Goal: Task Accomplishment & Management: Complete application form

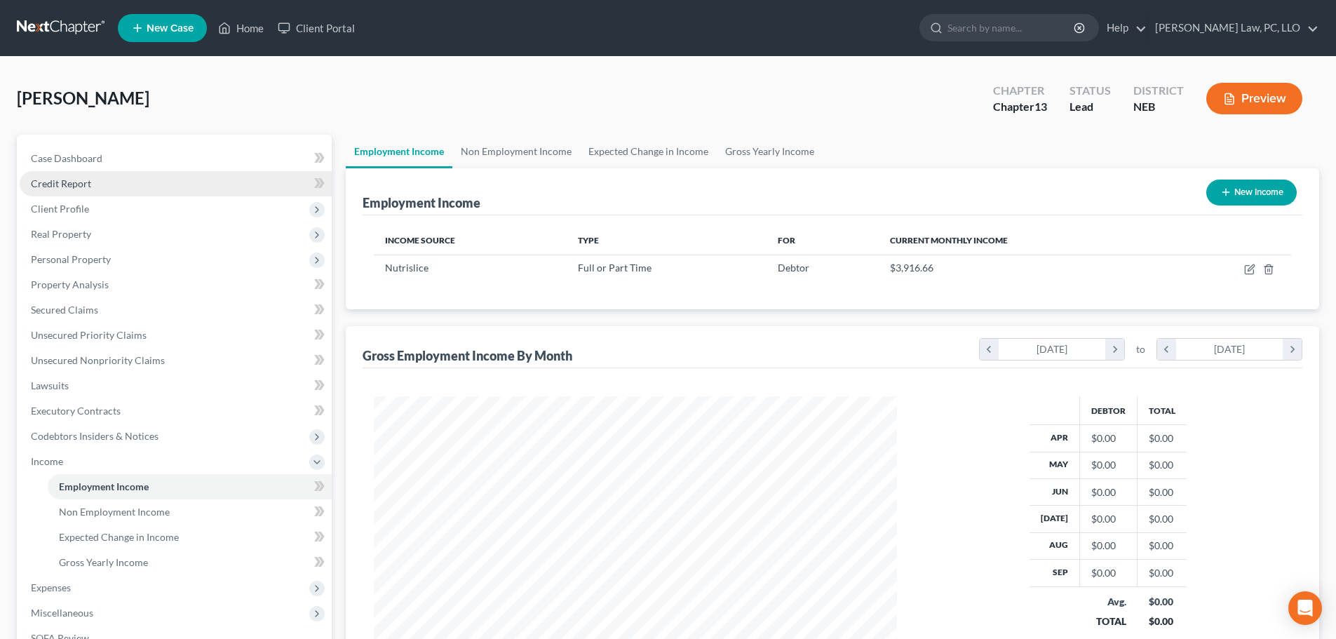
scroll to position [262, 551]
click at [250, 27] on link "Home" at bounding box center [241, 27] width 60 height 25
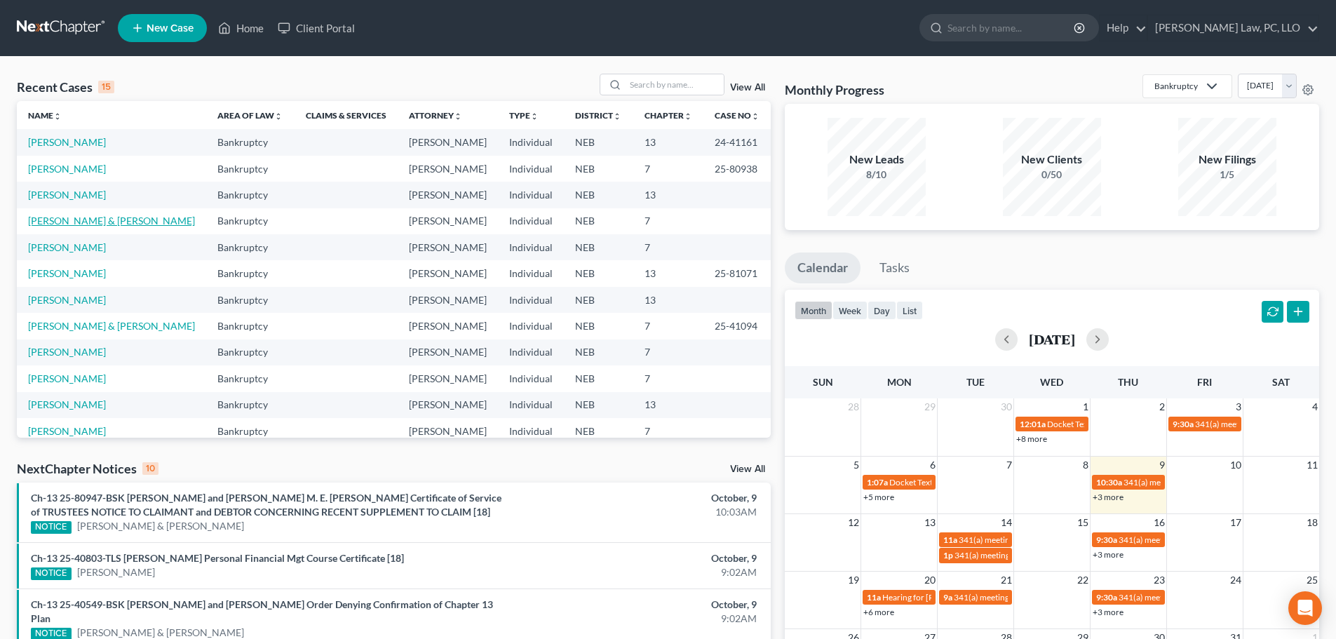
click at [106, 222] on link "[PERSON_NAME] & [PERSON_NAME]" at bounding box center [111, 221] width 167 height 12
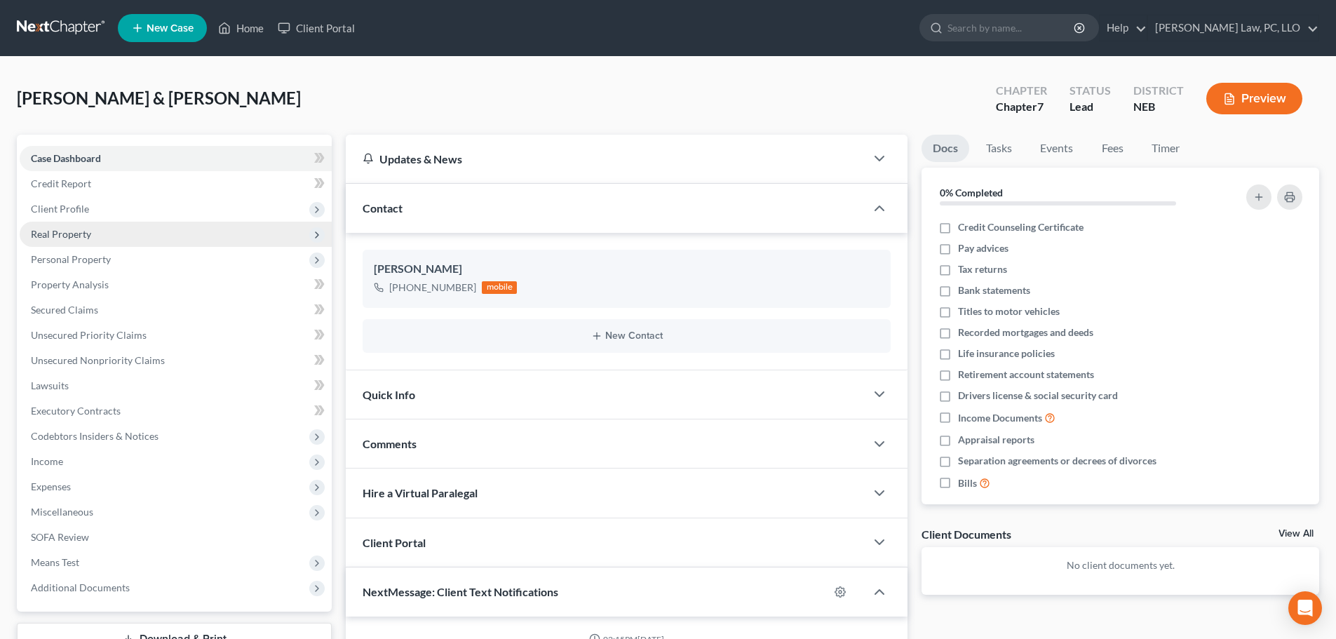
scroll to position [586, 0]
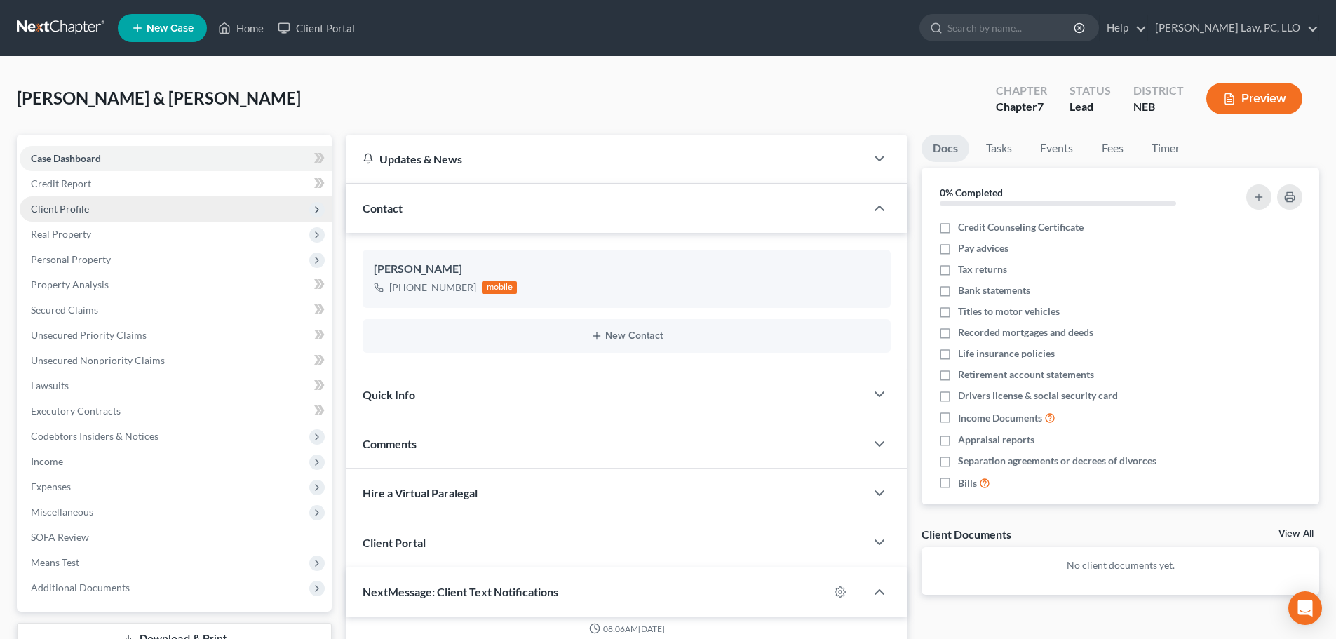
click at [78, 213] on span "Client Profile" at bounding box center [60, 209] width 58 height 12
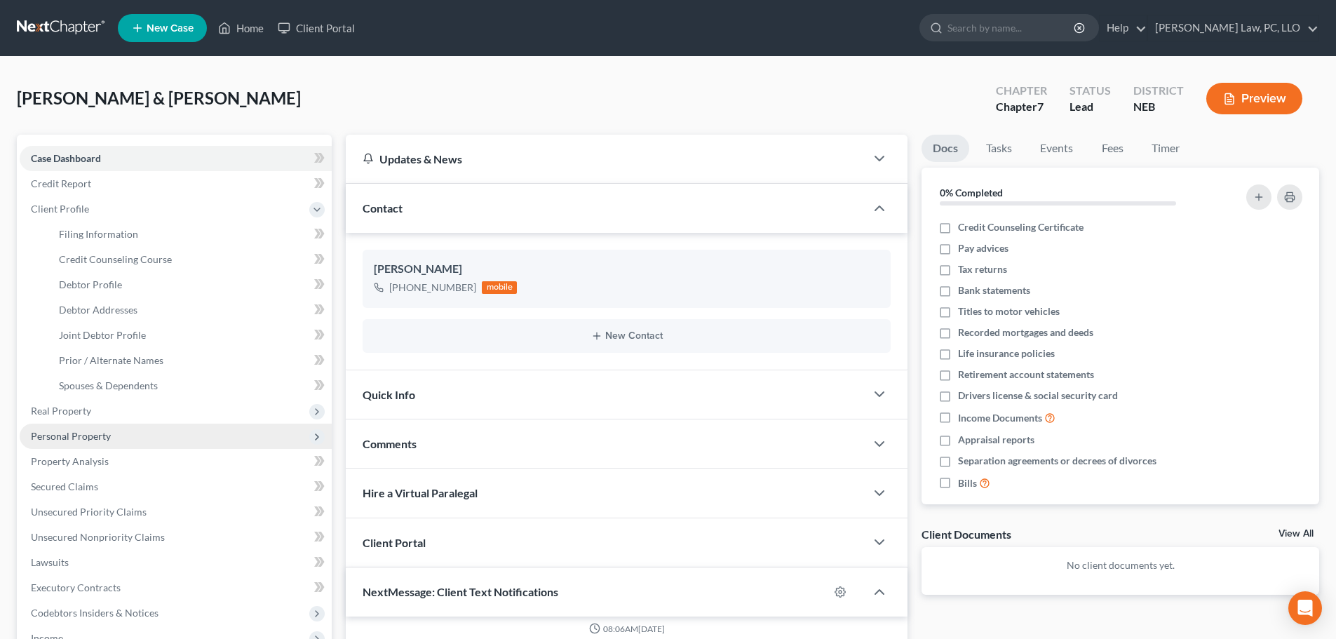
click at [107, 441] on span "Personal Property" at bounding box center [71, 436] width 80 height 12
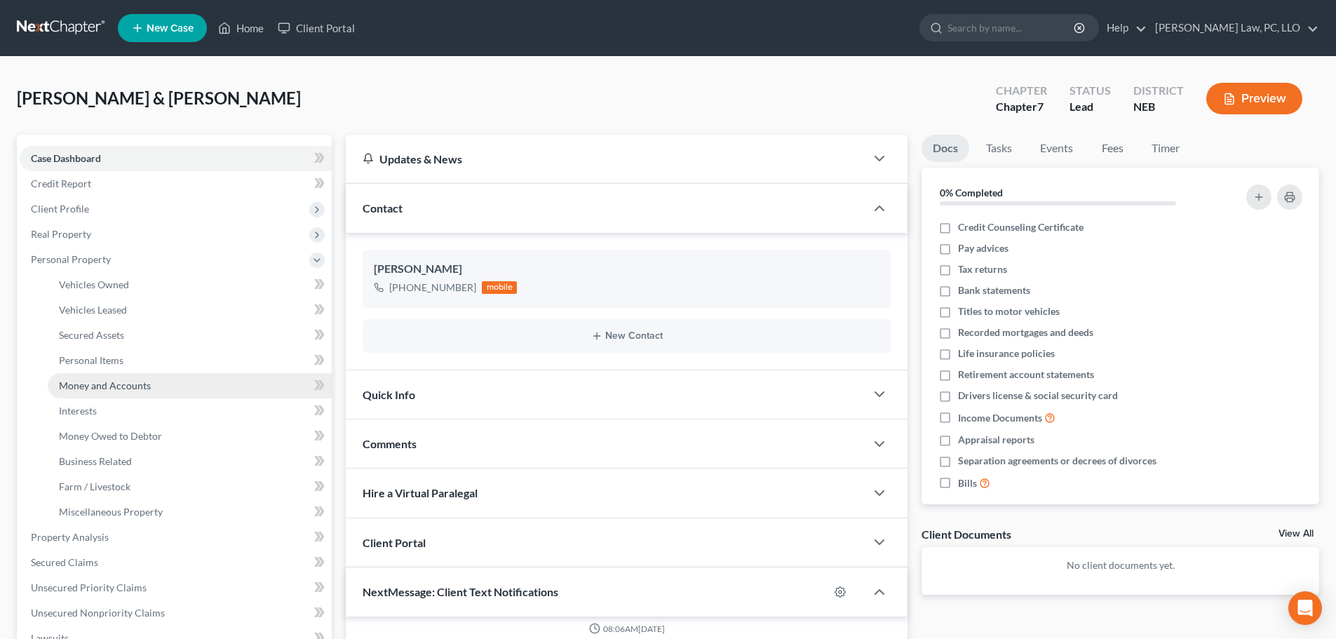
click at [113, 387] on span "Money and Accounts" at bounding box center [105, 385] width 92 height 12
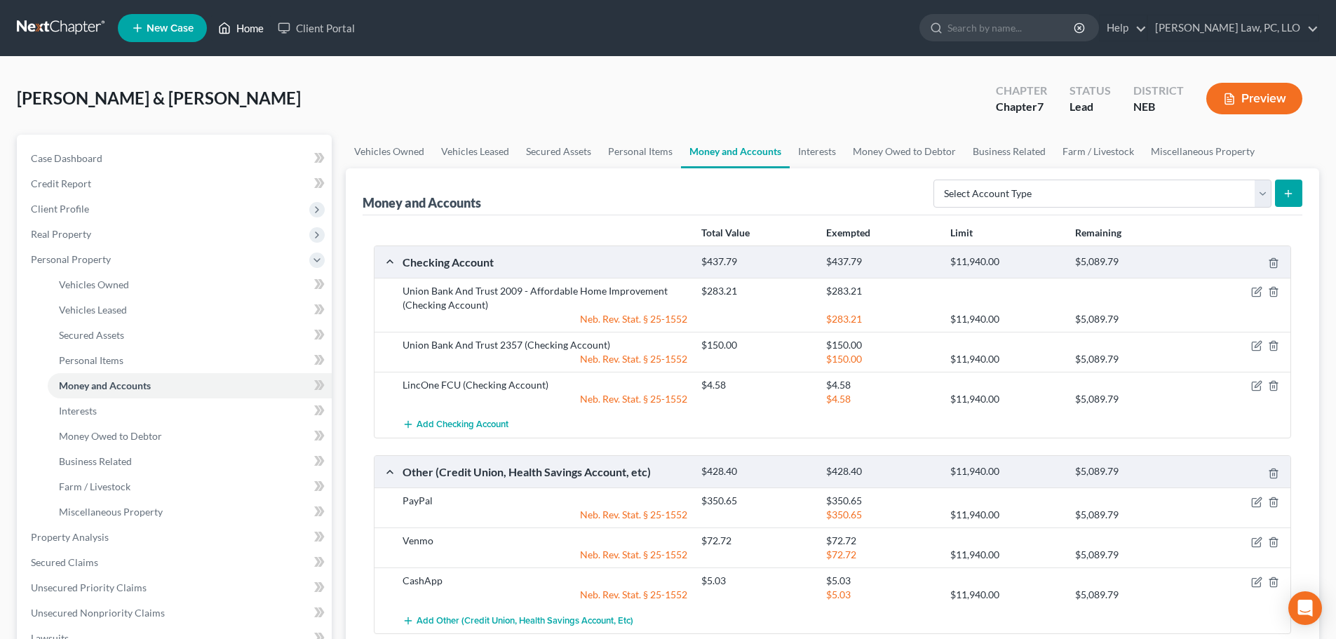
click at [254, 30] on link "Home" at bounding box center [241, 27] width 60 height 25
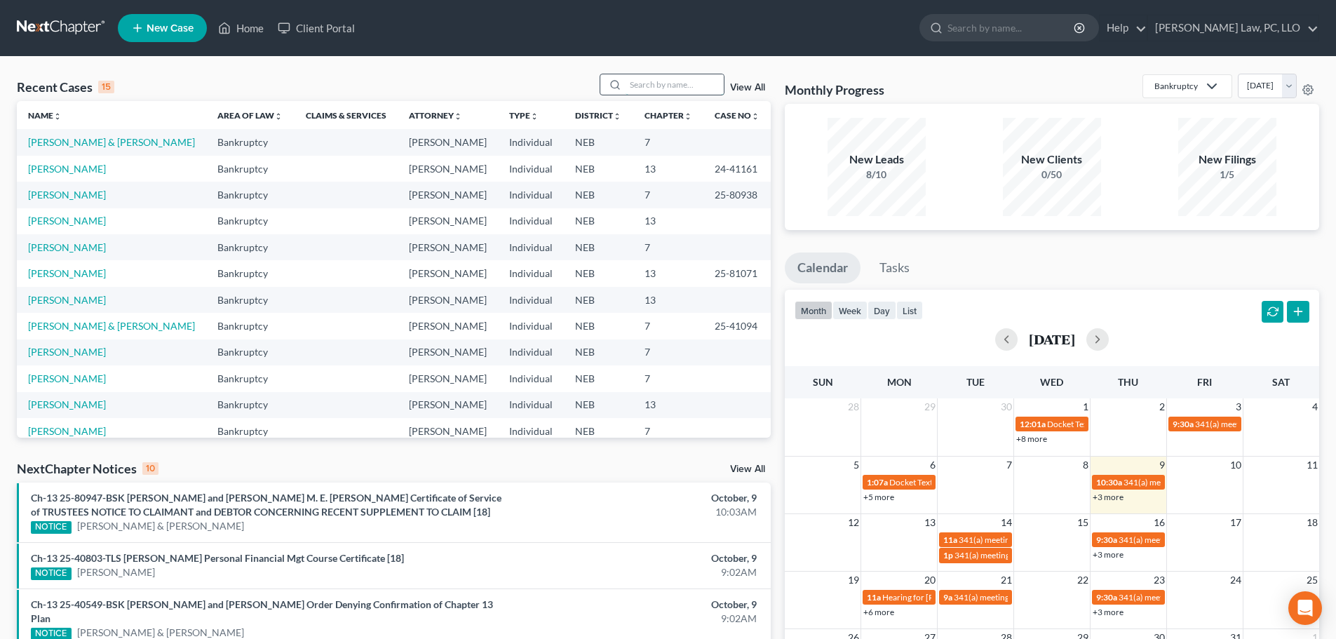
click at [673, 78] on input "search" at bounding box center [675, 84] width 98 height 20
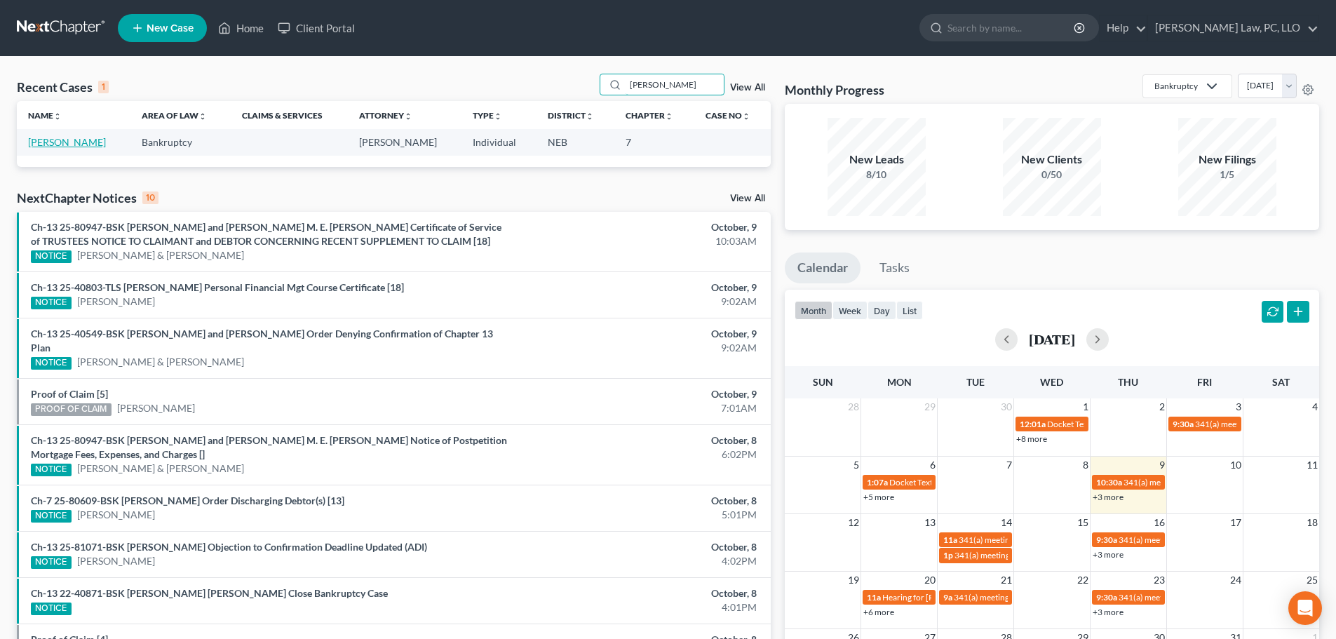
type input "[PERSON_NAME]"
click at [67, 143] on link "[PERSON_NAME]" at bounding box center [67, 142] width 78 height 12
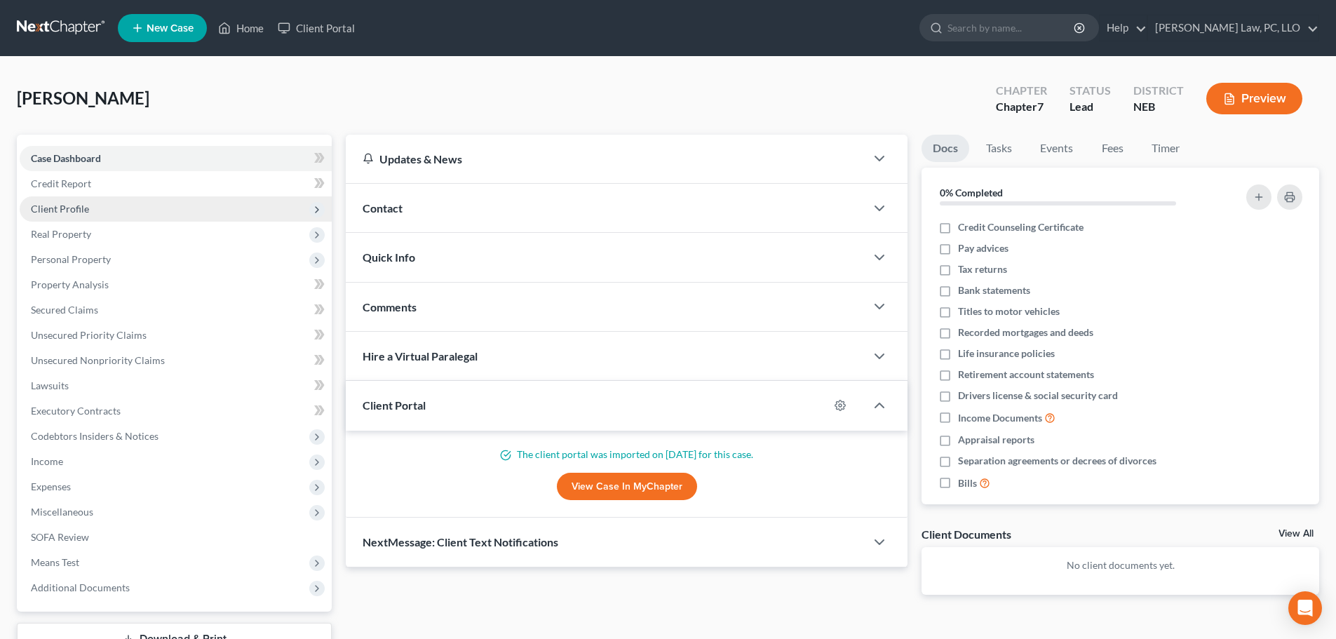
click at [57, 214] on span "Client Profile" at bounding box center [60, 209] width 58 height 12
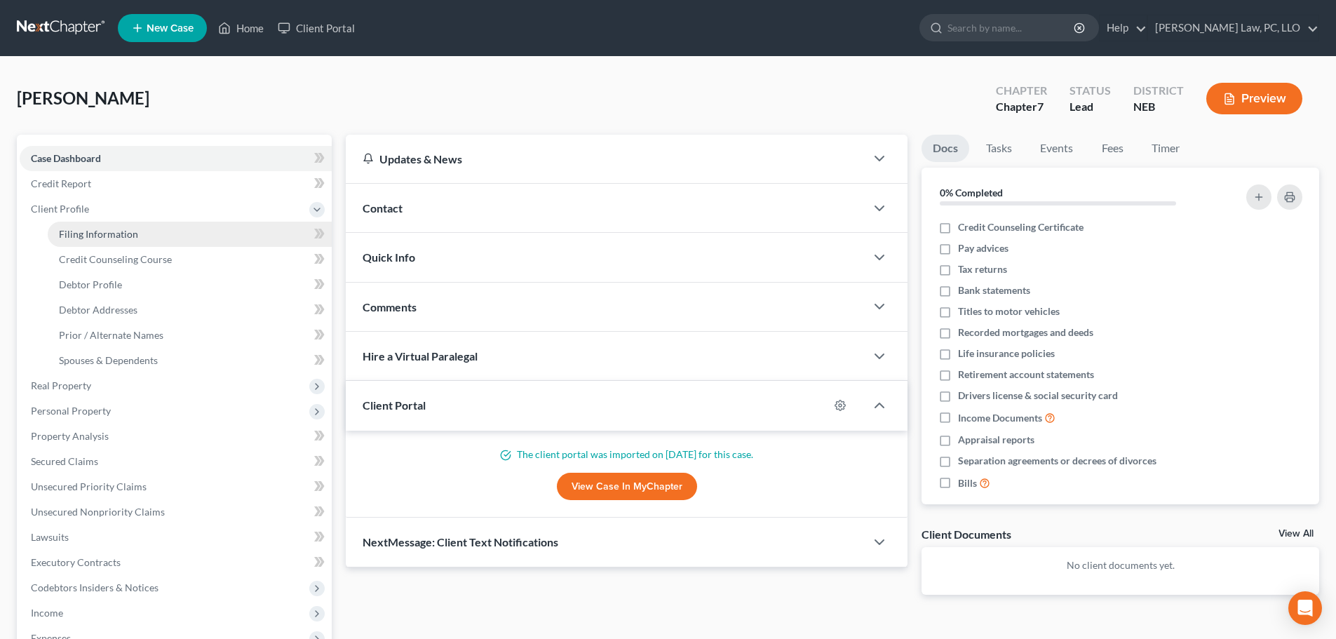
click at [60, 234] on span "Filing Information" at bounding box center [98, 234] width 79 height 12
select select "1"
select select "0"
select select "30"
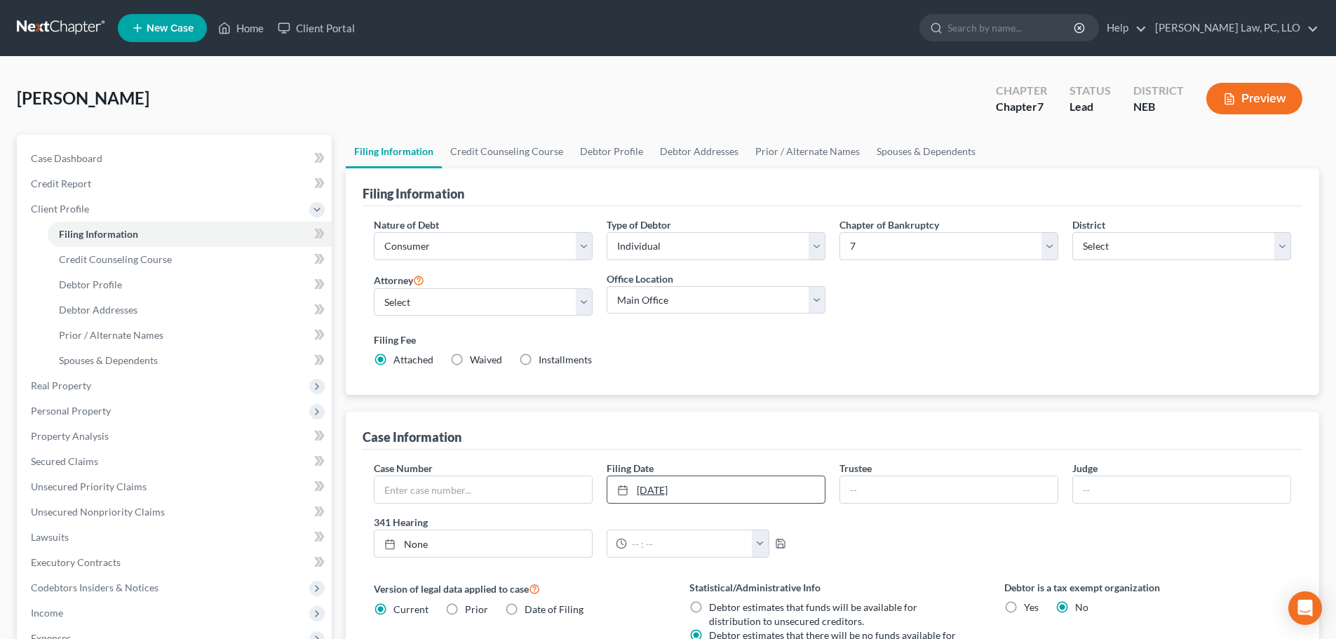
click at [722, 496] on link "[DATE]" at bounding box center [715, 489] width 217 height 27
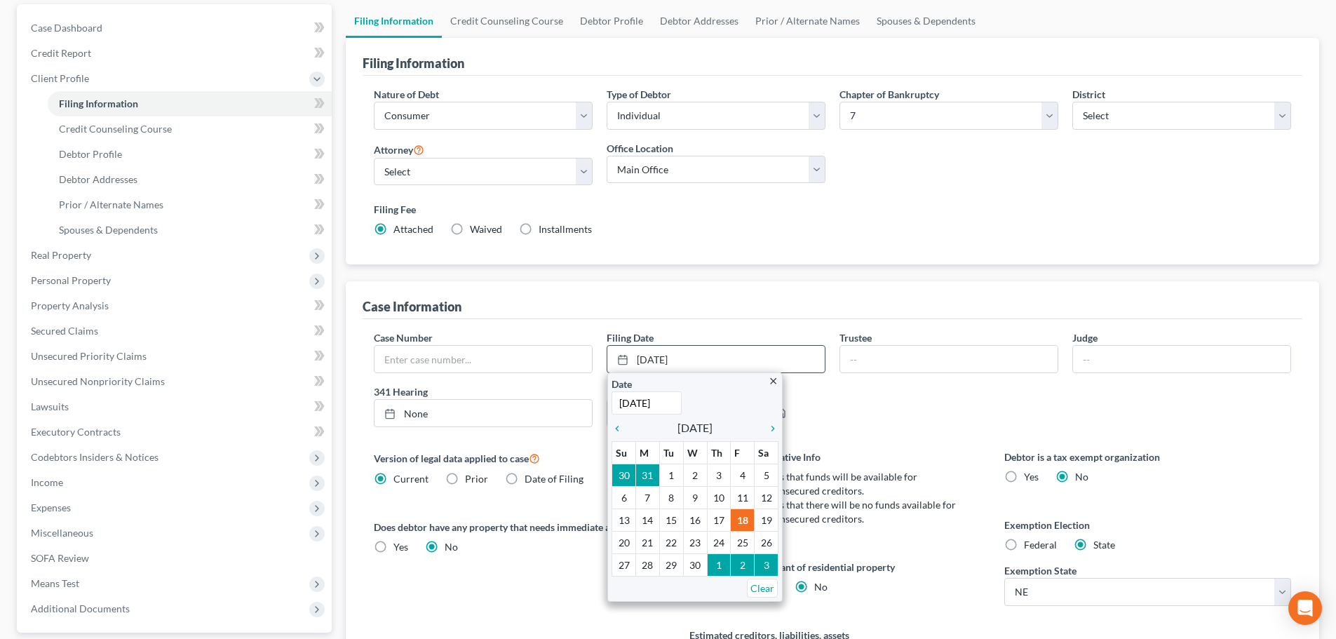
scroll to position [140, 0]
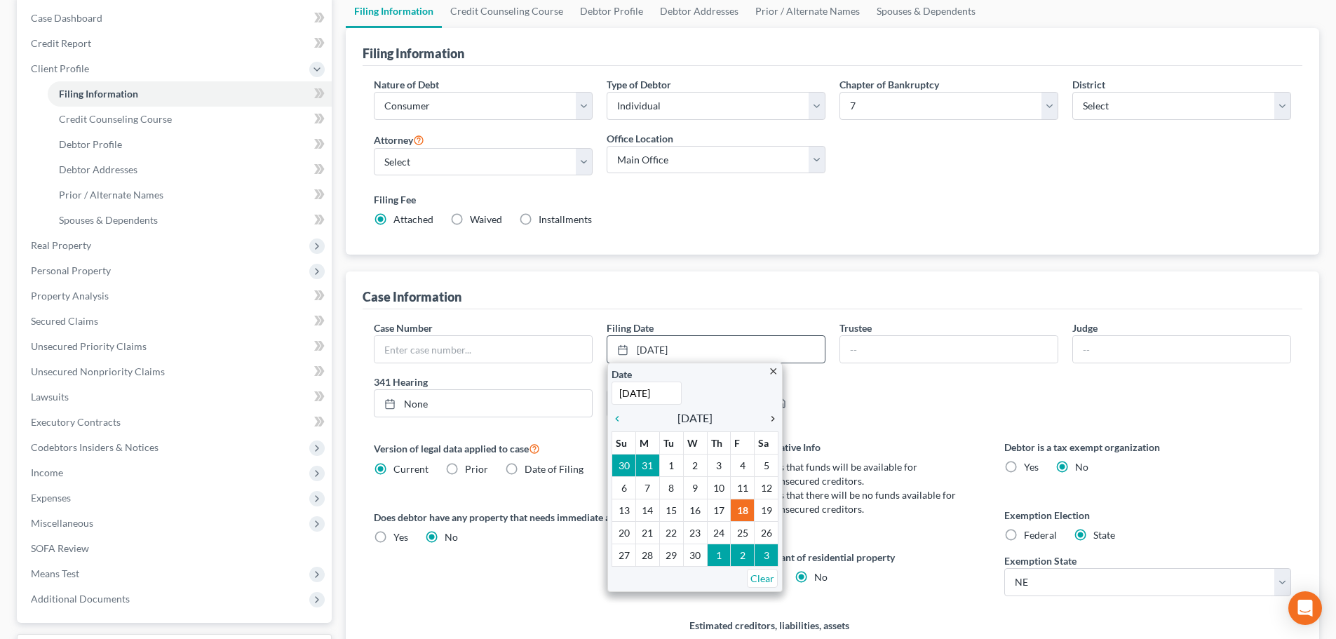
click at [774, 419] on icon "chevron_right" at bounding box center [769, 418] width 18 height 11
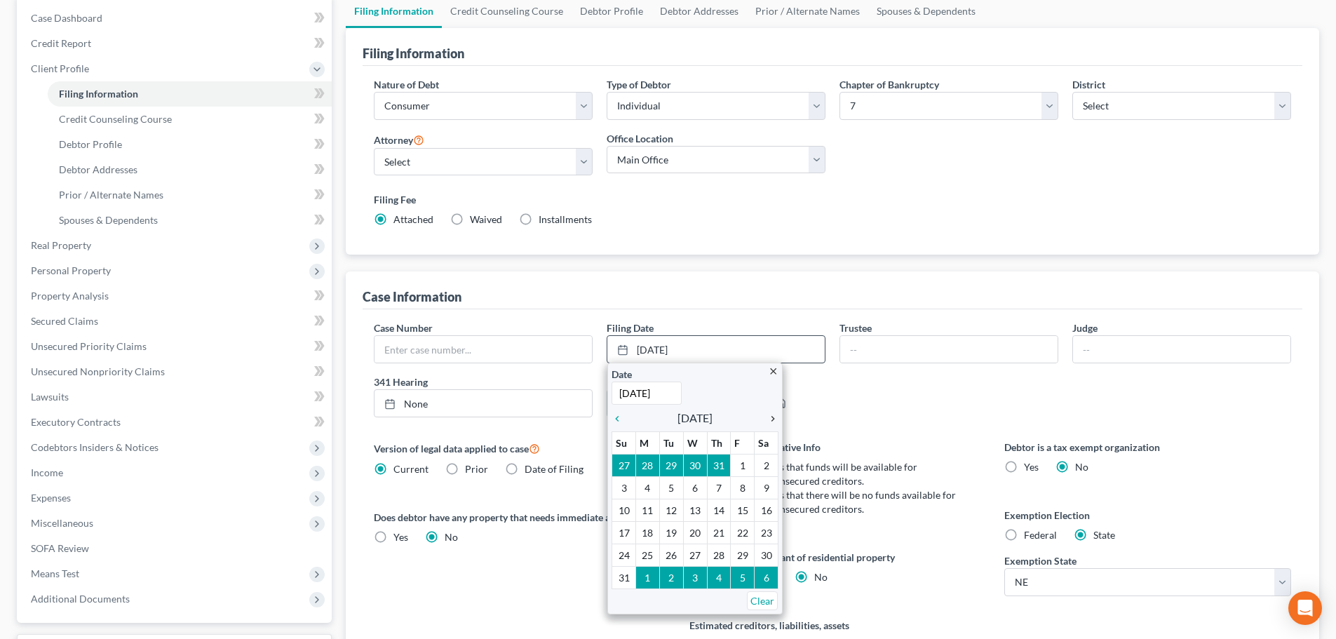
click at [774, 419] on icon "chevron_right" at bounding box center [769, 418] width 18 height 11
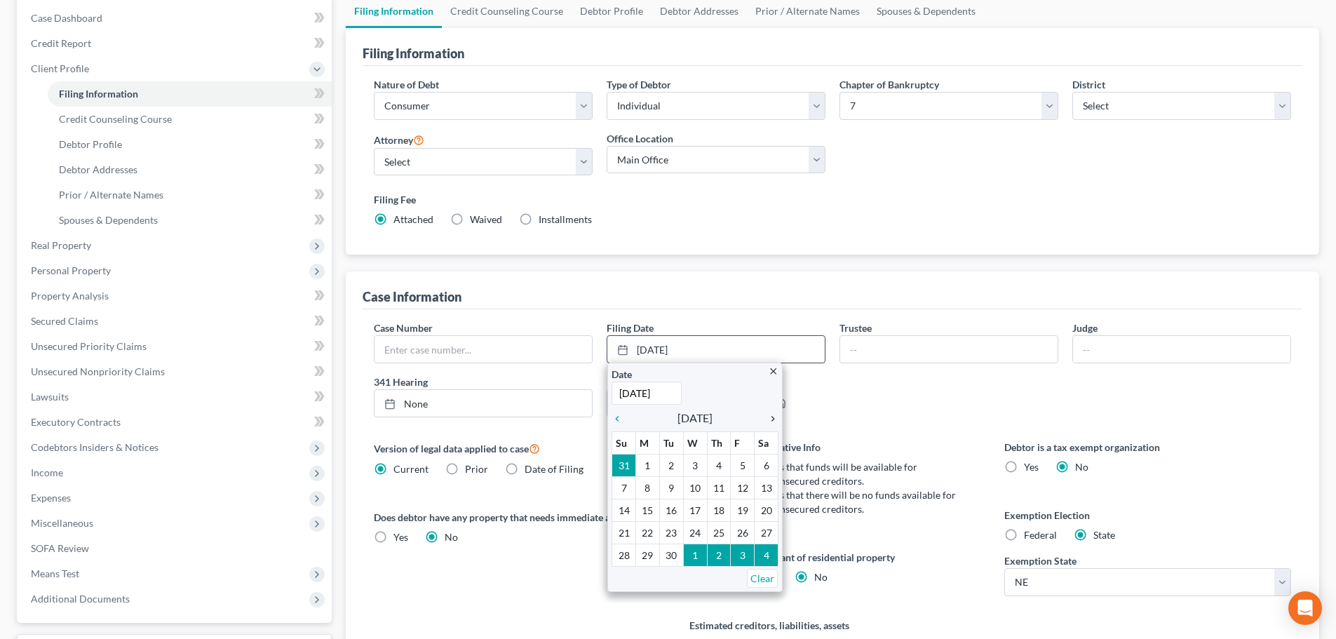
click at [774, 419] on icon "chevron_right" at bounding box center [769, 418] width 18 height 11
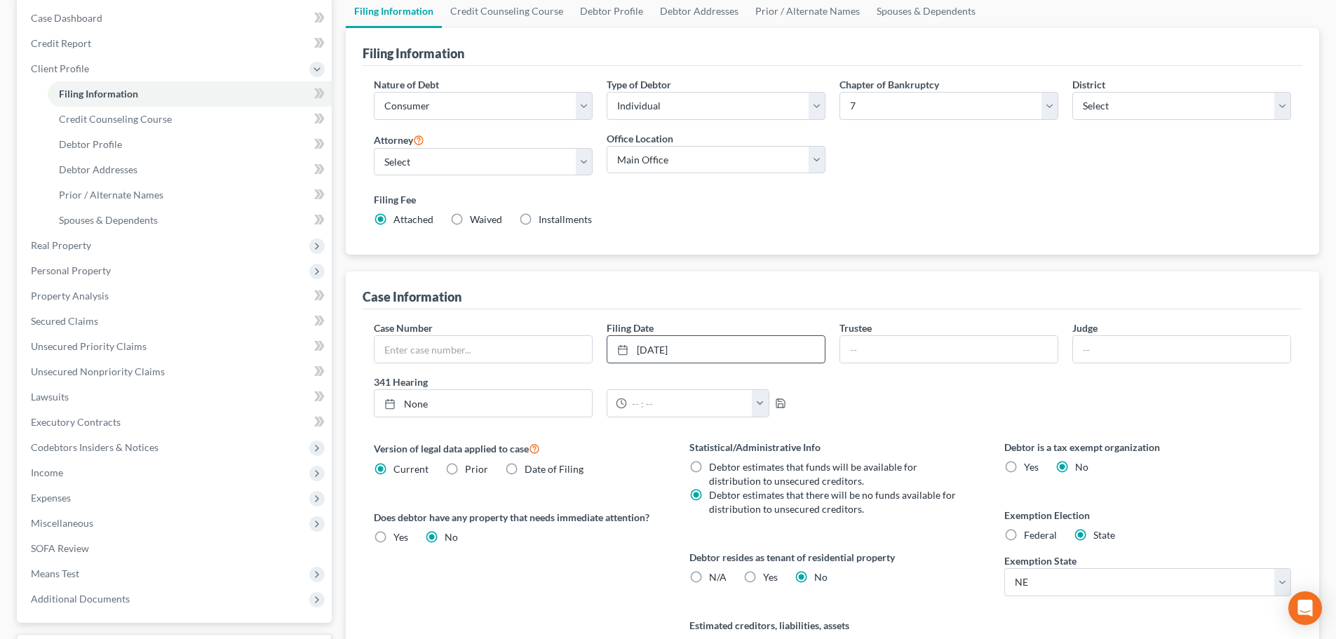
click at [609, 582] on div "Version of legal data applied to case Current Prior Date of Filing Legal data v…" at bounding box center [517, 563] width 315 height 246
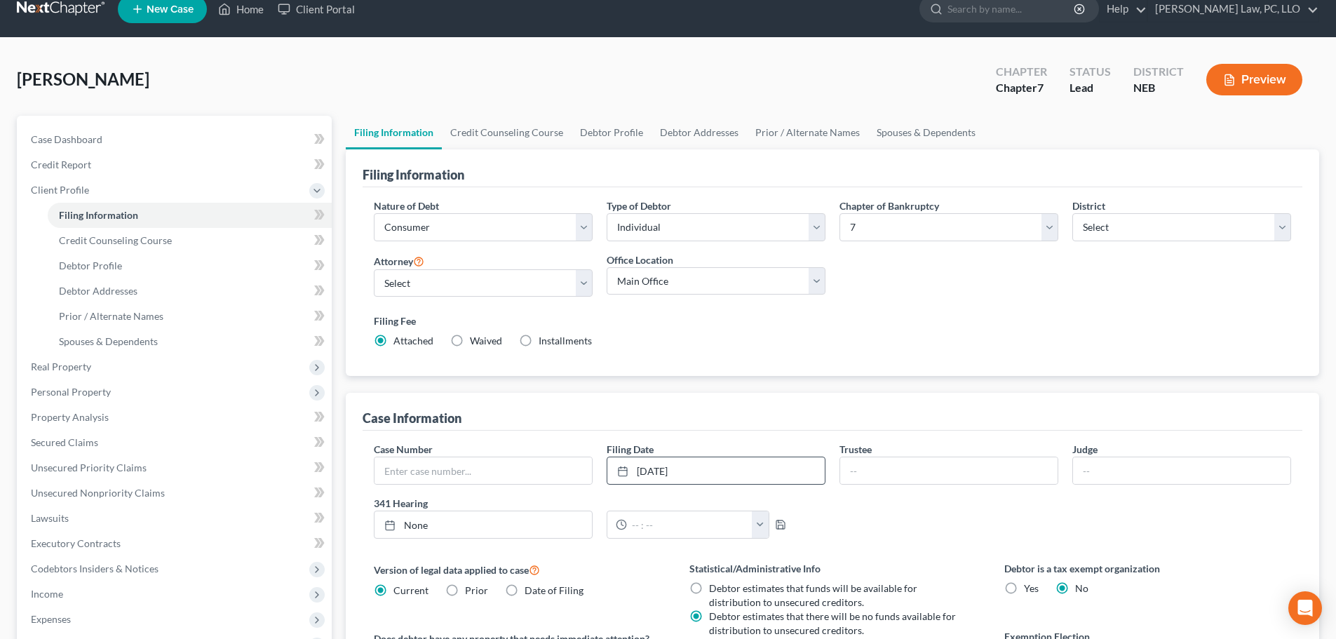
scroll to position [0, 0]
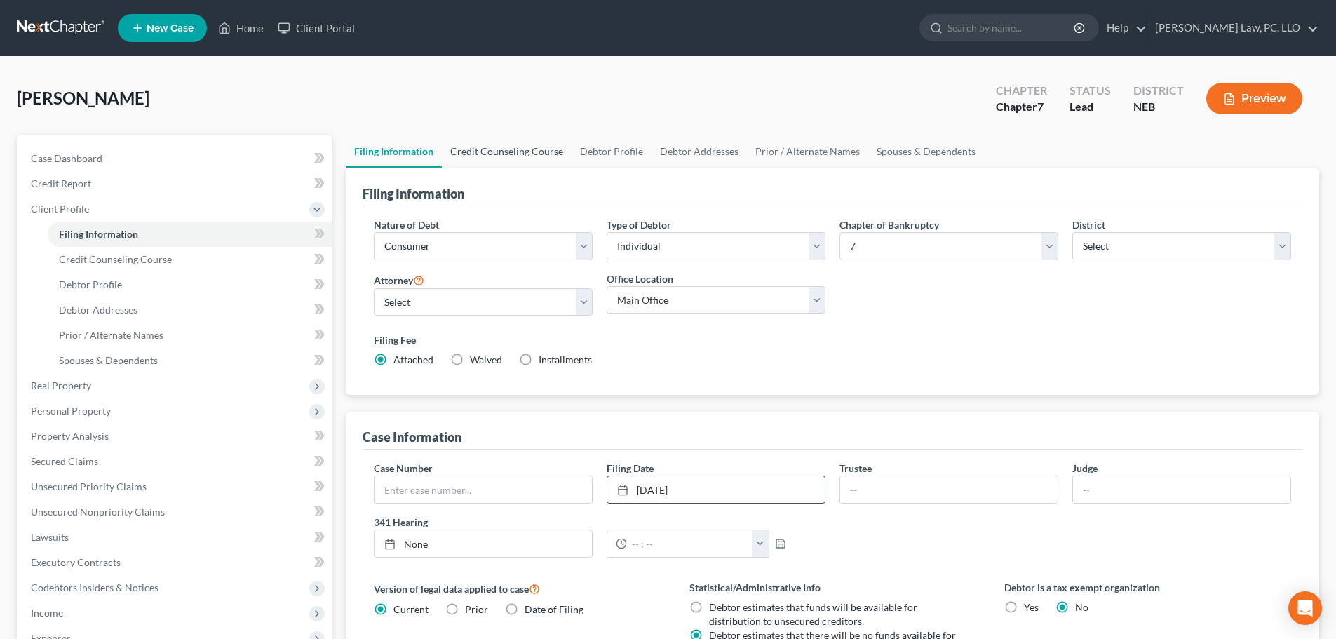
click at [505, 155] on link "Credit Counseling Course" at bounding box center [507, 152] width 130 height 34
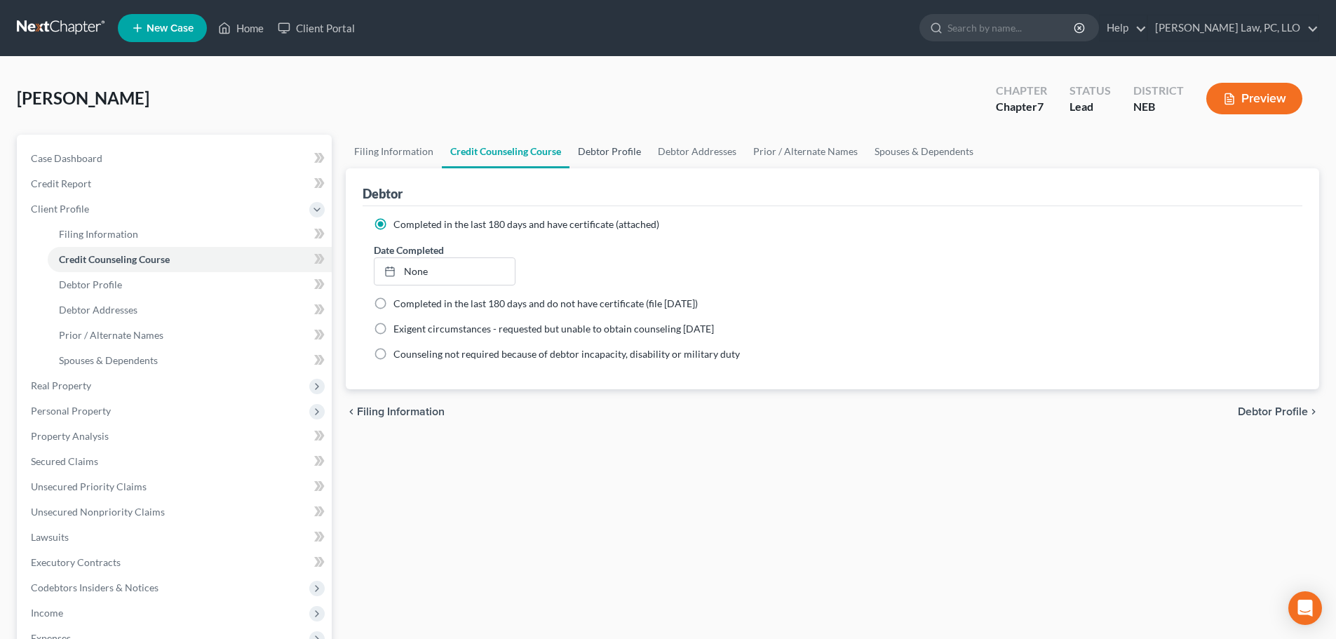
click at [595, 149] on link "Debtor Profile" at bounding box center [609, 152] width 80 height 34
select select "1"
select select "3"
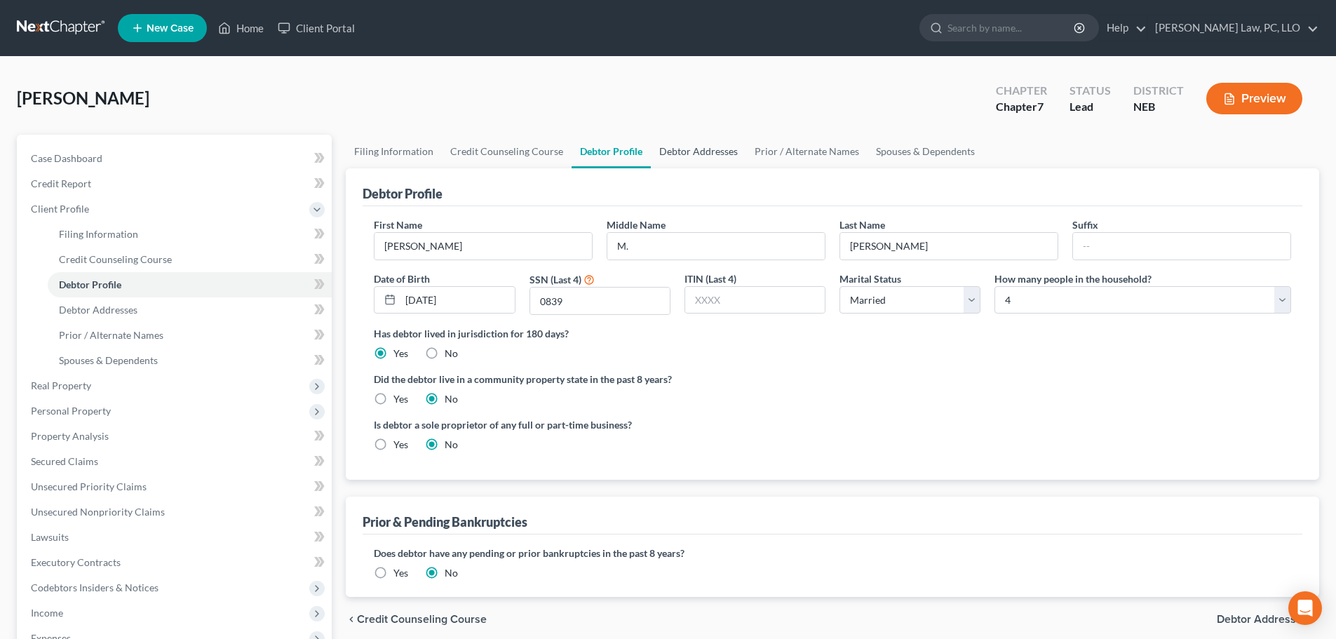
click at [708, 153] on link "Debtor Addresses" at bounding box center [698, 152] width 95 height 34
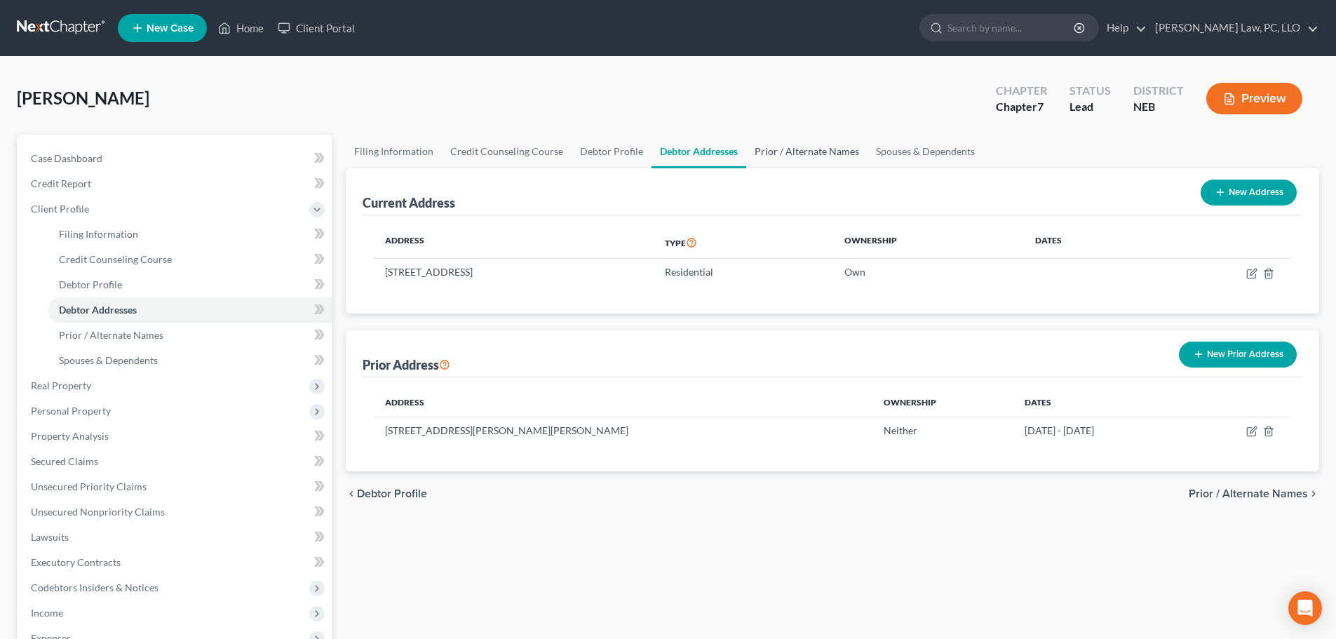
click at [783, 154] on link "Prior / Alternate Names" at bounding box center [806, 152] width 121 height 34
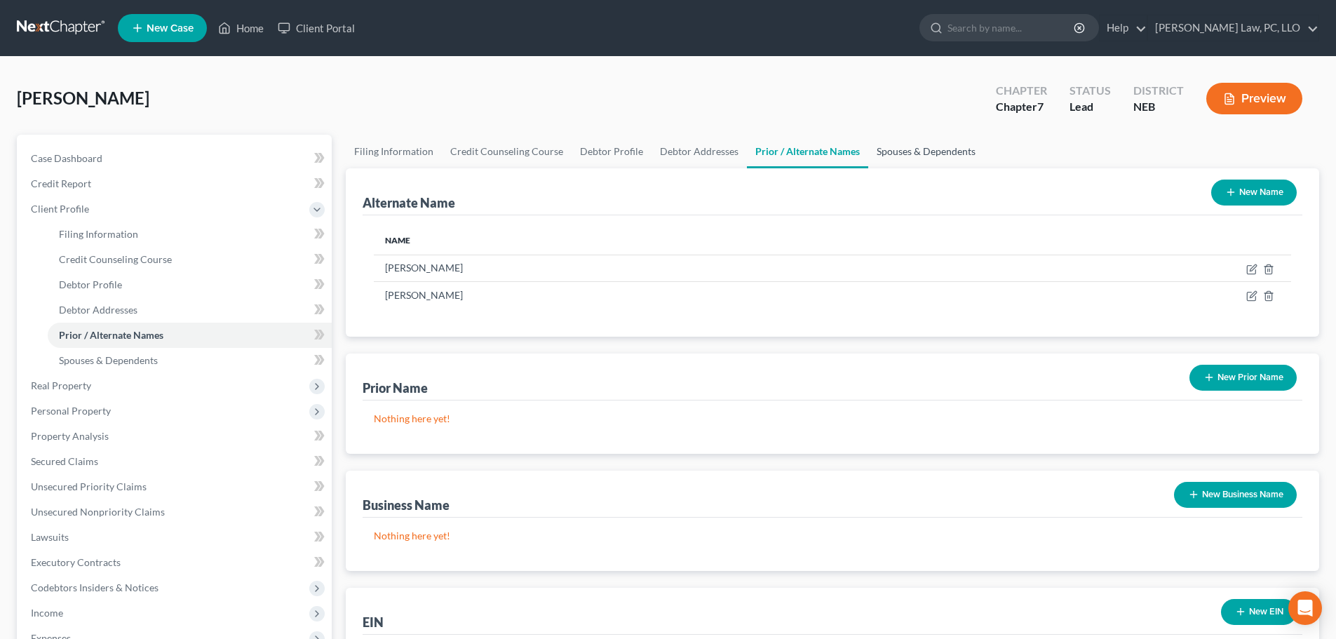
click at [883, 149] on link "Spouses & Dependents" at bounding box center [926, 152] width 116 height 34
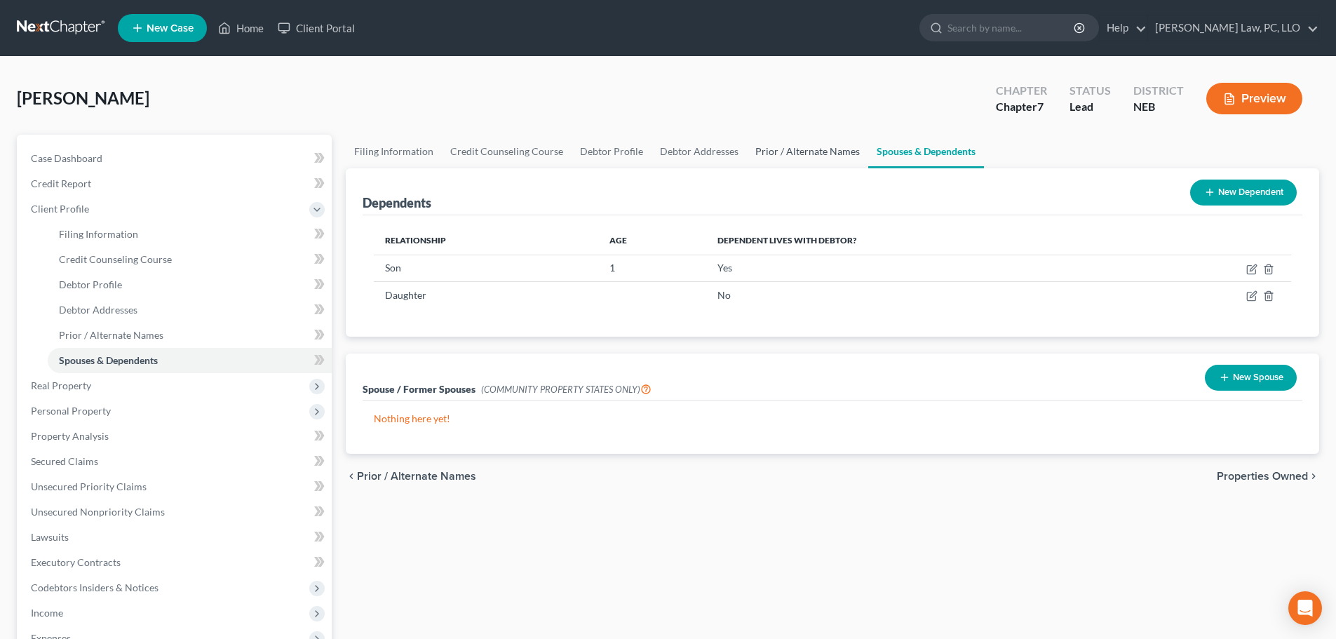
click at [768, 154] on link "Prior / Alternate Names" at bounding box center [807, 152] width 121 height 34
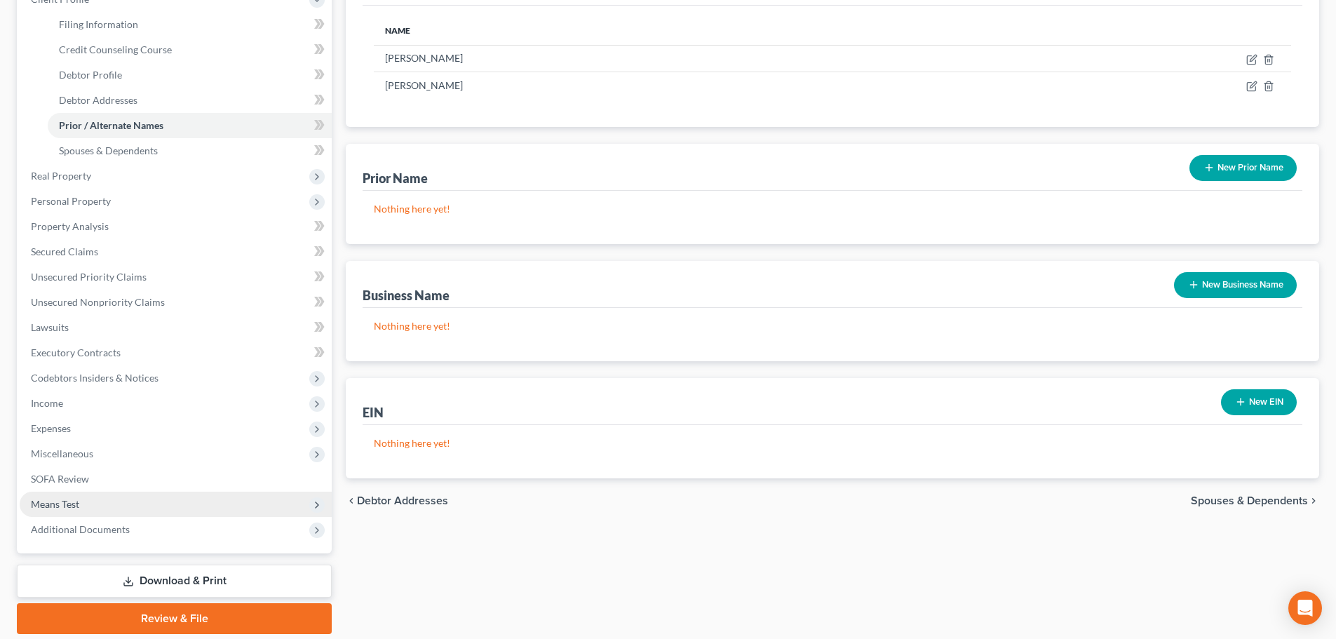
scroll to position [210, 0]
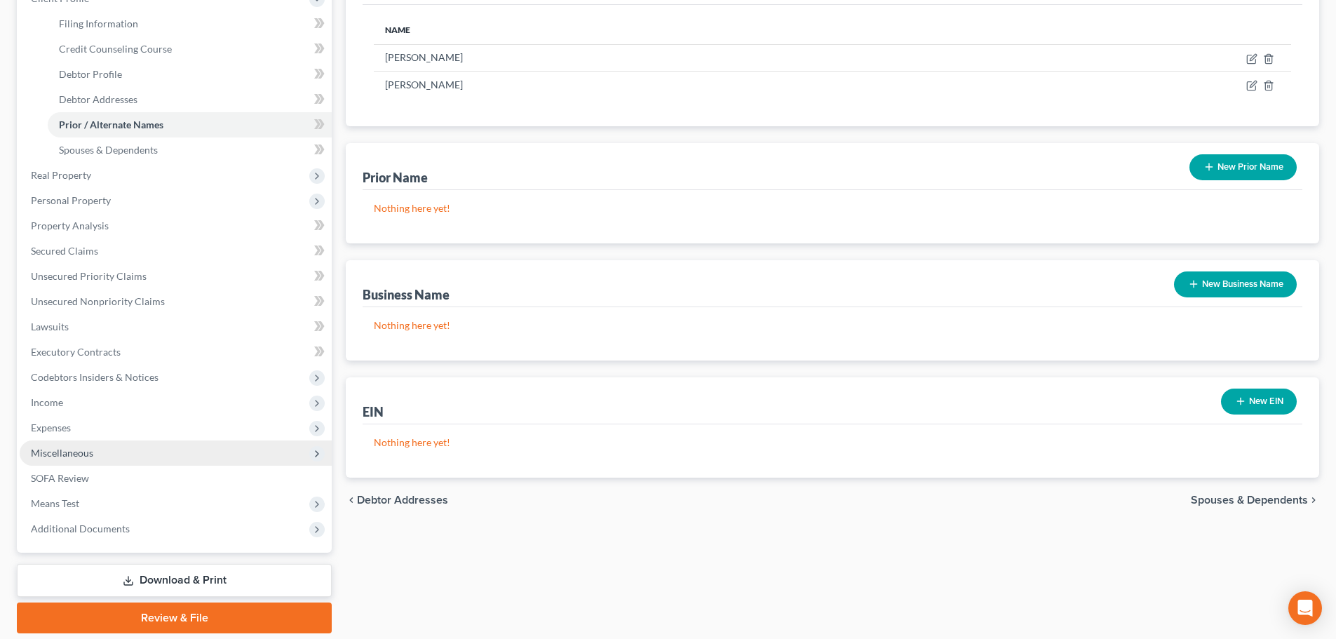
click at [97, 455] on span "Miscellaneous" at bounding box center [176, 452] width 312 height 25
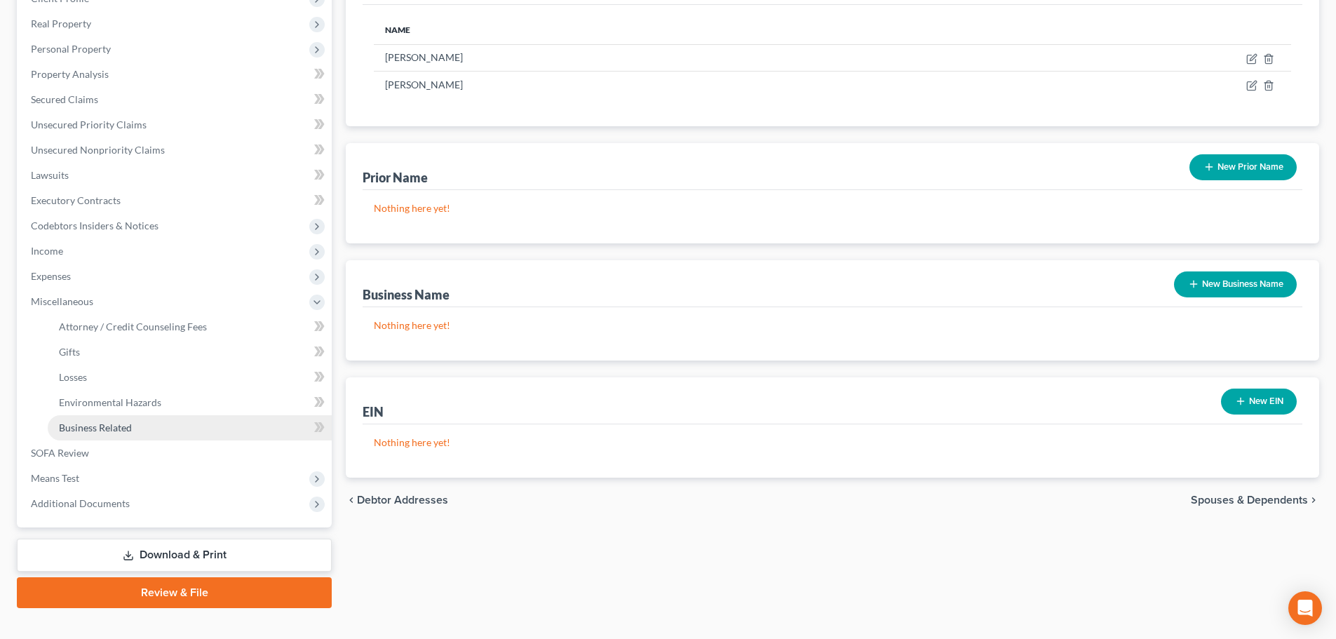
click at [98, 434] on link "Business Related" at bounding box center [190, 427] width 284 height 25
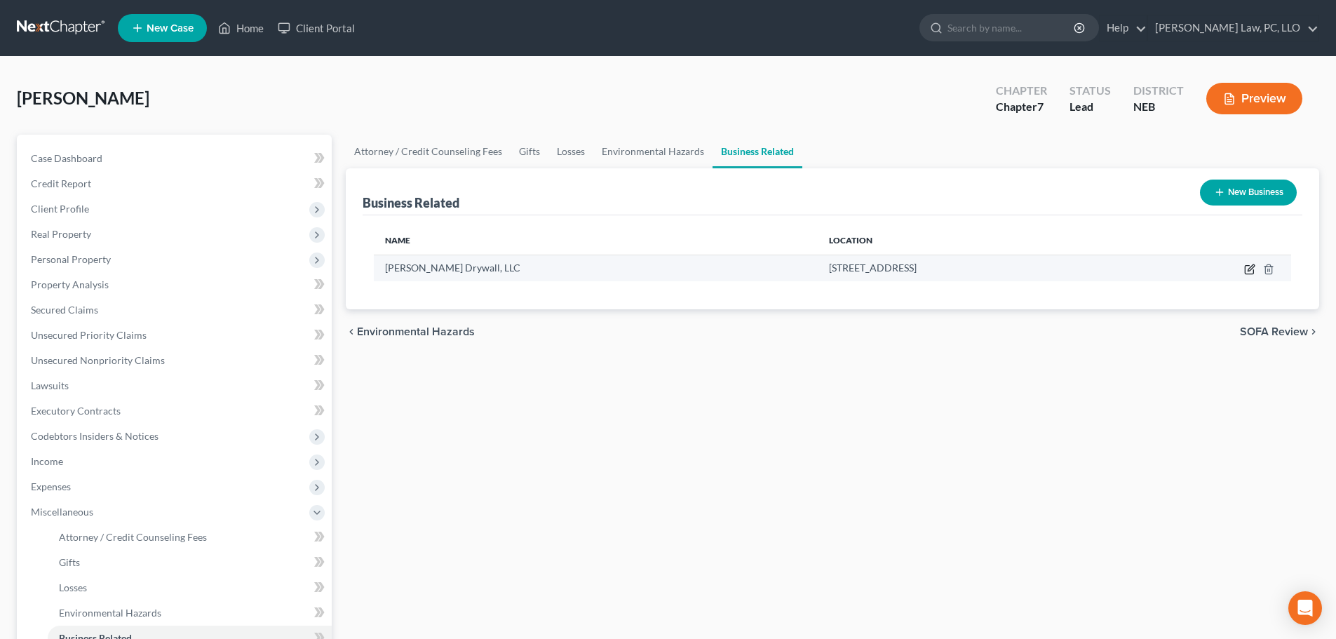
click at [1248, 268] on icon "button" at bounding box center [1249, 269] width 11 height 11
select select "member"
select select "30"
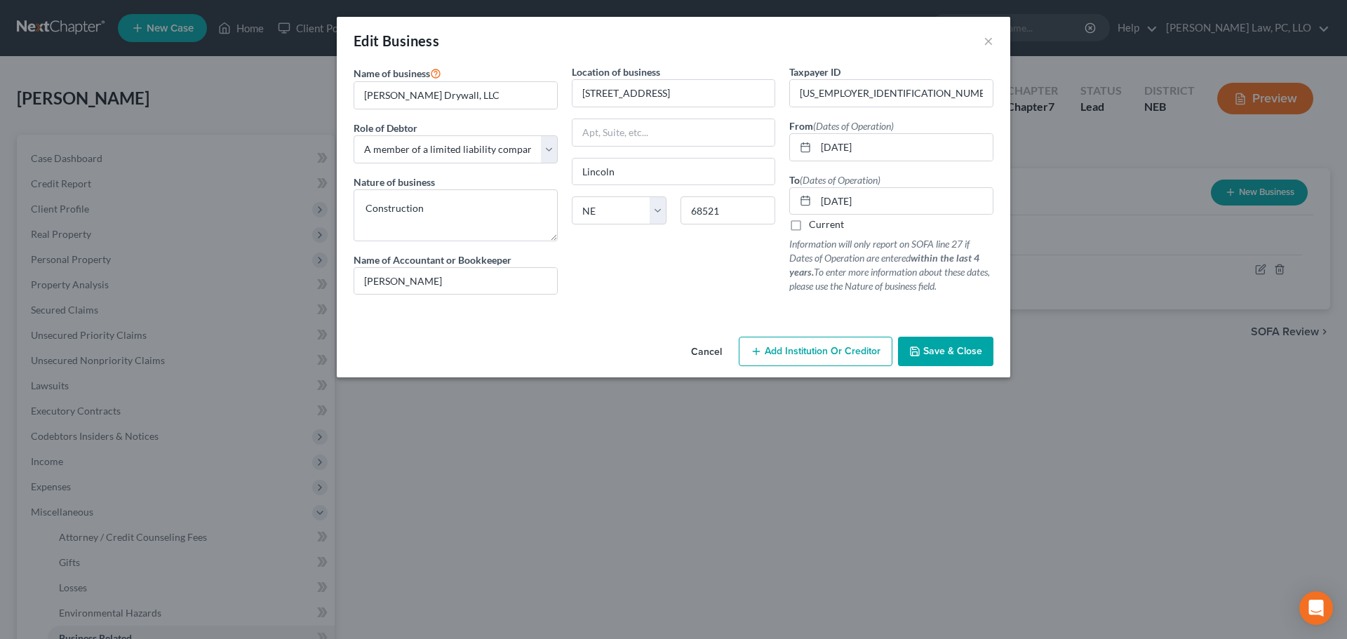
click at [926, 350] on span "Save & Close" at bounding box center [952, 351] width 59 height 12
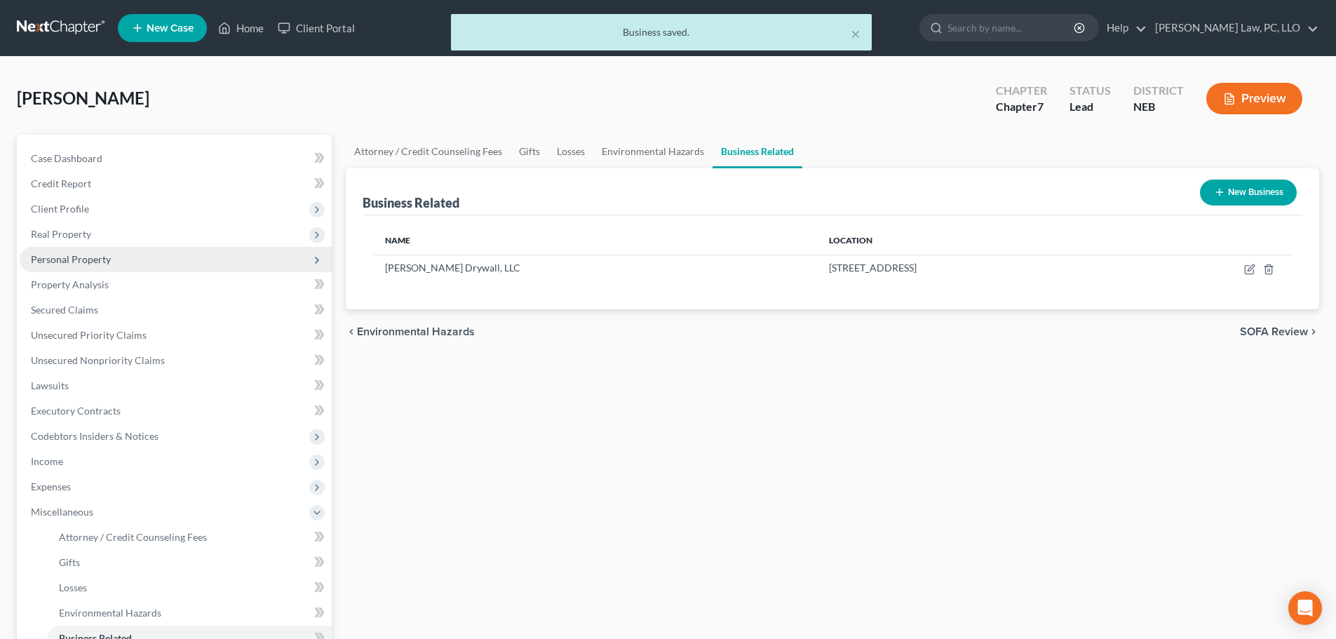
click at [88, 260] on span "Personal Property" at bounding box center [71, 259] width 80 height 12
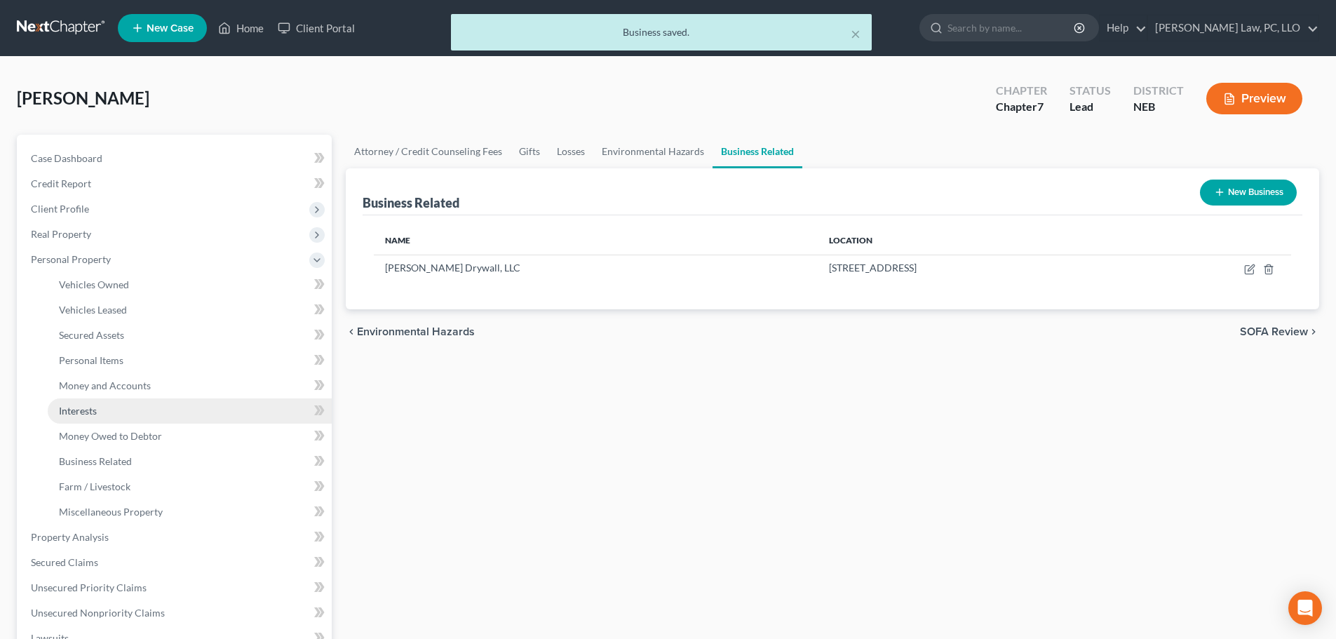
click at [87, 410] on span "Interests" at bounding box center [78, 411] width 38 height 12
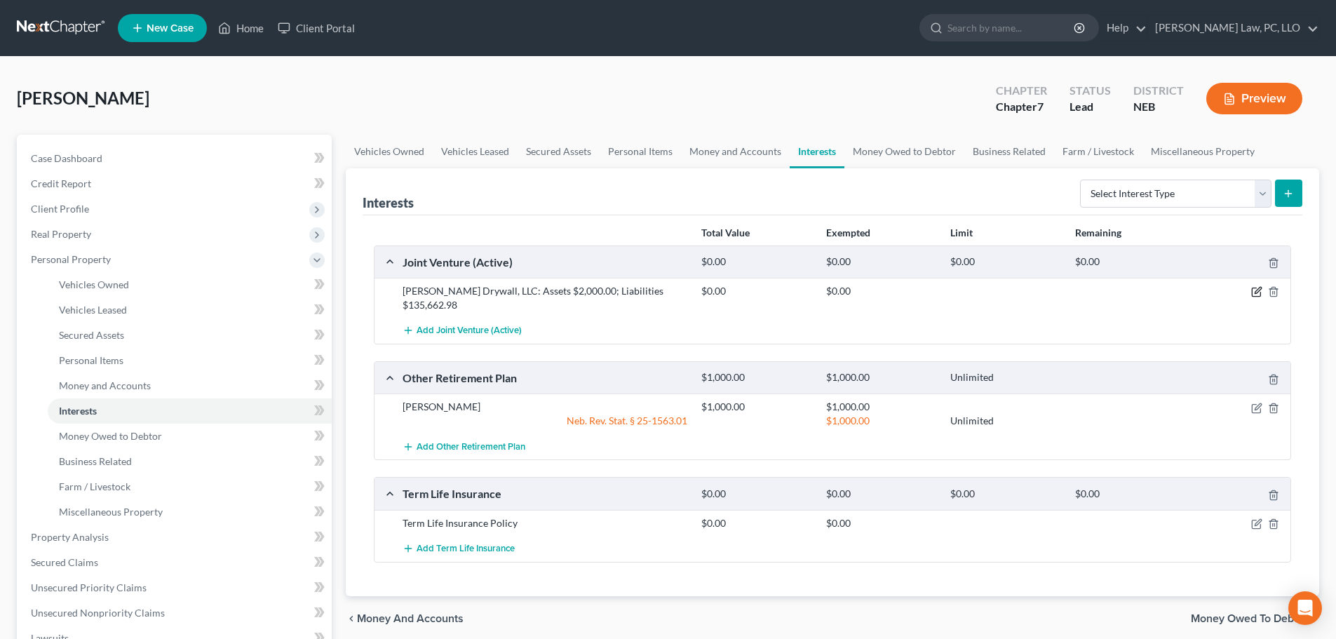
click at [1253, 292] on icon "button" at bounding box center [1256, 291] width 11 height 11
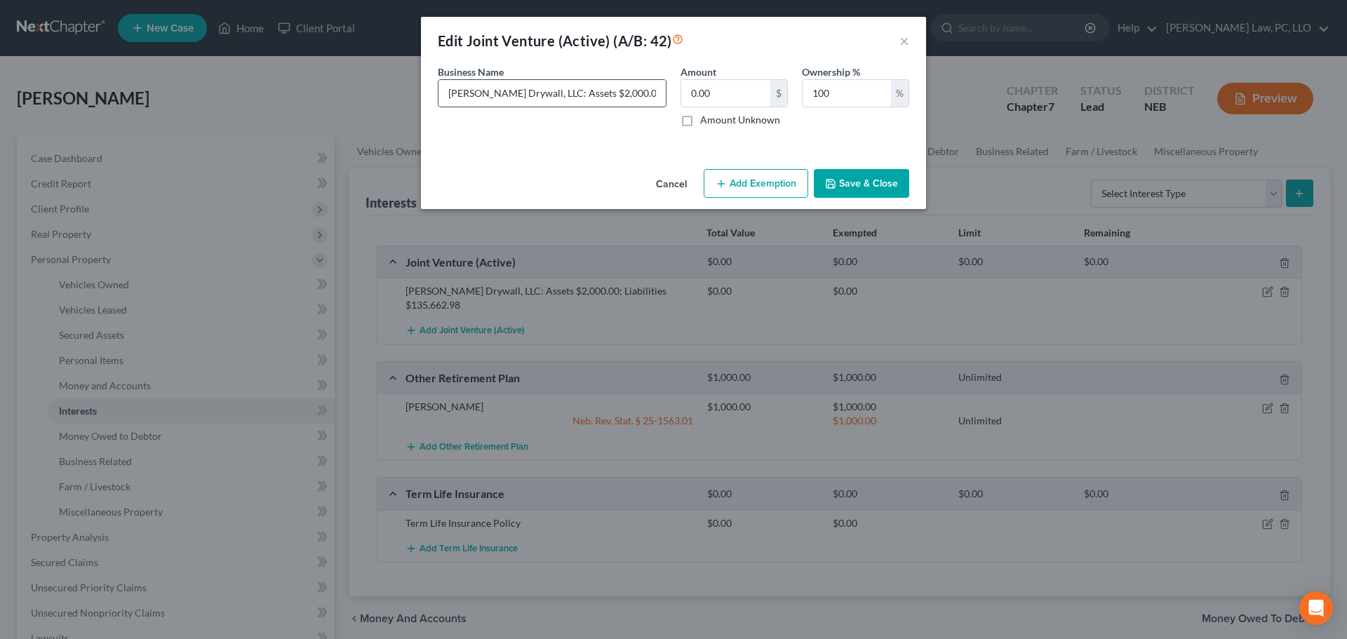
click at [627, 95] on input "[PERSON_NAME] Drywall, LLC: Assets $2,000.00; Liabilities $135,662.98" at bounding box center [551, 93] width 227 height 27
type input "[PERSON_NAME] Drywall, LLC: Assets $2,000.00; Liabilities $135,662.98. Business…"
click at [846, 188] on button "Save & Close" at bounding box center [861, 183] width 95 height 29
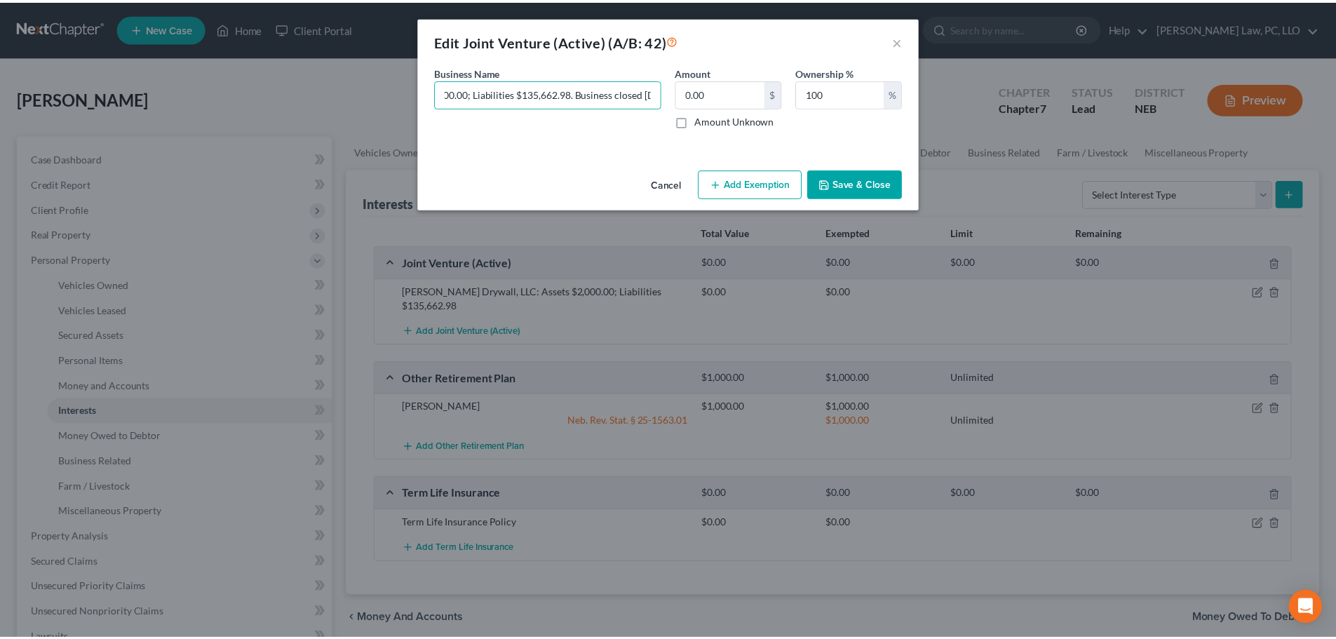
scroll to position [0, 0]
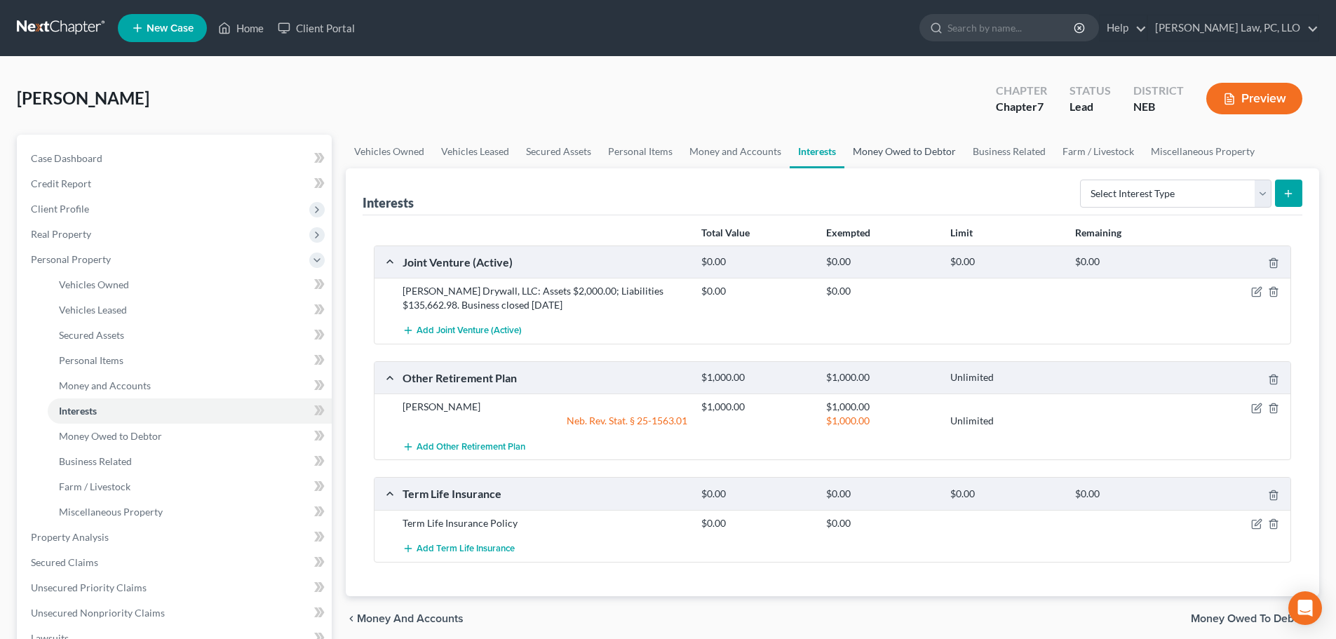
click at [864, 149] on link "Money Owed to Debtor" at bounding box center [904, 152] width 120 height 34
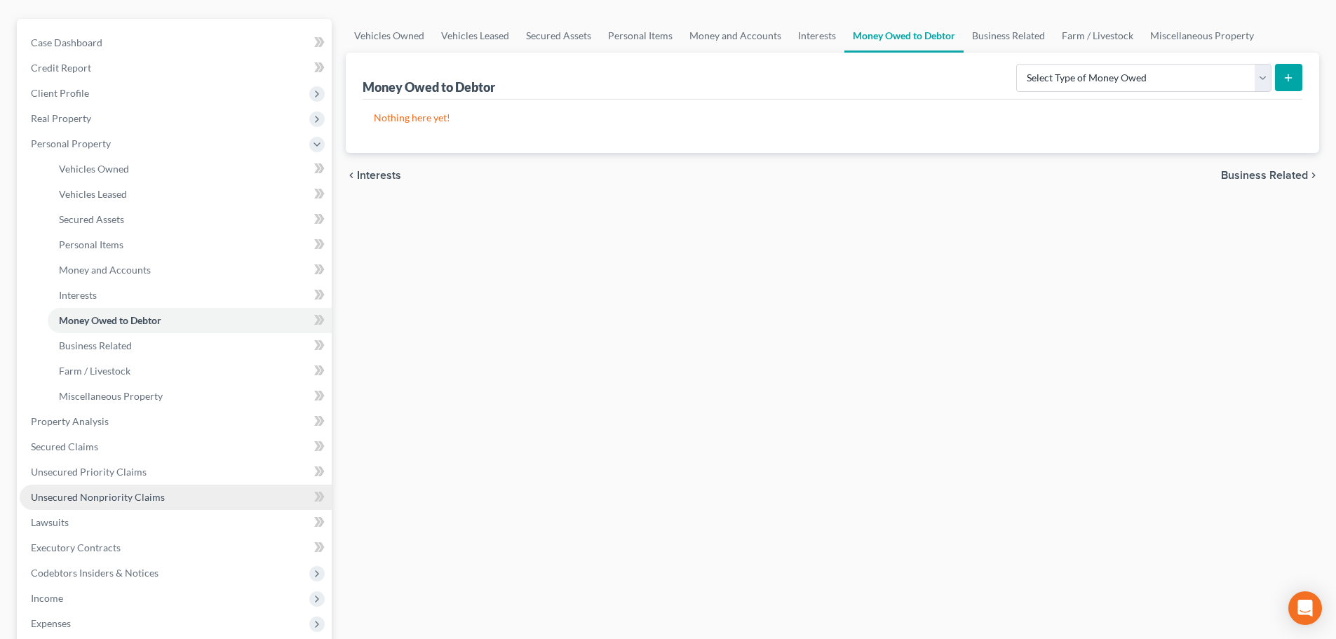
scroll to position [140, 0]
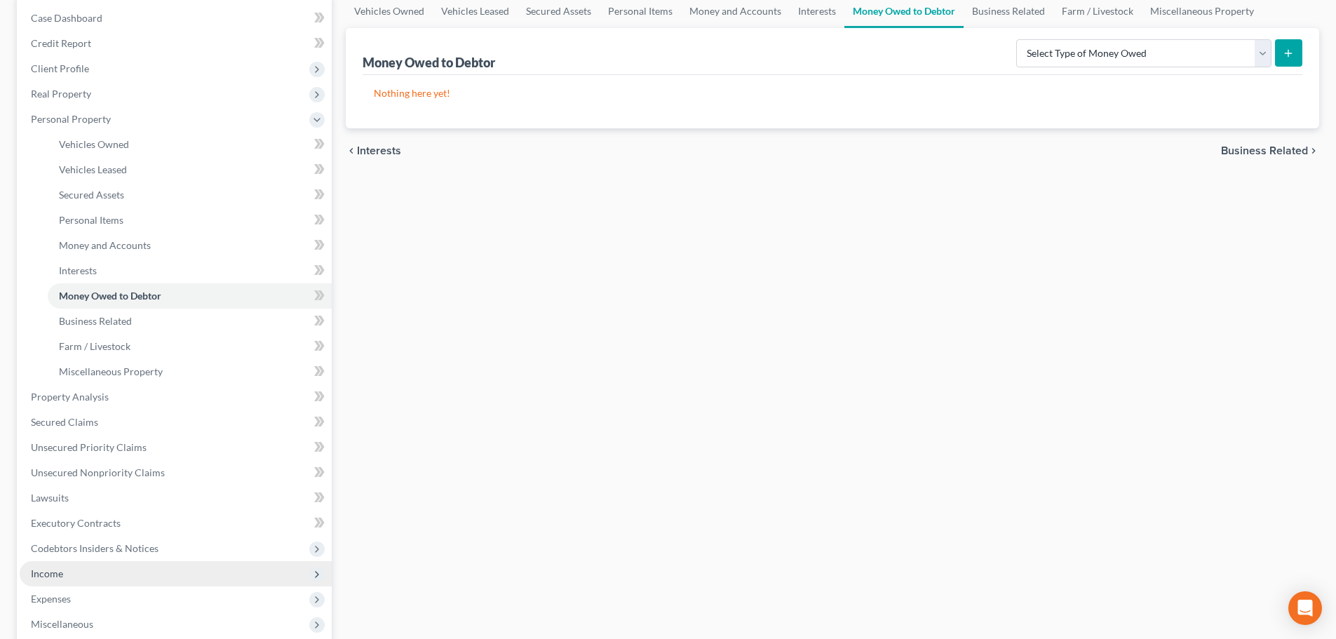
click at [60, 573] on span "Income" at bounding box center [47, 573] width 32 height 12
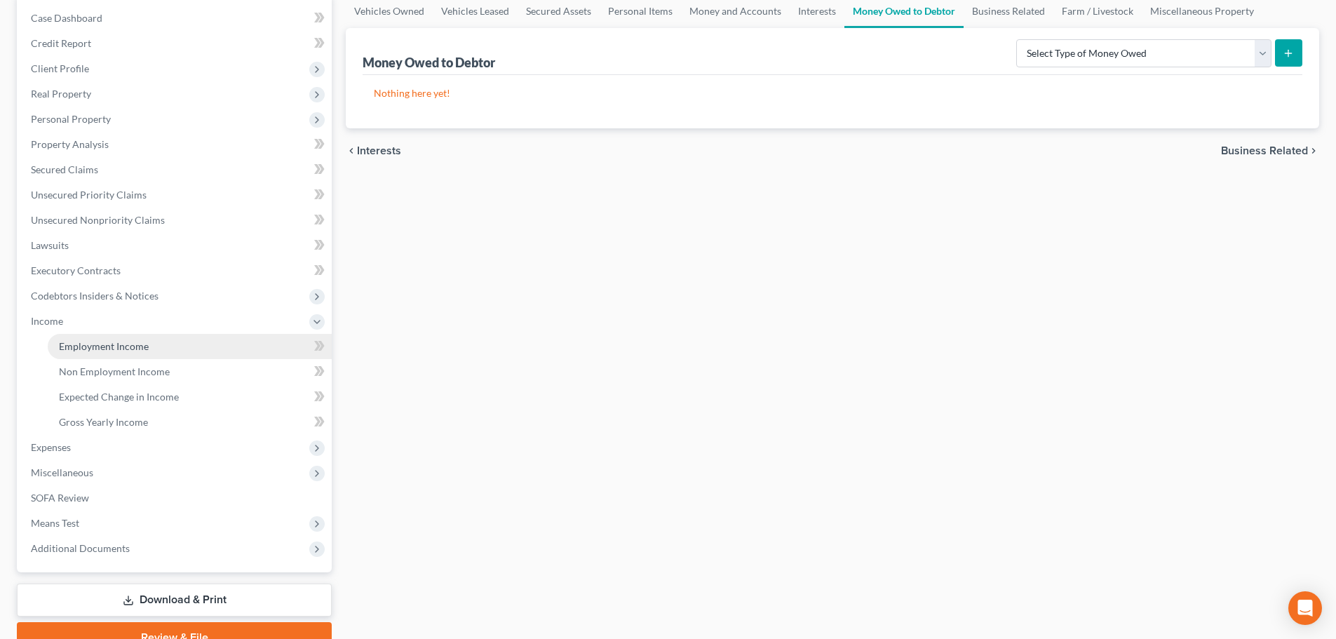
click at [111, 356] on link "Employment Income" at bounding box center [190, 346] width 284 height 25
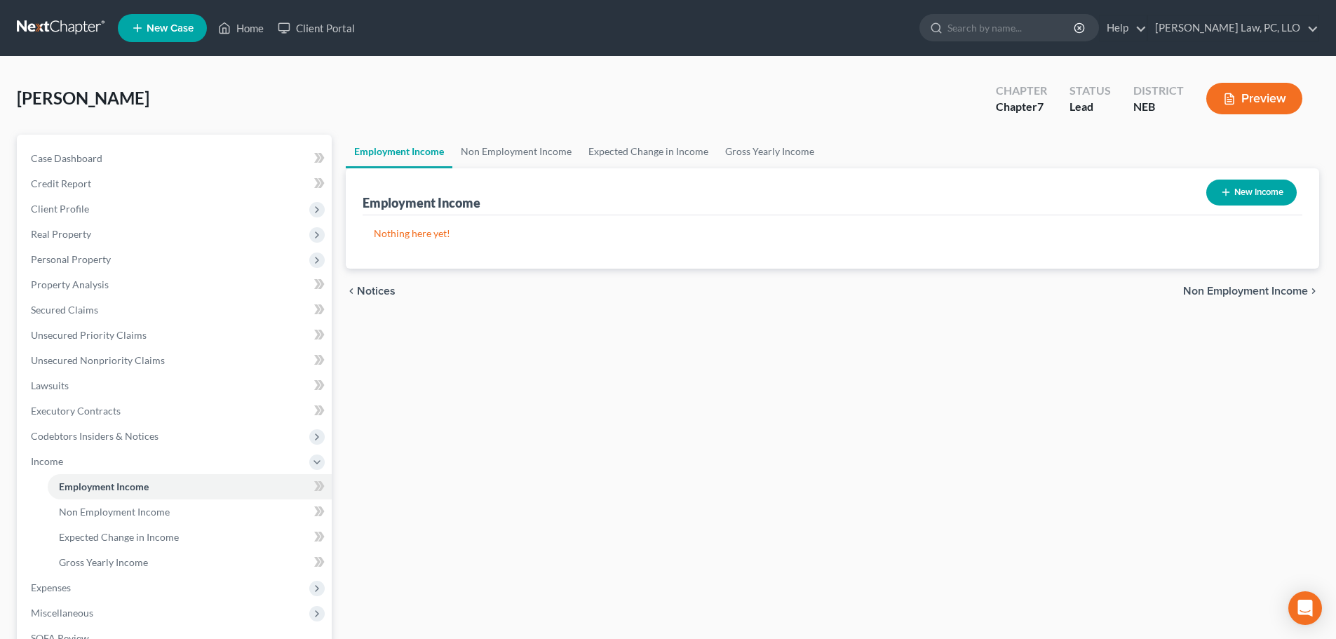
click at [1253, 193] on button "New Income" at bounding box center [1251, 193] width 90 height 26
select select "0"
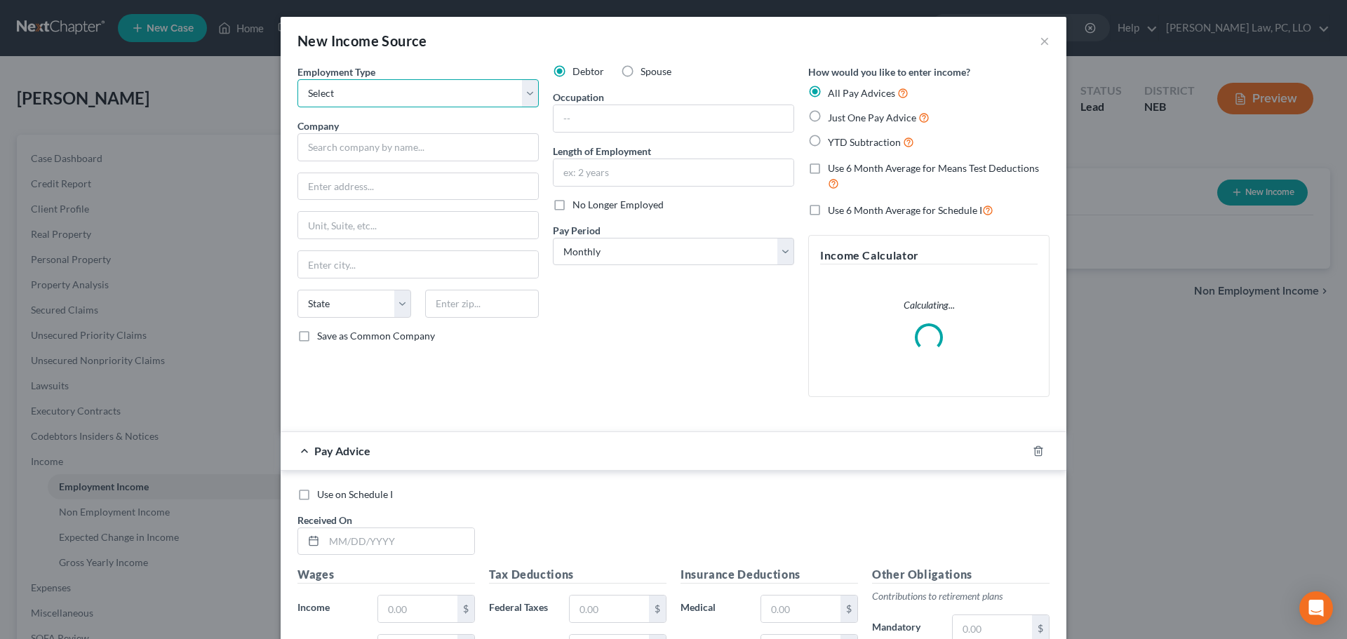
drag, startPoint x: 342, startPoint y: 91, endPoint x: 346, endPoint y: 100, distance: 9.8
click at [342, 91] on select "Select Full or [DEMOGRAPHIC_DATA] Employment Self Employment" at bounding box center [417, 93] width 241 height 28
select select "0"
click at [297, 79] on select "Select Full or [DEMOGRAPHIC_DATA] Employment Self Employment" at bounding box center [417, 93] width 241 height 28
click at [339, 145] on input "text" at bounding box center [417, 147] width 241 height 28
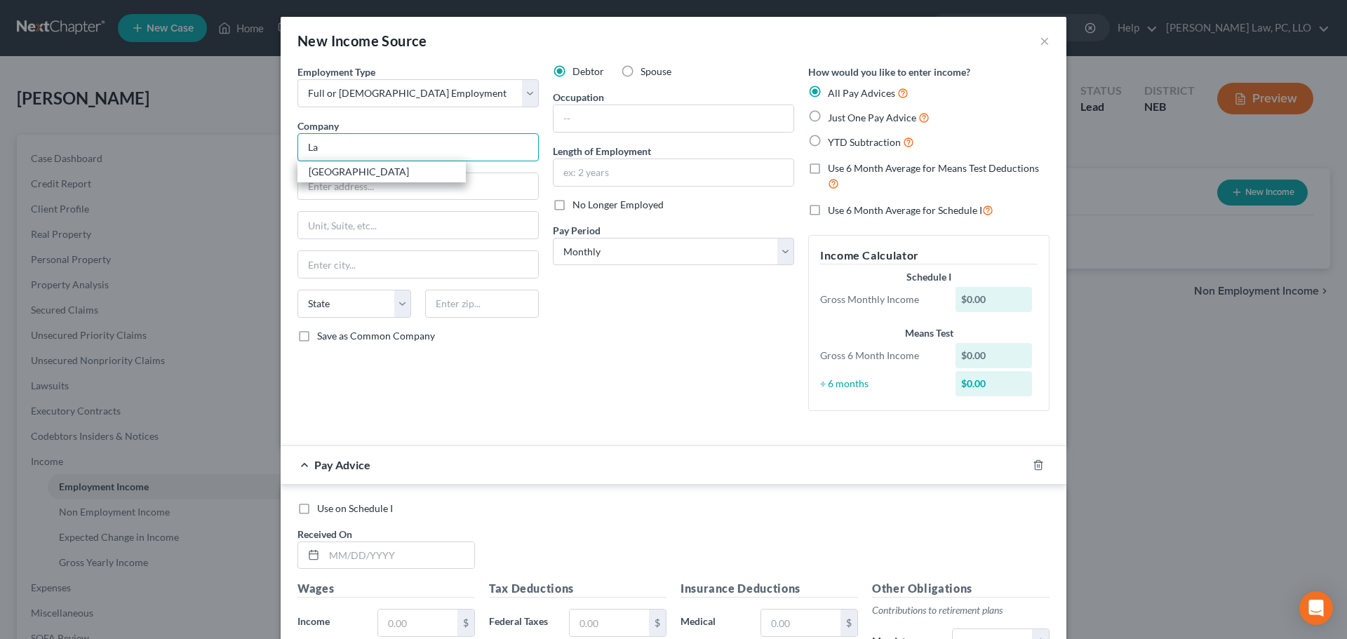
type input "L"
type input "County of [GEOGRAPHIC_DATA]"
type input "[STREET_ADDRESS]"
type input "68508"
type input "Lincoln"
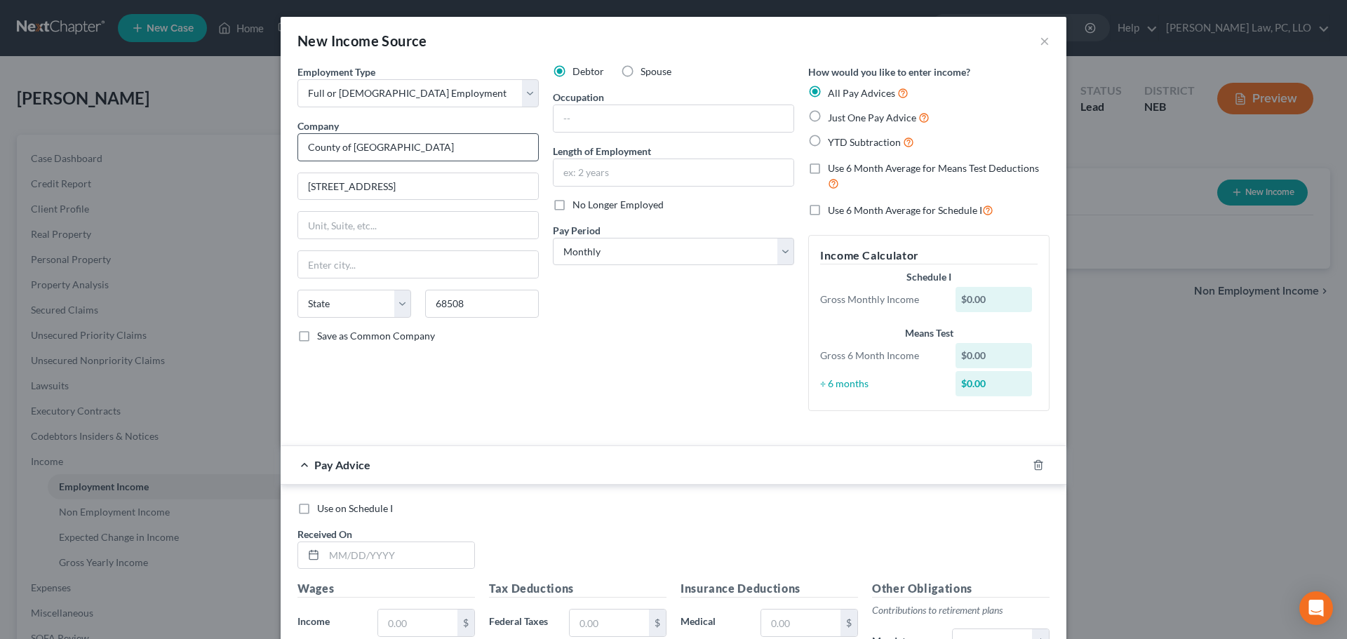
select select "30"
click at [317, 337] on label "Save as Common Company" at bounding box center [376, 336] width 118 height 14
click at [323, 337] on input "Save as Common Company" at bounding box center [327, 333] width 9 height 9
checkbox input "true"
click at [606, 179] on input "text" at bounding box center [673, 172] width 240 height 27
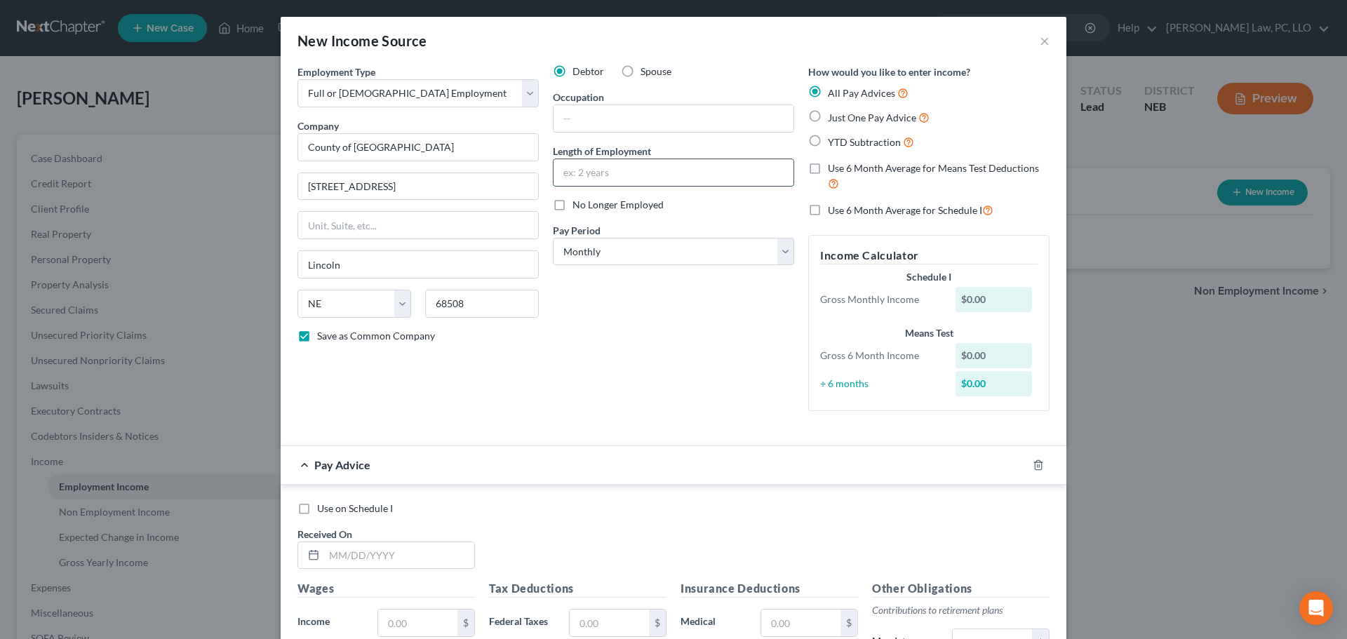
click at [624, 175] on input "text" at bounding box center [673, 172] width 240 height 27
type input "2.5 months"
click at [706, 257] on select "Select Monthly Twice Monthly Every Other Week Weekly" at bounding box center [673, 252] width 241 height 28
select select "2"
click at [553, 238] on select "Select Monthly Twice Monthly Every Other Week Weekly" at bounding box center [673, 252] width 241 height 28
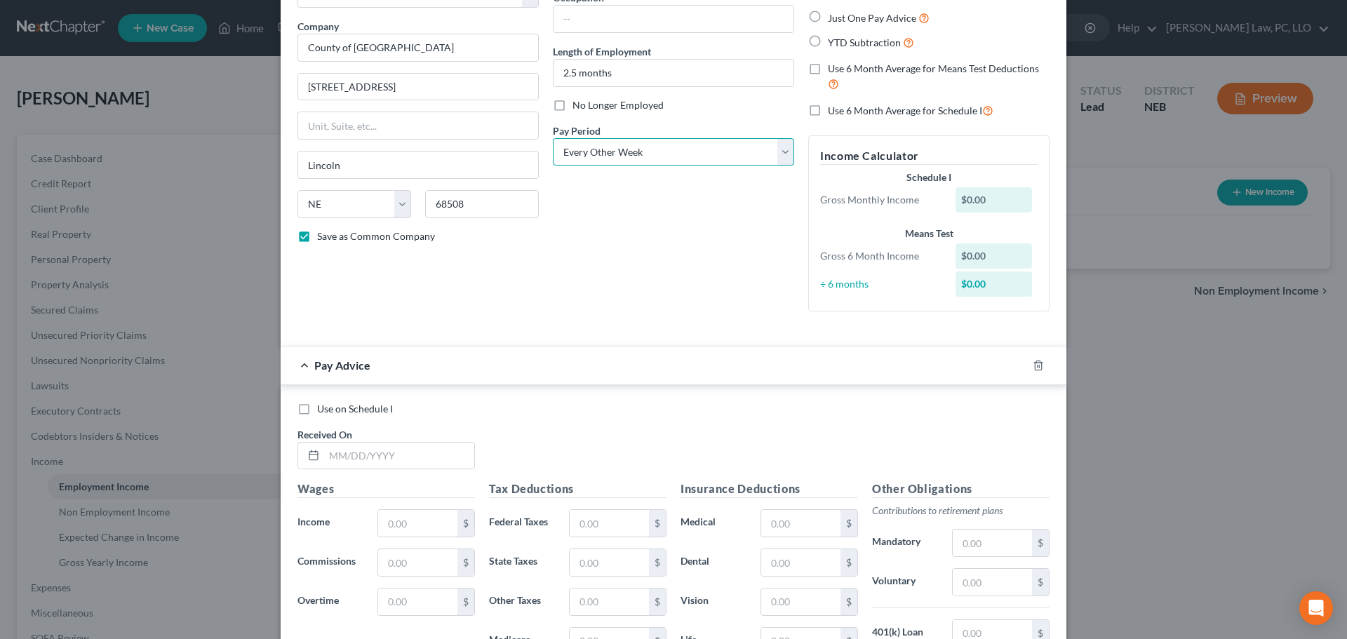
scroll to position [140, 0]
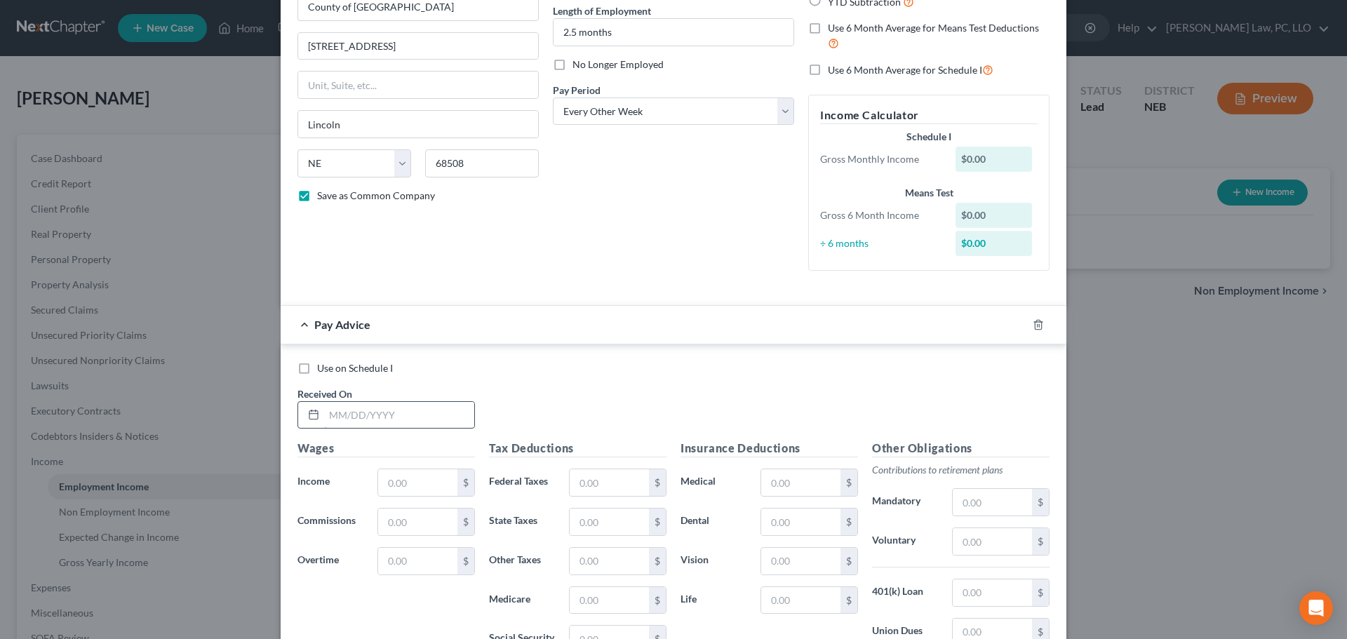
click at [415, 424] on input "text" at bounding box center [399, 415] width 150 height 27
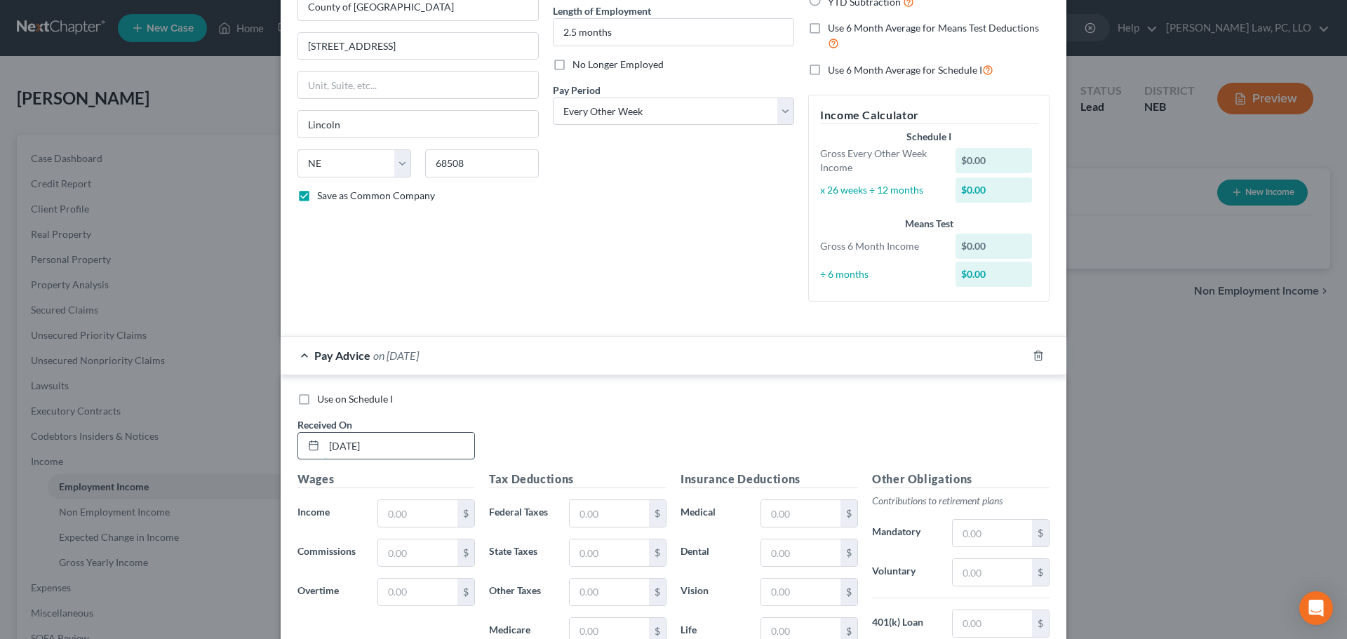
type input "[DATE]"
type input "1,240.00"
type input "10.73"
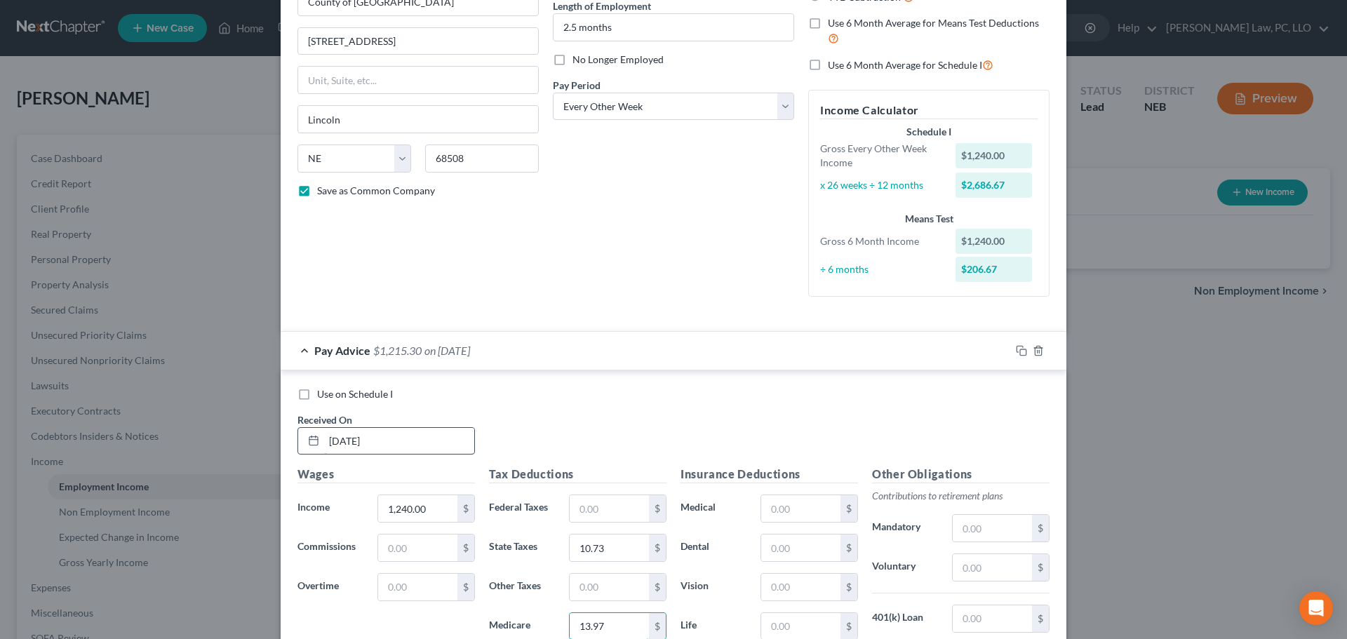
type input "13.97"
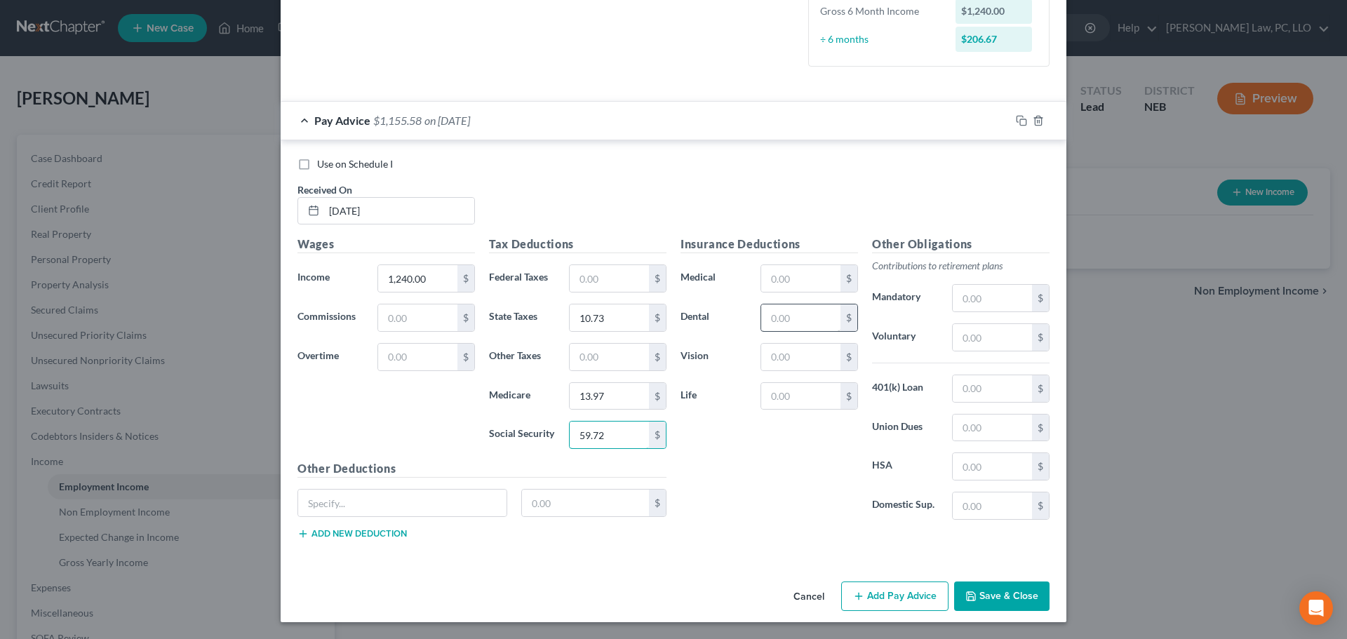
type input "59.72"
click at [790, 321] on input "text" at bounding box center [800, 317] width 79 height 27
type input "19.31"
click at [821, 268] on input "text" at bounding box center [800, 278] width 79 height 27
type input "243.89"
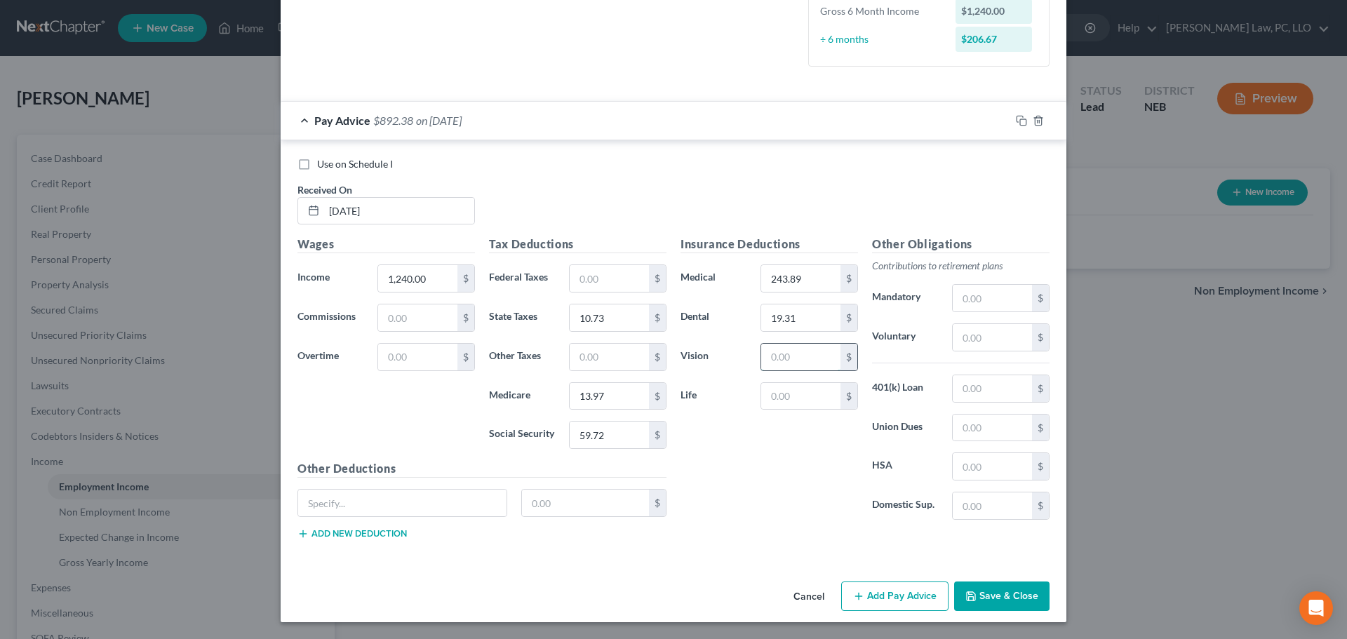
click at [814, 353] on input "text" at bounding box center [800, 357] width 79 height 27
type input "13.64"
click at [1013, 127] on div at bounding box center [1038, 120] width 56 height 22
click at [1018, 121] on icon "button" at bounding box center [1021, 120] width 11 height 11
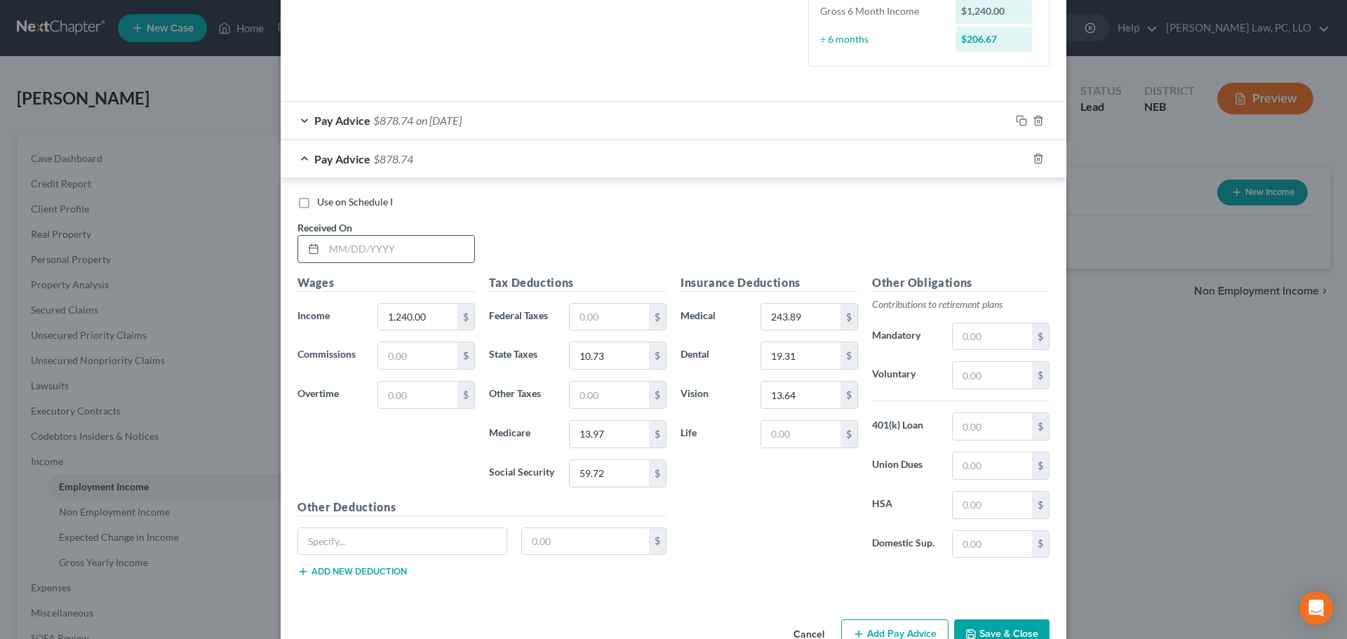
click at [398, 252] on input "text" at bounding box center [399, 249] width 150 height 27
type input "[DATE]"
type input "2"
type input "2,264.00"
type input "83.33"
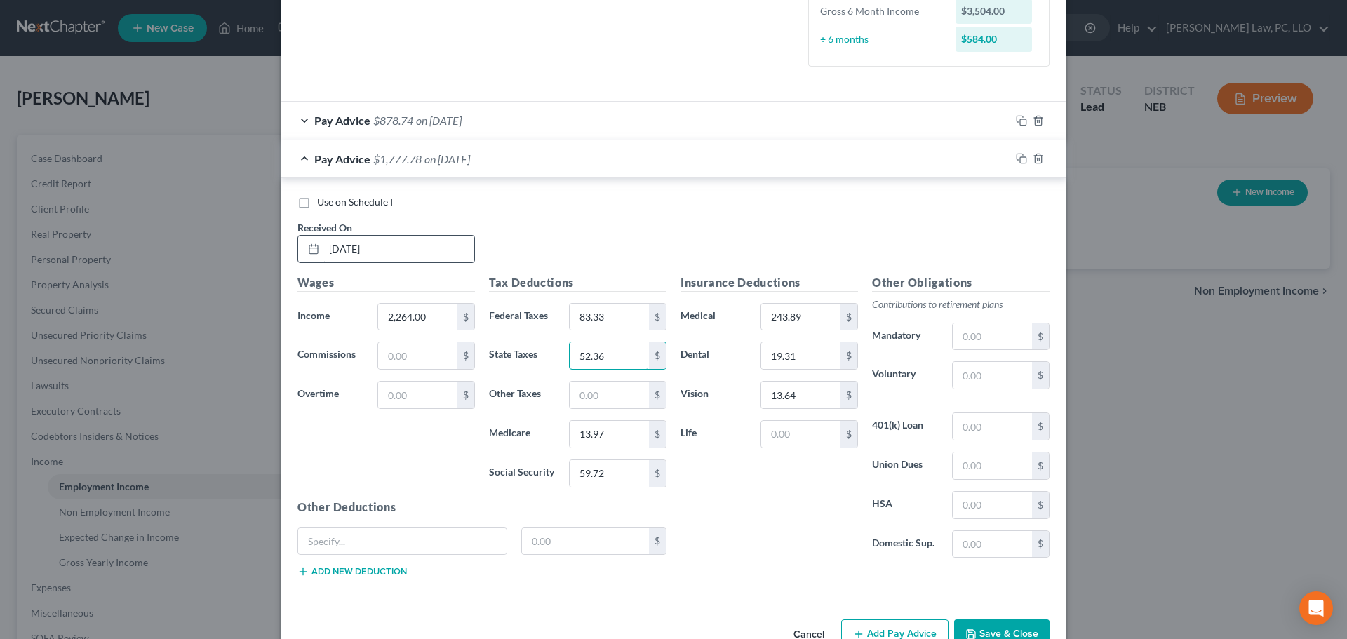
type input "52.36"
type input "28.81"
type input "123.20"
click at [1020, 159] on rect "button" at bounding box center [1023, 160] width 6 height 6
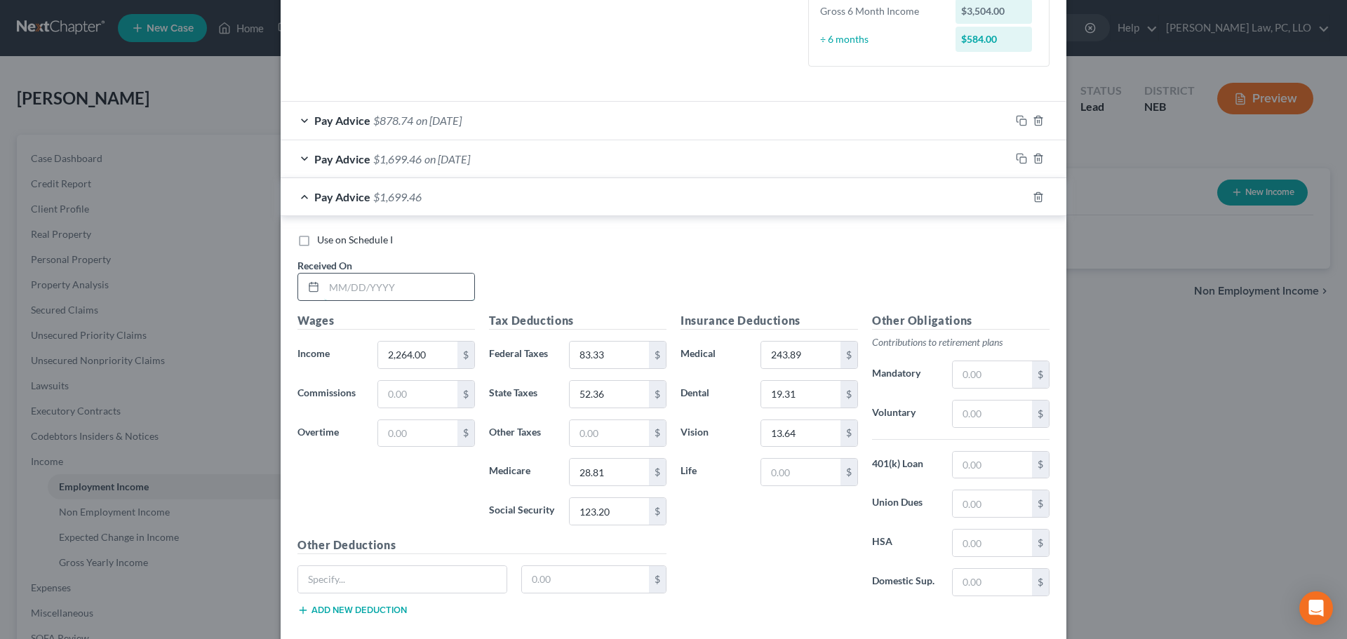
drag, startPoint x: 357, startPoint y: 293, endPoint x: 356, endPoint y: 278, distance: 14.7
click at [357, 293] on input "text" at bounding box center [399, 287] width 150 height 27
type input "[DATE]"
type input "2,932.16"
type input "161.83"
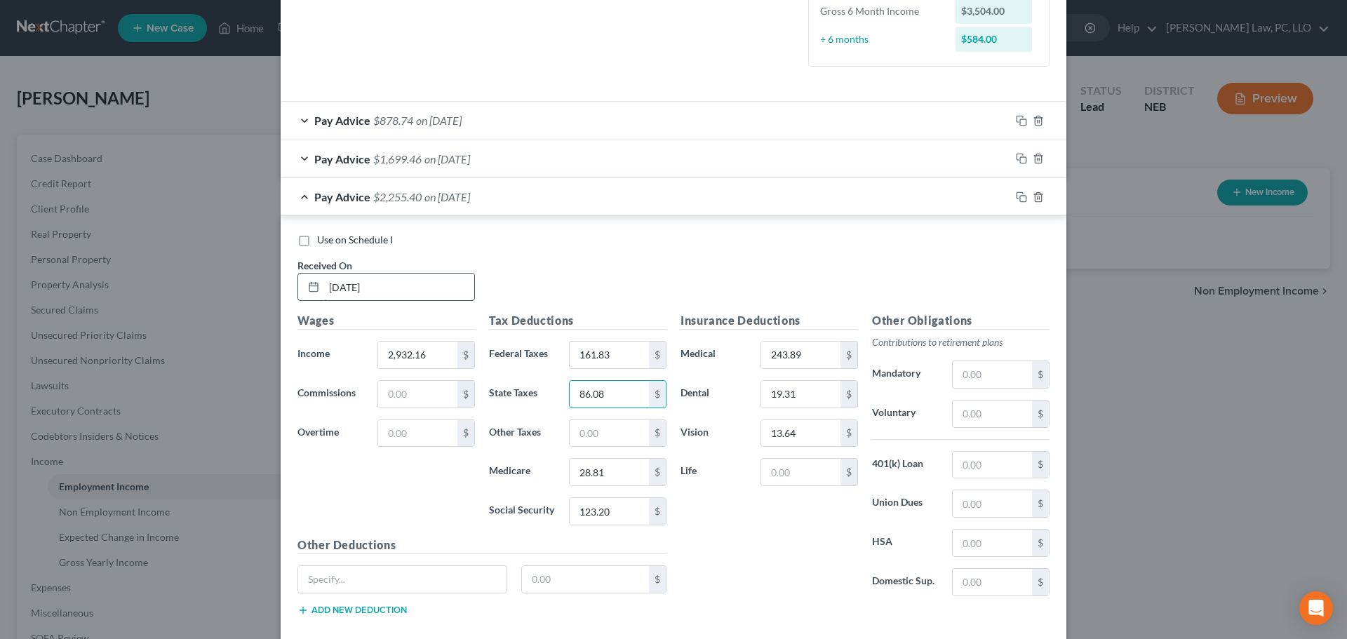
type input "86.08"
type input "38.50"
type input "164.63"
click at [973, 511] on input "text" at bounding box center [991, 503] width 79 height 27
type input "30.00"
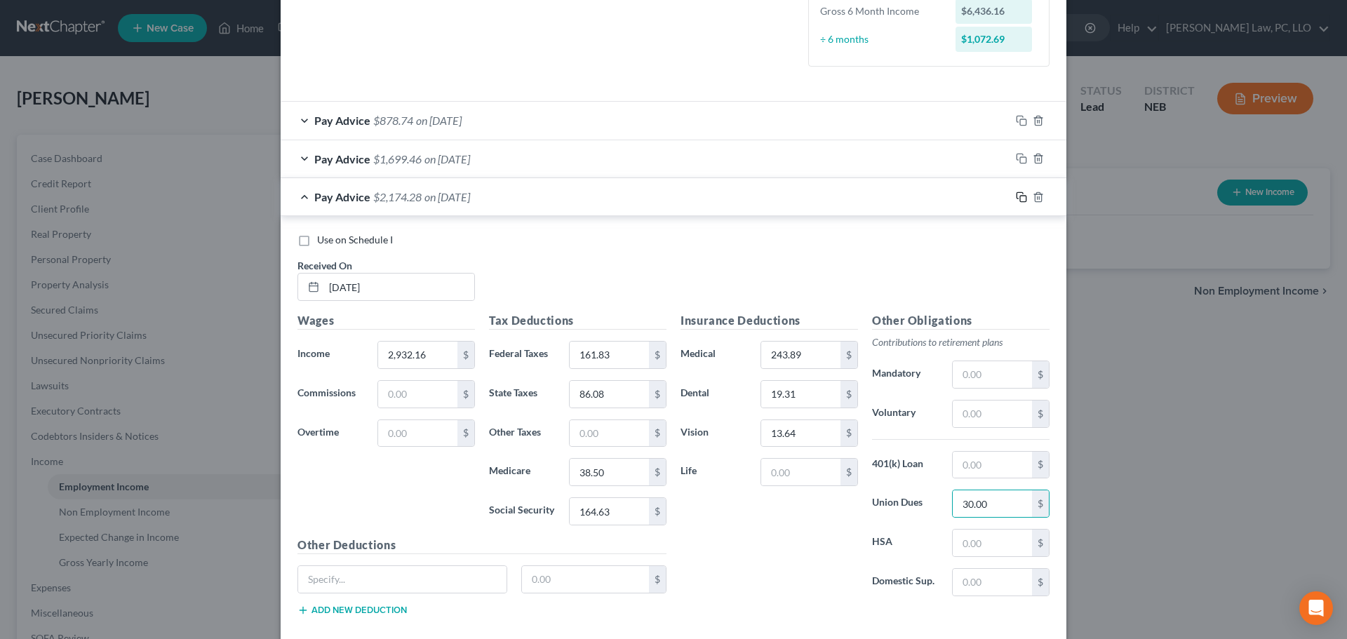
click at [1016, 198] on icon "button" at bounding box center [1019, 195] width 6 height 6
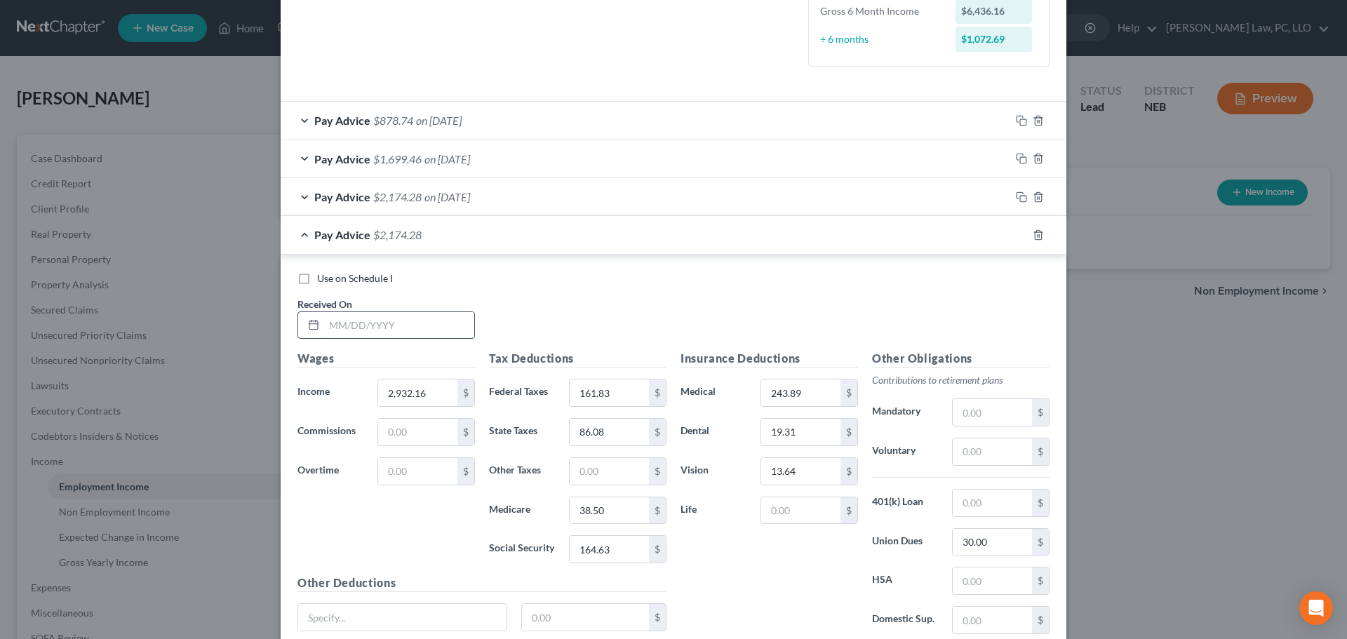
click at [384, 332] on input "text" at bounding box center [399, 325] width 150 height 27
type input "[DATE]"
type input "2,665.60"
type input "129.84"
type input "72.47"
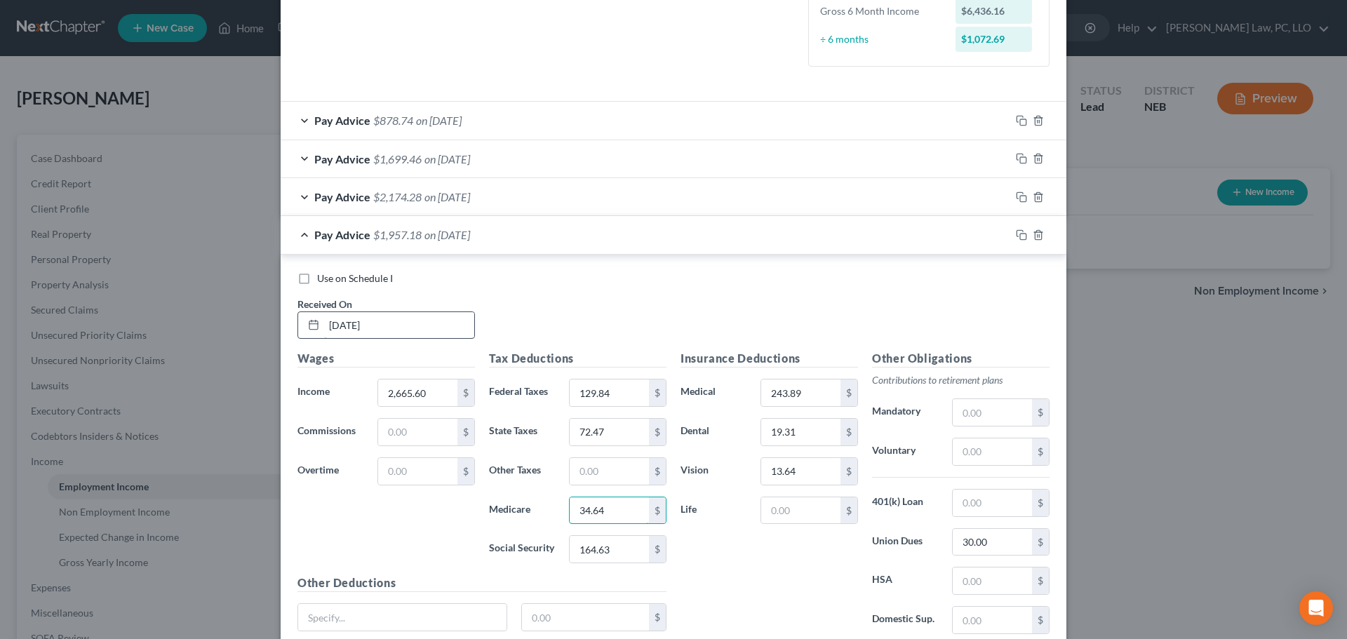
type input "34.64"
type input "148.10"
click at [1016, 235] on icon "button" at bounding box center [1021, 234] width 11 height 11
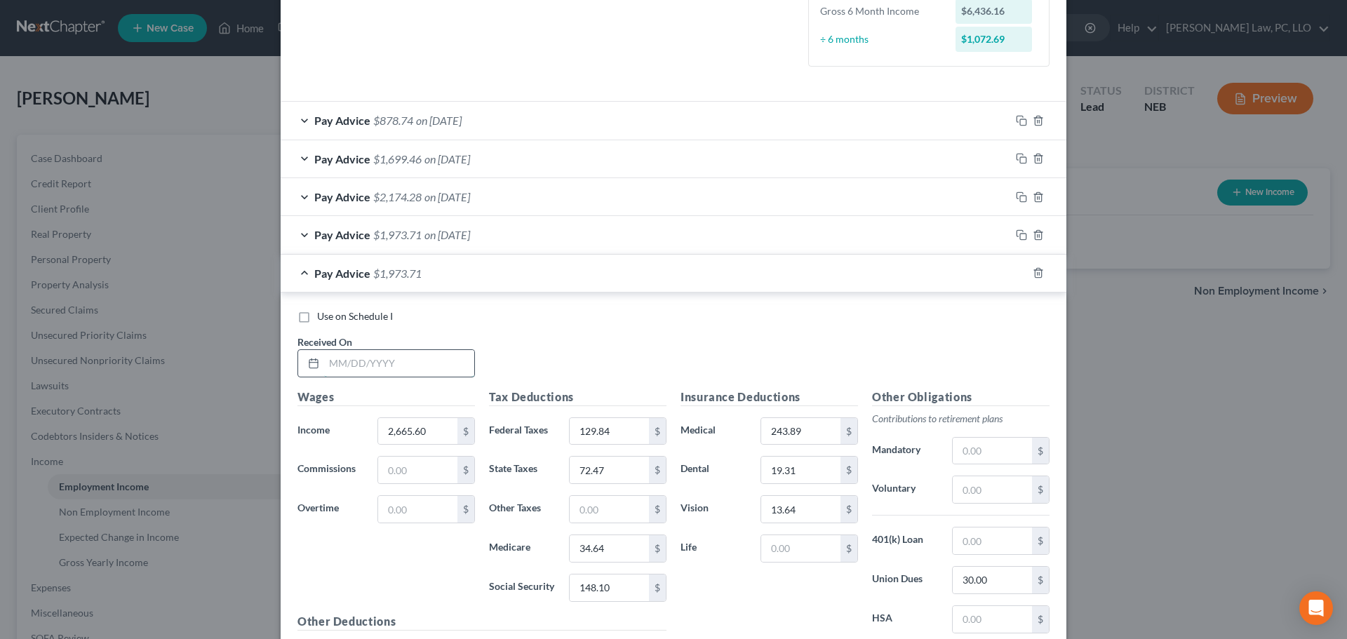
click at [389, 369] on input "text" at bounding box center [399, 363] width 150 height 27
type input "[DATE]"
type input "2,703.09"
type input "134.34"
type input "74.37"
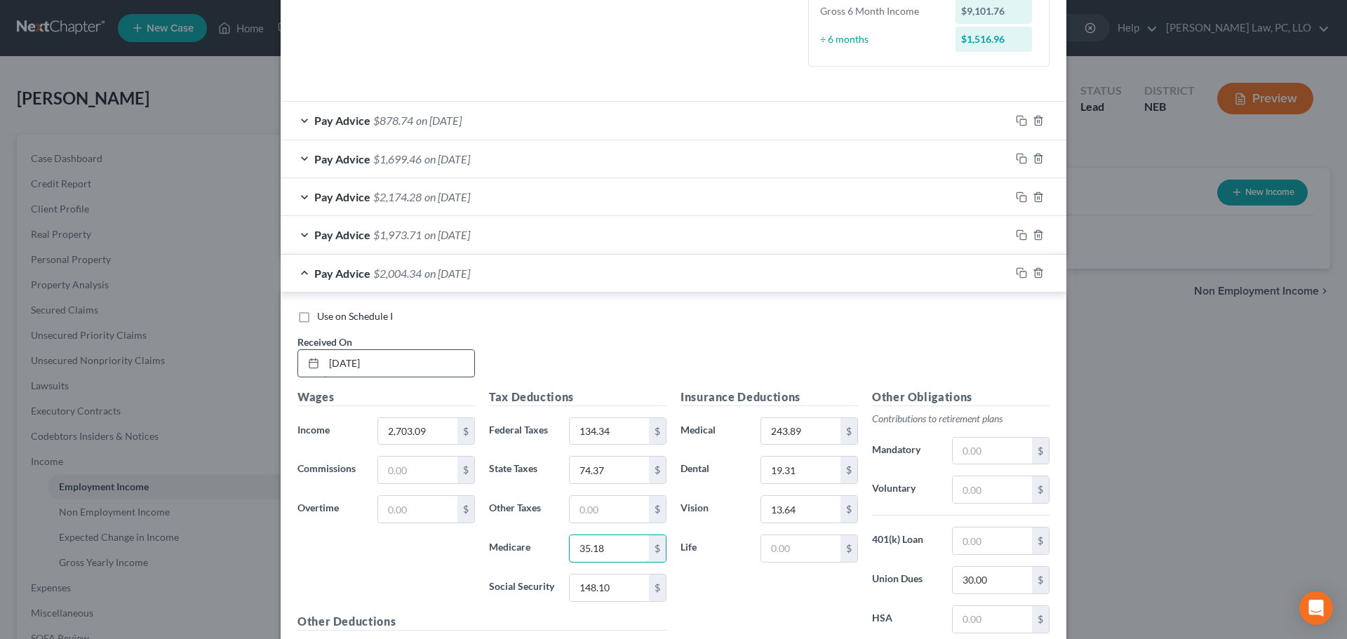
type input "35.18"
type input "150.43"
click at [295, 271] on div "Pay Advice $2,001.93 on [DATE]" at bounding box center [645, 273] width 729 height 37
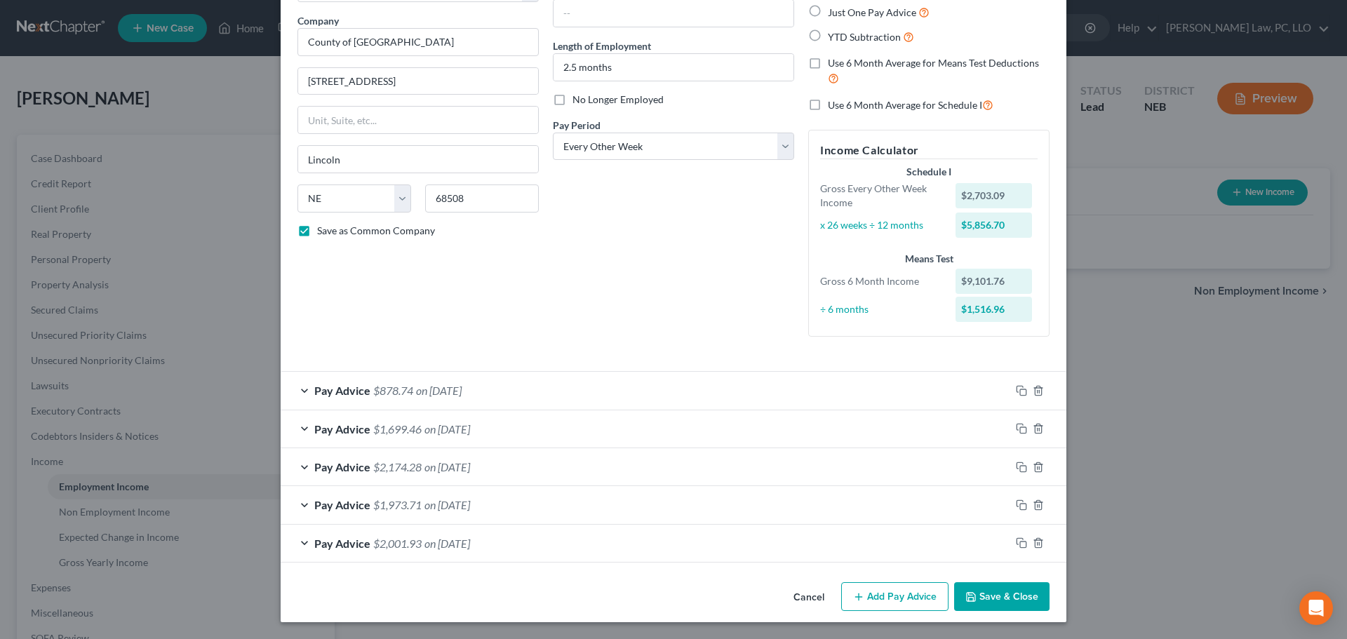
scroll to position [105, 0]
click at [319, 542] on span "Pay Advice" at bounding box center [342, 543] width 56 height 13
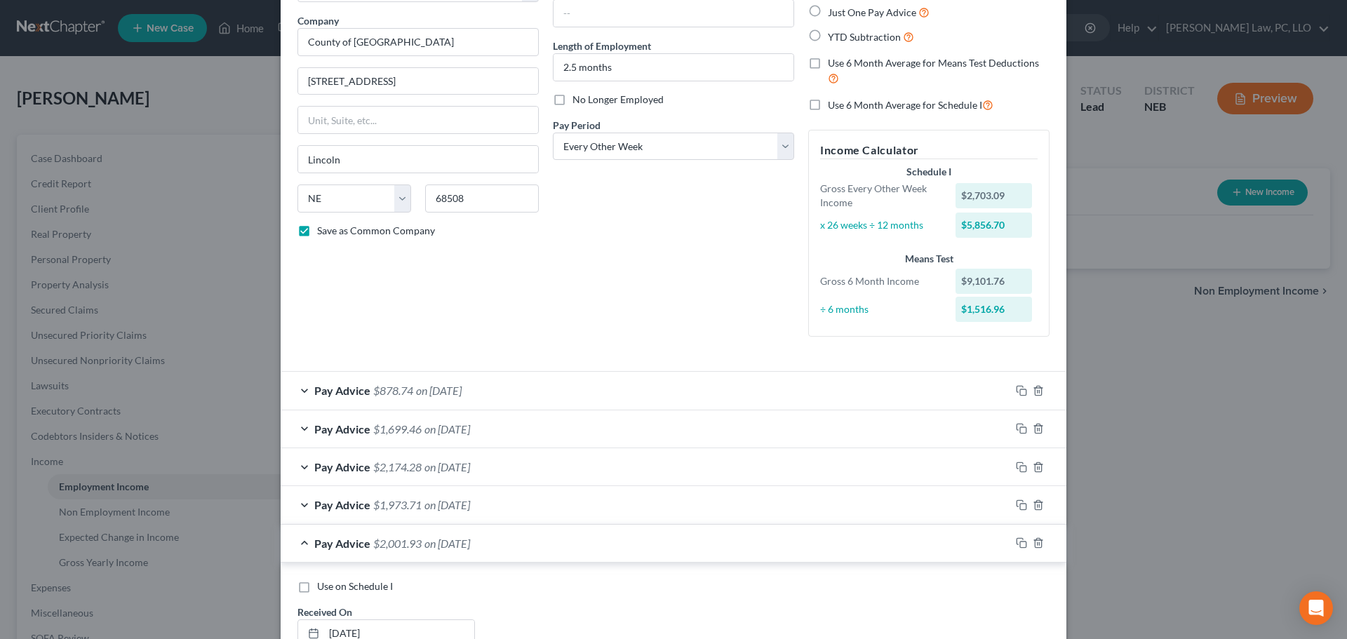
scroll to position [375, 0]
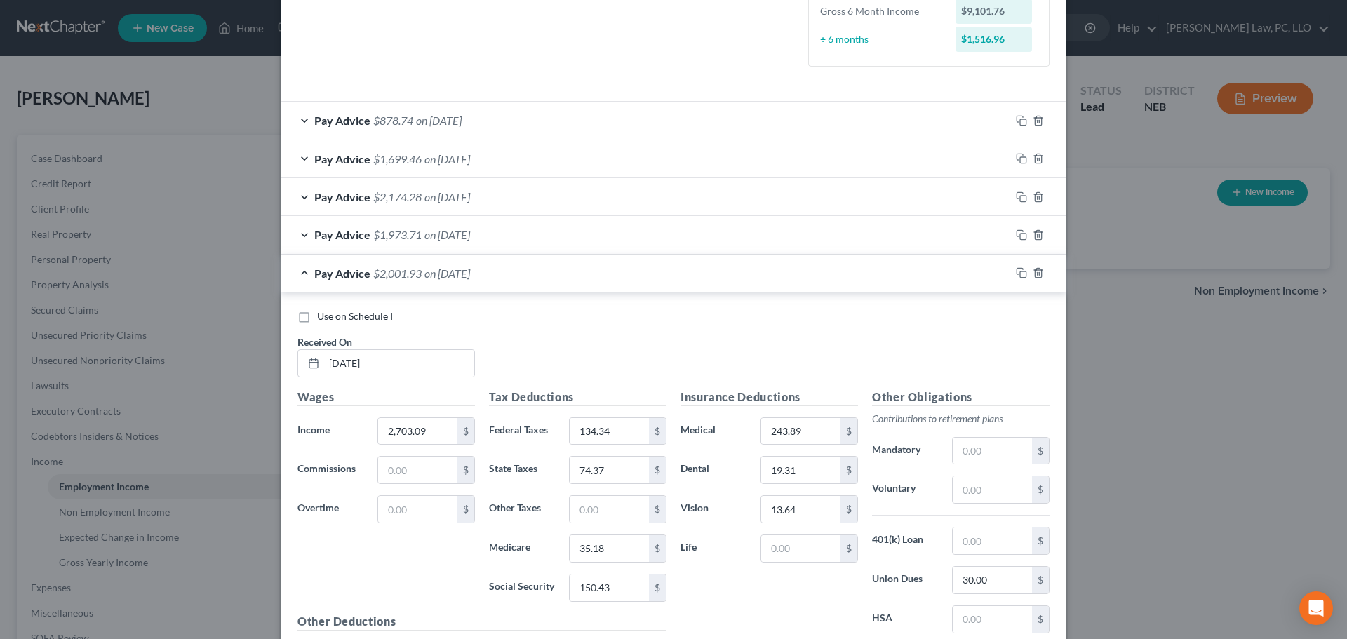
click at [317, 317] on label "Use on Schedule I" at bounding box center [355, 316] width 76 height 14
click at [323, 317] on input "Use on Schedule I" at bounding box center [327, 313] width 9 height 9
checkbox input "true"
click at [302, 273] on div "Pay Advice $2,001.93 on [DATE] - Use on Schedule I" at bounding box center [645, 273] width 729 height 37
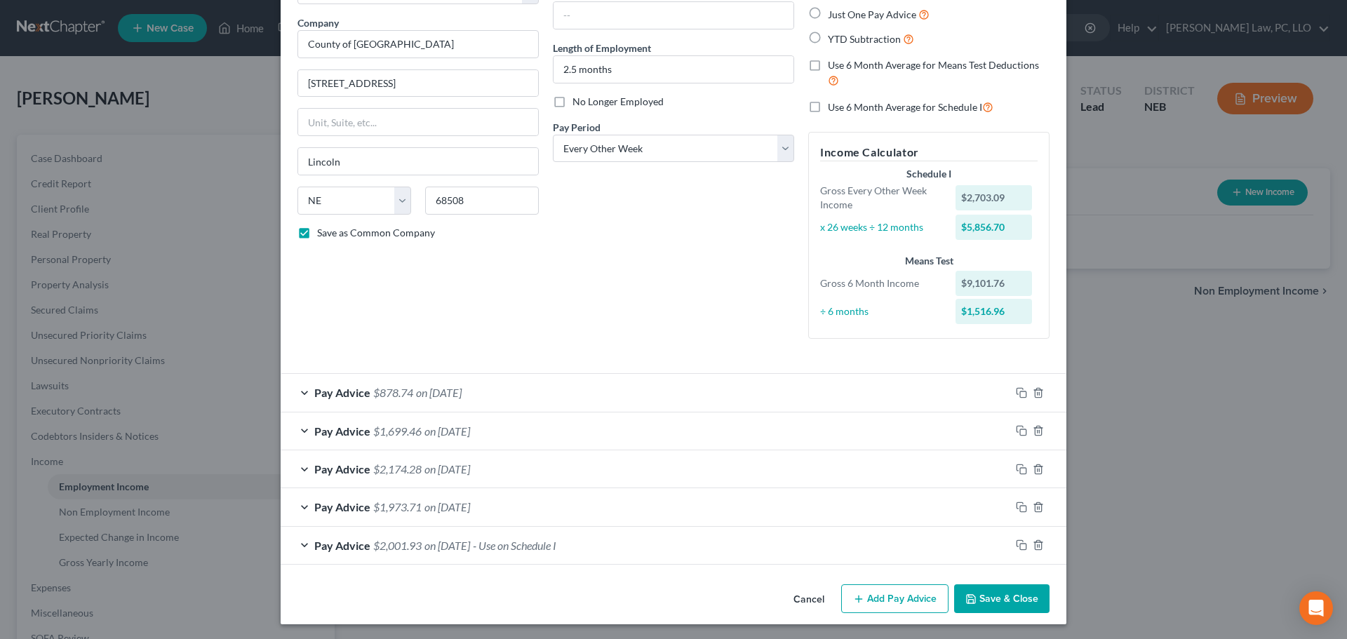
scroll to position [105, 0]
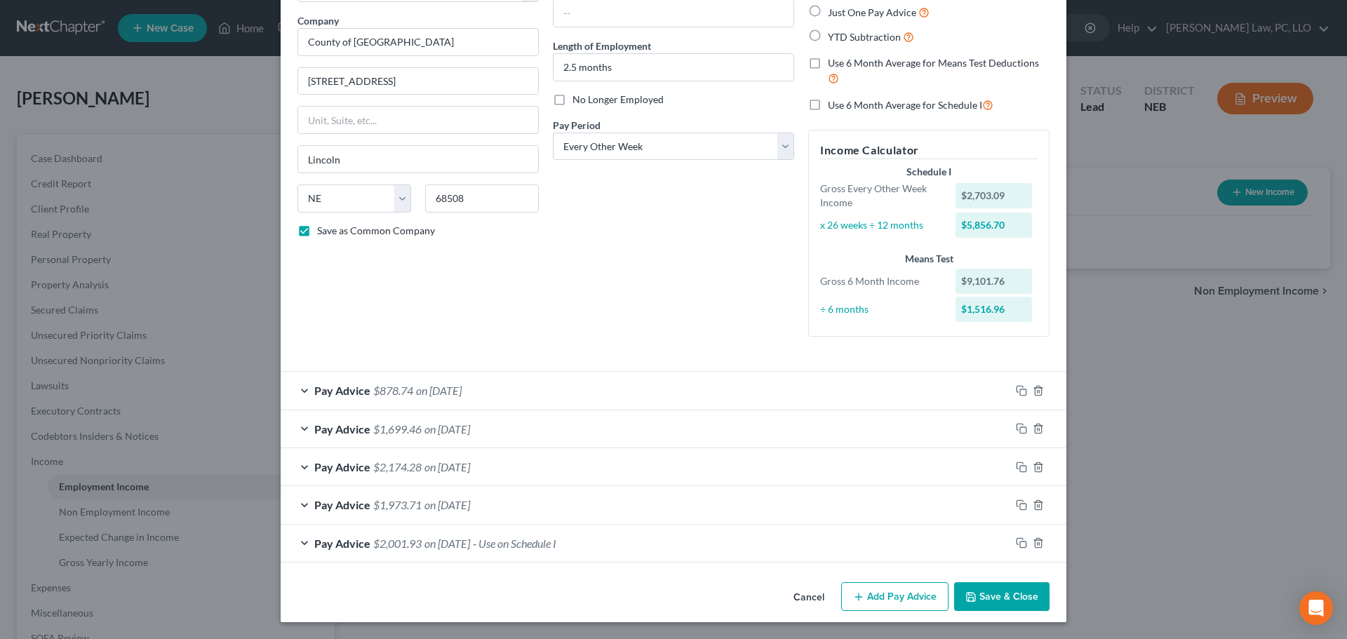
click at [1011, 594] on button "Save & Close" at bounding box center [1001, 596] width 95 height 29
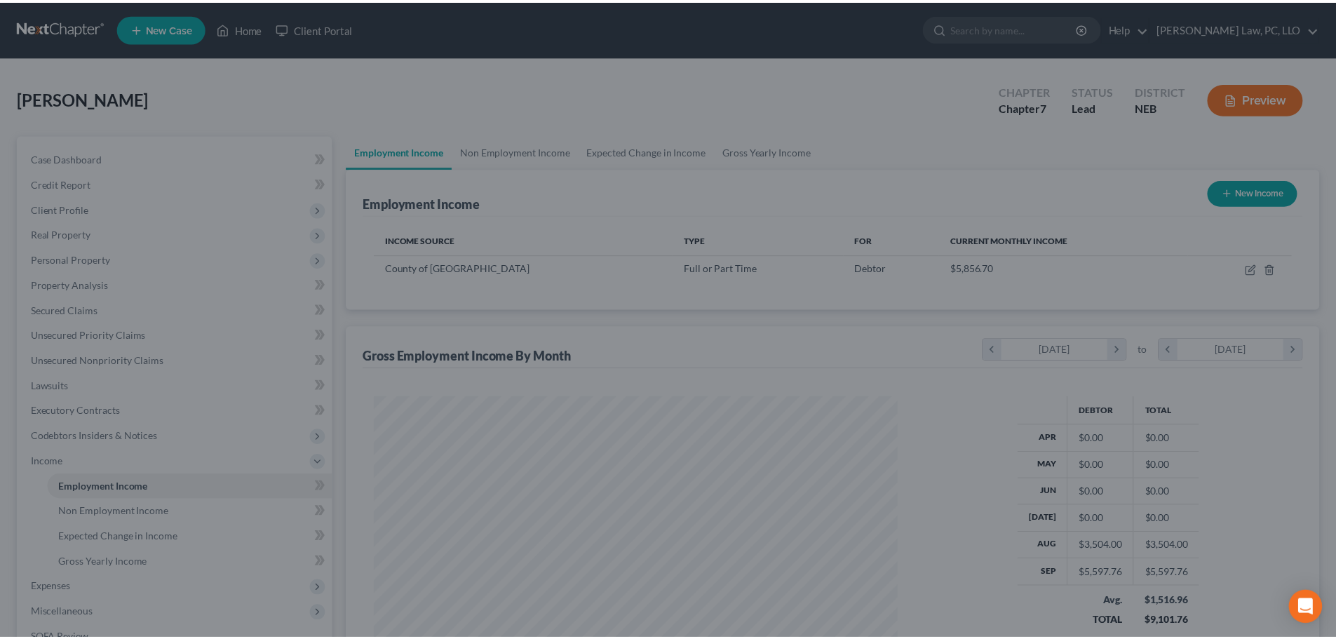
scroll to position [262, 551]
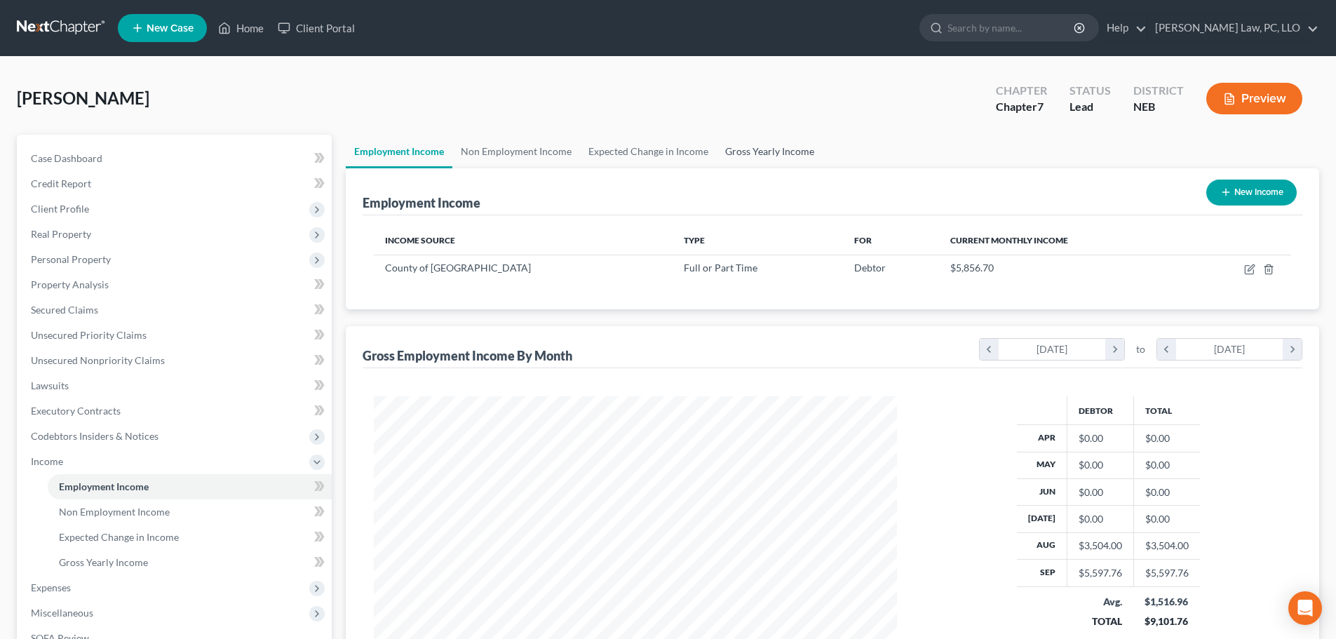
click at [787, 156] on link "Gross Yearly Income" at bounding box center [770, 152] width 106 height 34
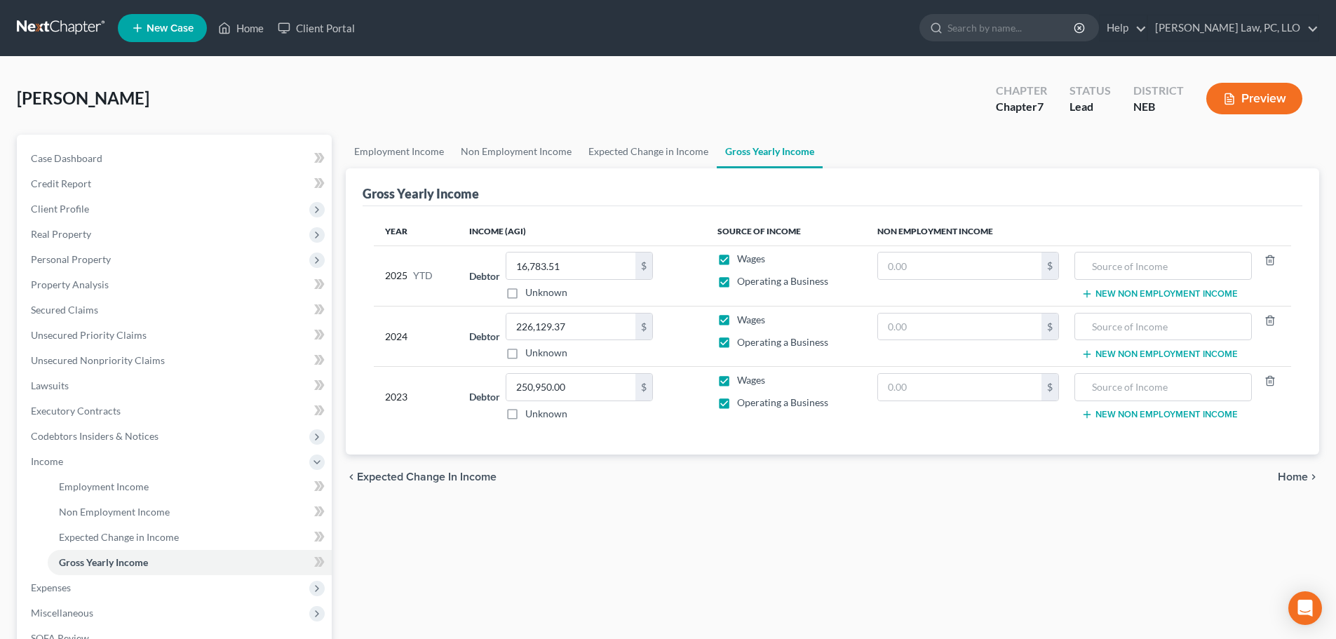
click at [520, 508] on div "Employment Income Non Employment Income Expected Change in Income Gross Yearly …" at bounding box center [832, 464] width 987 height 659
paste input "27,685.94"
type input "27,685.94"
click at [658, 481] on div "chevron_left Expected Change in Income Home chevron_right" at bounding box center [832, 476] width 973 height 45
click at [595, 327] on input "226,129.37" at bounding box center [570, 326] width 129 height 27
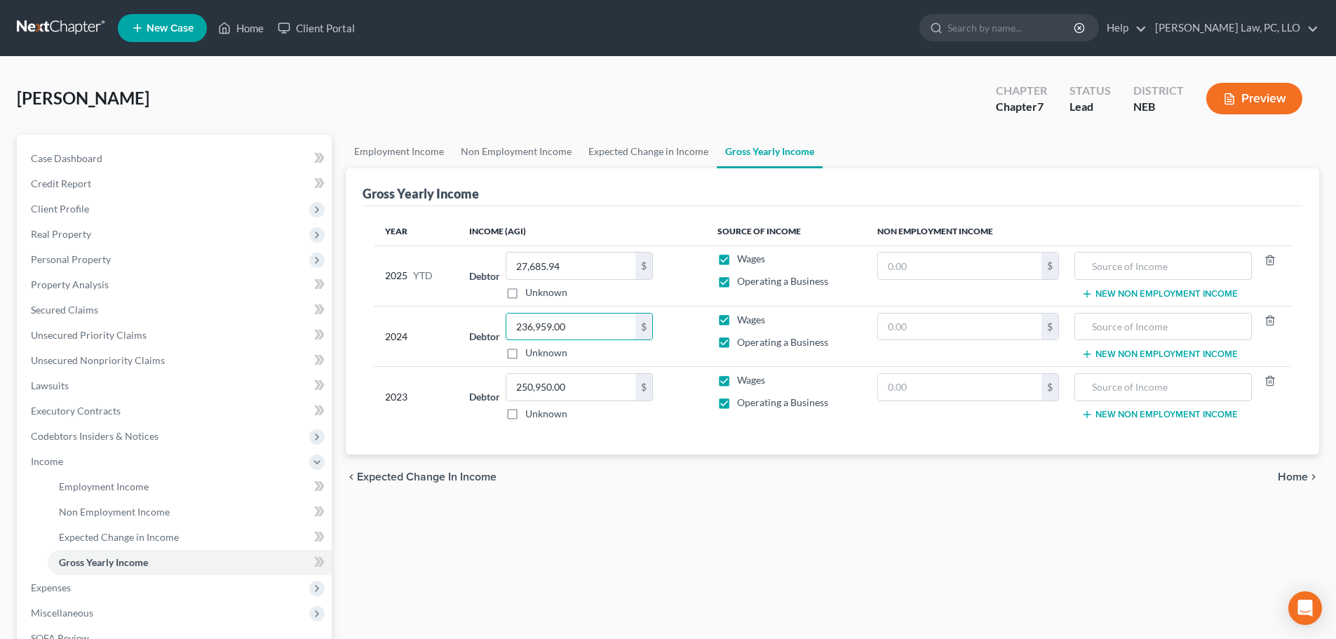
type input "236,959.00"
click at [640, 438] on div "Year Income (AGI) Source of Income Non Employment Income 2025 YTD Debtor 27,685…" at bounding box center [833, 330] width 940 height 249
click at [445, 531] on div "Employment Income Non Employment Income Expected Change in Income Gross Yearly …" at bounding box center [832, 464] width 987 height 659
click at [73, 375] on link "Lawsuits" at bounding box center [176, 385] width 312 height 25
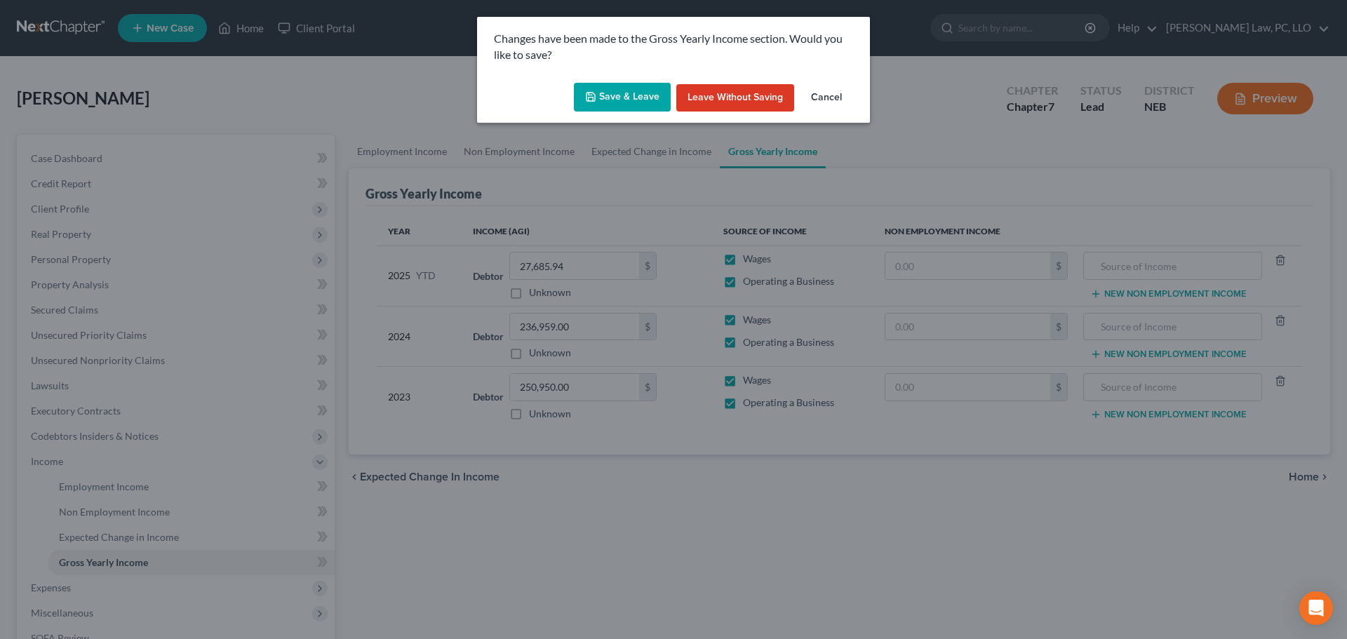
click at [624, 100] on button "Save & Leave" at bounding box center [622, 97] width 97 height 29
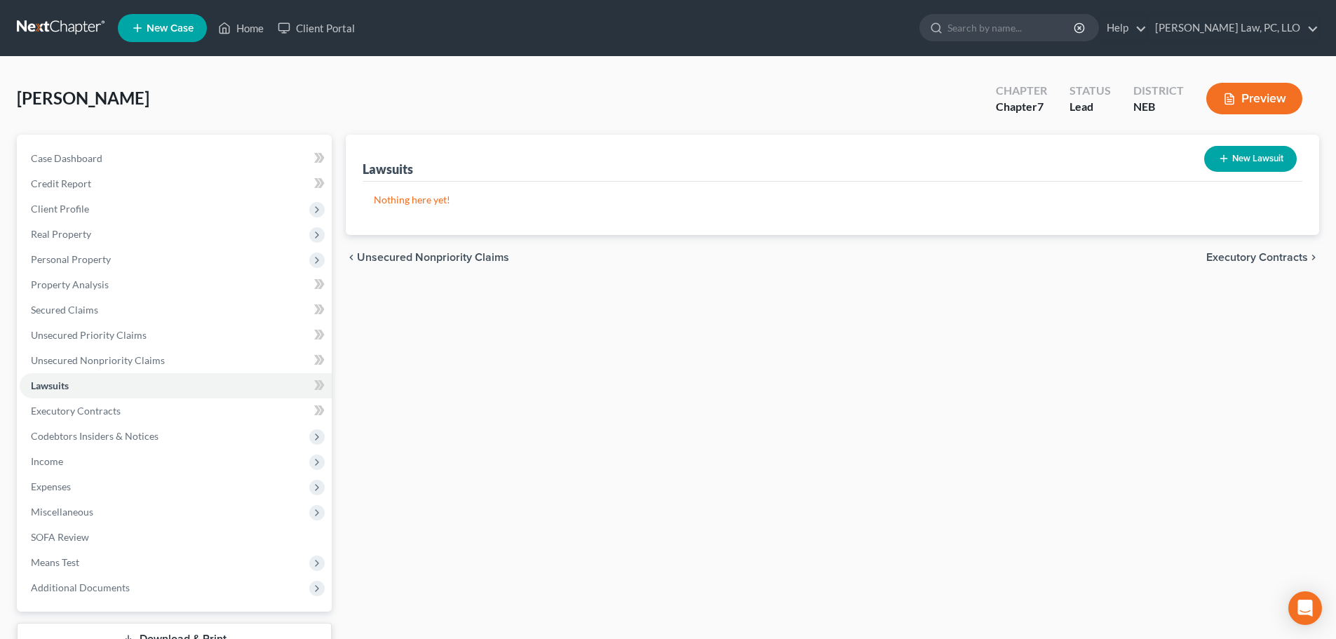
click at [1269, 163] on button "New Lawsuit" at bounding box center [1250, 159] width 93 height 26
select select "0"
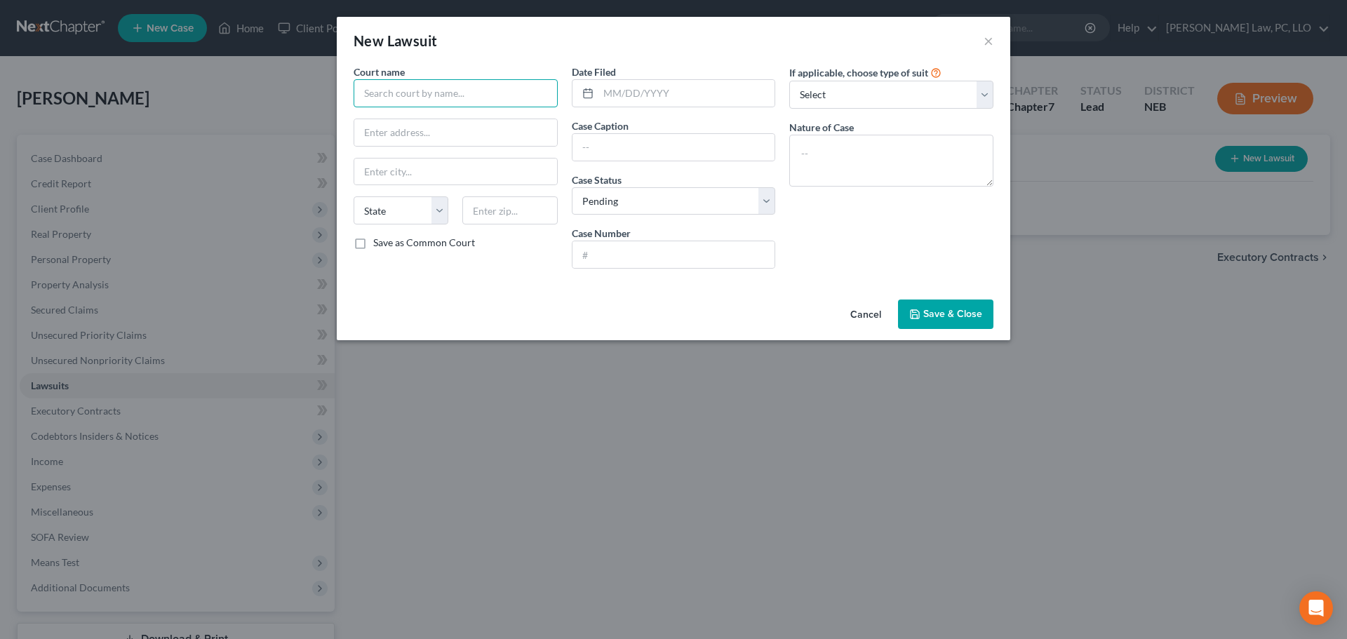
click at [438, 101] on input "text" at bounding box center [455, 93] width 204 height 28
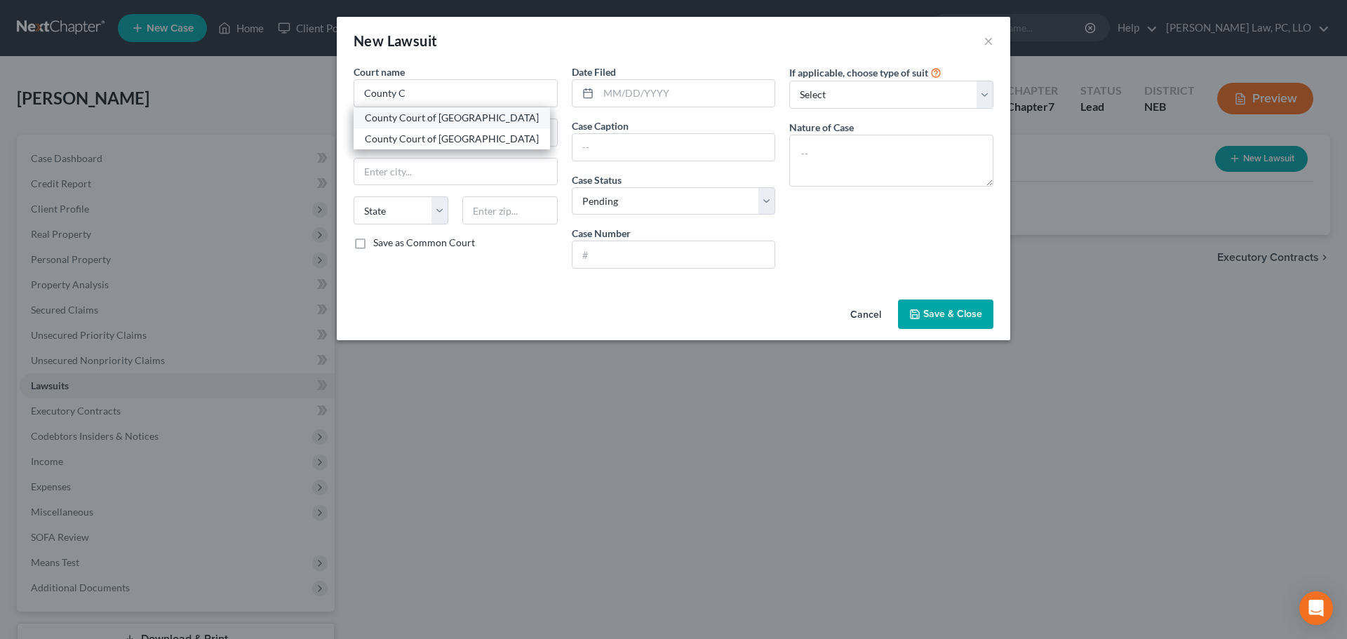
click at [436, 121] on div "County Court of [GEOGRAPHIC_DATA]" at bounding box center [452, 118] width 174 height 14
type input "County Court of [GEOGRAPHIC_DATA]"
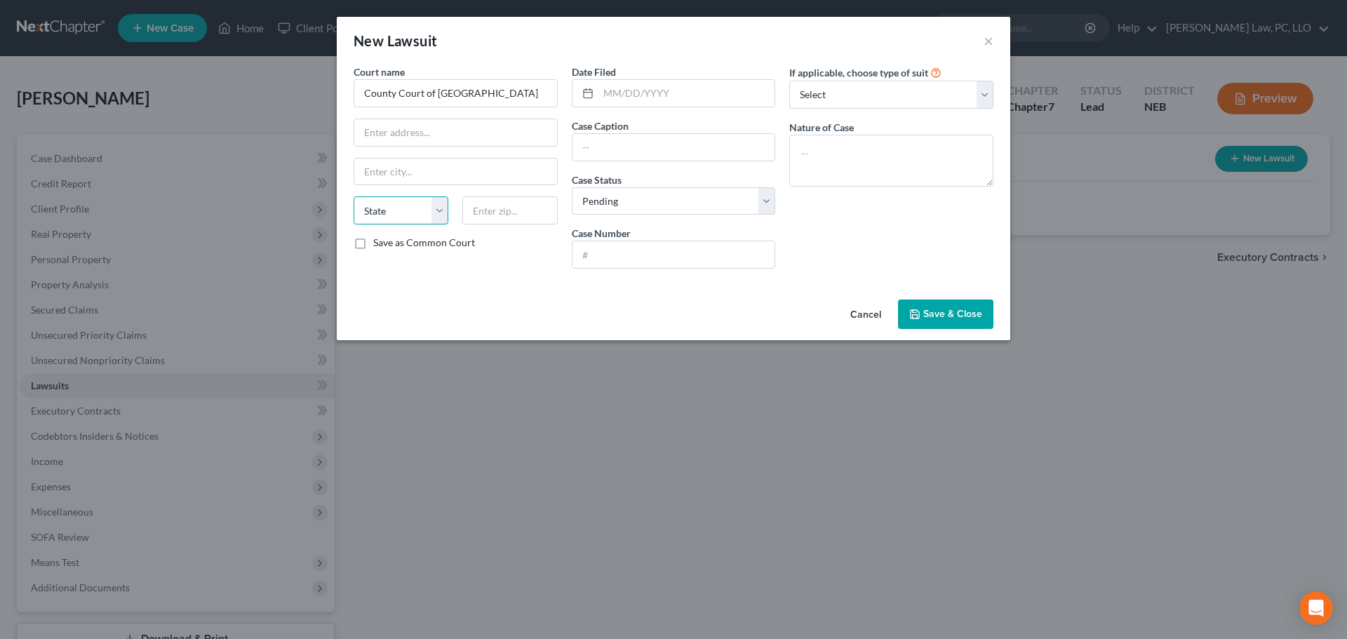
click at [370, 213] on select "State [US_STATE] AK AR AZ CA CO CT DE DC [GEOGRAPHIC_DATA] [GEOGRAPHIC_DATA] GU…" at bounding box center [400, 210] width 95 height 28
select select "30"
click at [683, 91] on input "text" at bounding box center [686, 93] width 177 height 27
click at [620, 145] on input "text" at bounding box center [673, 147] width 203 height 27
type input "Acuity"
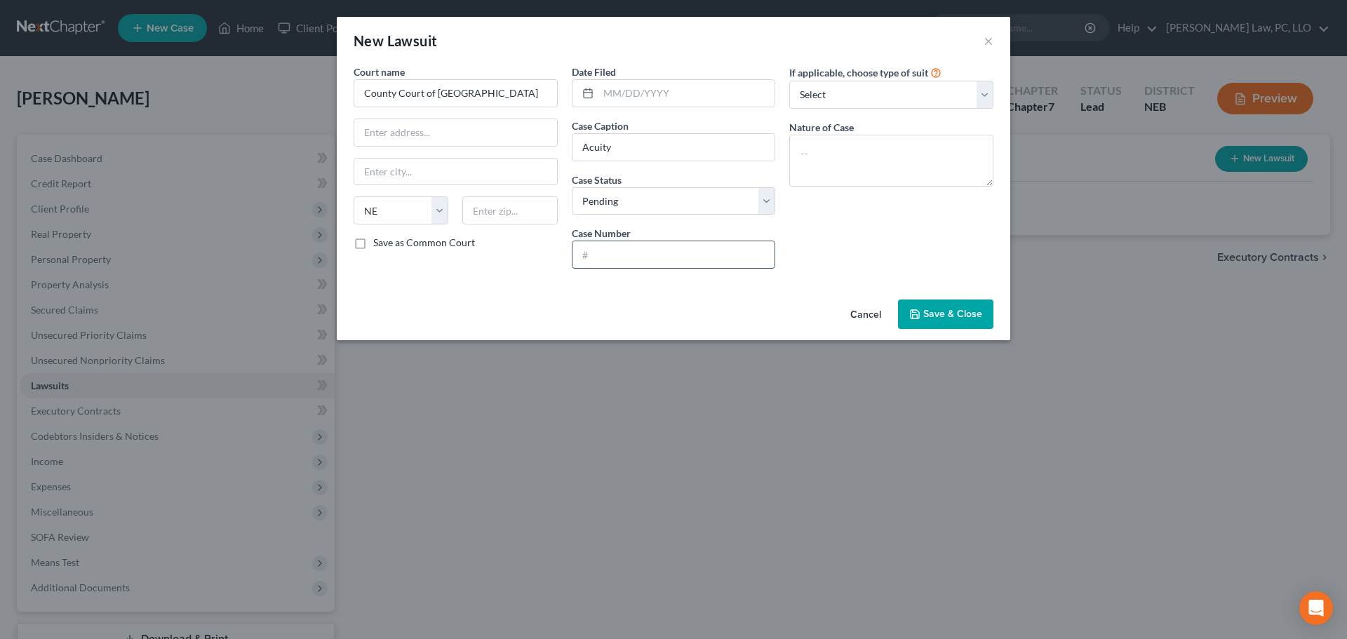
click at [621, 256] on input "text" at bounding box center [673, 254] width 203 height 27
type input "CI 25-10936"
type textarea "Contract"
drag, startPoint x: 824, startPoint y: 96, endPoint x: 824, endPoint y: 105, distance: 9.1
click at [824, 96] on select "Select Repossession Garnishment Foreclosure Attached, Seized, Or Levied Other" at bounding box center [891, 95] width 204 height 28
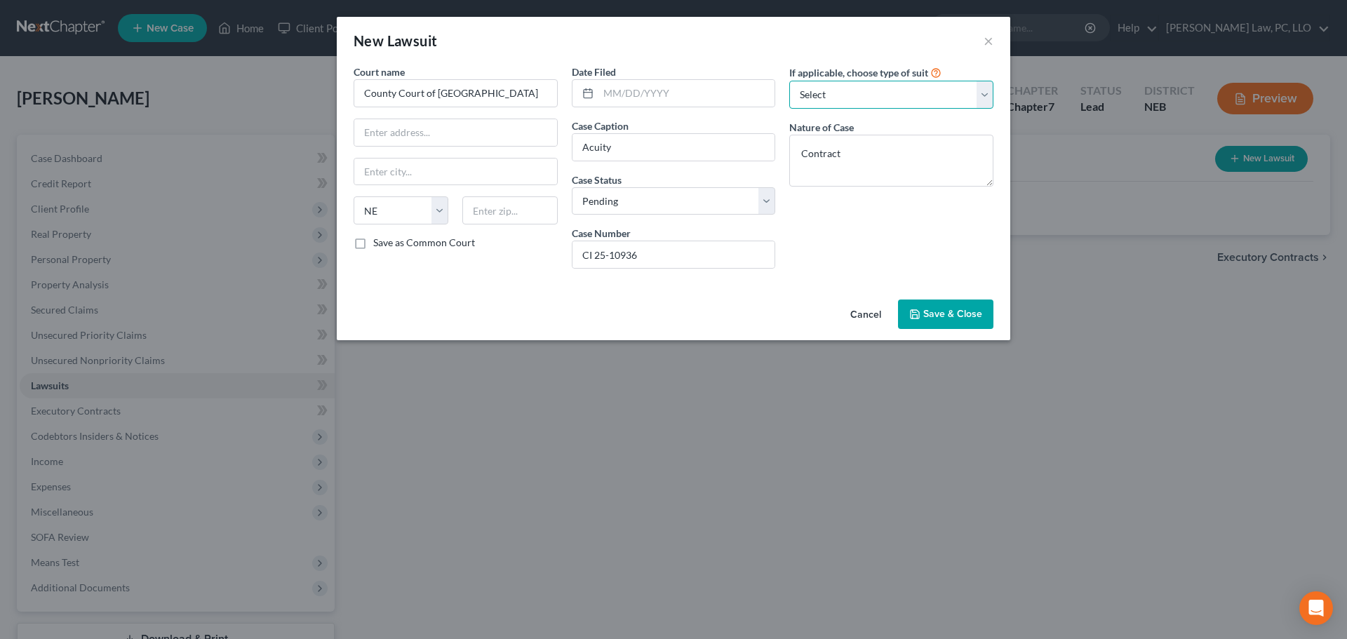
select select "4"
click at [789, 81] on select "Select Repossession Garnishment Foreclosure Attached, Seized, Or Levied Other" at bounding box center [891, 95] width 204 height 28
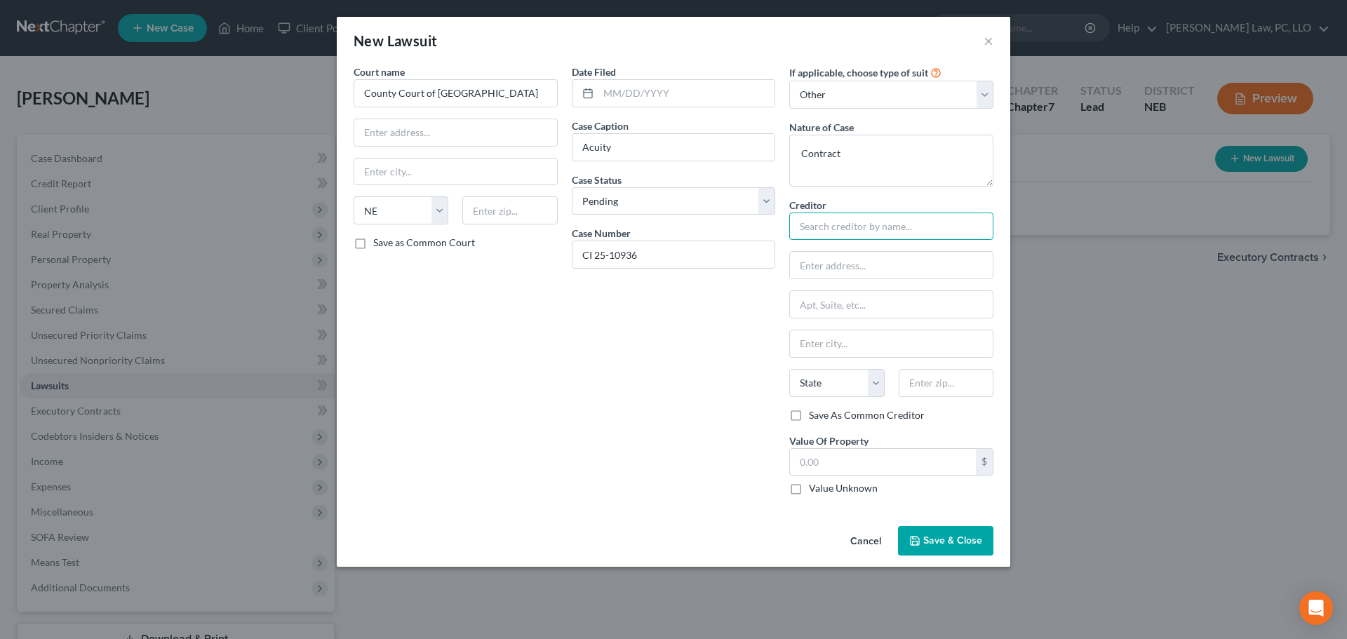
click at [821, 227] on input "text" at bounding box center [891, 227] width 204 height 28
type input "Acuity"
click at [830, 264] on input "text" at bounding box center [891, 265] width 203 height 27
click at [823, 264] on input "text" at bounding box center [891, 265] width 203 height 27
click at [847, 227] on input "Acuity" at bounding box center [891, 227] width 204 height 28
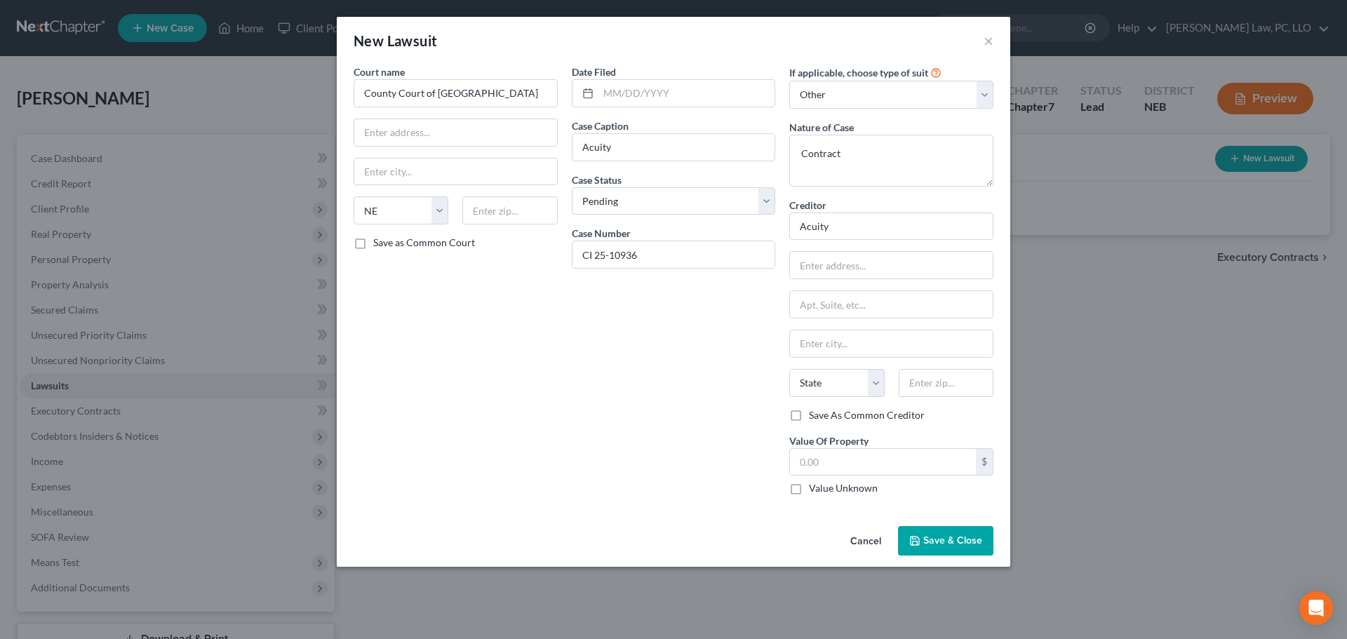
click at [811, 489] on label "Value Unknown" at bounding box center [843, 488] width 69 height 14
click at [814, 489] on input "Value Unknown" at bounding box center [818, 485] width 9 height 9
checkbox input "true"
type input "0.00"
click at [931, 542] on span "Save & Close" at bounding box center [952, 540] width 59 height 12
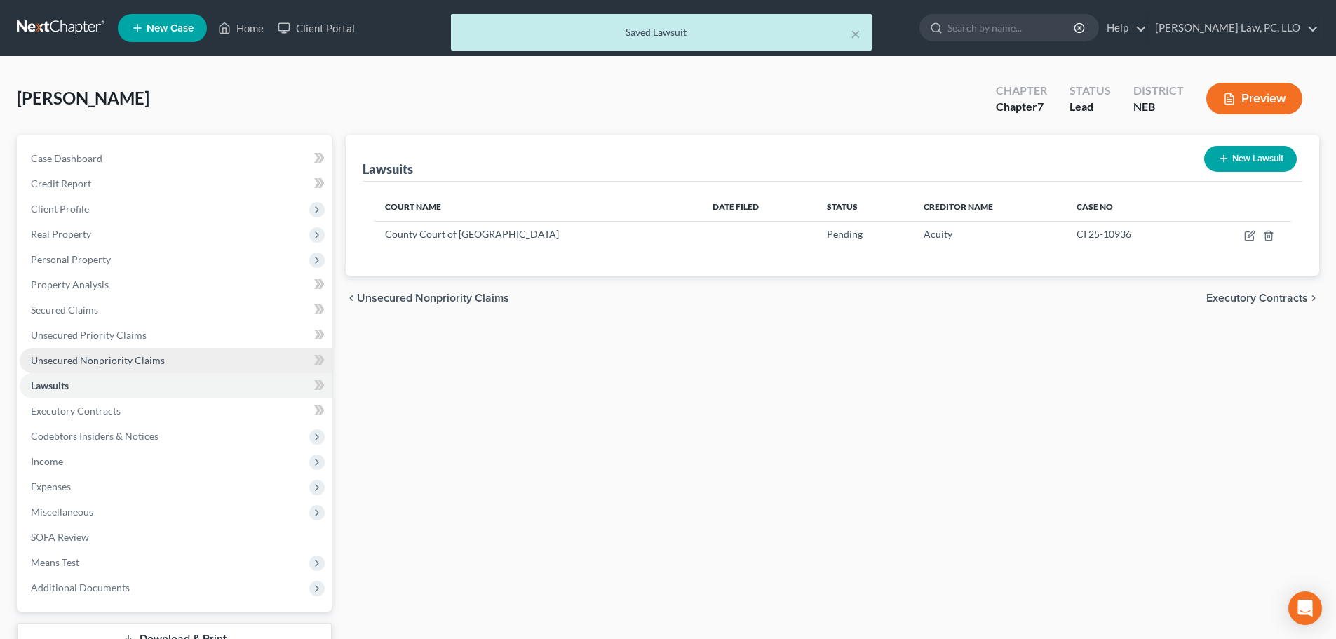
click at [123, 355] on span "Unsecured Nonpriority Claims" at bounding box center [98, 360] width 134 height 12
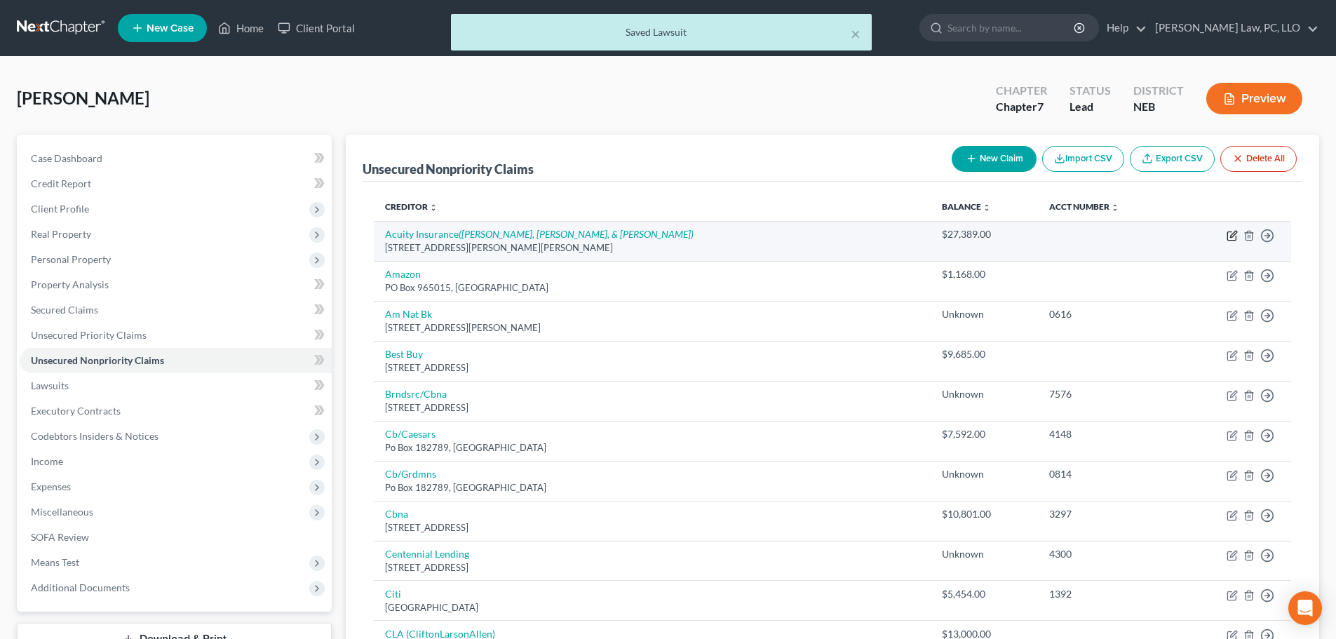
click at [1230, 234] on icon "button" at bounding box center [1232, 235] width 11 height 11
select select "52"
select select "14"
select select "0"
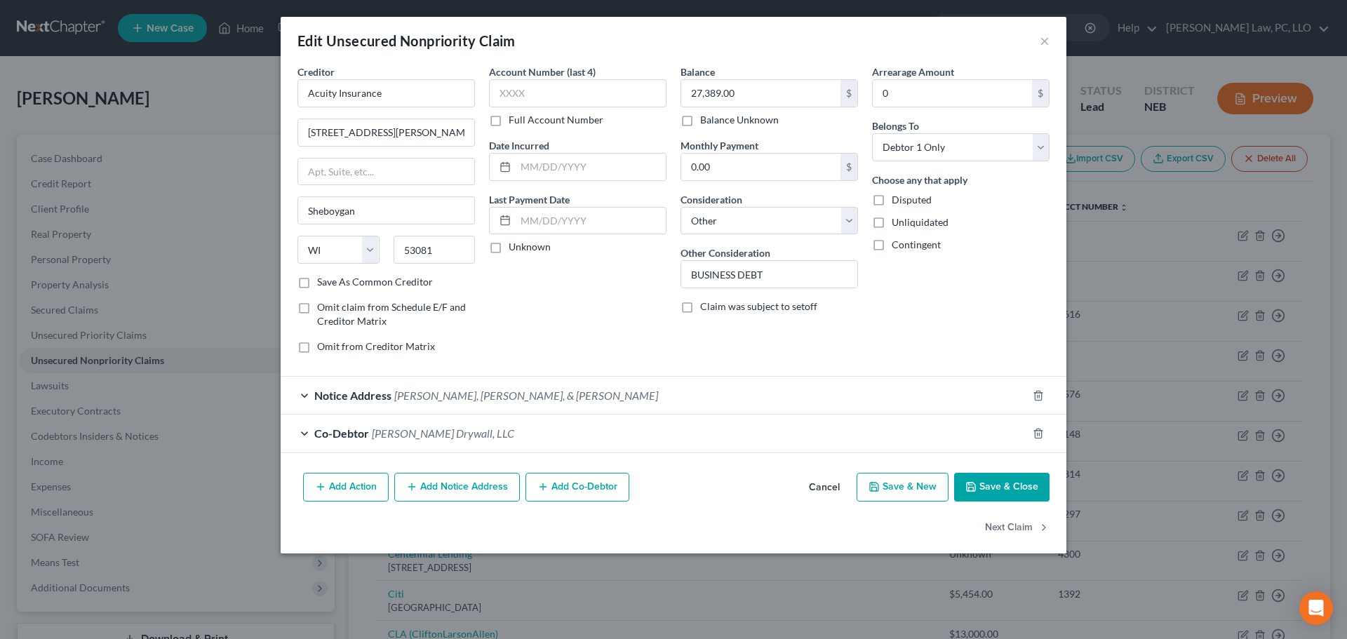
click at [317, 284] on label "Save As Common Creditor" at bounding box center [375, 282] width 116 height 14
click at [323, 284] on input "Save As Common Creditor" at bounding box center [327, 279] width 9 height 9
click at [985, 490] on button "Save & Close" at bounding box center [1001, 487] width 95 height 29
checkbox input "false"
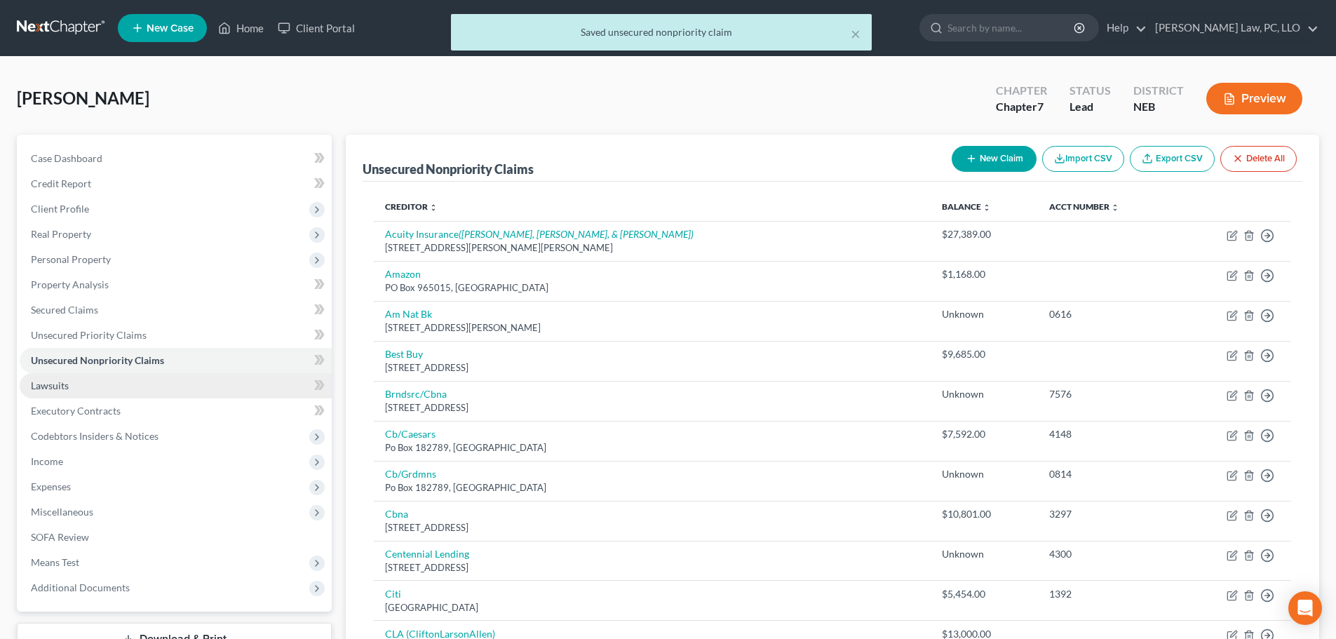
click at [81, 383] on link "Lawsuits" at bounding box center [176, 385] width 312 height 25
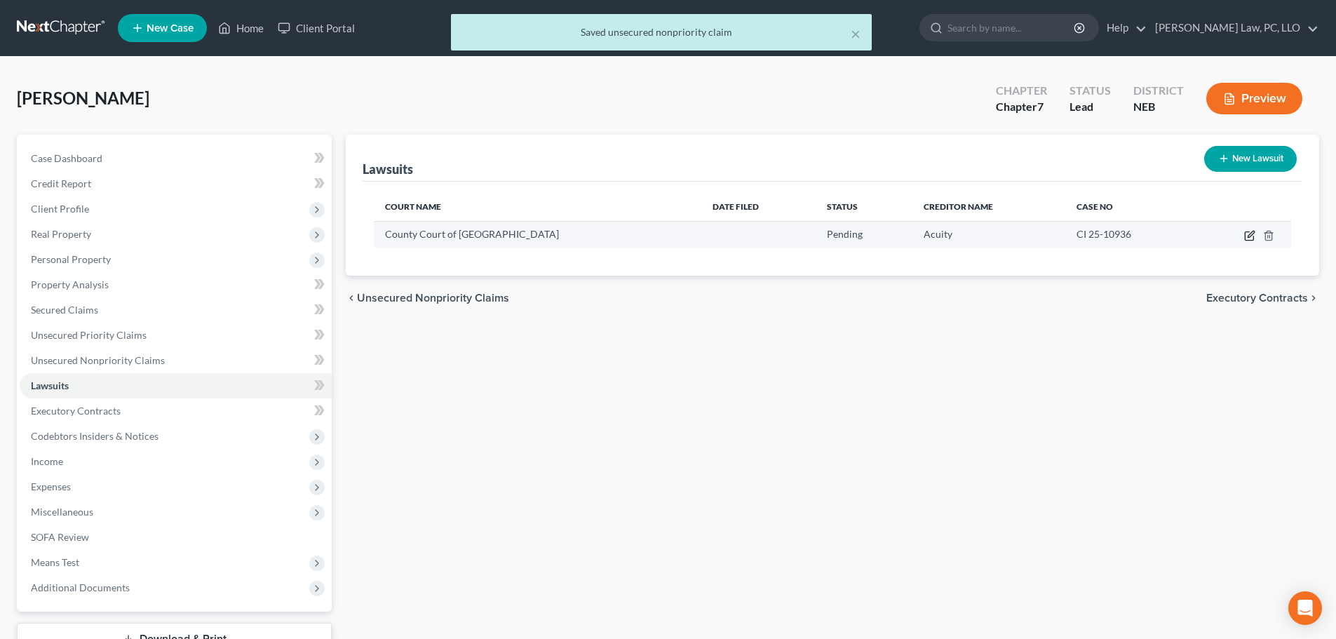
click at [1253, 234] on icon "button" at bounding box center [1251, 234] width 6 height 6
select select "30"
select select "0"
select select "4"
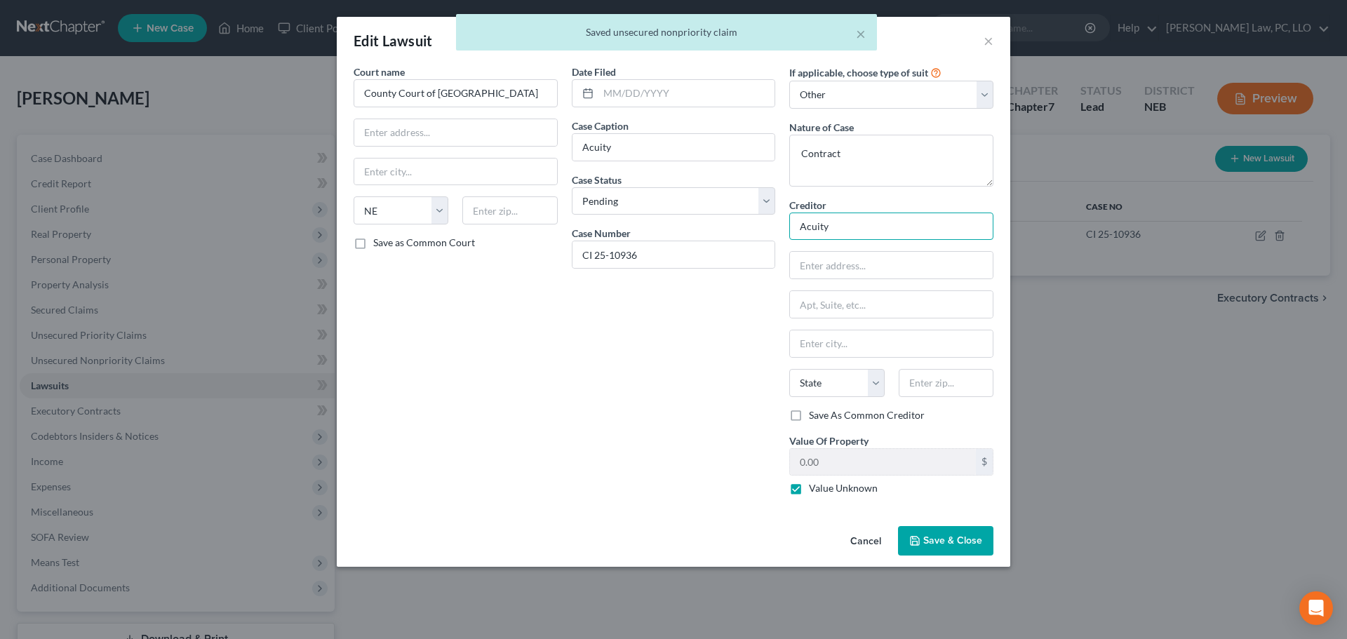
click at [856, 234] on input "Acuity" at bounding box center [891, 227] width 204 height 28
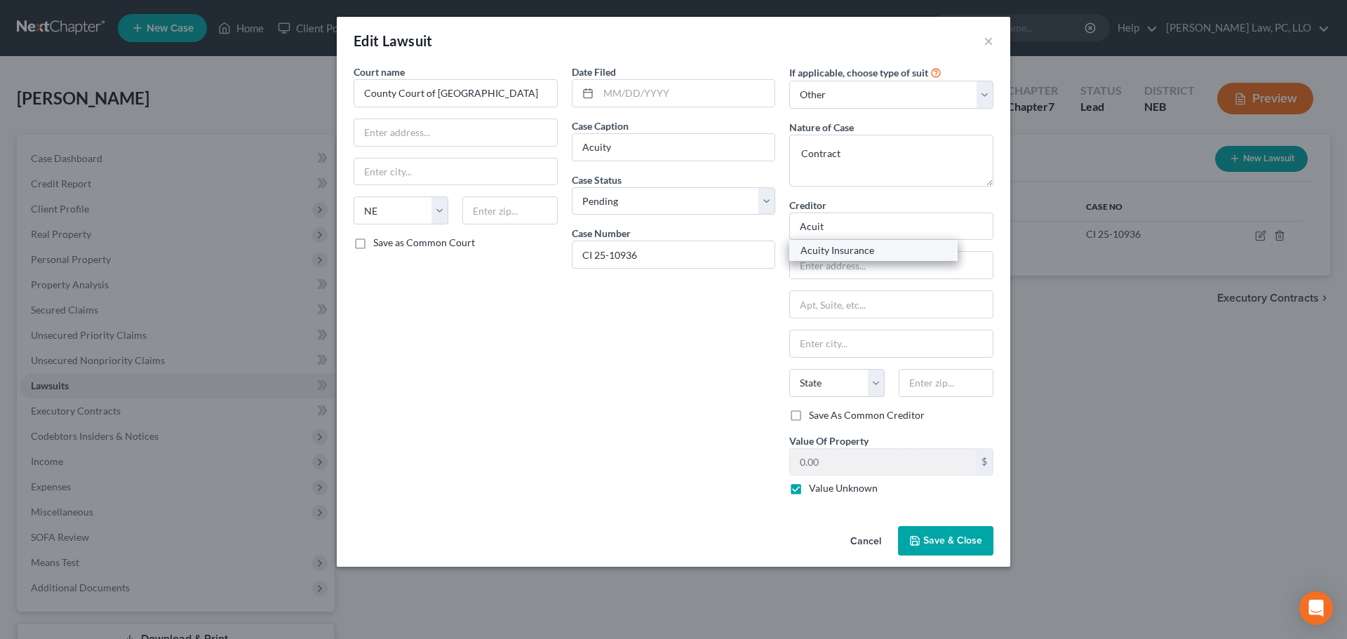
click at [851, 251] on div "Acuity Insurance" at bounding box center [873, 250] width 146 height 14
type input "Acuity Insurance"
type input "[STREET_ADDRESS][PERSON_NAME]"
type input "Sheboygan"
select select "52"
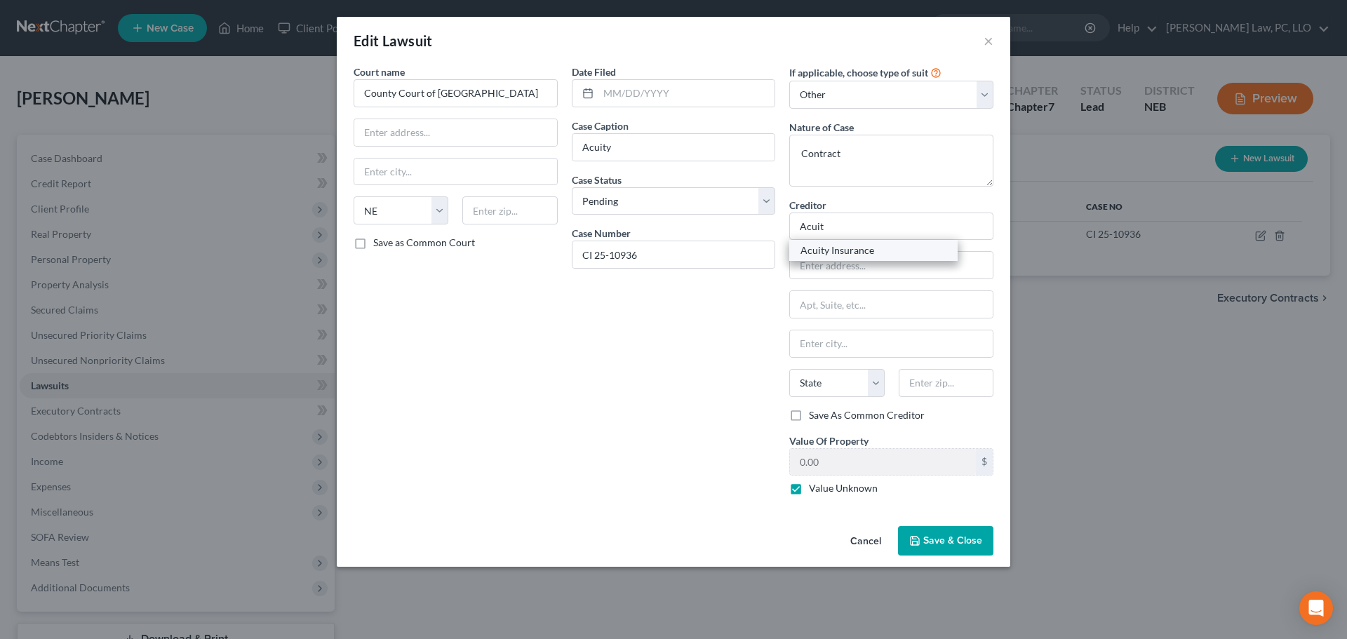
type input "53081"
click at [922, 545] on button "Save & Close" at bounding box center [945, 540] width 95 height 29
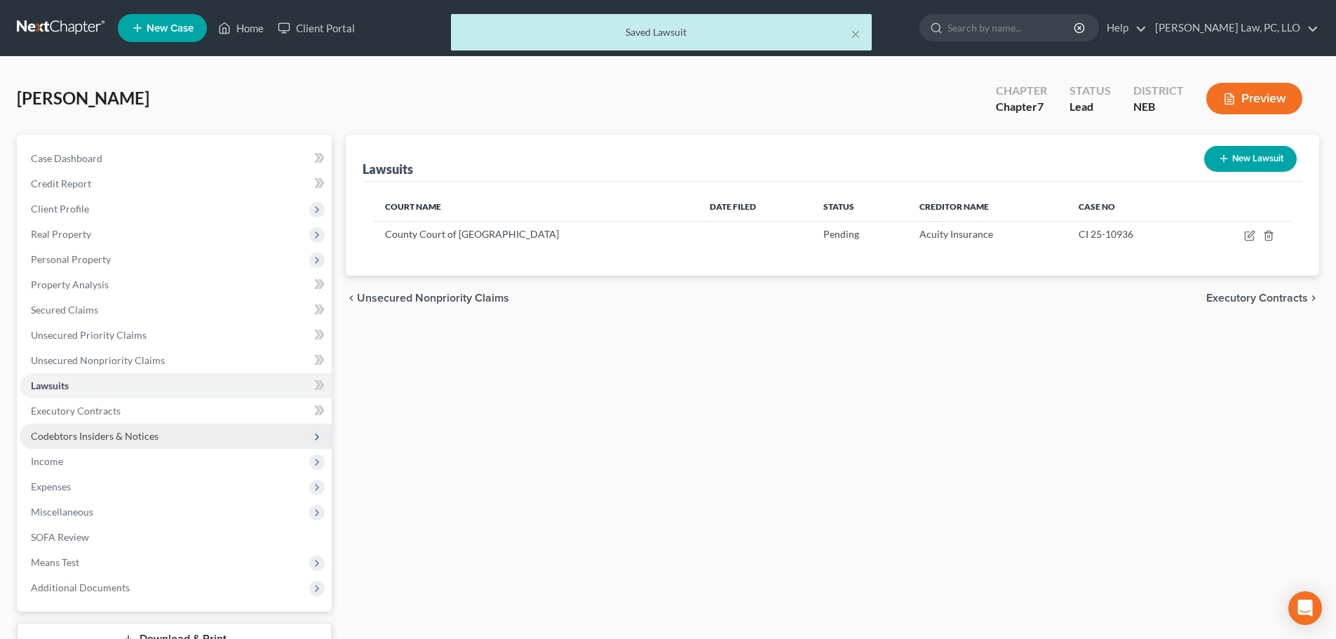
click at [114, 434] on span "Codebtors Insiders & Notices" at bounding box center [95, 436] width 128 height 12
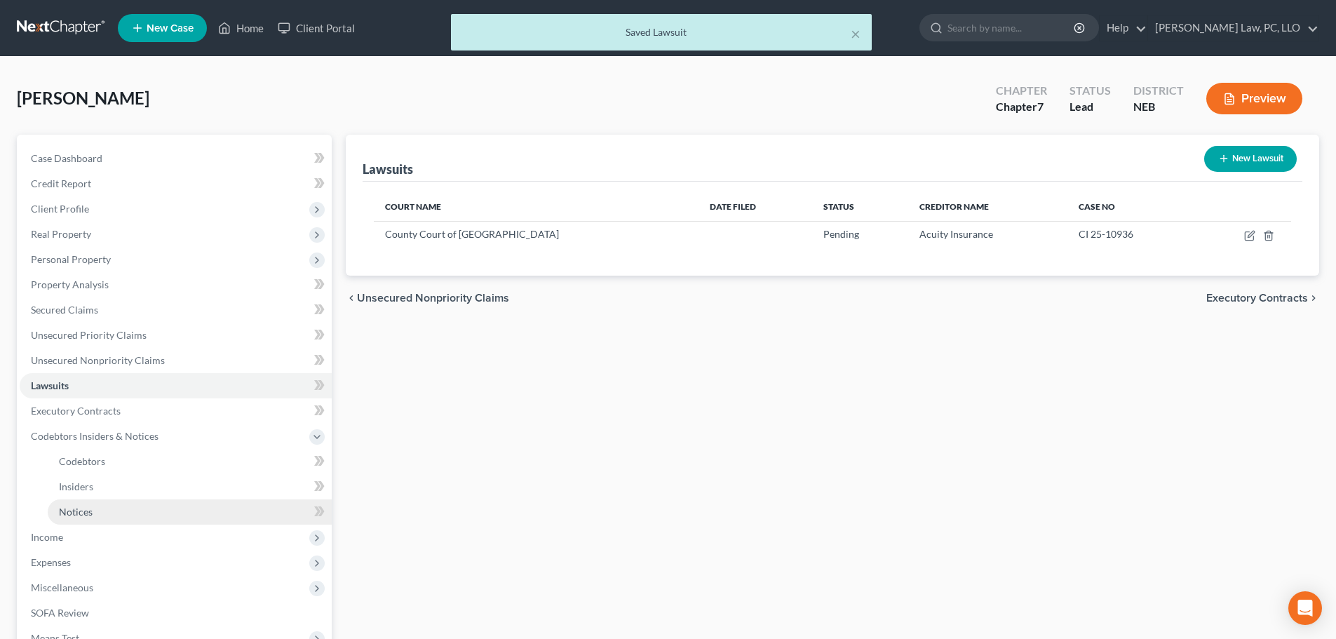
click at [87, 510] on span "Notices" at bounding box center [76, 512] width 34 height 12
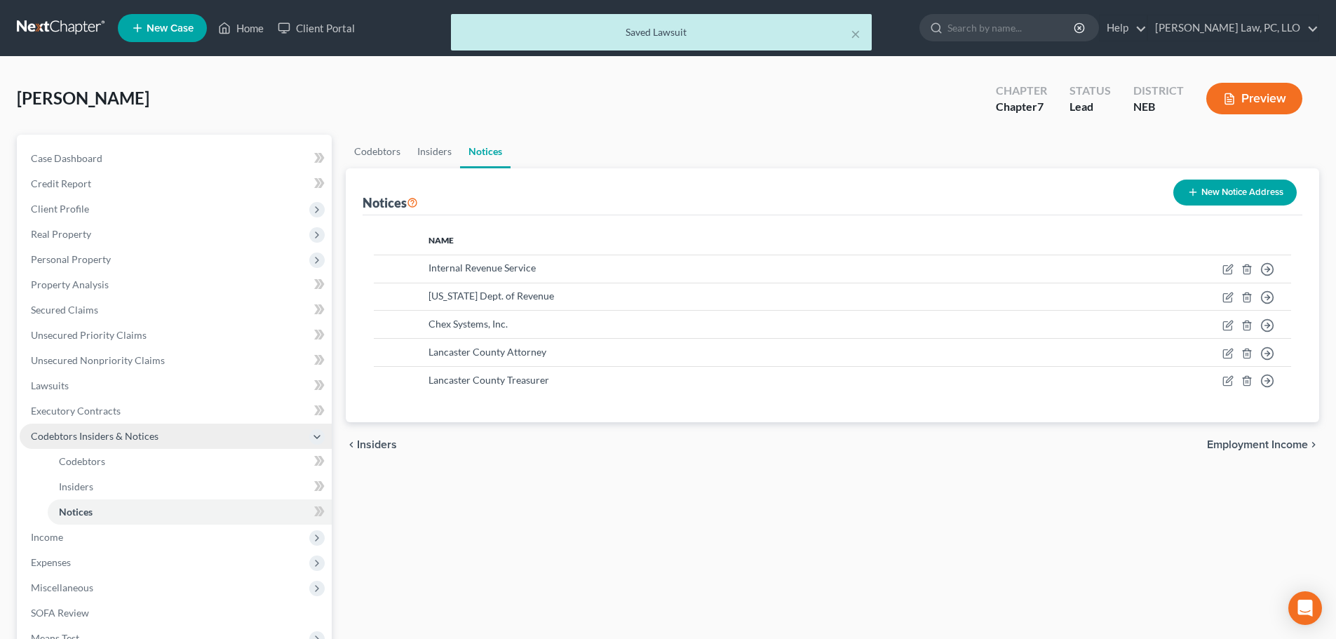
click at [99, 440] on span "Codebtors Insiders & Notices" at bounding box center [95, 436] width 128 height 12
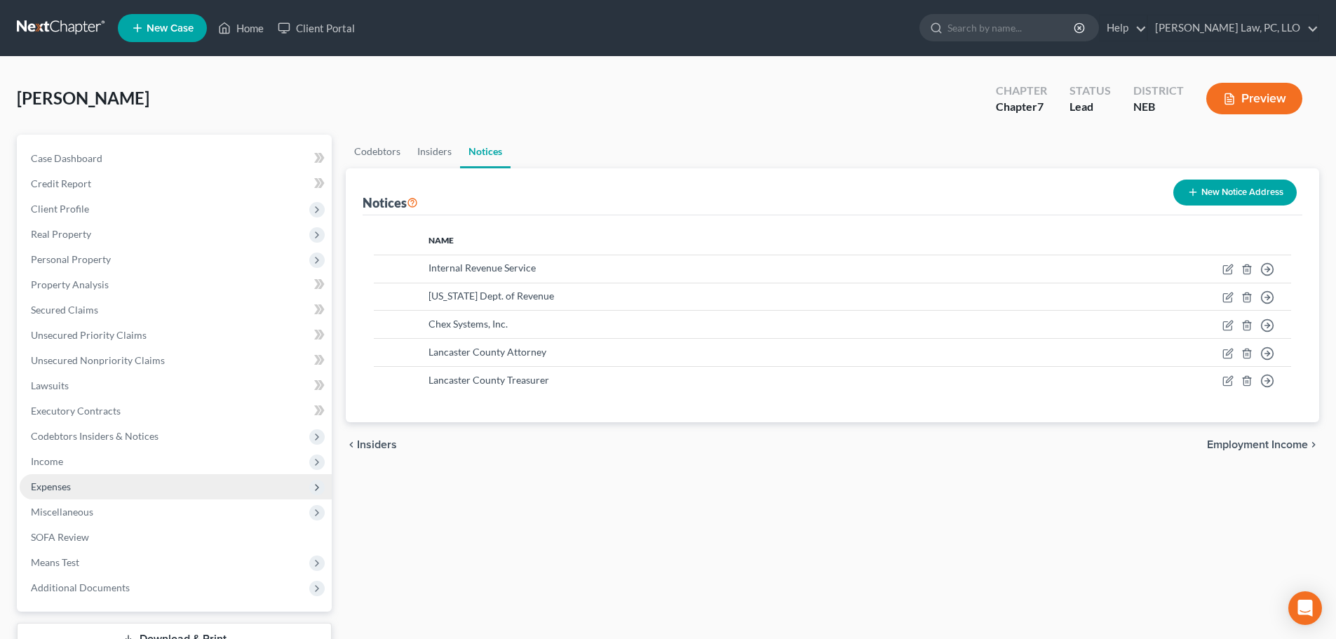
click at [63, 476] on span "Expenses" at bounding box center [176, 486] width 312 height 25
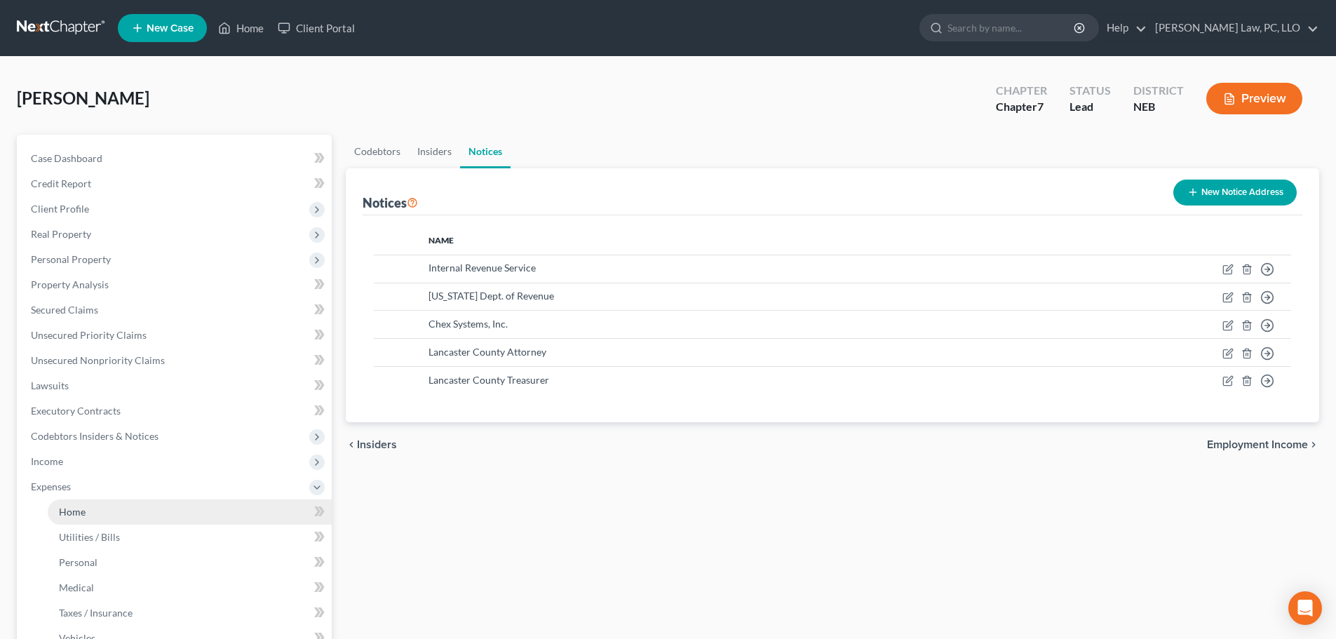
click at [65, 503] on link "Home" at bounding box center [190, 511] width 284 height 25
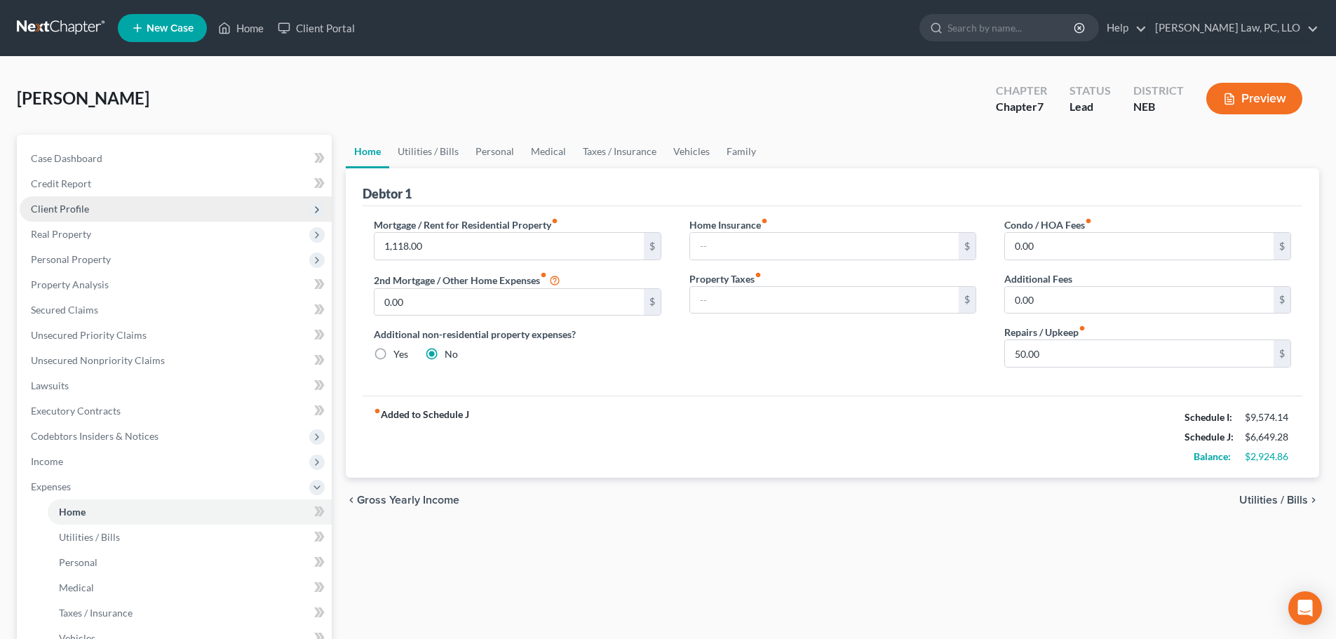
click at [105, 210] on span "Client Profile" at bounding box center [176, 208] width 312 height 25
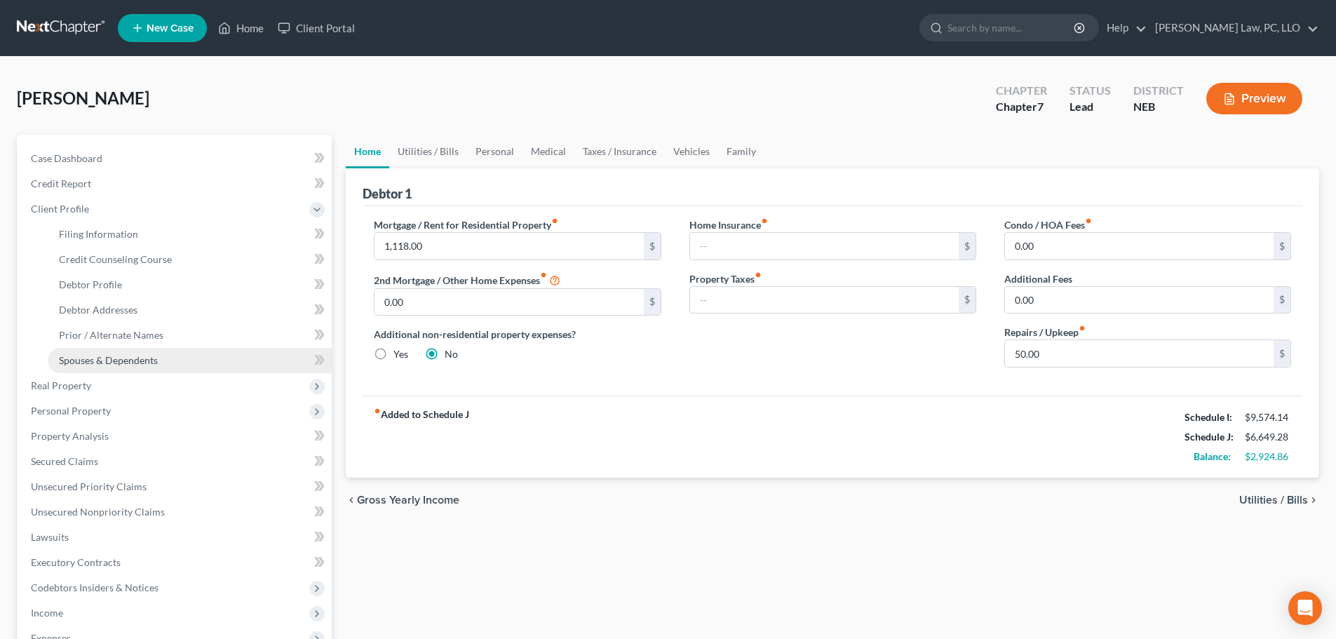
click at [104, 366] on link "Spouses & Dependents" at bounding box center [190, 360] width 284 height 25
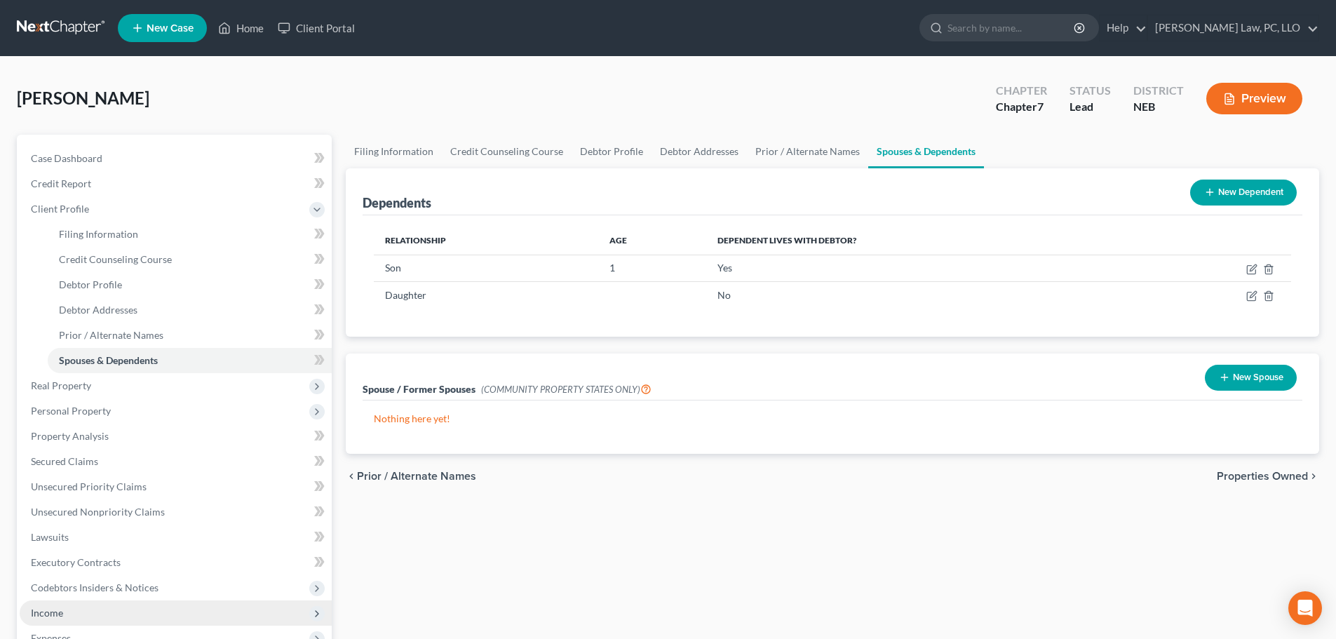
click at [60, 608] on span "Income" at bounding box center [47, 613] width 32 height 12
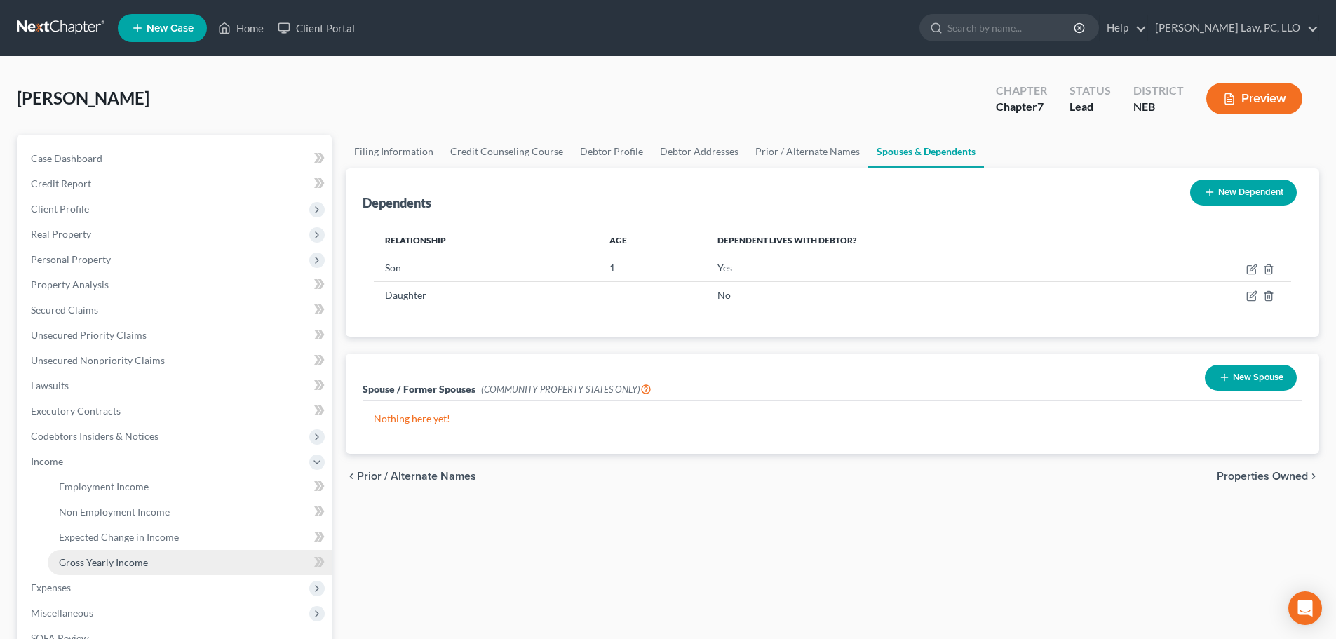
click at [72, 562] on span "Gross Yearly Income" at bounding box center [103, 562] width 89 height 12
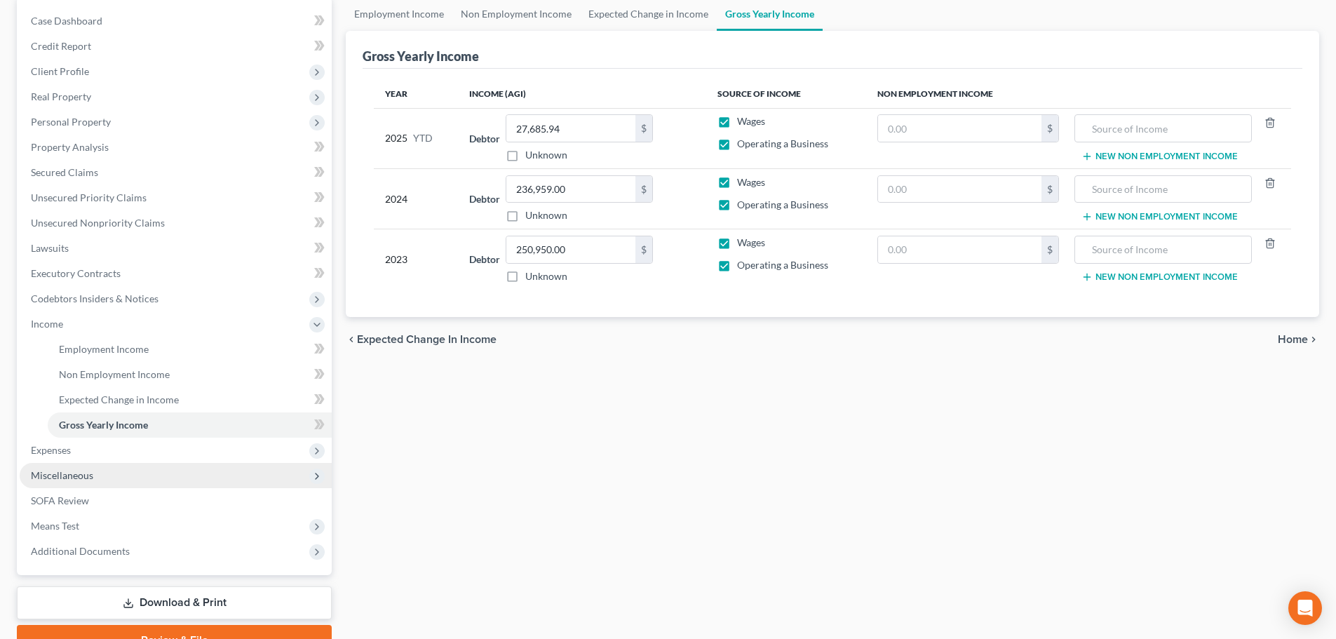
scroll to position [140, 0]
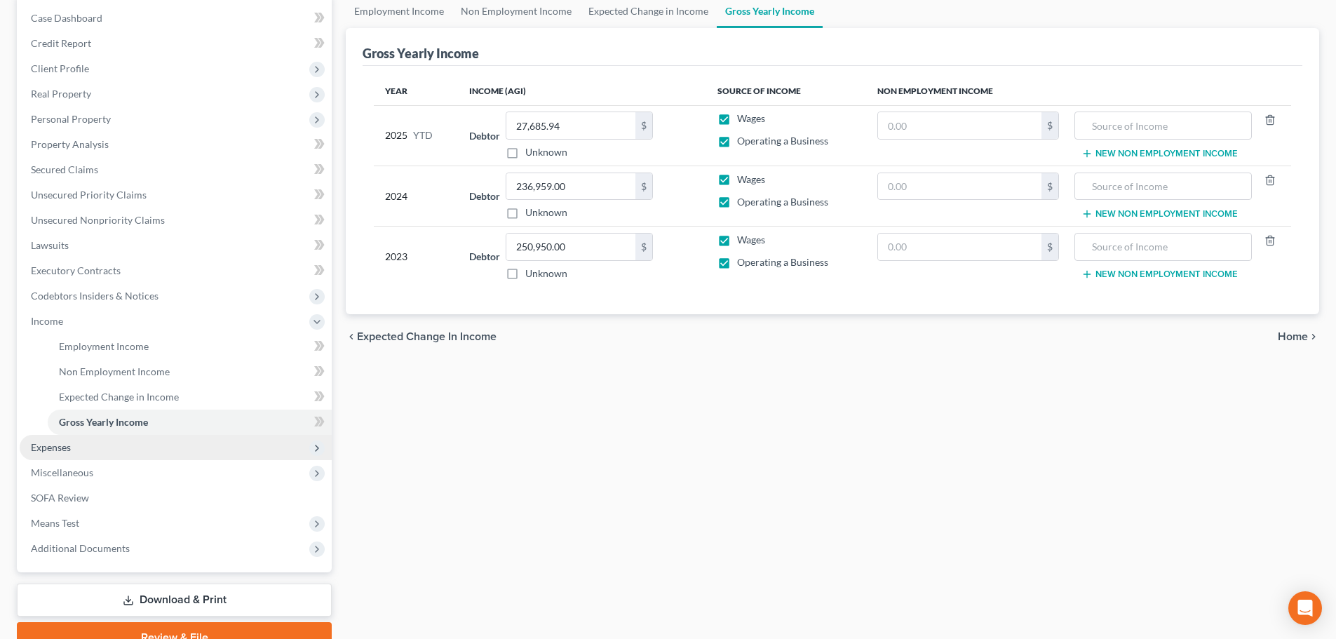
click at [83, 452] on span "Expenses" at bounding box center [176, 447] width 312 height 25
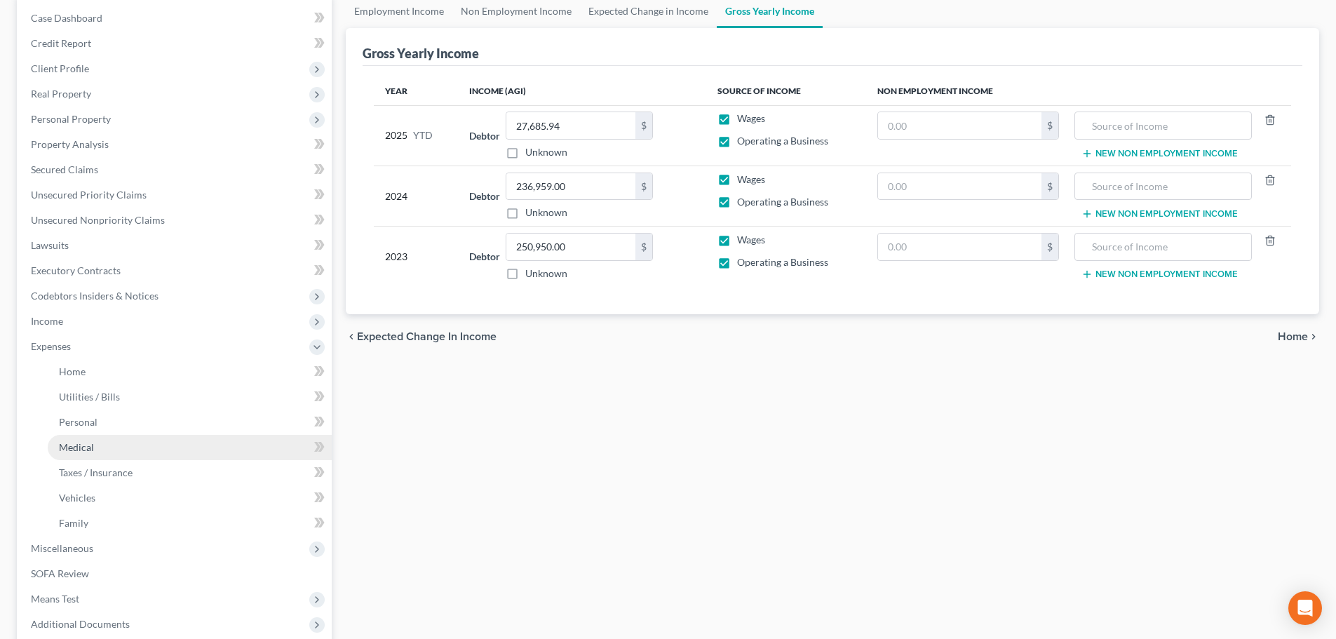
click at [88, 459] on link "Medical" at bounding box center [190, 447] width 284 height 25
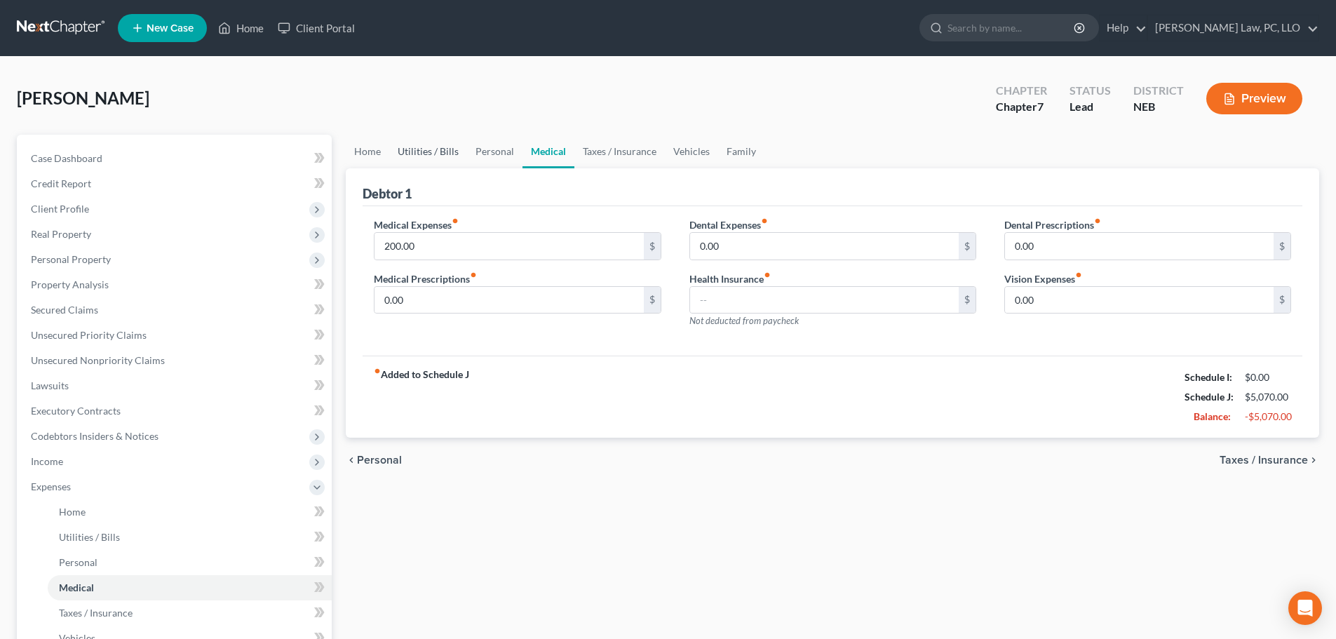
click at [443, 150] on link "Utilities / Bills" at bounding box center [428, 152] width 78 height 34
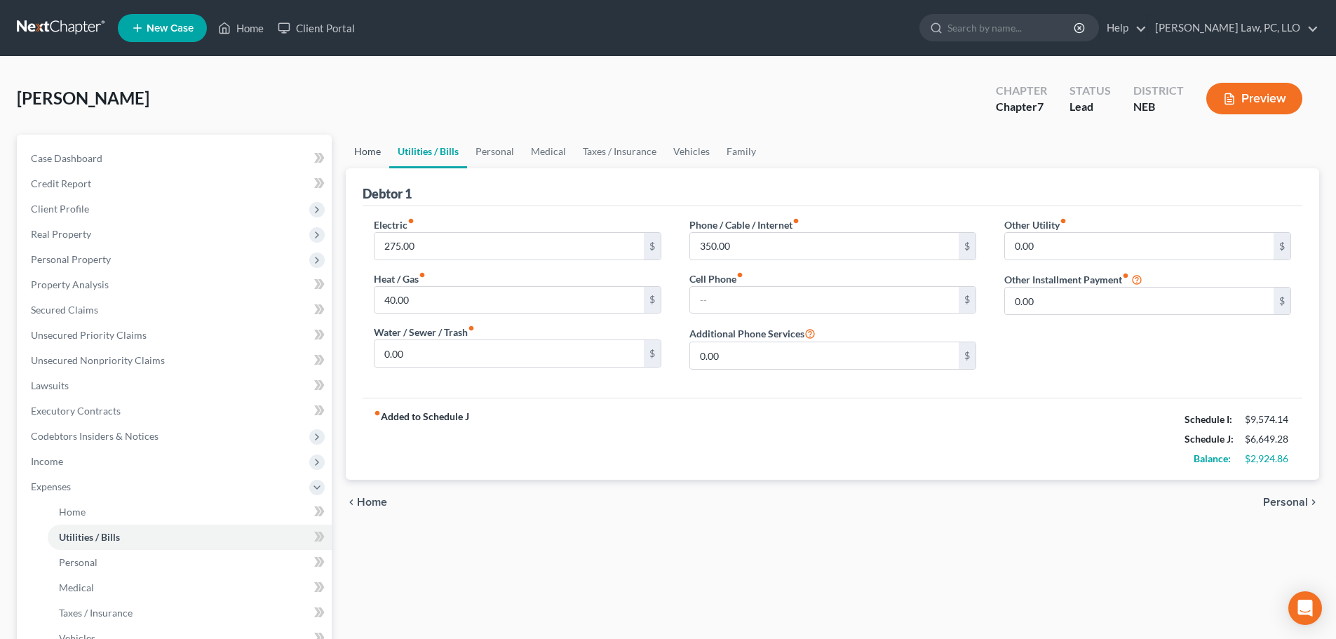
click at [372, 157] on link "Home" at bounding box center [367, 152] width 43 height 34
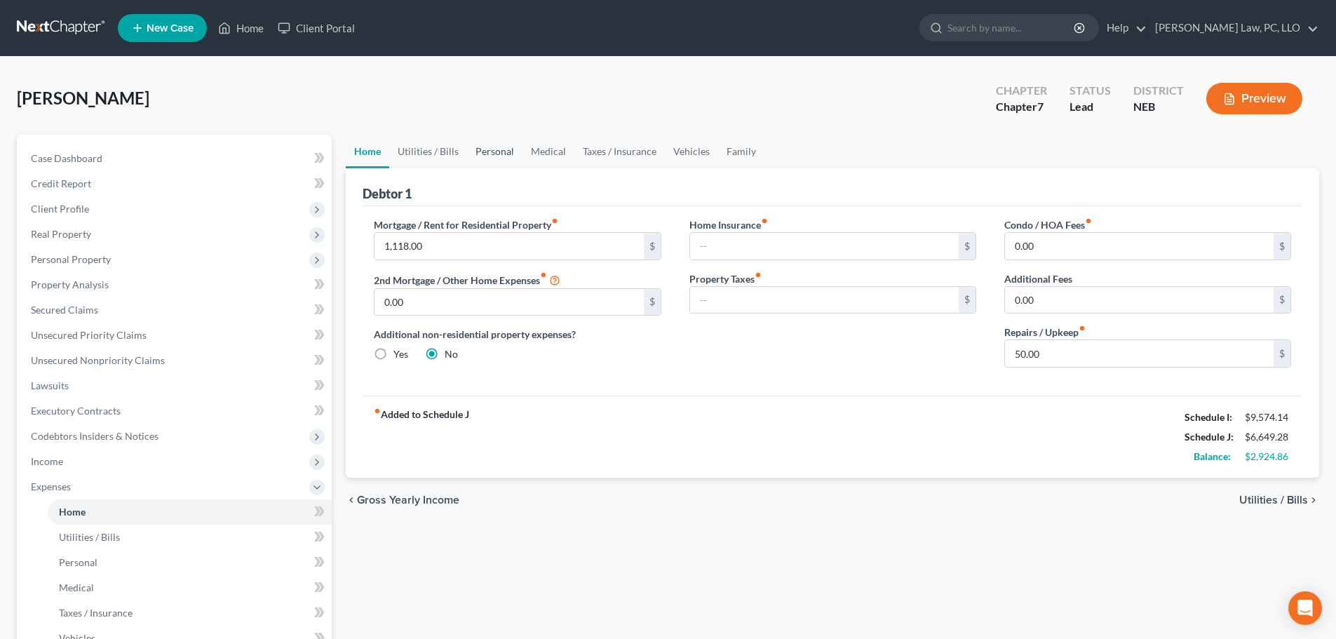
click at [488, 152] on link "Personal" at bounding box center [494, 152] width 55 height 34
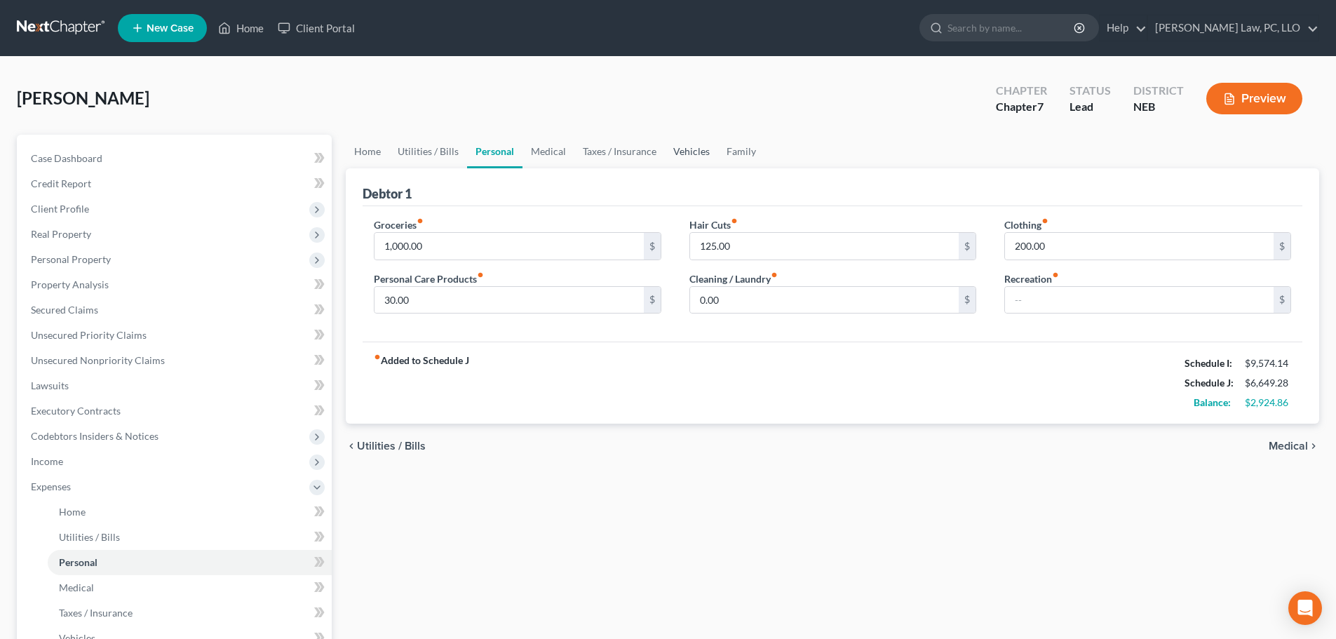
click at [697, 151] on link "Vehicles" at bounding box center [691, 152] width 53 height 34
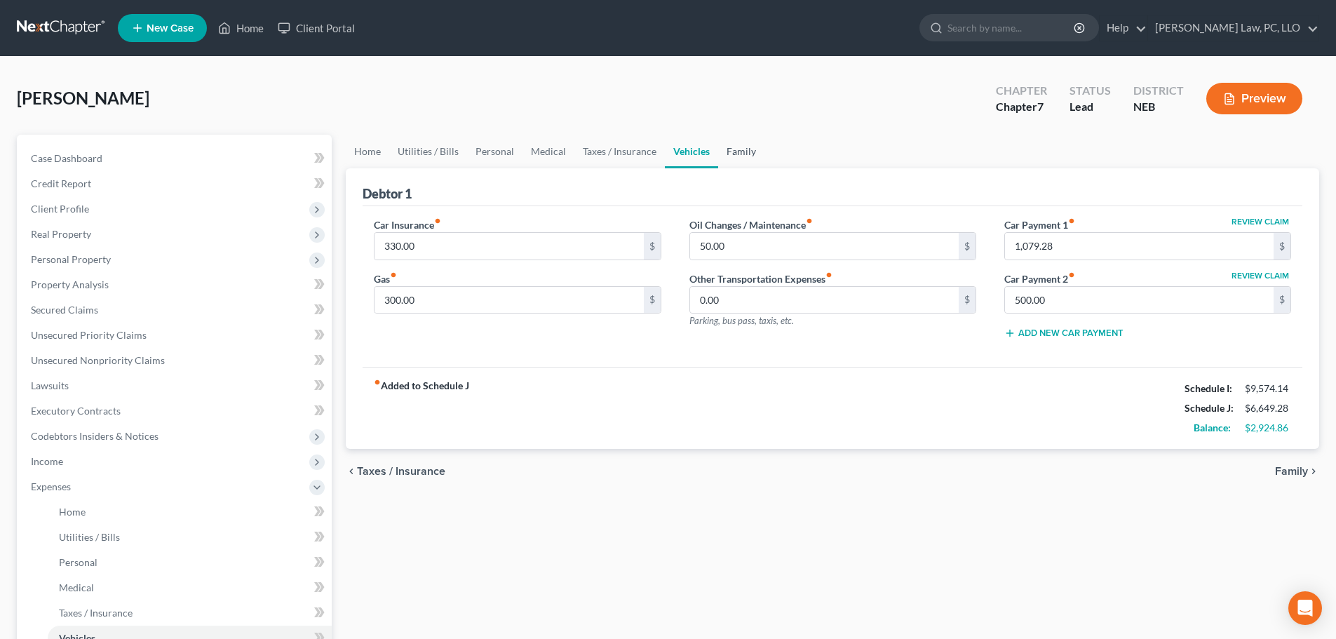
click at [738, 150] on link "Family" at bounding box center [741, 152] width 46 height 34
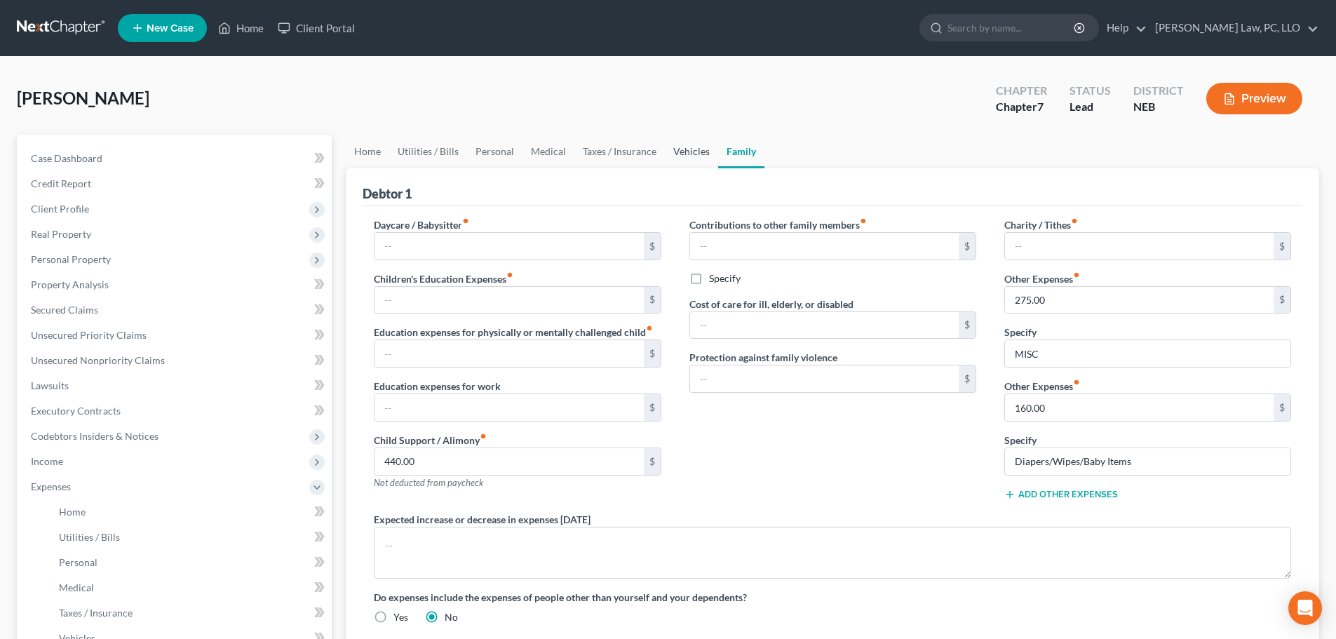
click at [675, 149] on link "Vehicles" at bounding box center [691, 152] width 53 height 34
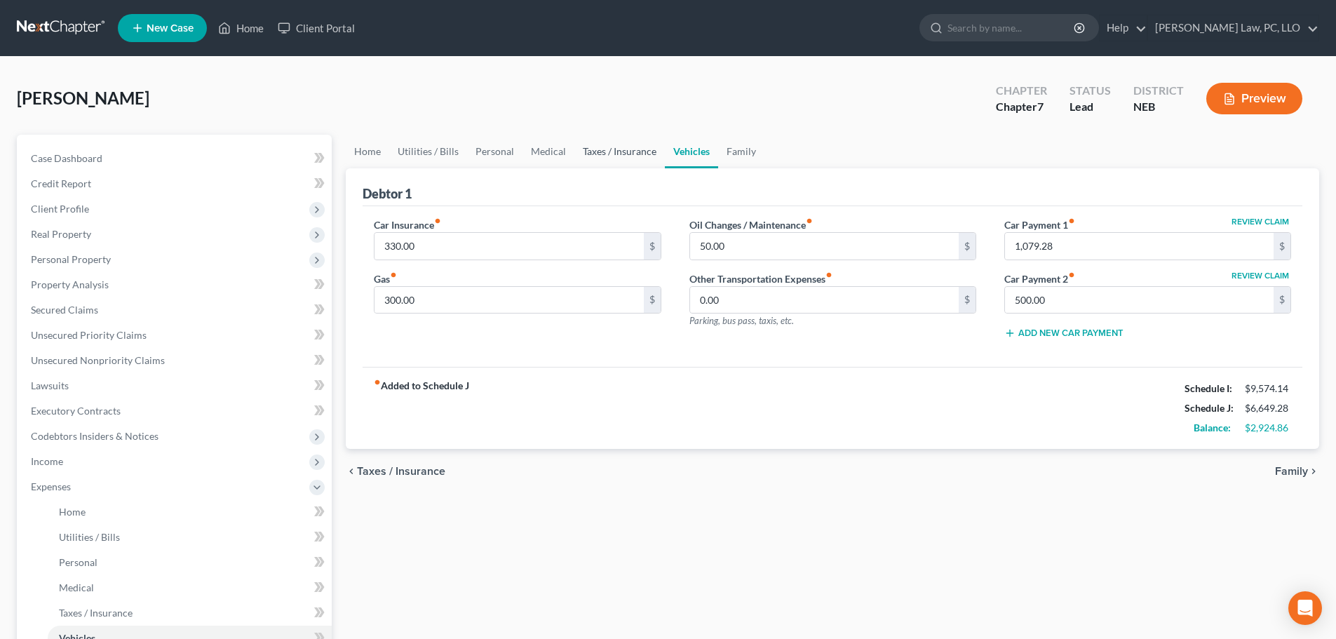
click at [637, 153] on link "Taxes / Insurance" at bounding box center [619, 152] width 90 height 34
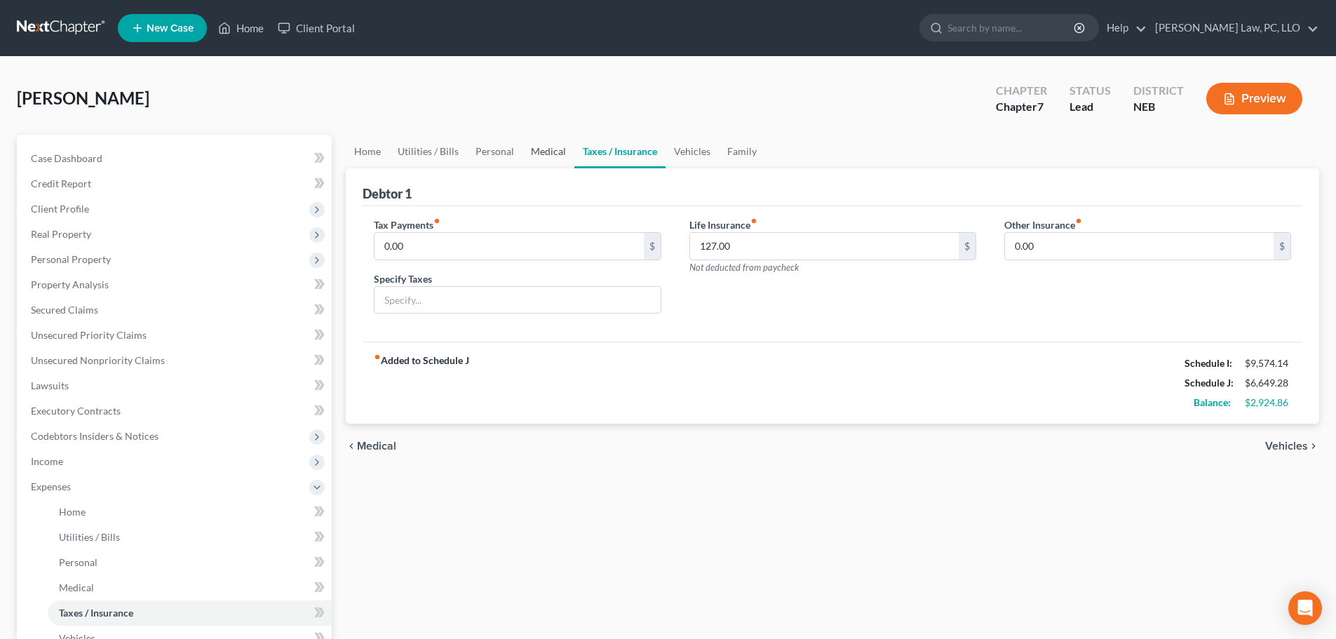
click at [547, 157] on link "Medical" at bounding box center [548, 152] width 52 height 34
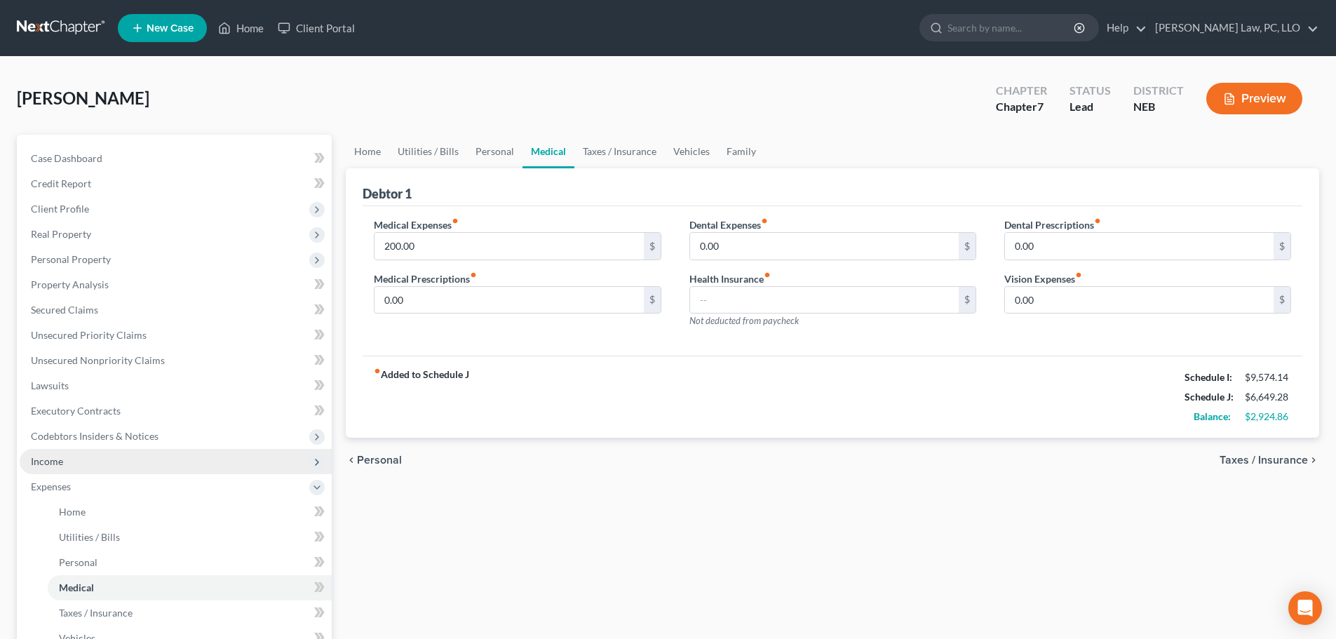
click at [55, 464] on span "Income" at bounding box center [47, 461] width 32 height 12
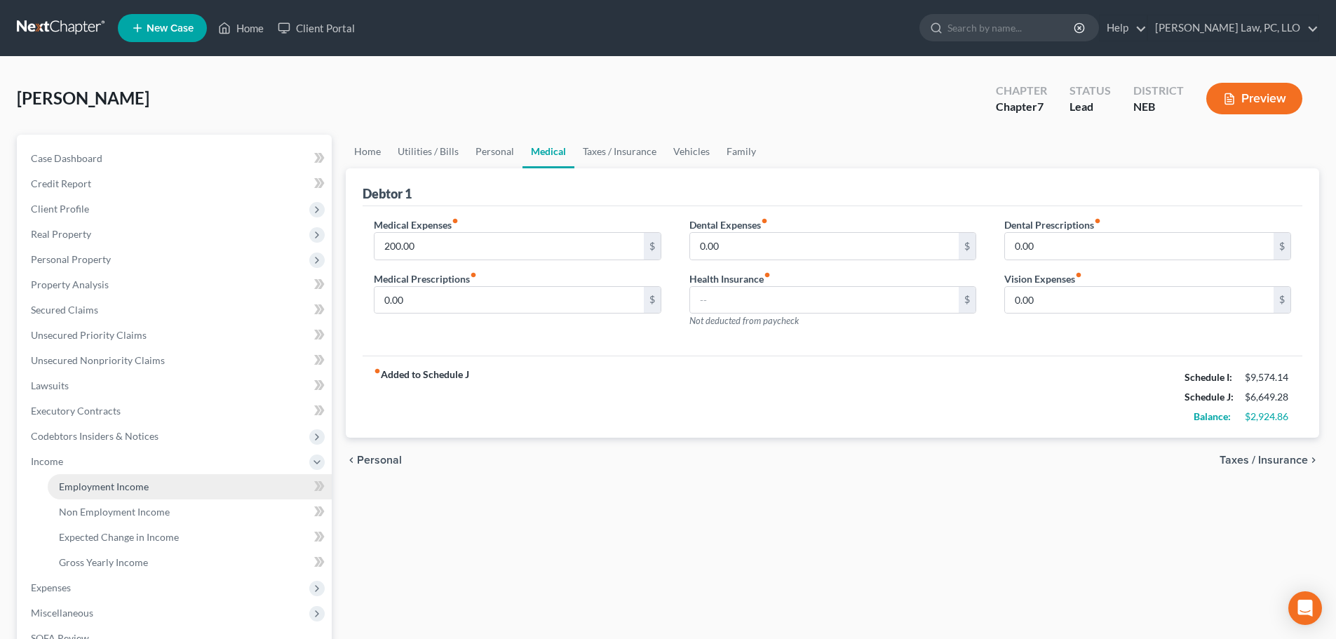
click at [69, 481] on span "Employment Income" at bounding box center [104, 486] width 90 height 12
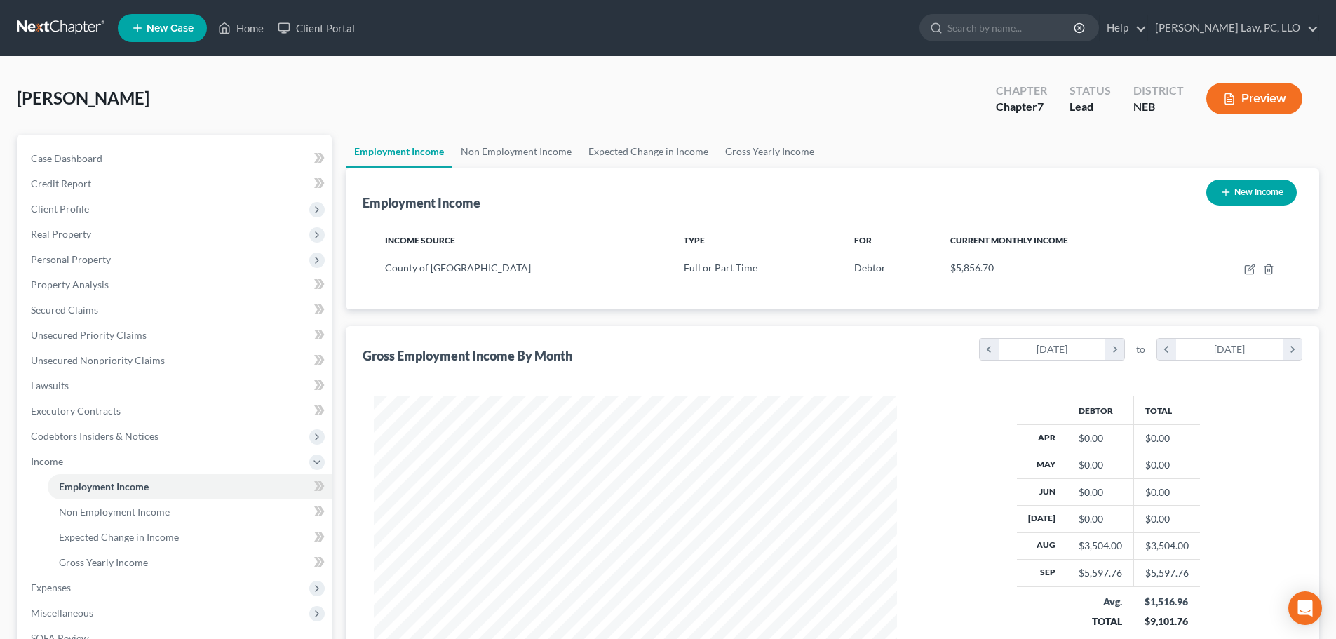
scroll to position [262, 551]
click at [508, 155] on link "Non Employment Income" at bounding box center [516, 152] width 128 height 34
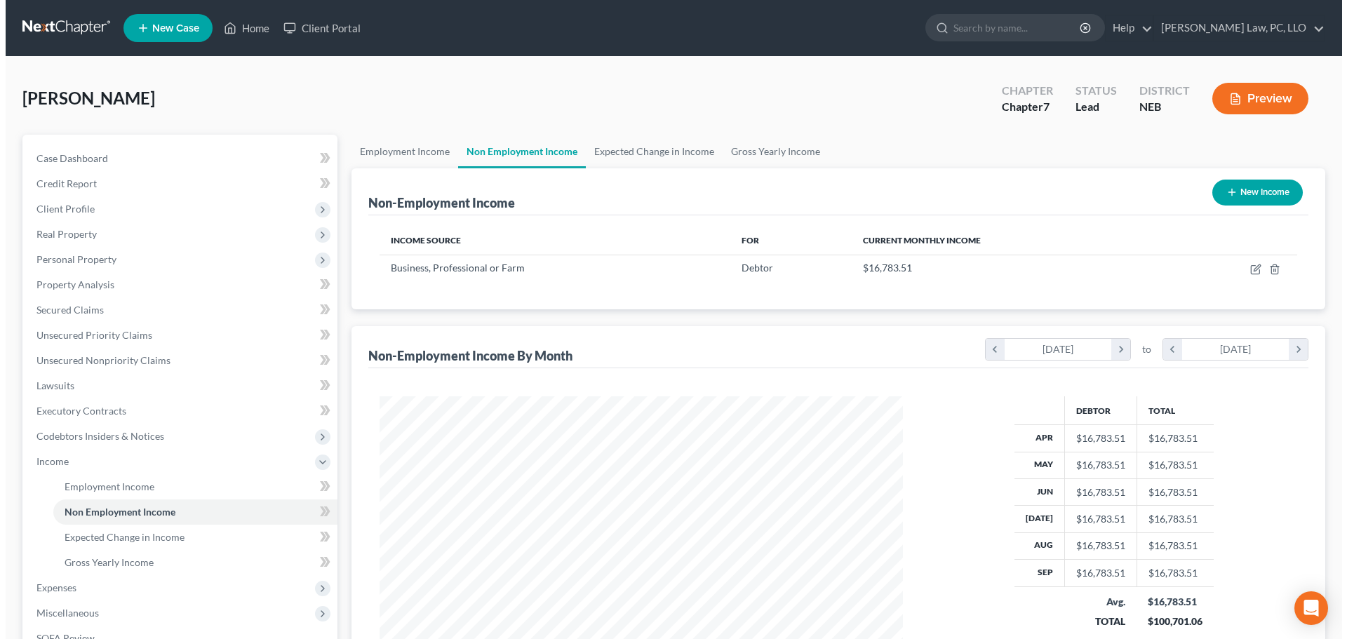
scroll to position [262, 551]
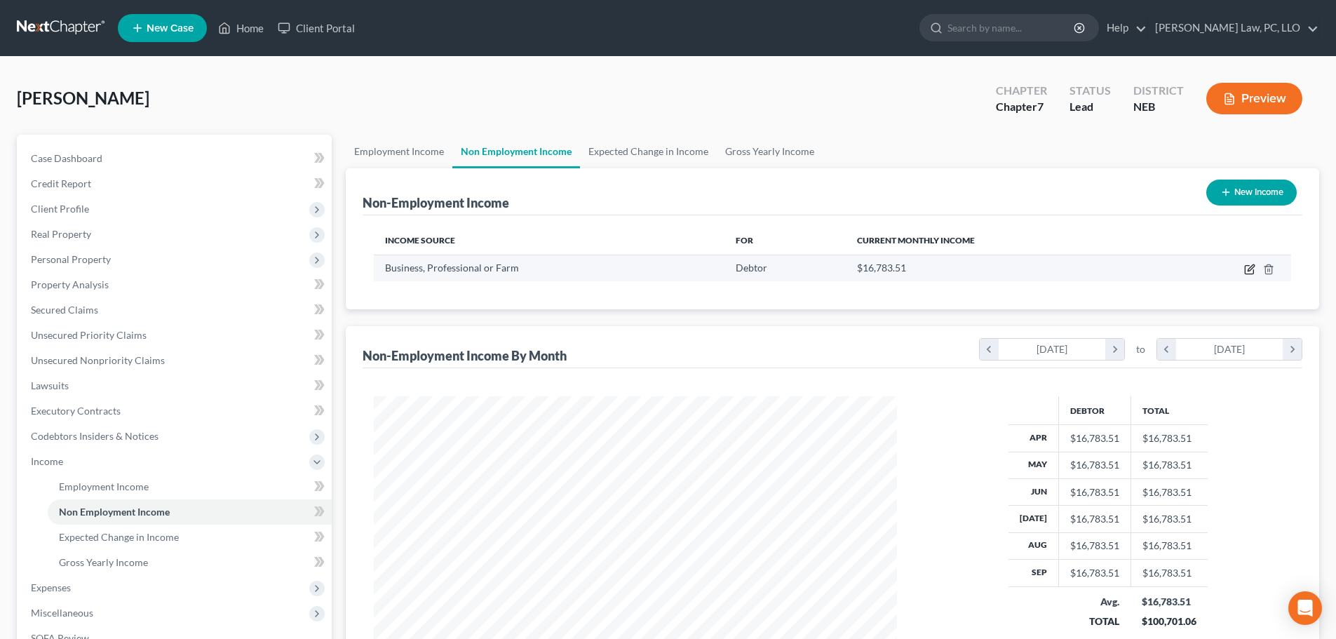
click at [1245, 271] on icon "button" at bounding box center [1249, 270] width 8 height 8
select select "10"
select select "0"
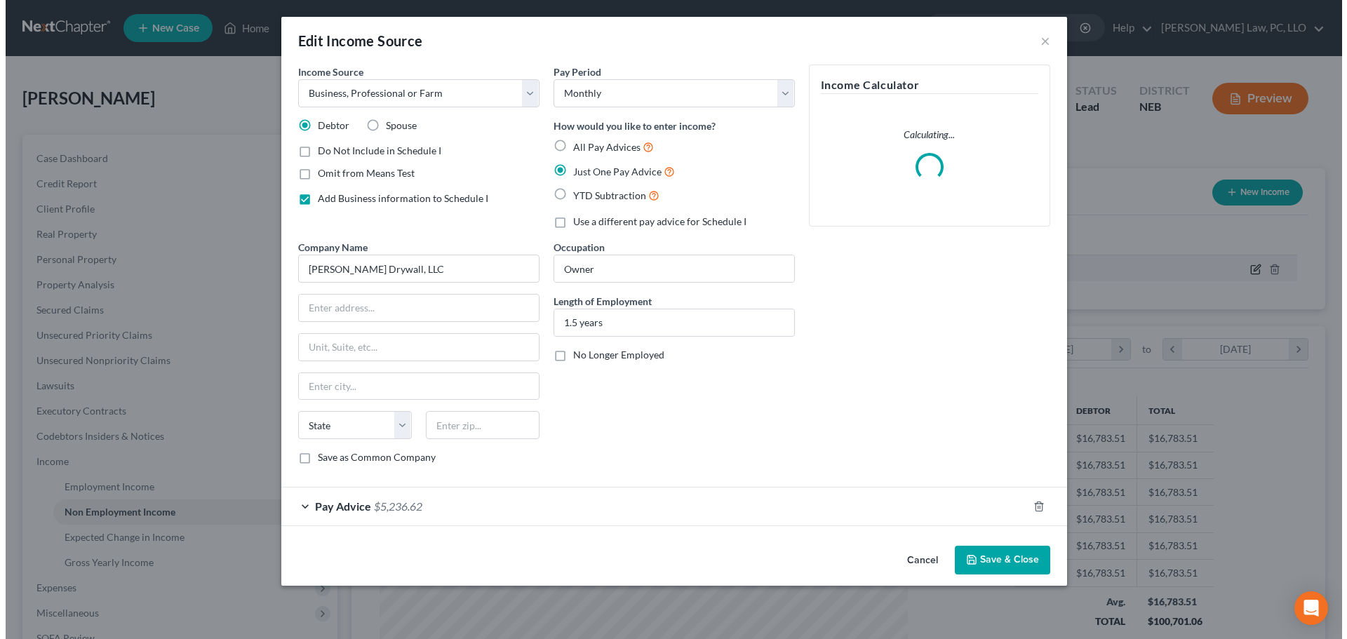
scroll to position [264, 556]
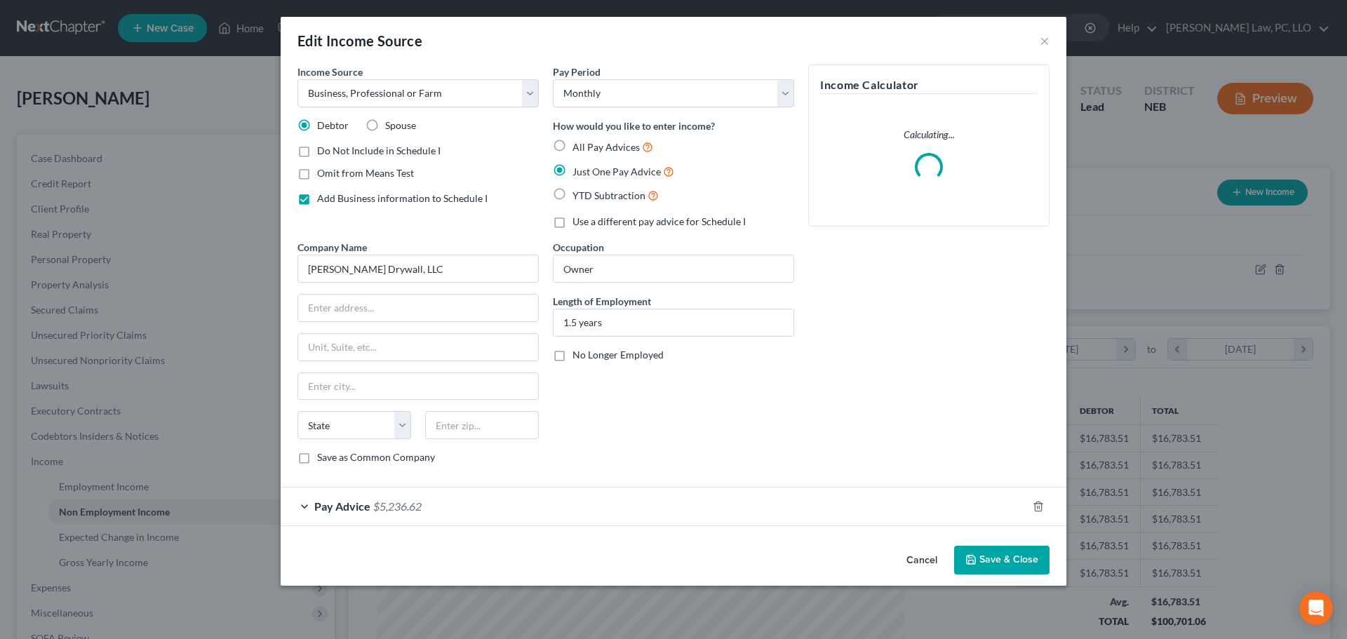
click at [483, 508] on div "Pay Advice $5,236.62" at bounding box center [654, 505] width 746 height 37
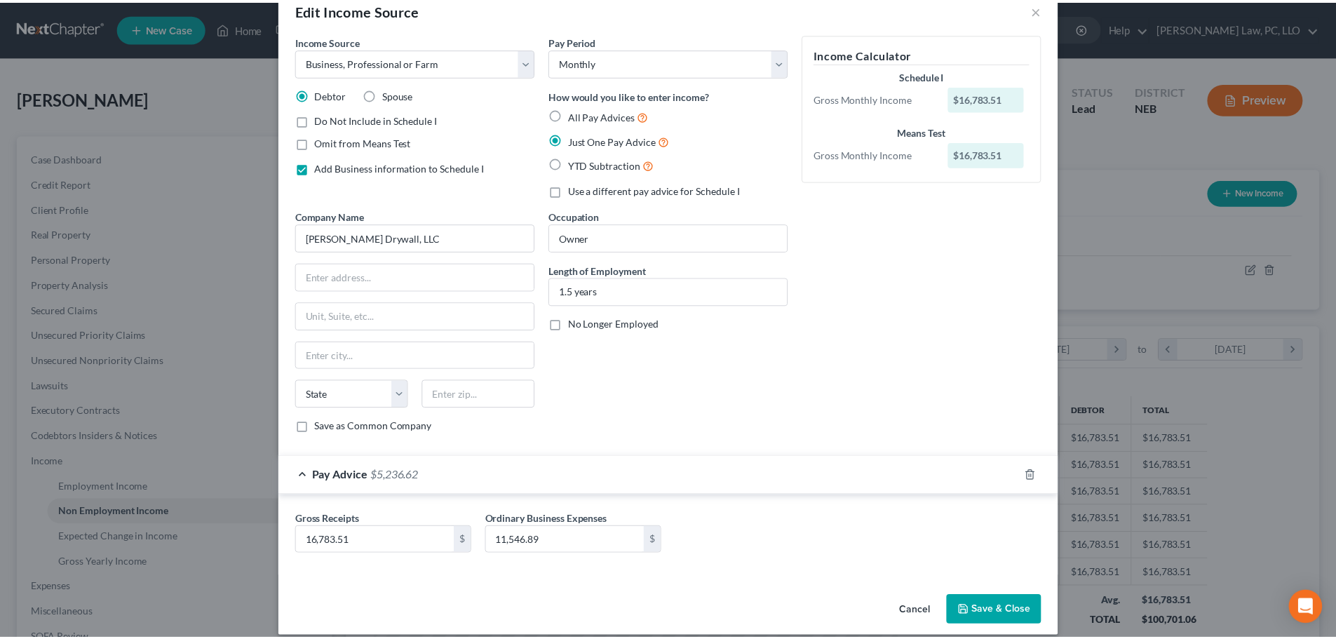
scroll to position [46, 0]
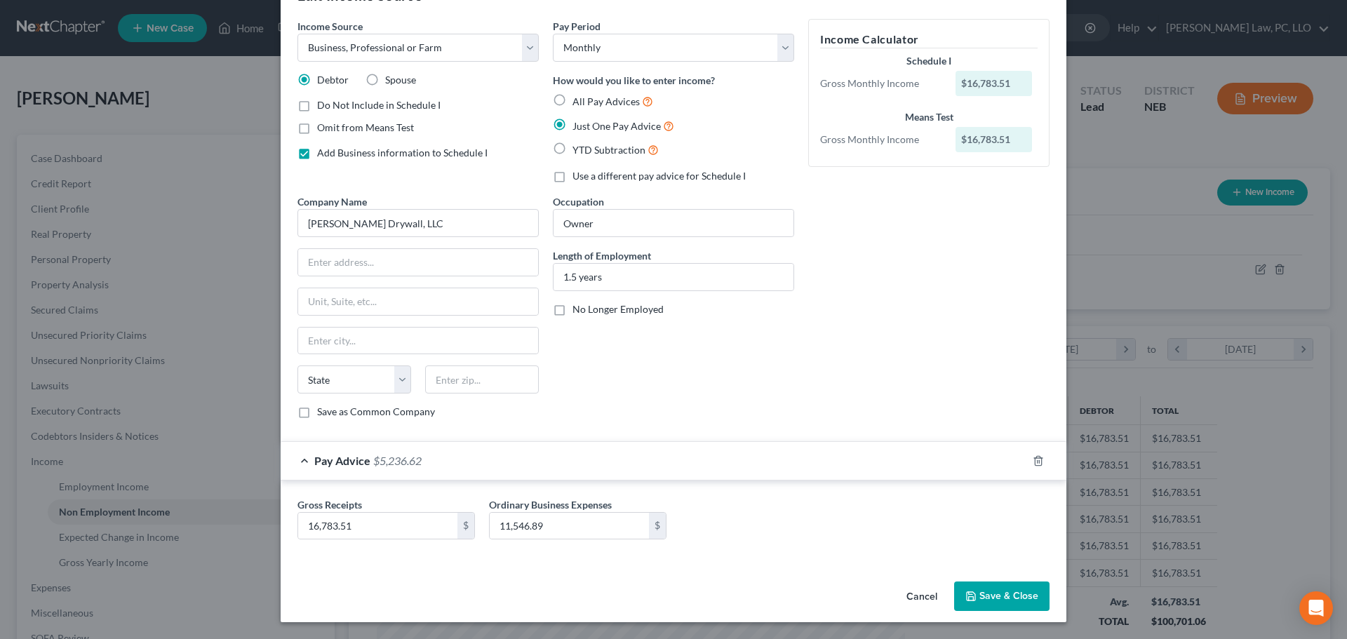
click at [910, 595] on button "Cancel" at bounding box center [921, 597] width 53 height 28
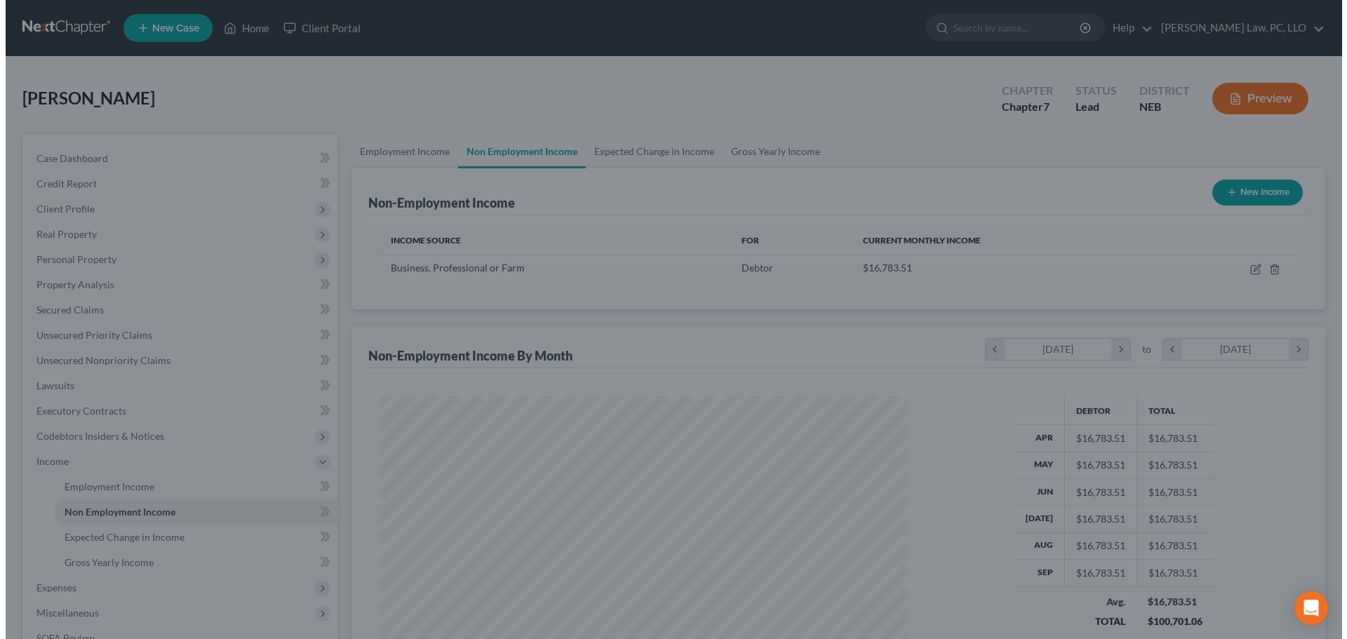
scroll to position [701065, 700776]
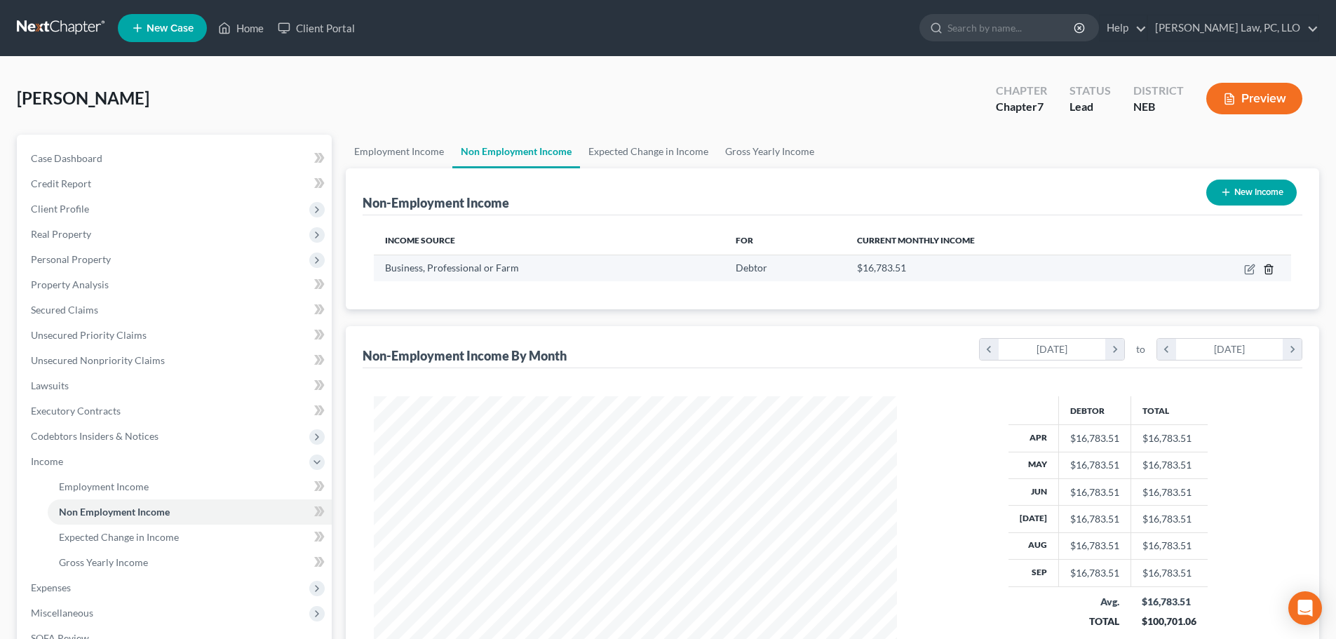
click at [1272, 268] on icon "button" at bounding box center [1268, 268] width 6 height 9
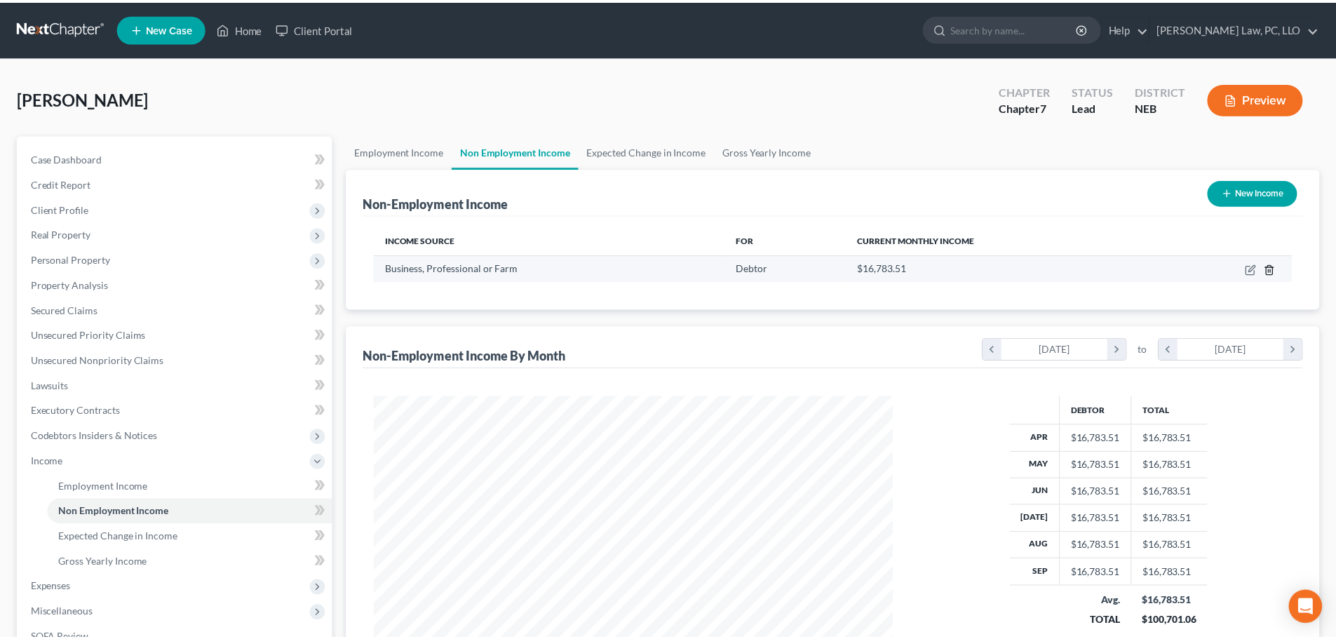
scroll to position [264, 556]
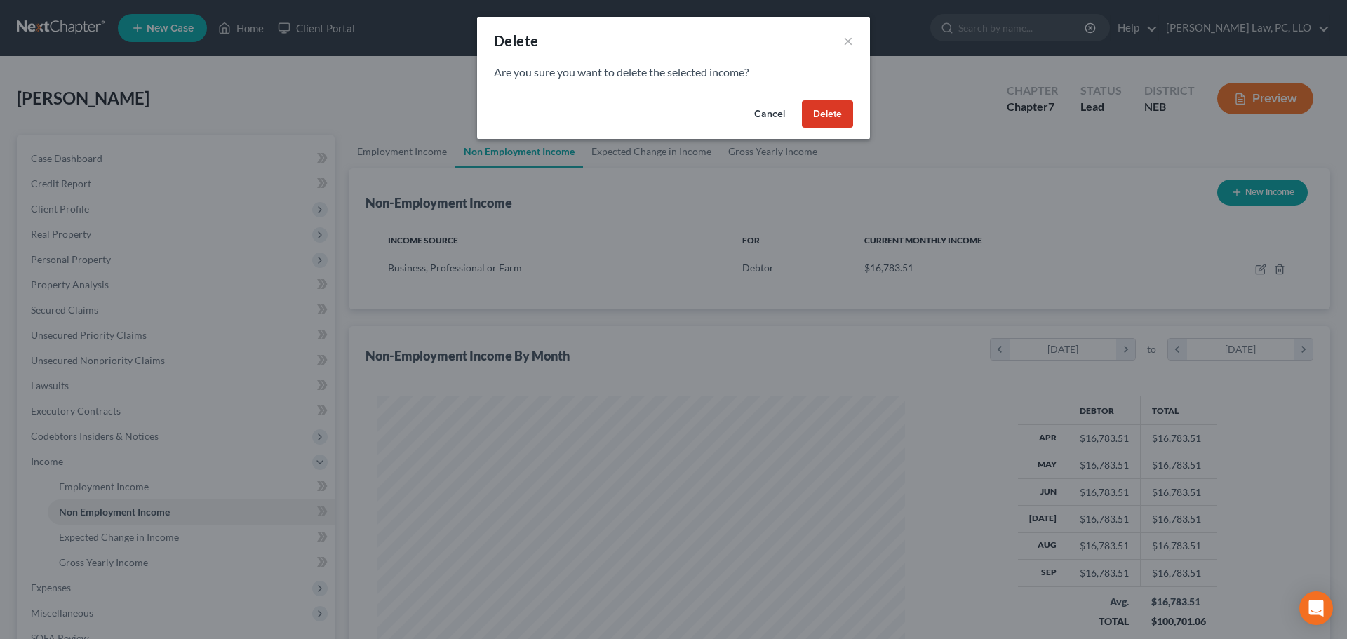
click at [821, 108] on button "Delete" at bounding box center [827, 114] width 51 height 28
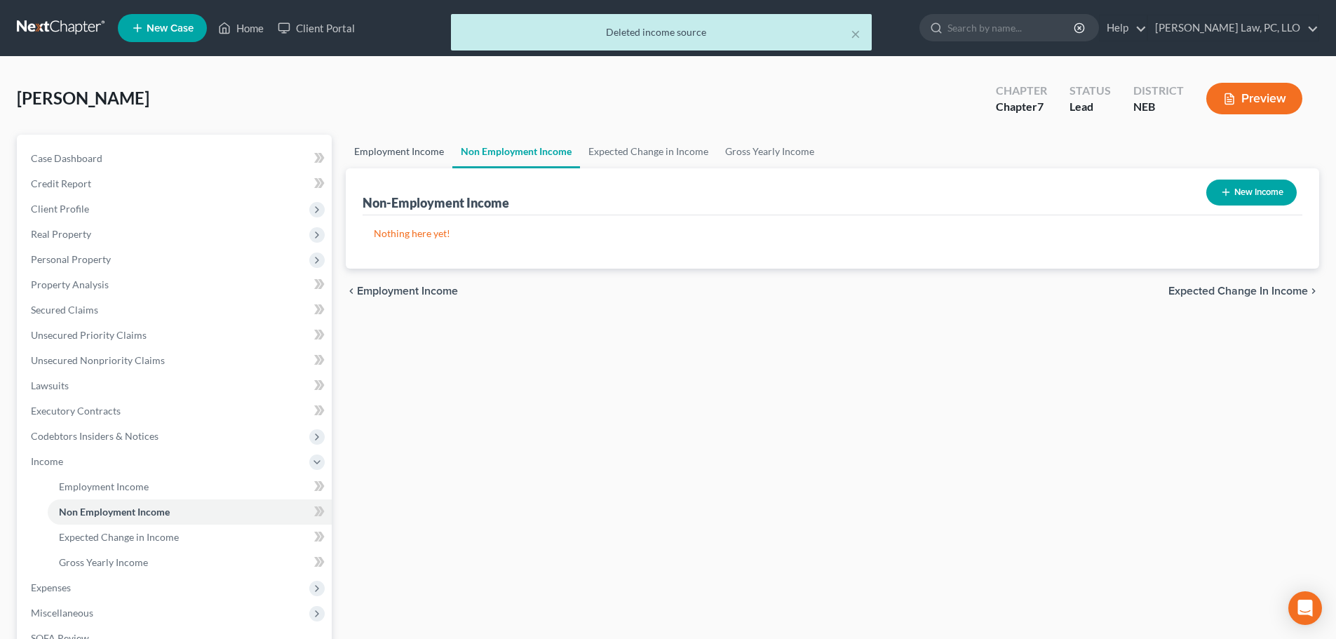
click at [400, 152] on link "Employment Income" at bounding box center [399, 152] width 107 height 34
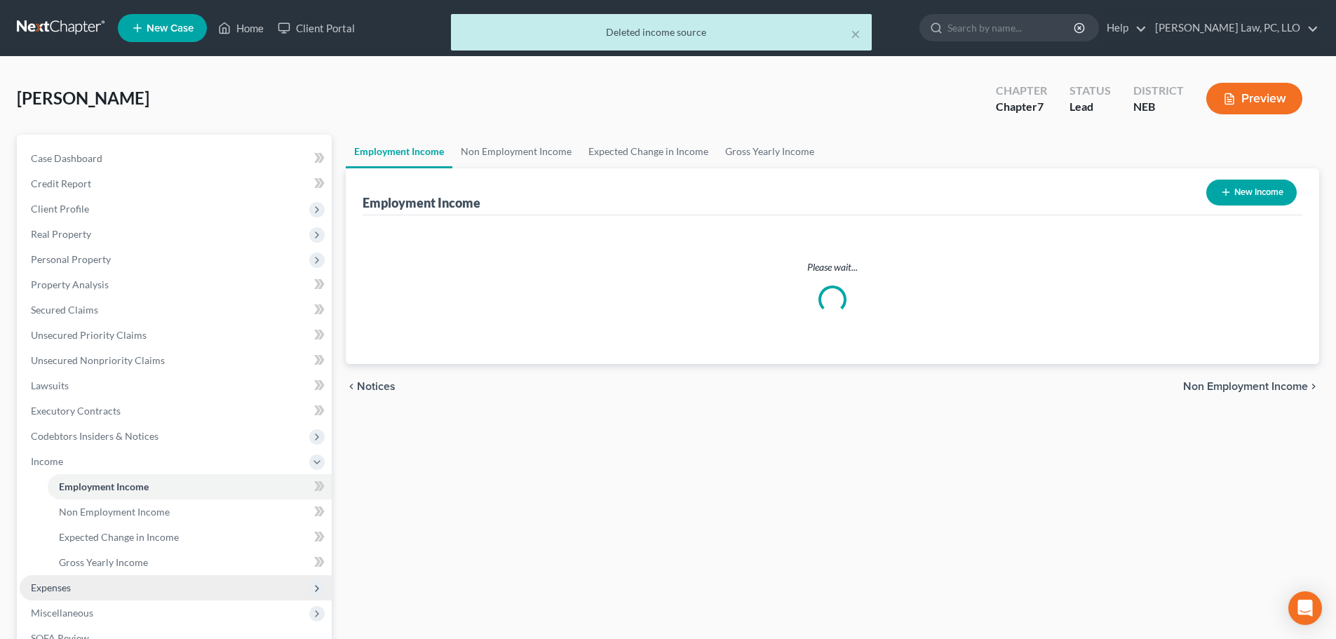
click at [61, 588] on span "Expenses" at bounding box center [51, 587] width 40 height 12
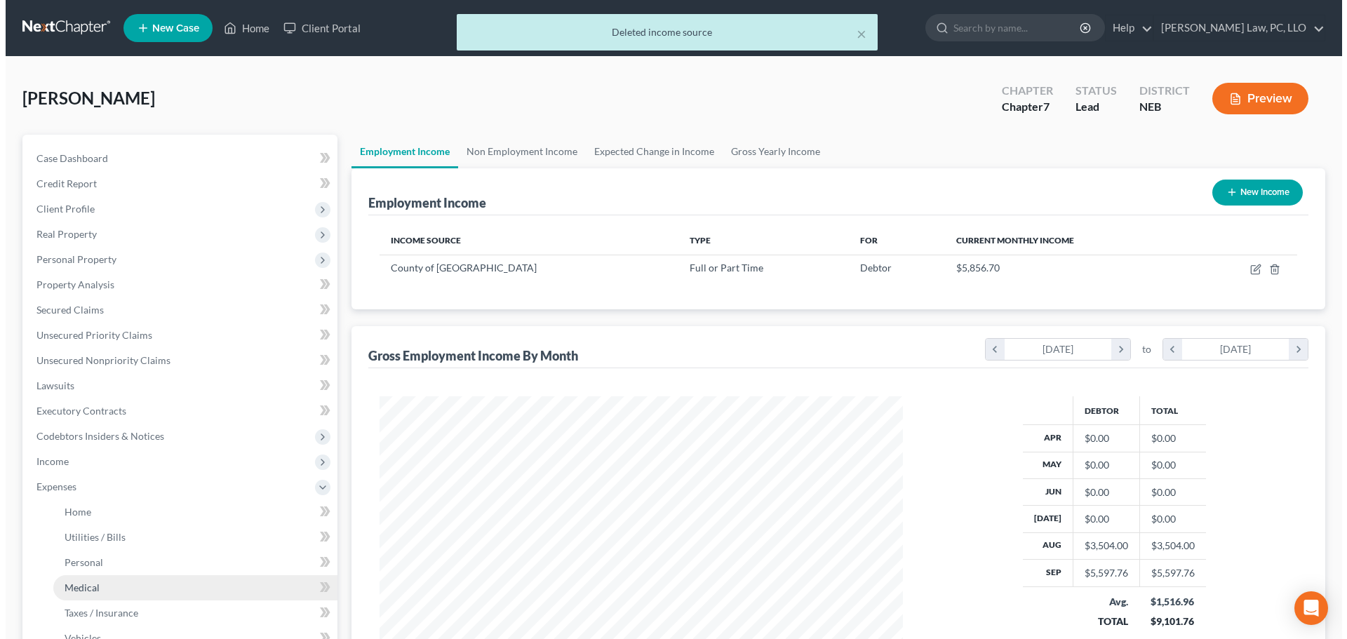
scroll to position [262, 551]
click at [69, 585] on span "Medical" at bounding box center [76, 587] width 35 height 12
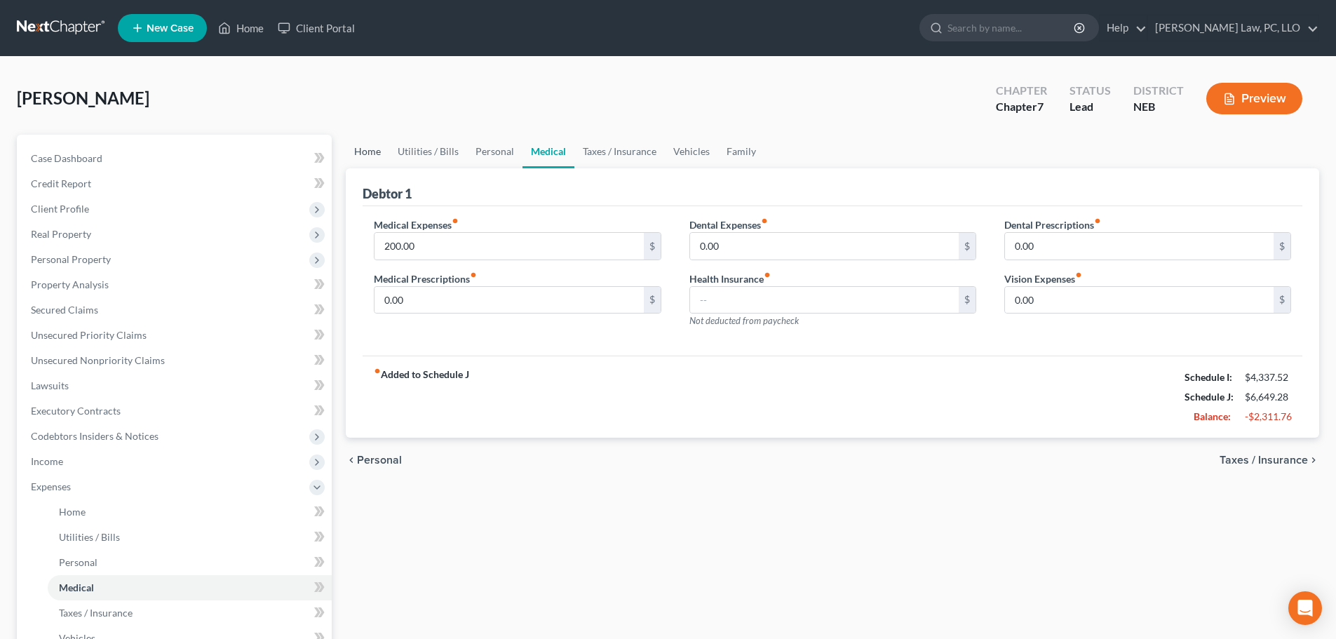
click at [371, 154] on link "Home" at bounding box center [367, 152] width 43 height 34
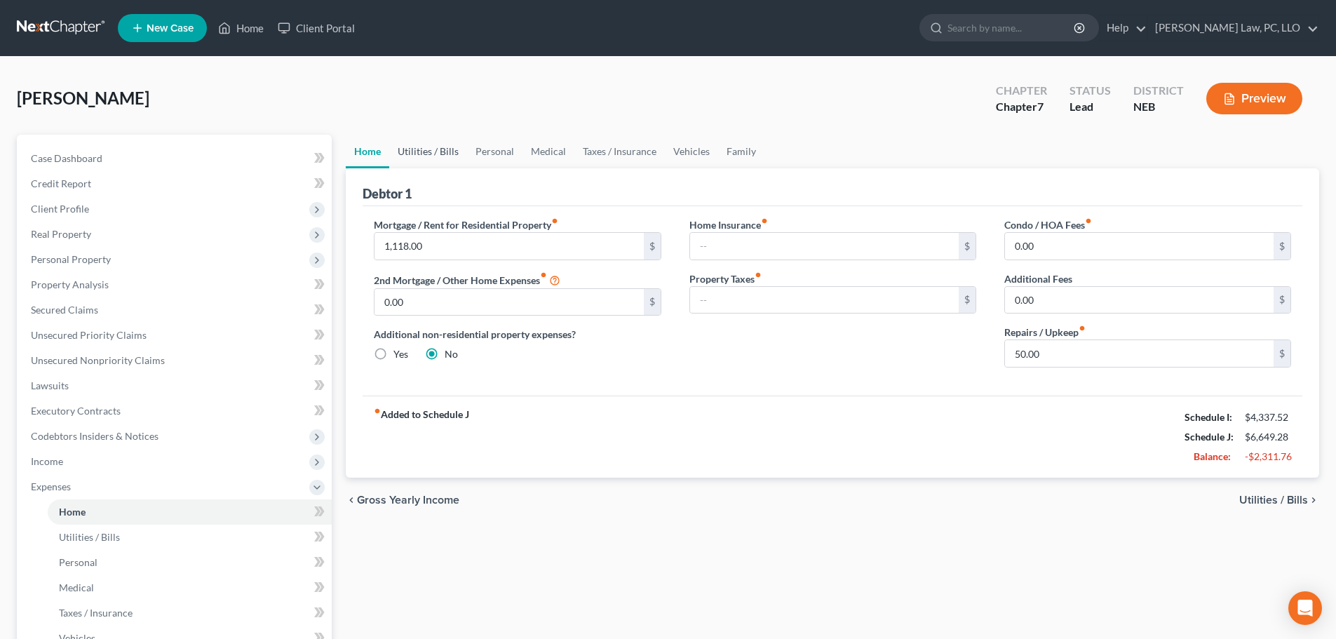
click at [459, 151] on link "Utilities / Bills" at bounding box center [428, 152] width 78 height 34
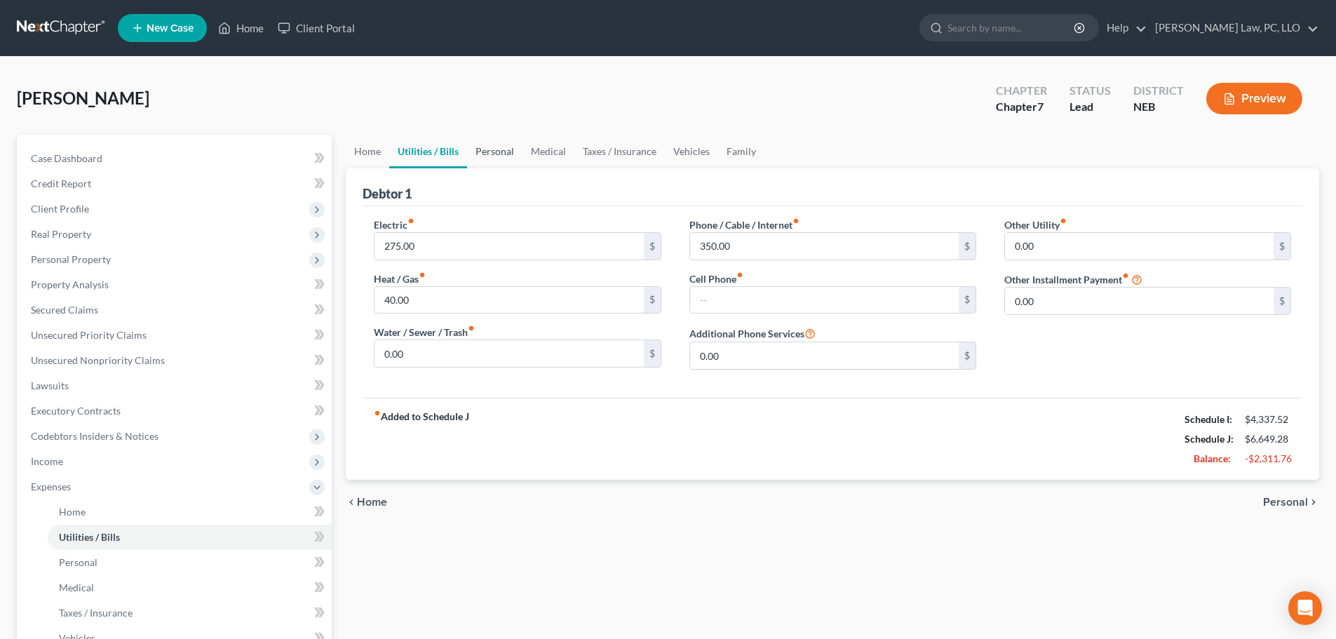
click at [494, 149] on link "Personal" at bounding box center [494, 152] width 55 height 34
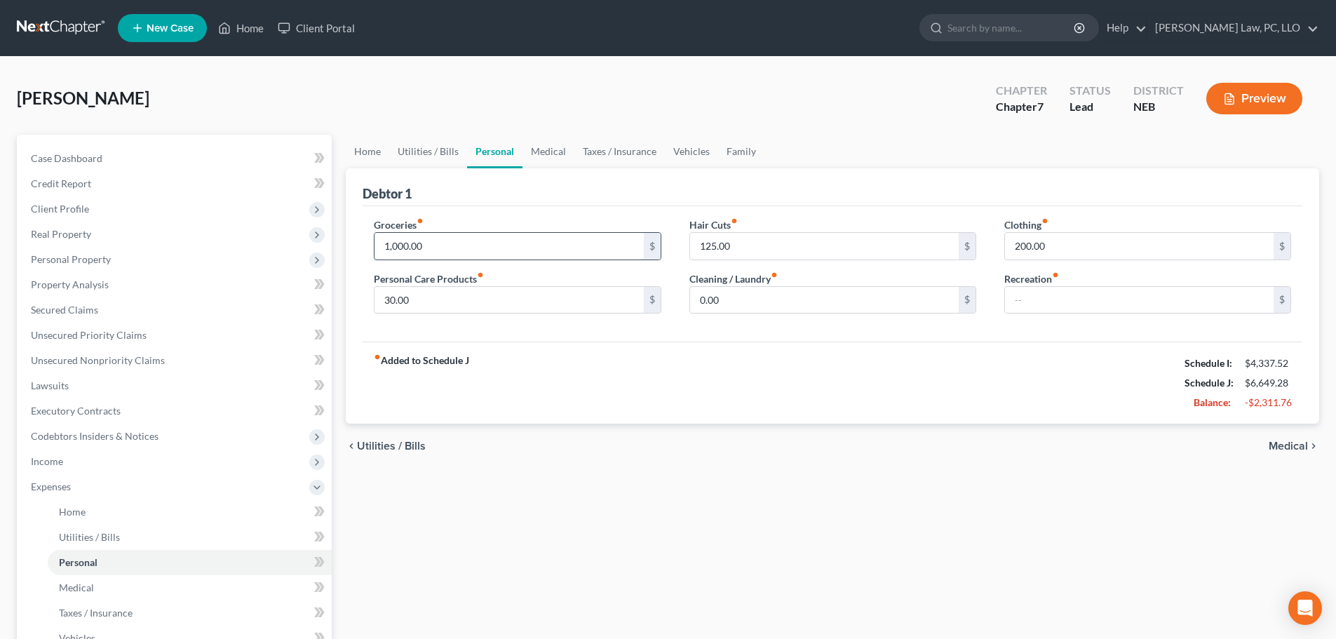
click at [450, 242] on input "1,000.00" at bounding box center [509, 246] width 269 height 27
type input "950.00"
click at [553, 340] on div "Groceries fiber_manual_record 950.00 $ Personal Care Products fiber_manual_reco…" at bounding box center [833, 274] width 940 height 136
click at [538, 154] on link "Medical" at bounding box center [548, 152] width 52 height 34
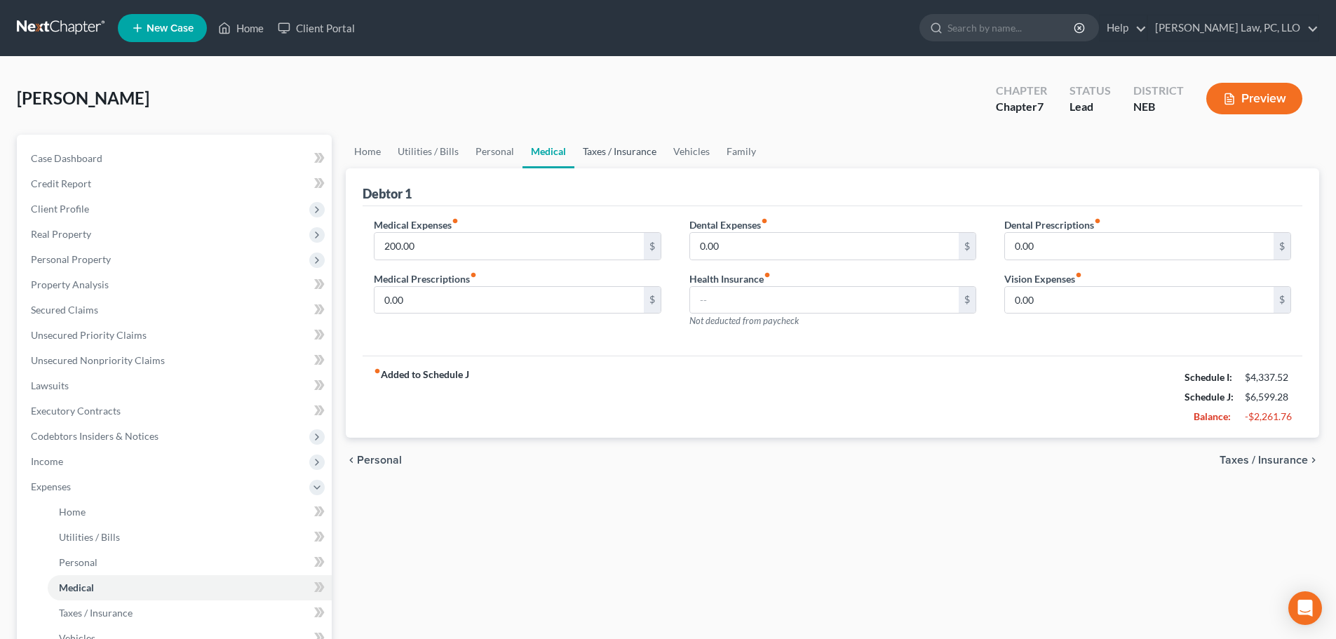
click at [607, 158] on link "Taxes / Insurance" at bounding box center [619, 152] width 90 height 34
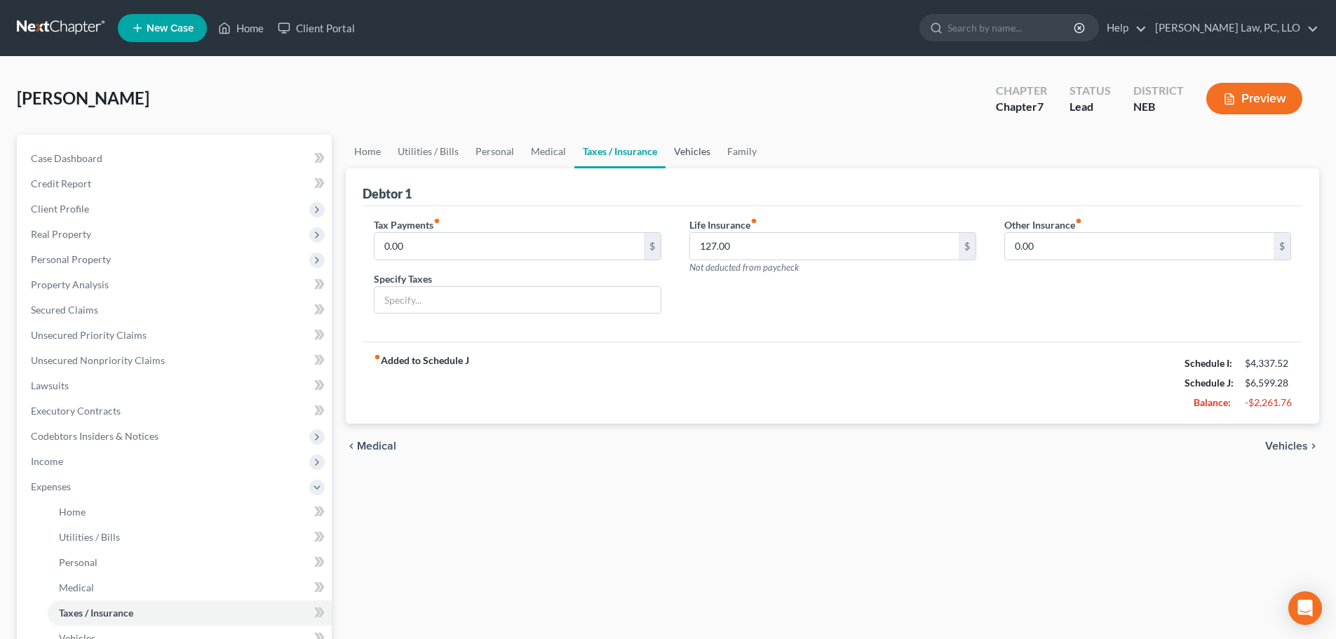
click at [694, 151] on link "Vehicles" at bounding box center [692, 152] width 53 height 34
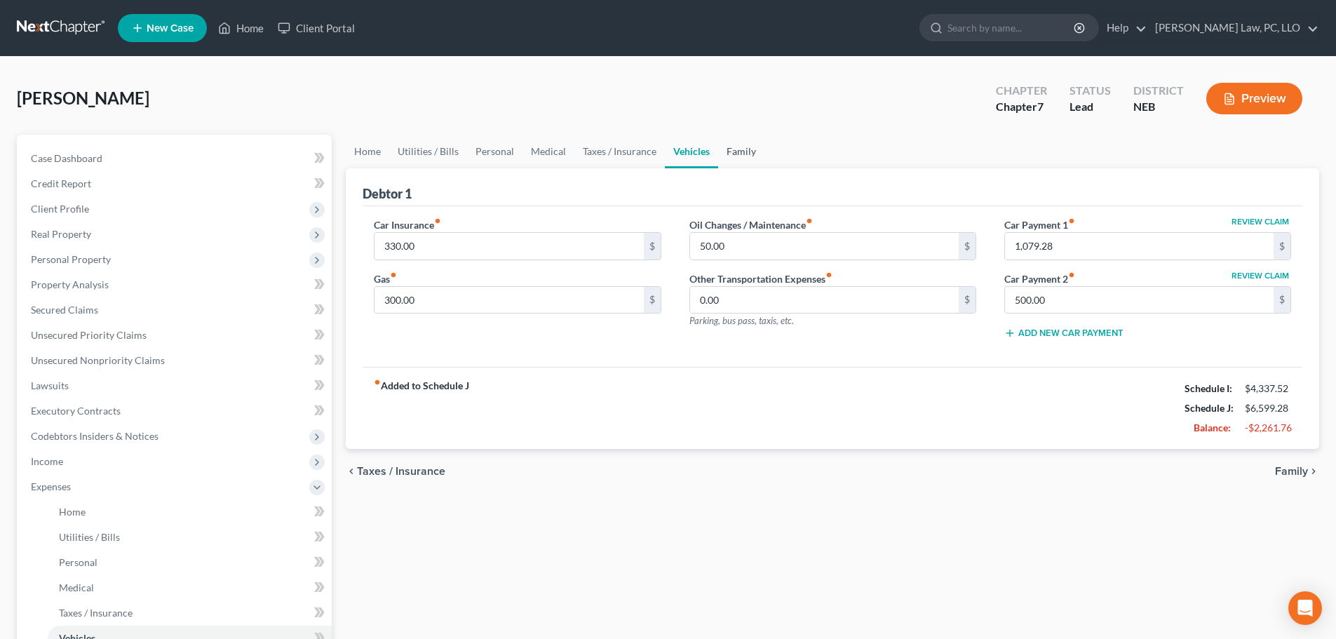
click at [746, 152] on link "Family" at bounding box center [741, 152] width 46 height 34
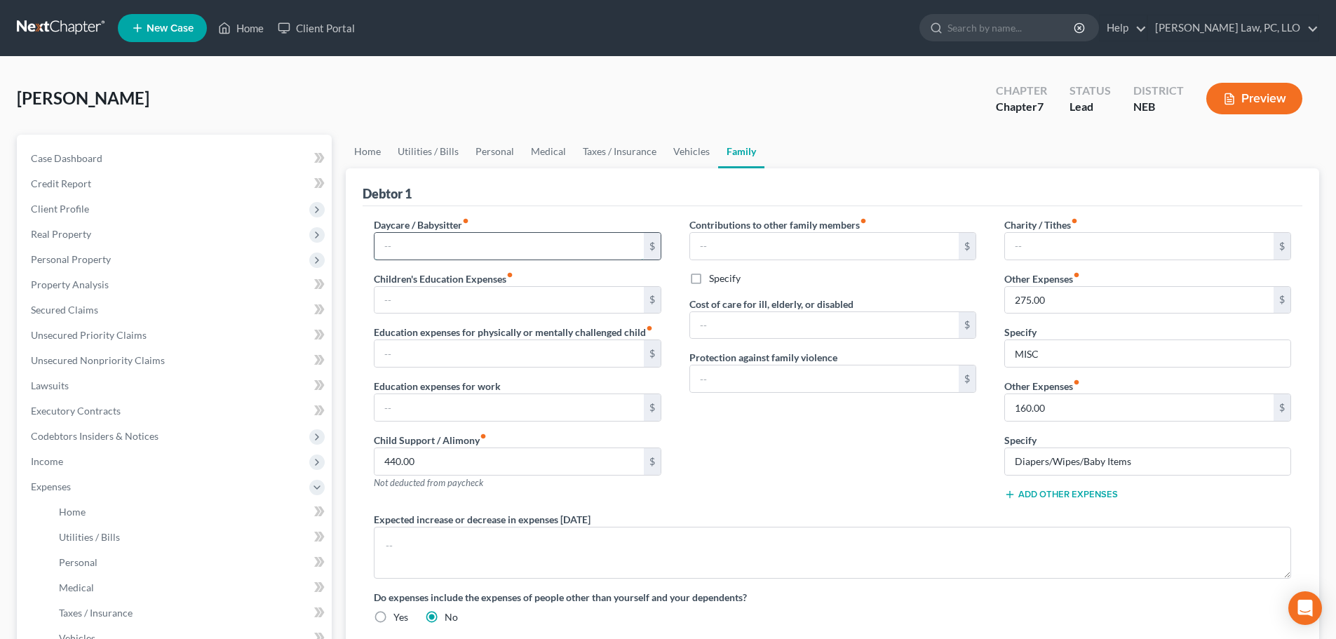
click at [441, 259] on input "text" at bounding box center [509, 246] width 269 height 27
click at [107, 466] on span "Income" at bounding box center [176, 461] width 312 height 25
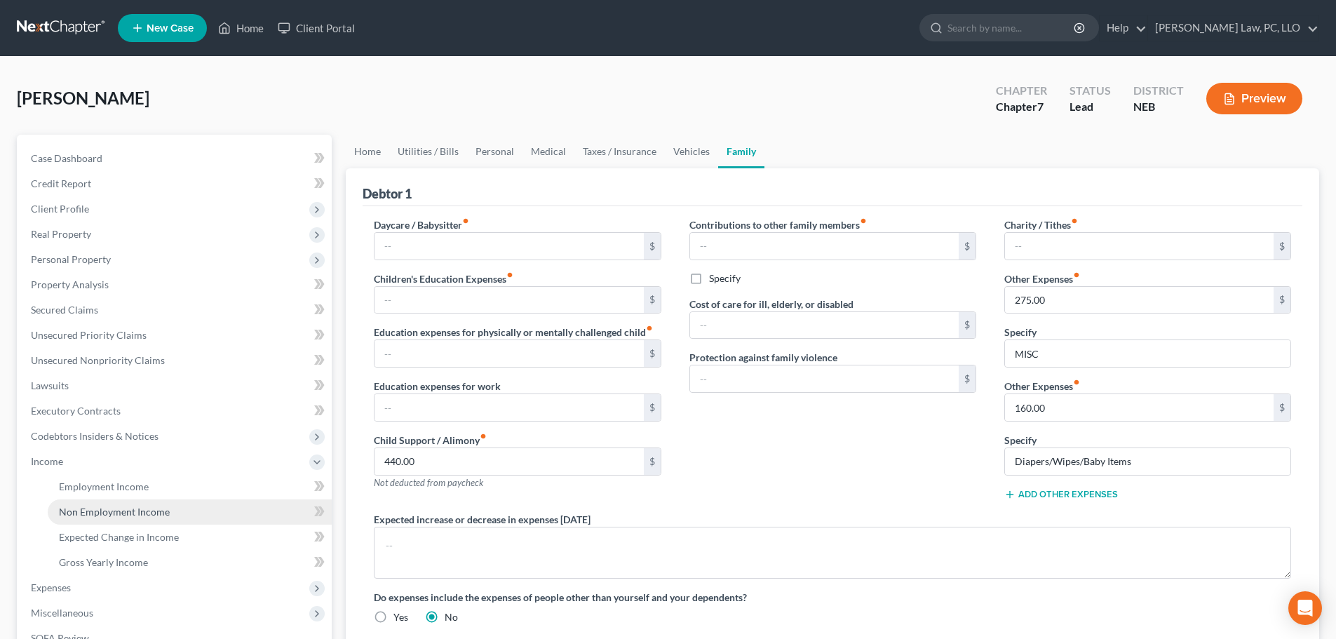
click at [103, 515] on span "Non Employment Income" at bounding box center [114, 512] width 111 height 12
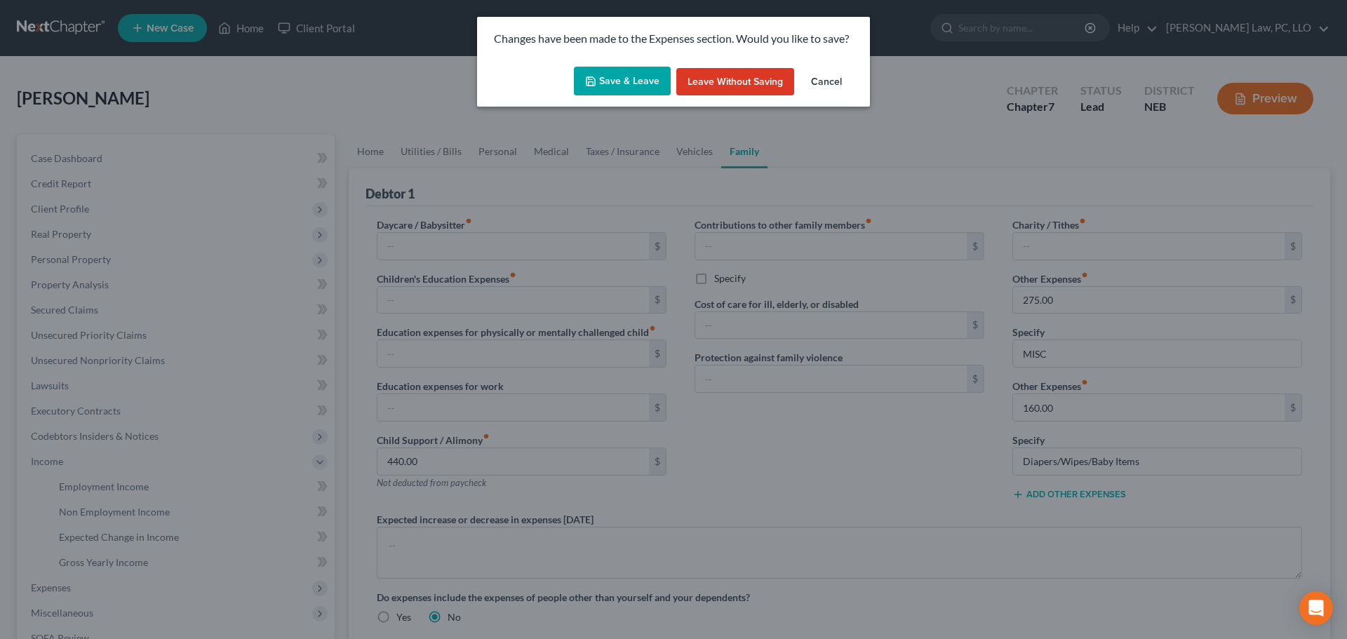
click at [627, 88] on button "Save & Leave" at bounding box center [622, 81] width 97 height 29
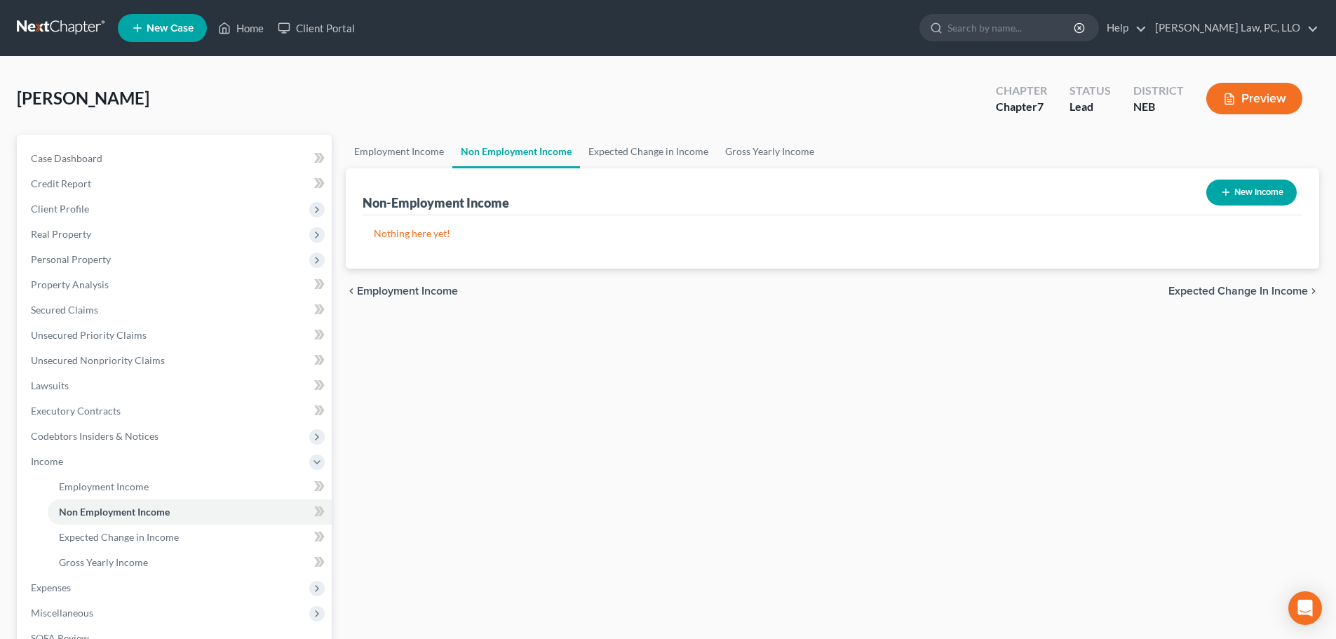
click at [1273, 200] on button "New Income" at bounding box center [1251, 193] width 90 height 26
select select "0"
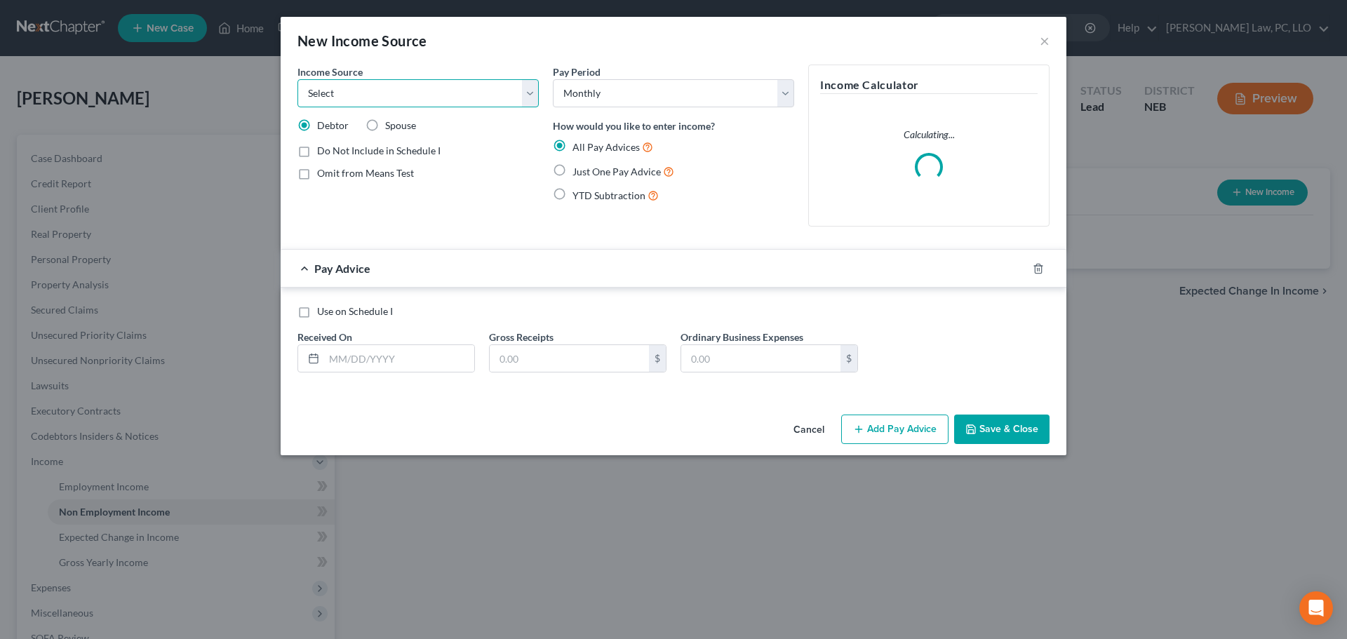
click at [487, 106] on select "Select Unemployment Disability (from employer) Pension Retirement Social Securi…" at bounding box center [417, 93] width 241 height 28
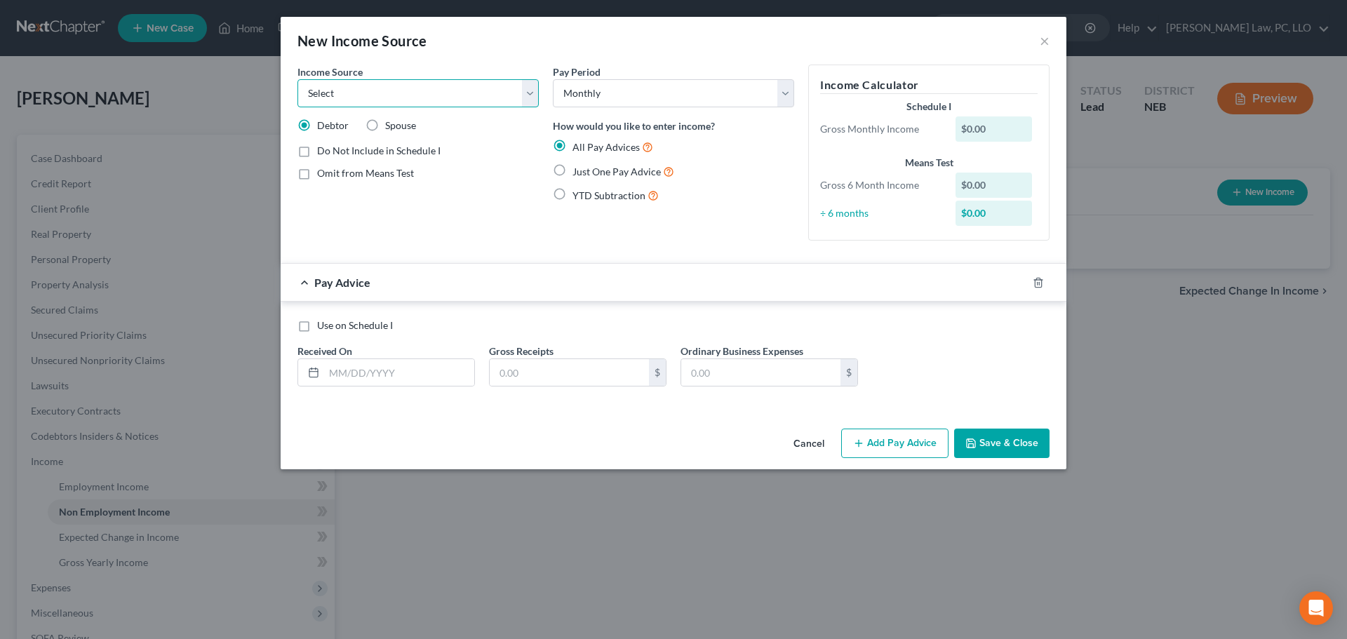
select select "10"
click at [297, 79] on select "Select Unemployment Disability (from employer) Pension Retirement Social Securi…" at bounding box center [417, 93] width 241 height 28
click at [366, 197] on span "Add Business information to Schedule I" at bounding box center [402, 198] width 170 height 12
click at [332, 197] on input "Add Business information to Schedule I" at bounding box center [327, 195] width 9 height 9
checkbox input "true"
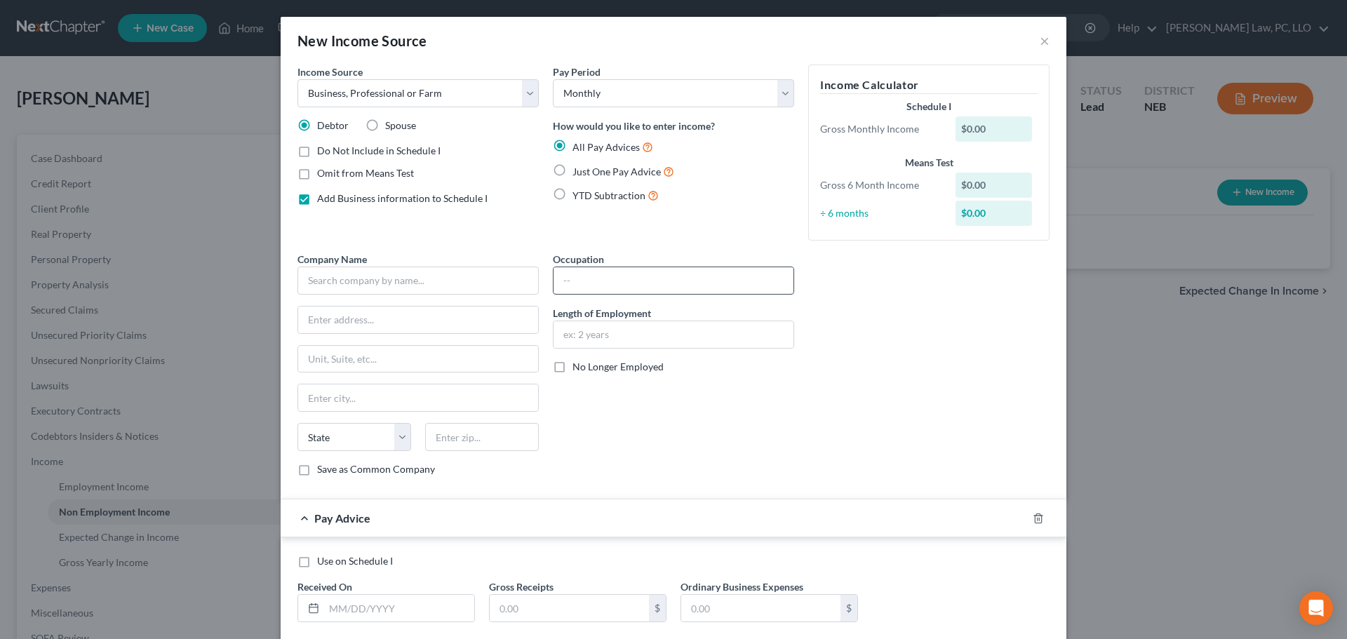
drag, startPoint x: 567, startPoint y: 285, endPoint x: 558, endPoint y: 284, distance: 8.5
click at [567, 285] on input "text" at bounding box center [673, 280] width 240 height 27
type input "1099 Employment"
click at [429, 283] on input "text" at bounding box center [417, 281] width 241 height 28
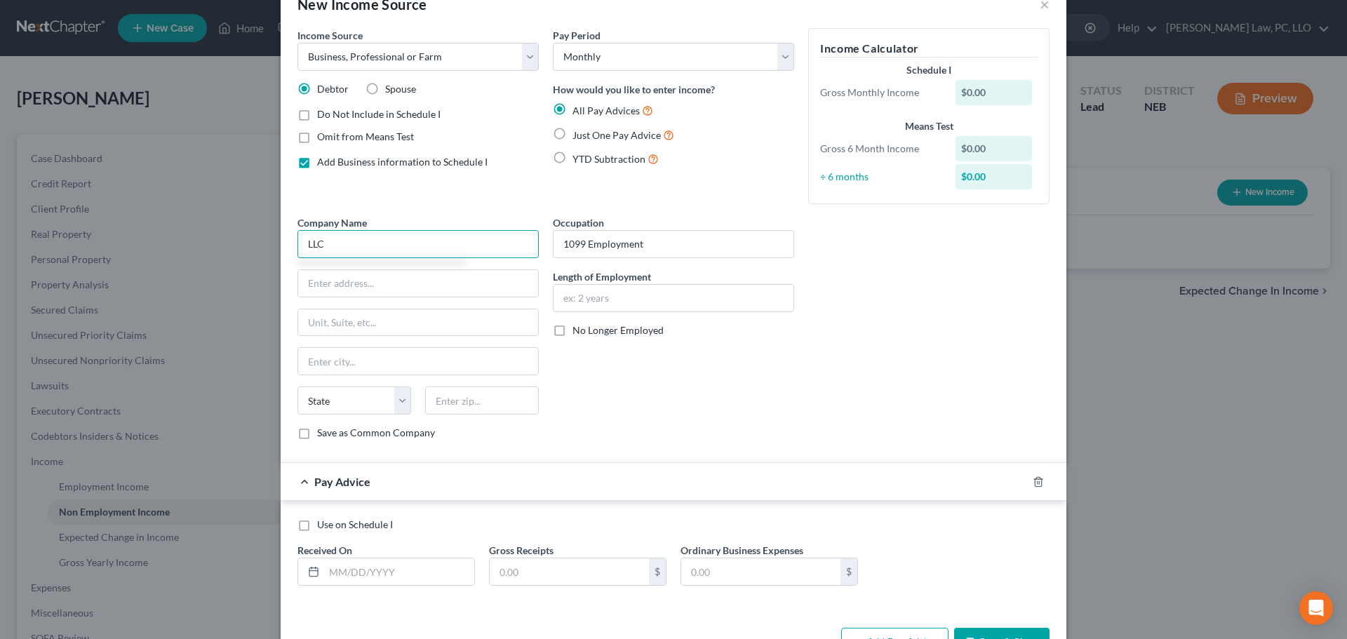
scroll to position [70, 0]
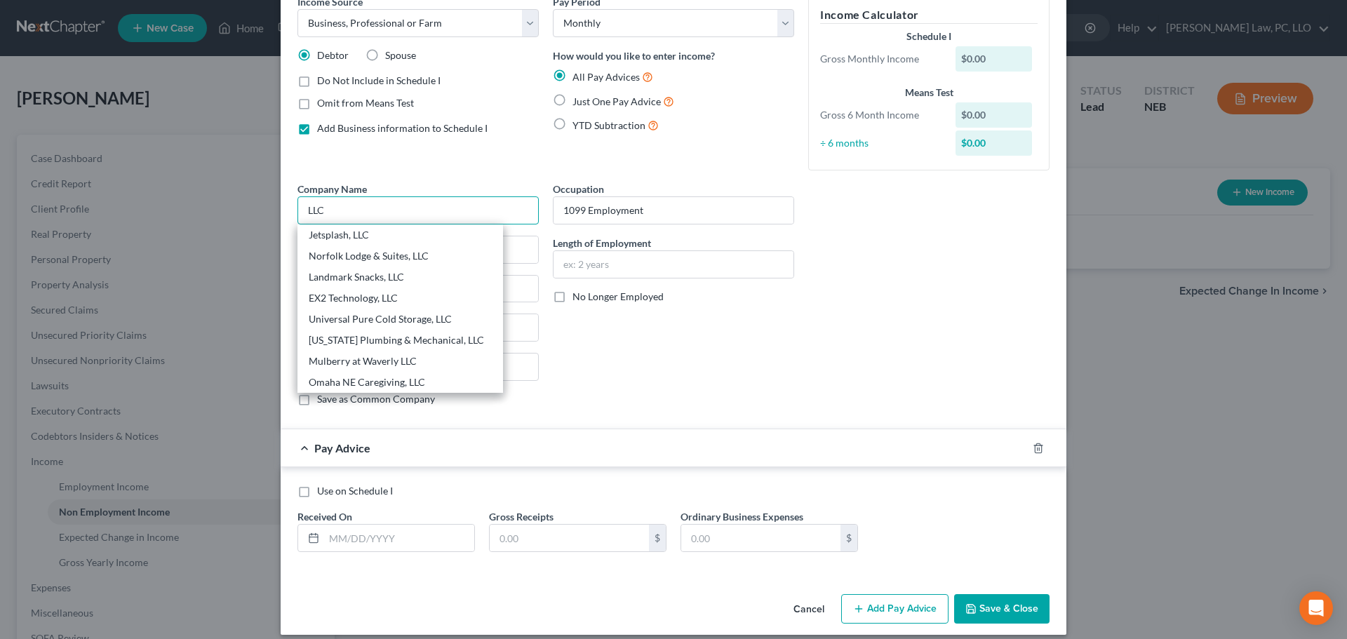
type input "LLC"
click at [600, 128] on span "YTD Subtraction" at bounding box center [608, 125] width 73 height 12
click at [587, 126] on input "YTD Subtraction" at bounding box center [582, 121] width 9 height 9
radio input "true"
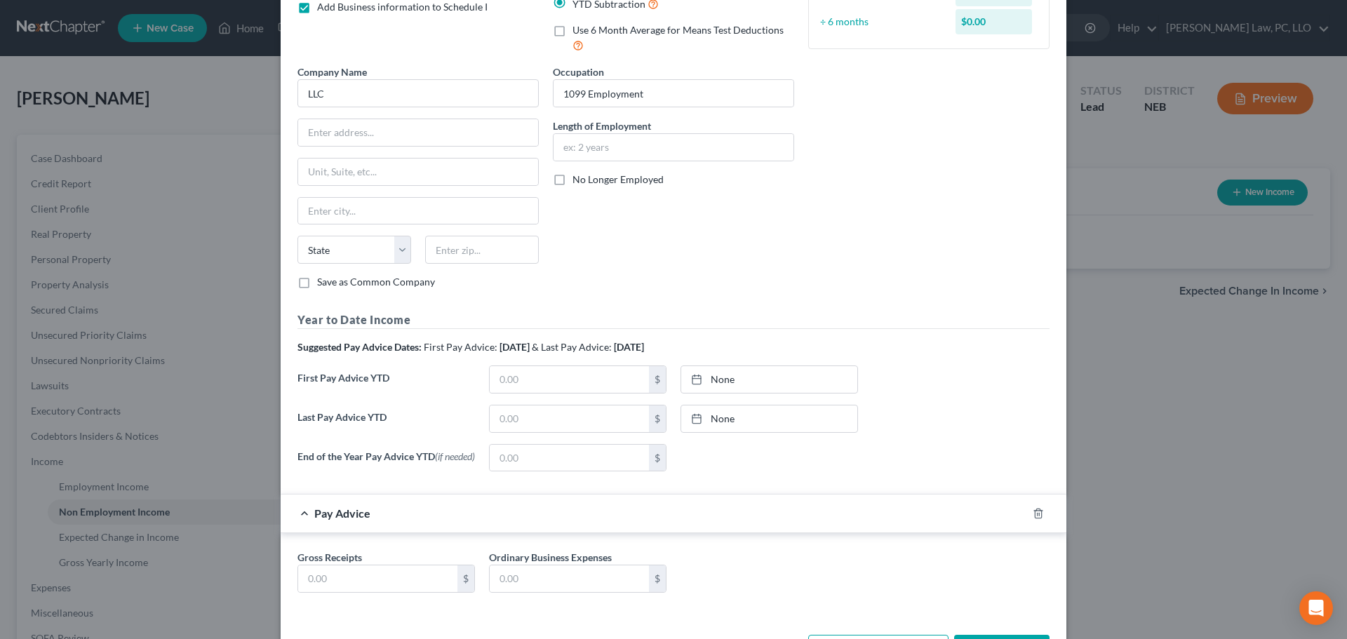
scroll to position [210, 0]
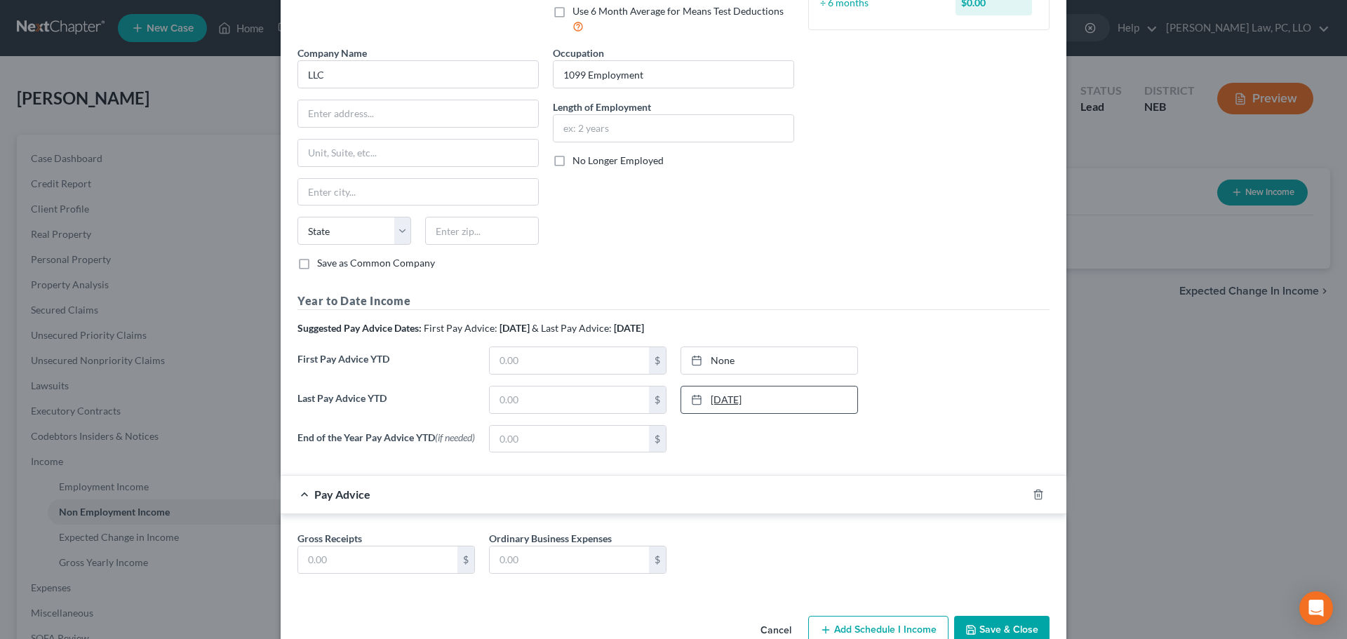
click at [769, 393] on link "[DATE]" at bounding box center [769, 399] width 176 height 27
type input "[DATE]"
click at [750, 361] on link "None" at bounding box center [769, 360] width 176 height 27
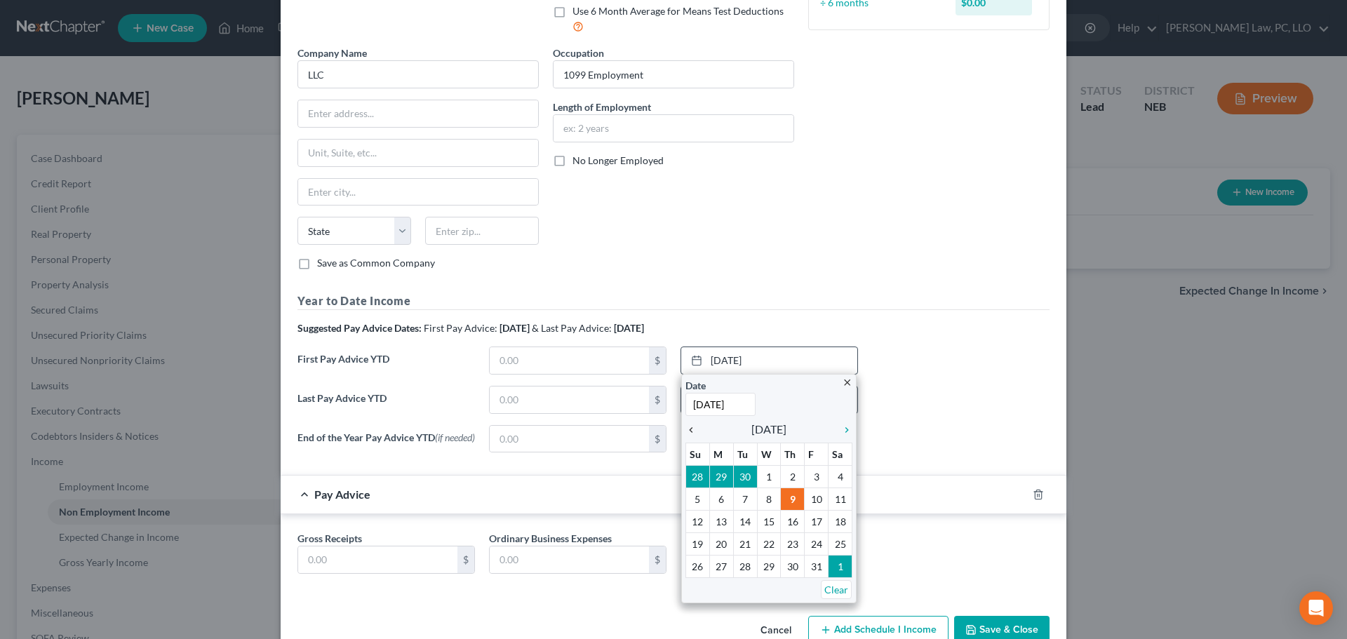
click at [687, 429] on icon "chevron_left" at bounding box center [694, 429] width 18 height 11
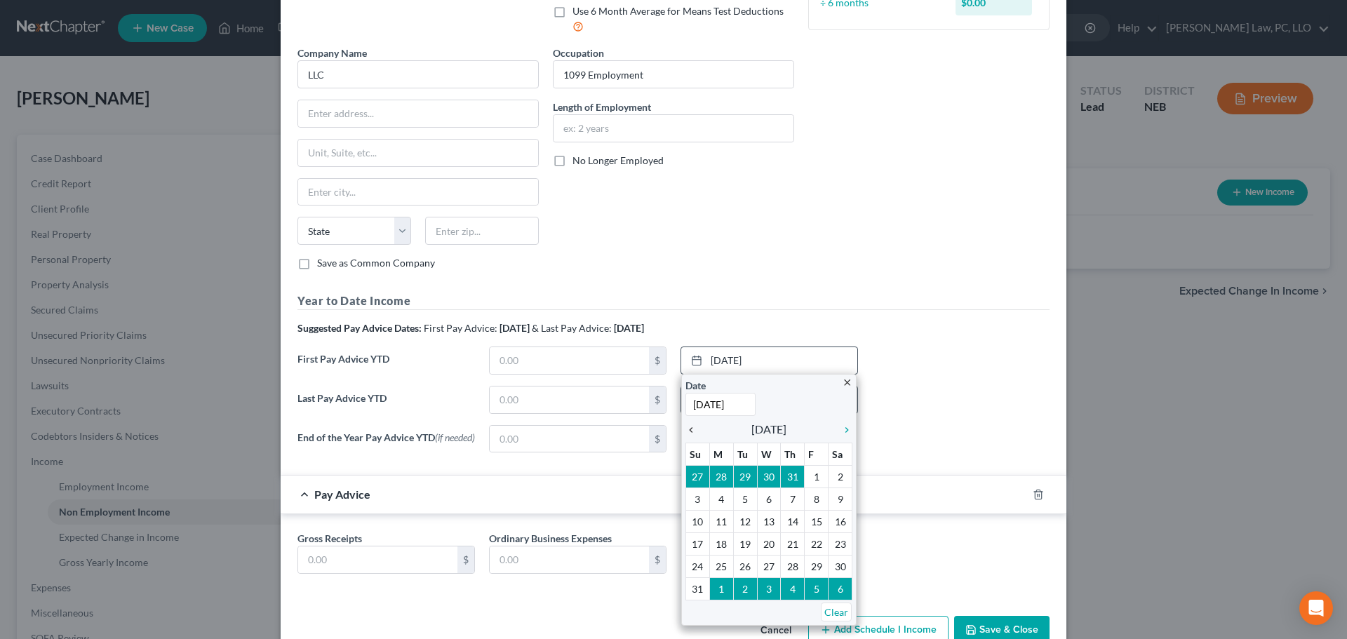
click at [687, 429] on icon "chevron_left" at bounding box center [694, 429] width 18 height 11
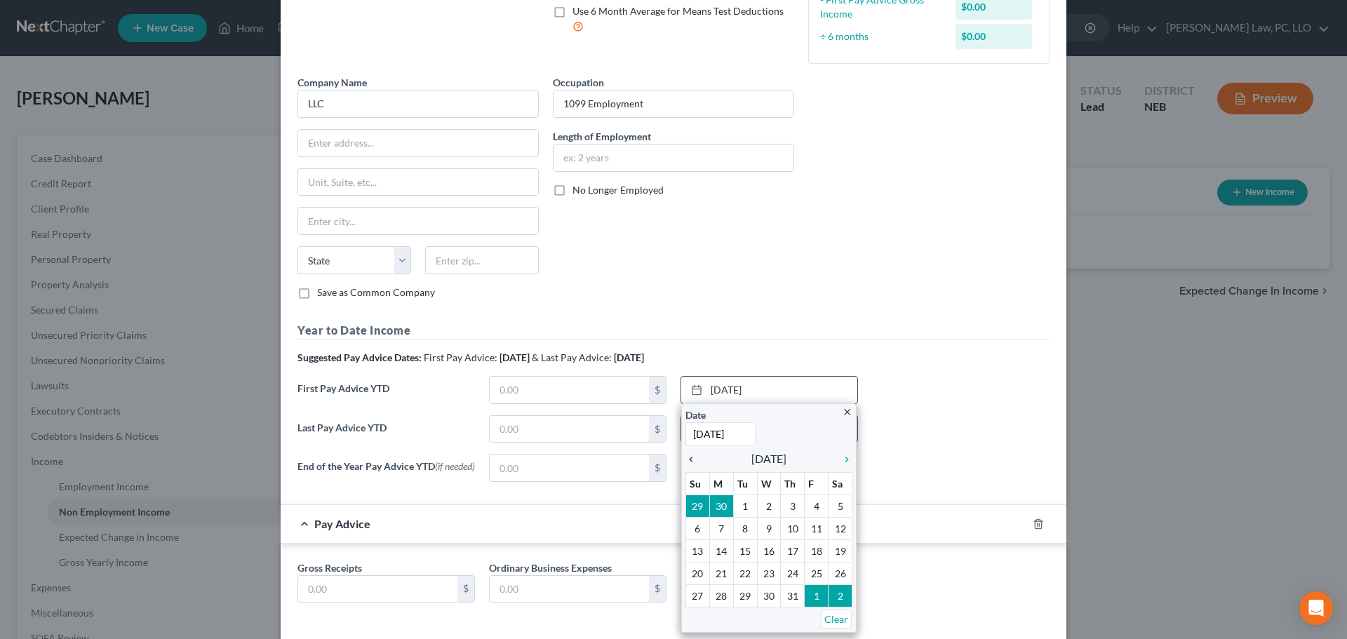
click at [685, 459] on icon "chevron_left" at bounding box center [694, 459] width 18 height 11
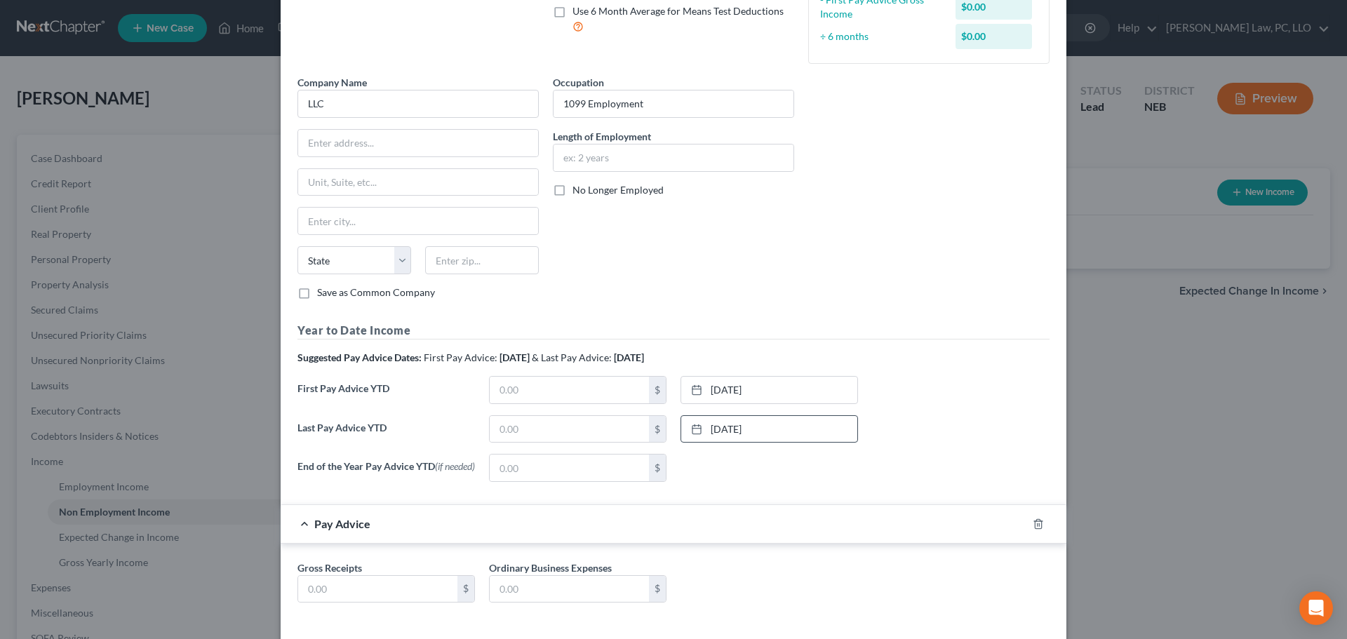
scroll to position [276, 0]
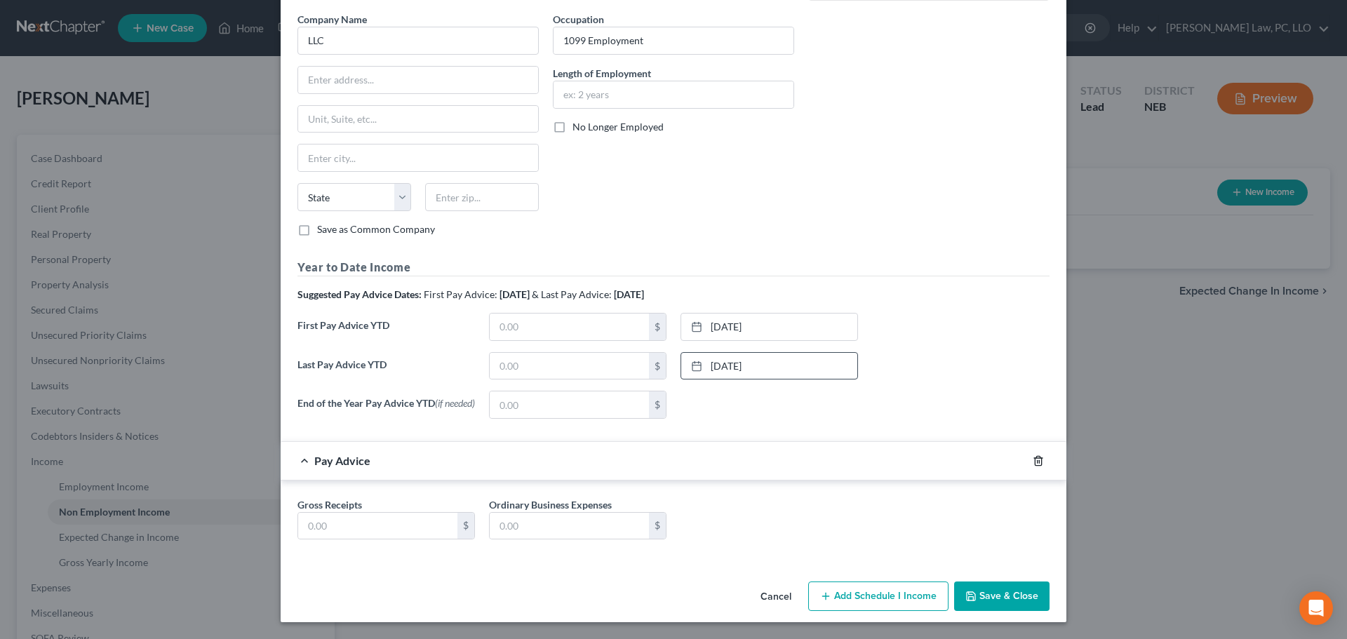
click at [1034, 458] on polyline "button" at bounding box center [1038, 458] width 8 height 0
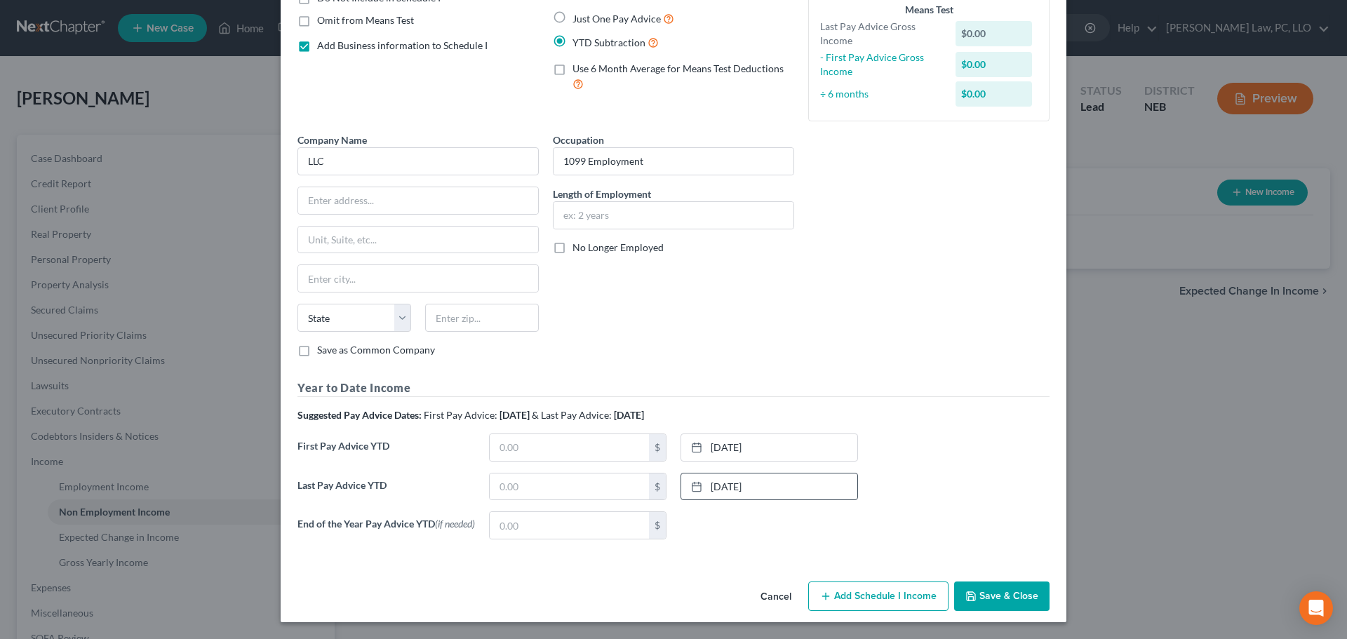
click at [847, 598] on button "Add Schedule I Income" at bounding box center [878, 595] width 140 height 29
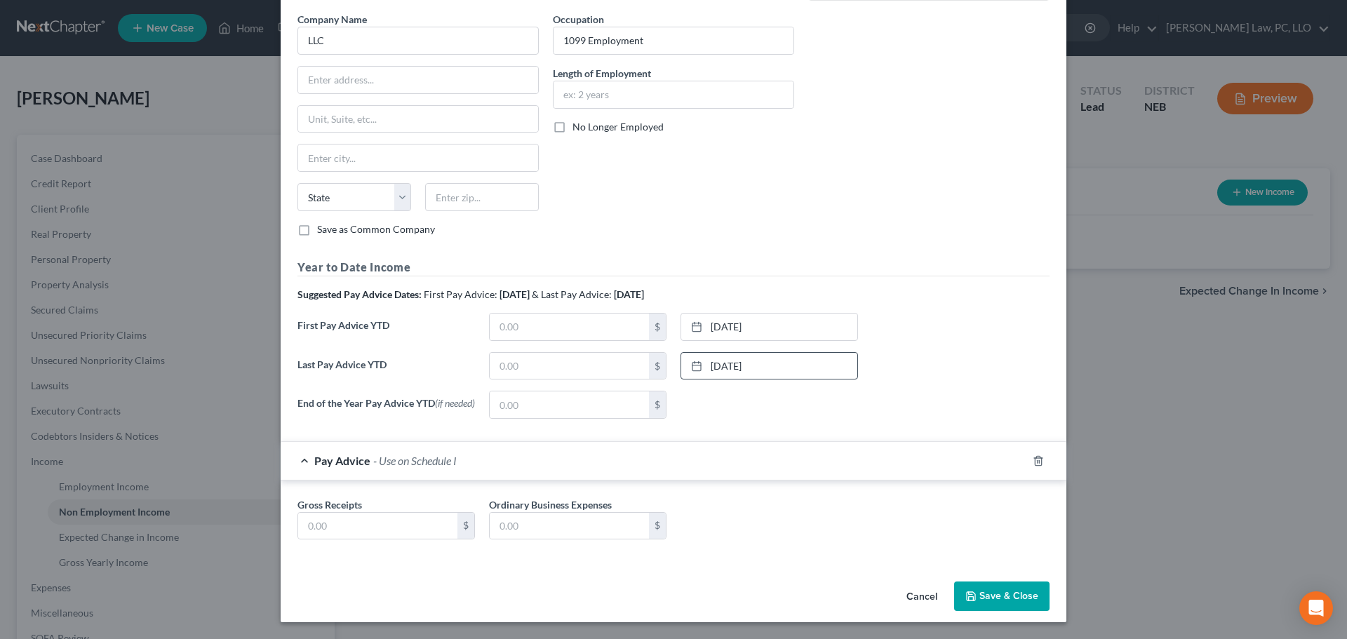
scroll to position [276, 0]
click at [977, 600] on button "Save & Close" at bounding box center [1001, 595] width 95 height 29
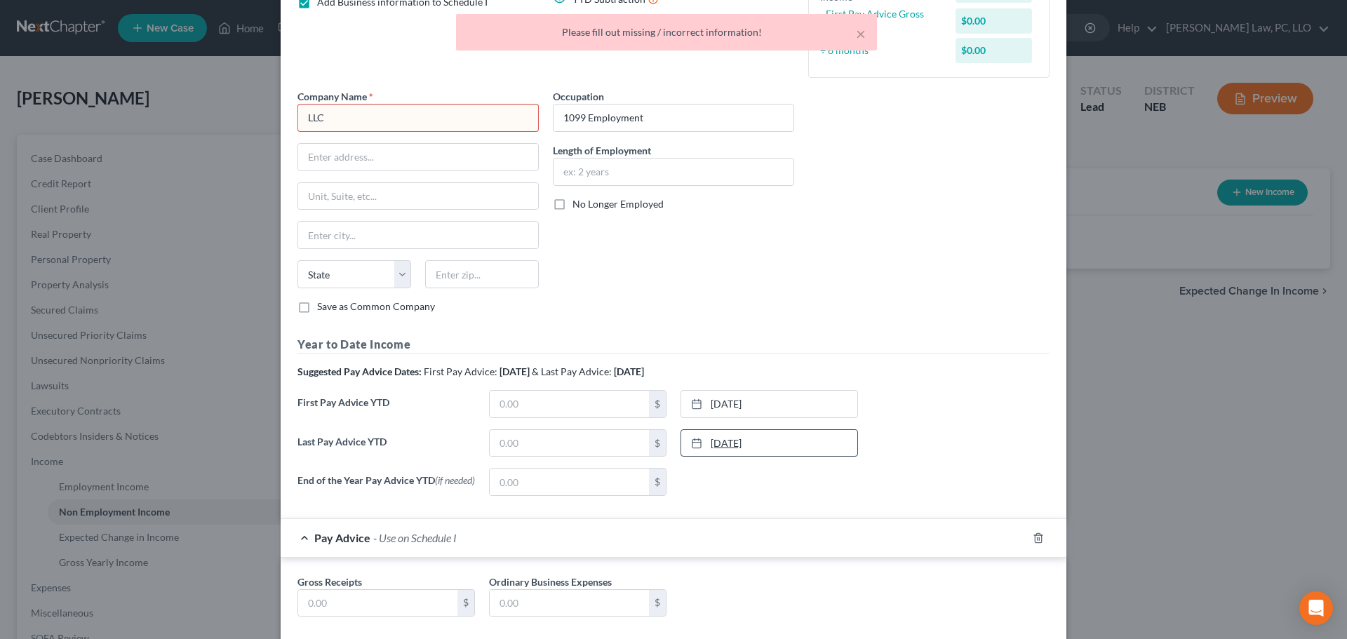
scroll to position [66, 0]
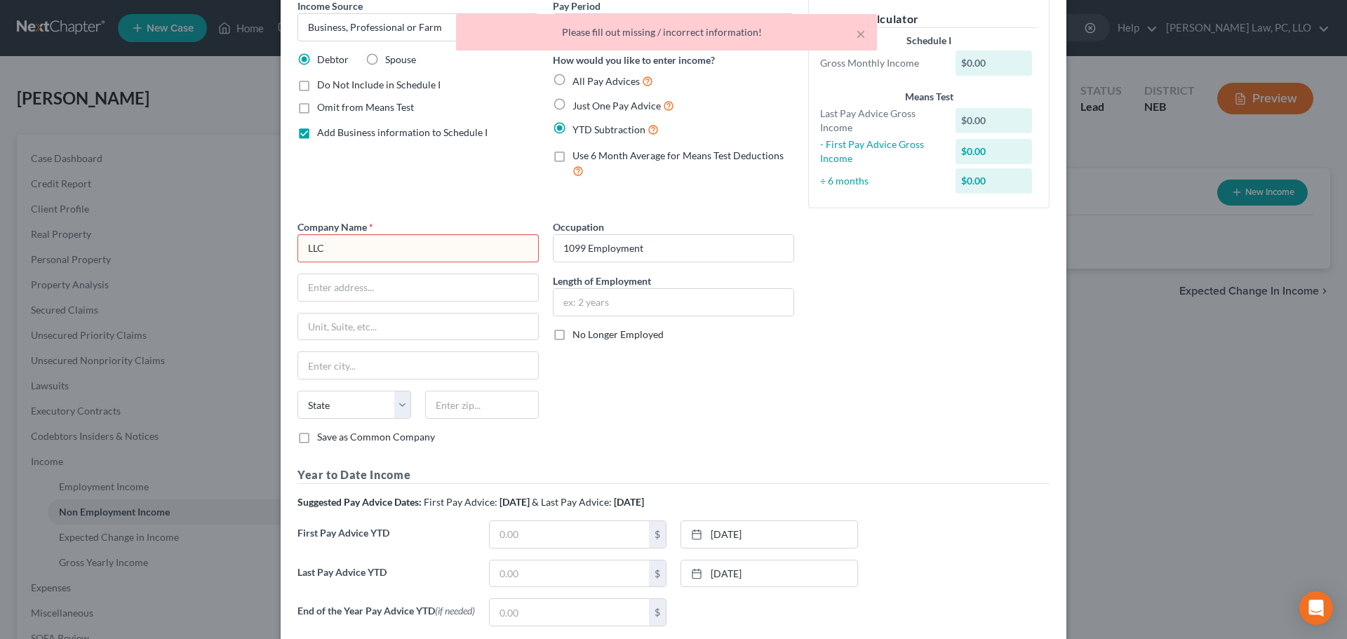
click at [397, 250] on input "LLC" at bounding box center [417, 248] width 241 height 28
click at [358, 285] on input "text" at bounding box center [418, 287] width 240 height 27
click at [363, 245] on input "LLC" at bounding box center [417, 248] width 241 height 28
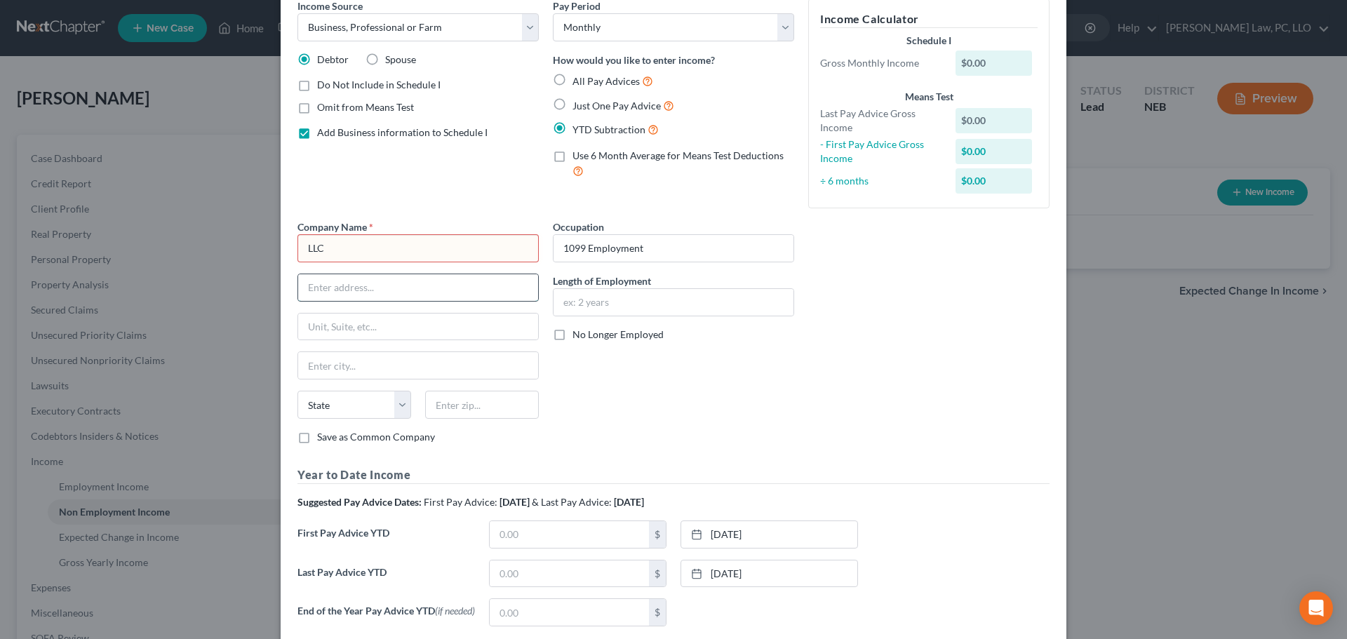
click at [363, 286] on input "text" at bounding box center [418, 287] width 240 height 27
click at [361, 245] on input "LLC" at bounding box center [417, 248] width 241 height 28
type input "L"
type input "LLC INfo"
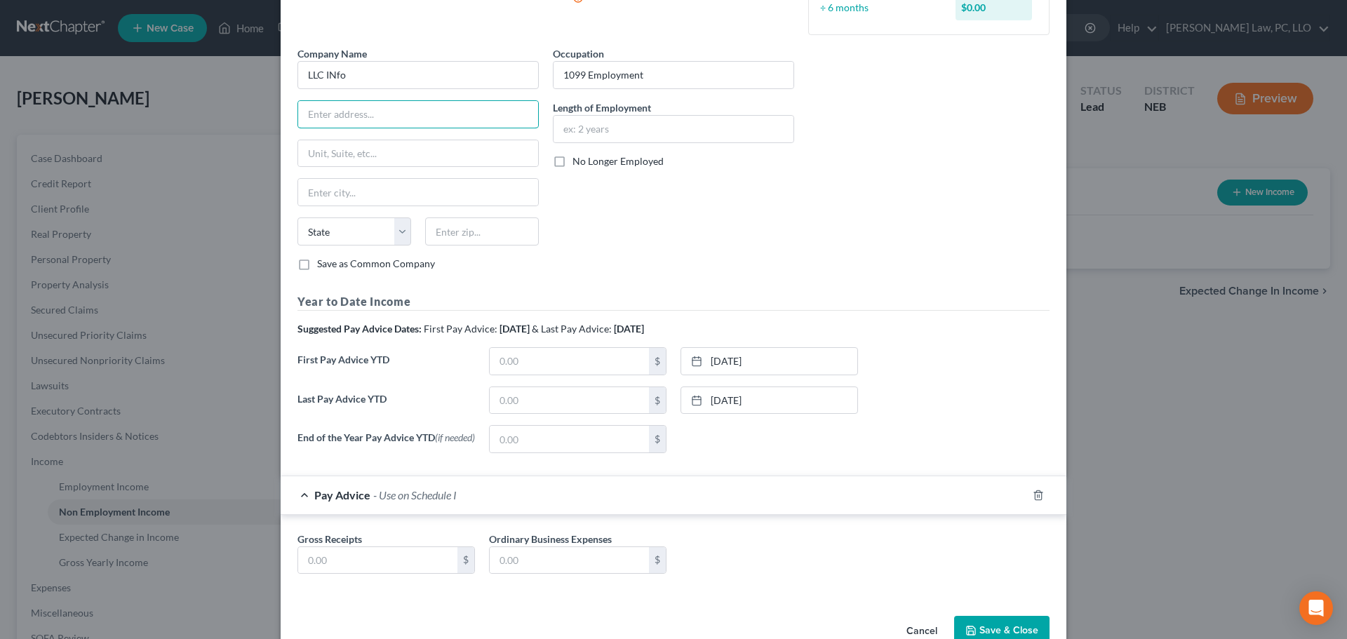
scroll to position [276, 0]
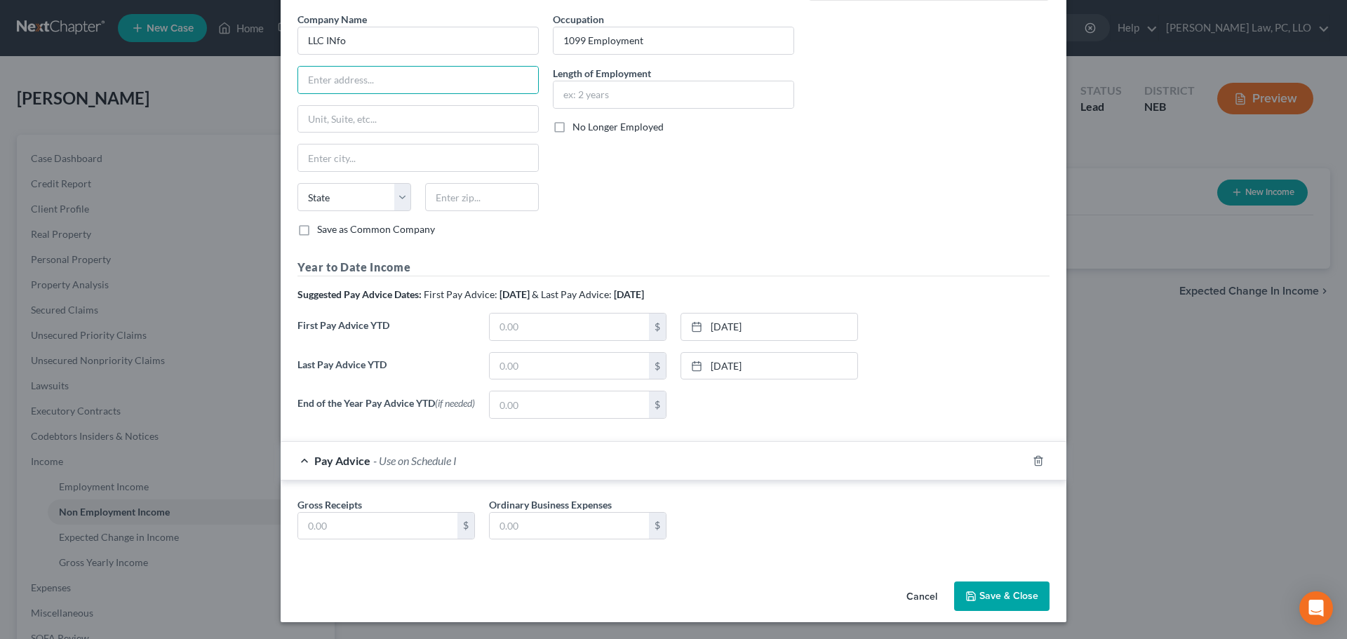
click at [990, 598] on button "Save & Close" at bounding box center [1001, 595] width 95 height 29
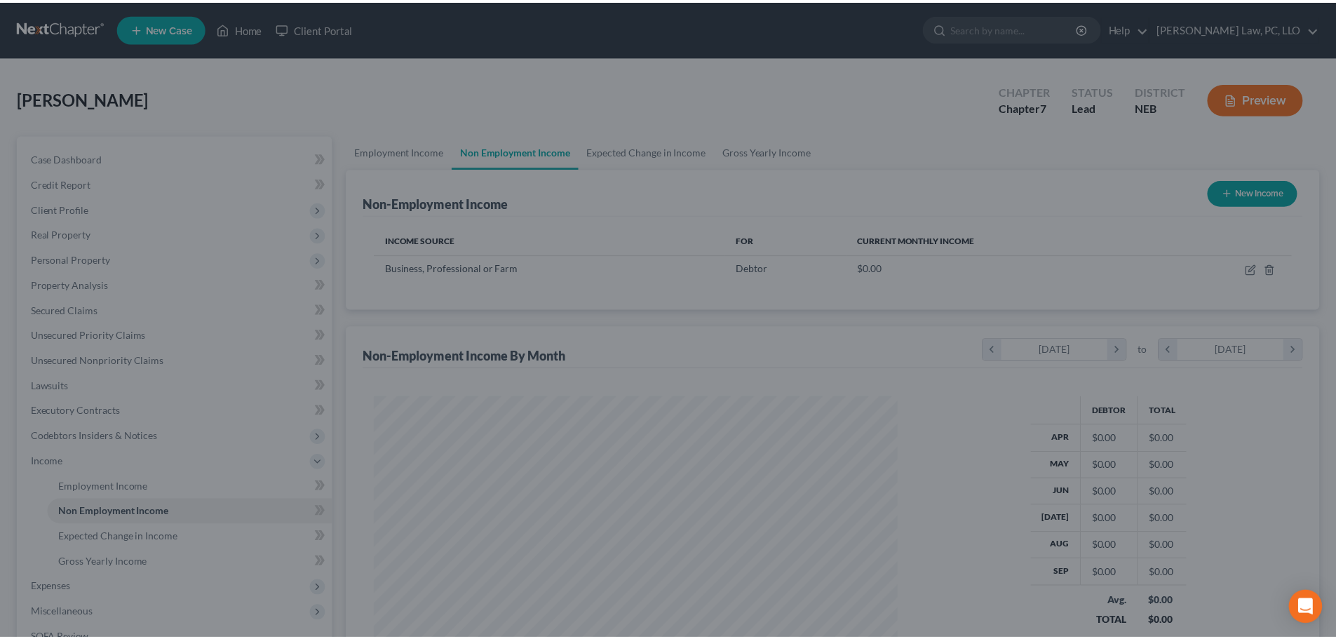
scroll to position [262, 551]
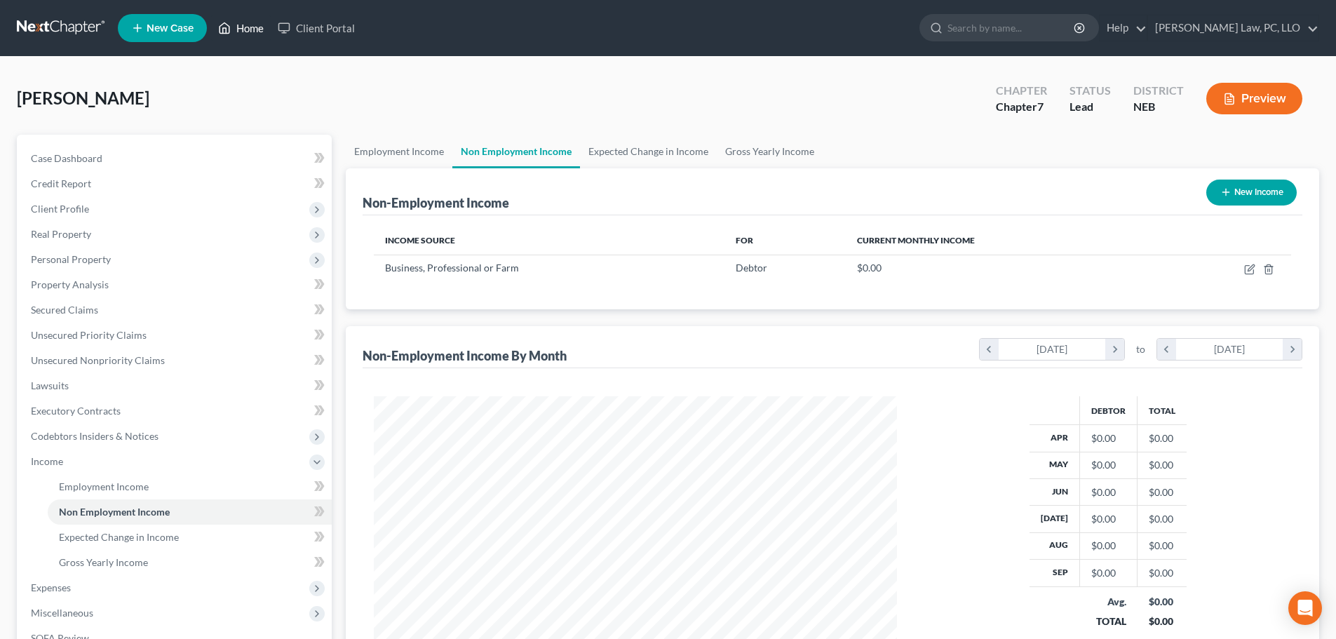
drag, startPoint x: 254, startPoint y: 27, endPoint x: 271, endPoint y: 18, distance: 19.1
click at [254, 27] on link "Home" at bounding box center [241, 27] width 60 height 25
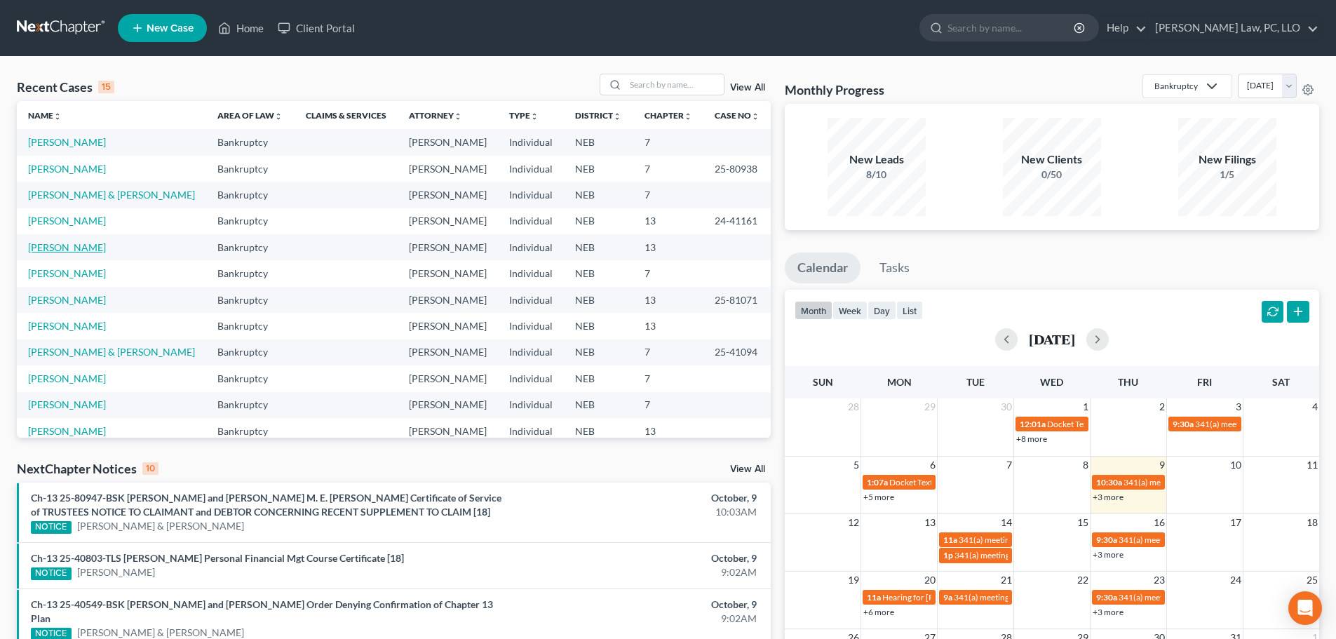
click at [68, 243] on link "[PERSON_NAME]" at bounding box center [67, 247] width 78 height 12
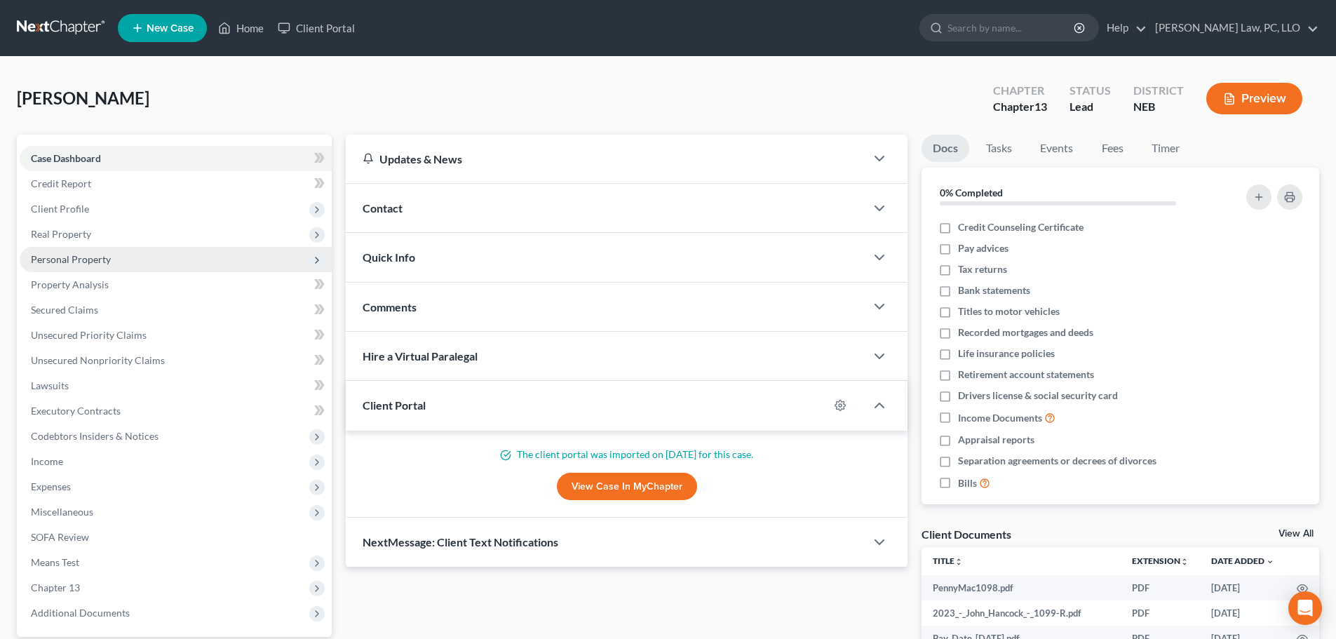
click at [106, 257] on span "Personal Property" at bounding box center [71, 259] width 80 height 12
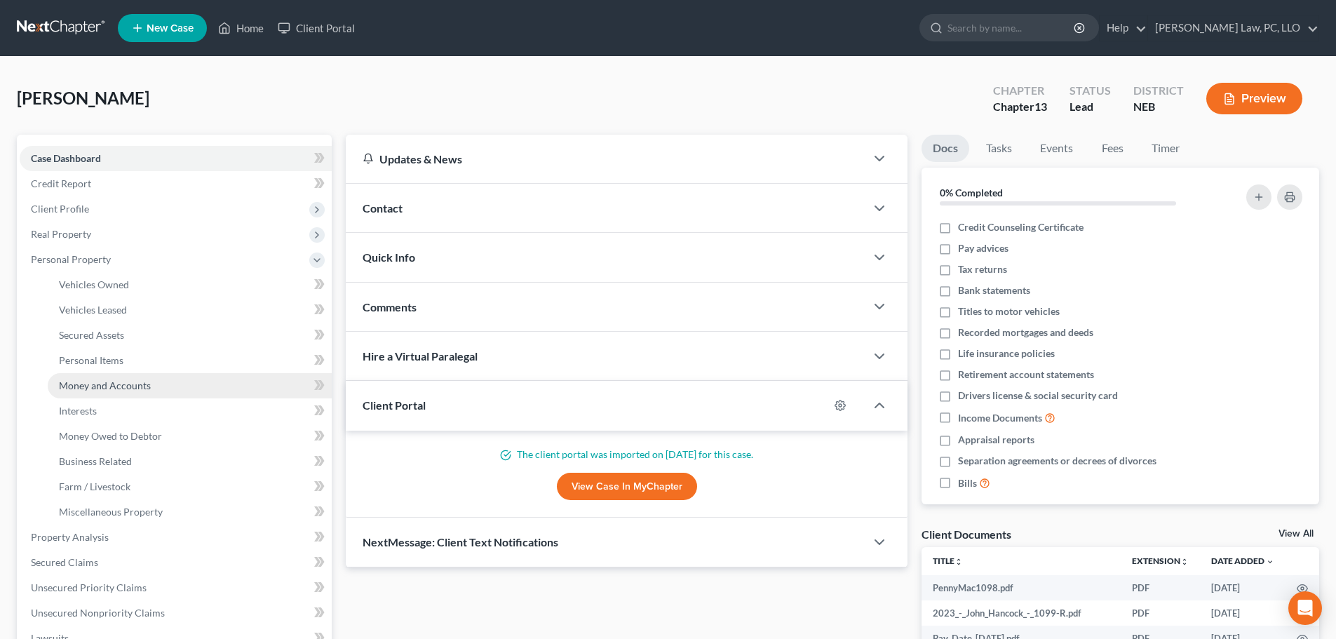
click at [119, 375] on link "Money and Accounts" at bounding box center [190, 385] width 284 height 25
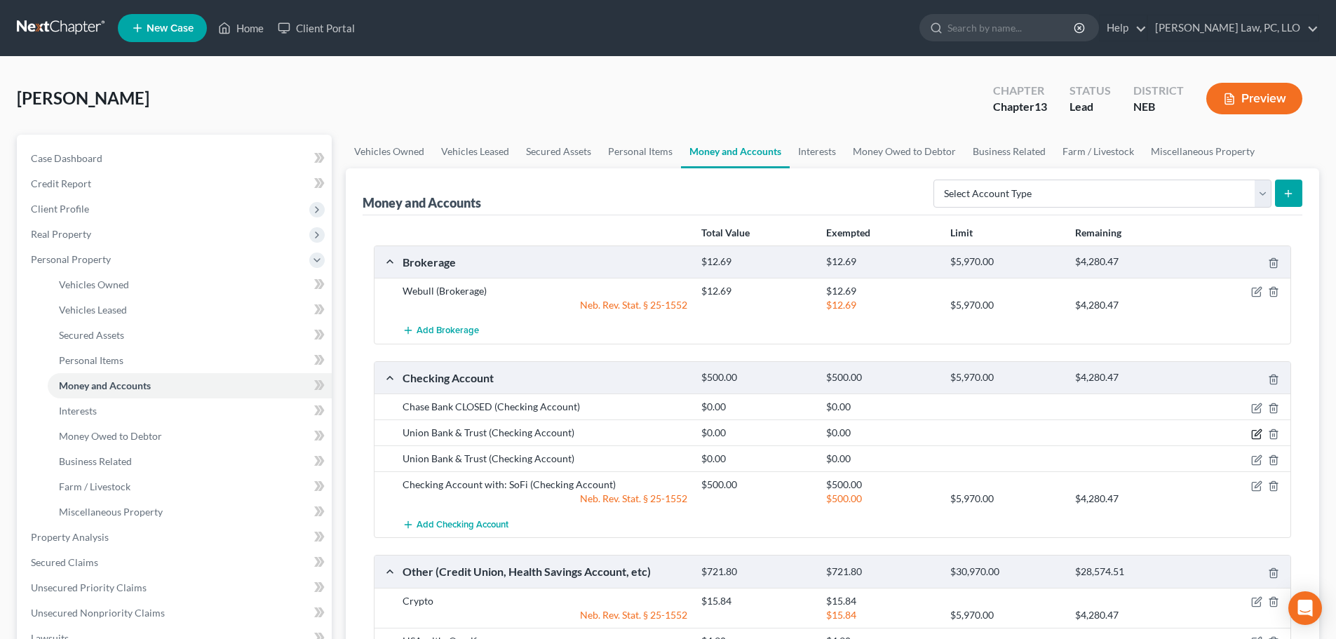
click at [1257, 435] on icon "button" at bounding box center [1258, 432] width 6 height 6
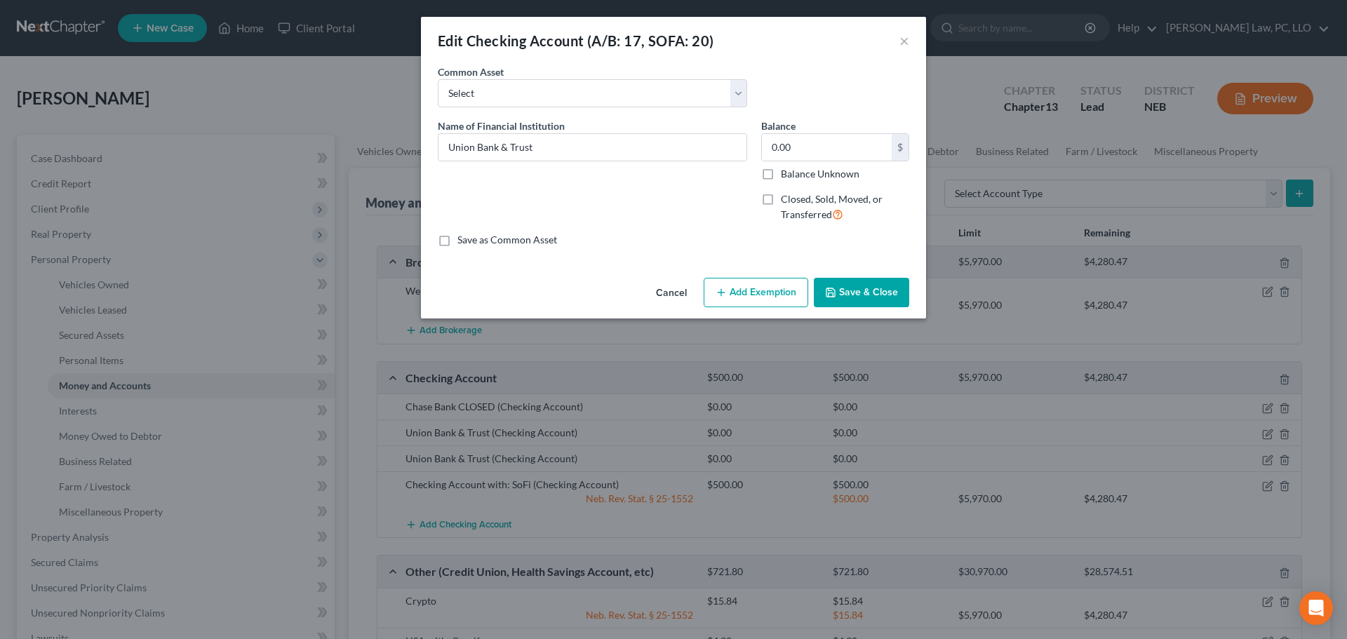
click at [781, 198] on label "Closed, Sold, Moved, or Transferred" at bounding box center [845, 207] width 128 height 30
click at [786, 198] on input "Closed, Sold, Moved, or Transferred" at bounding box center [790, 196] width 9 height 9
checkbox input "true"
select select "1"
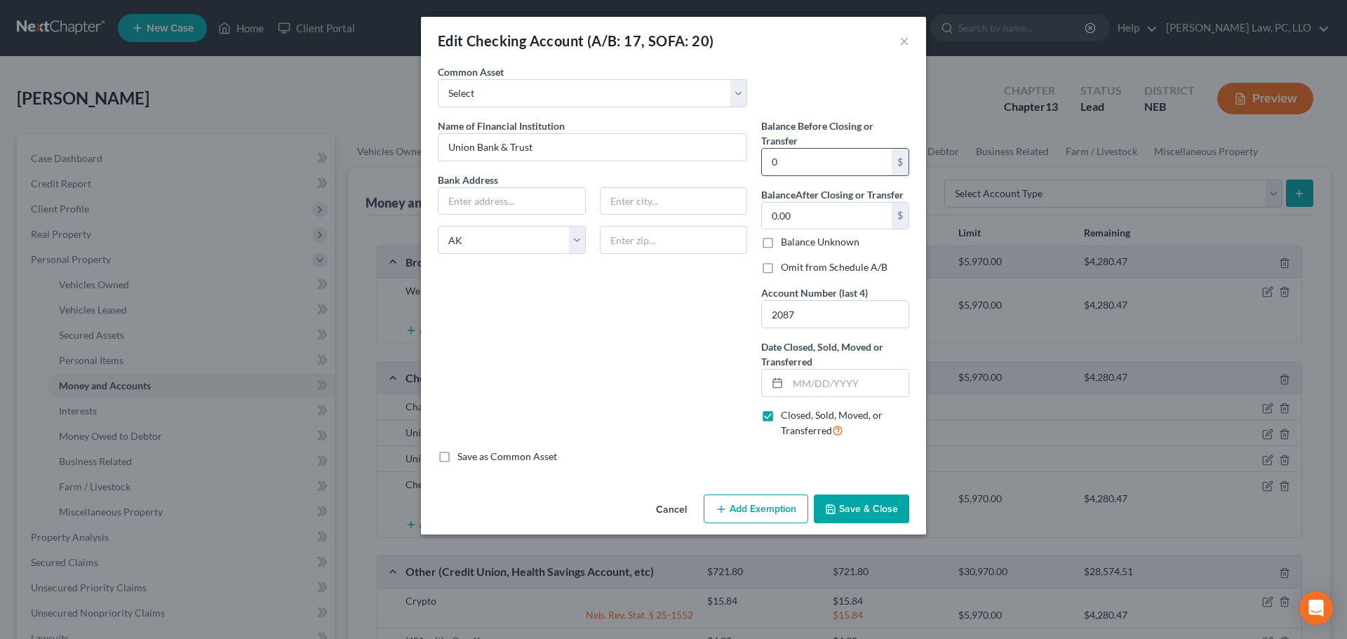
drag, startPoint x: 823, startPoint y: 156, endPoint x: 825, endPoint y: 175, distance: 18.3
click at [823, 156] on input "0" at bounding box center [827, 162] width 130 height 27
type input "0.00"
click at [684, 147] on input "Union Bank & Trust" at bounding box center [592, 147] width 308 height 27
type input "Union Bank & Trust CLOSED"
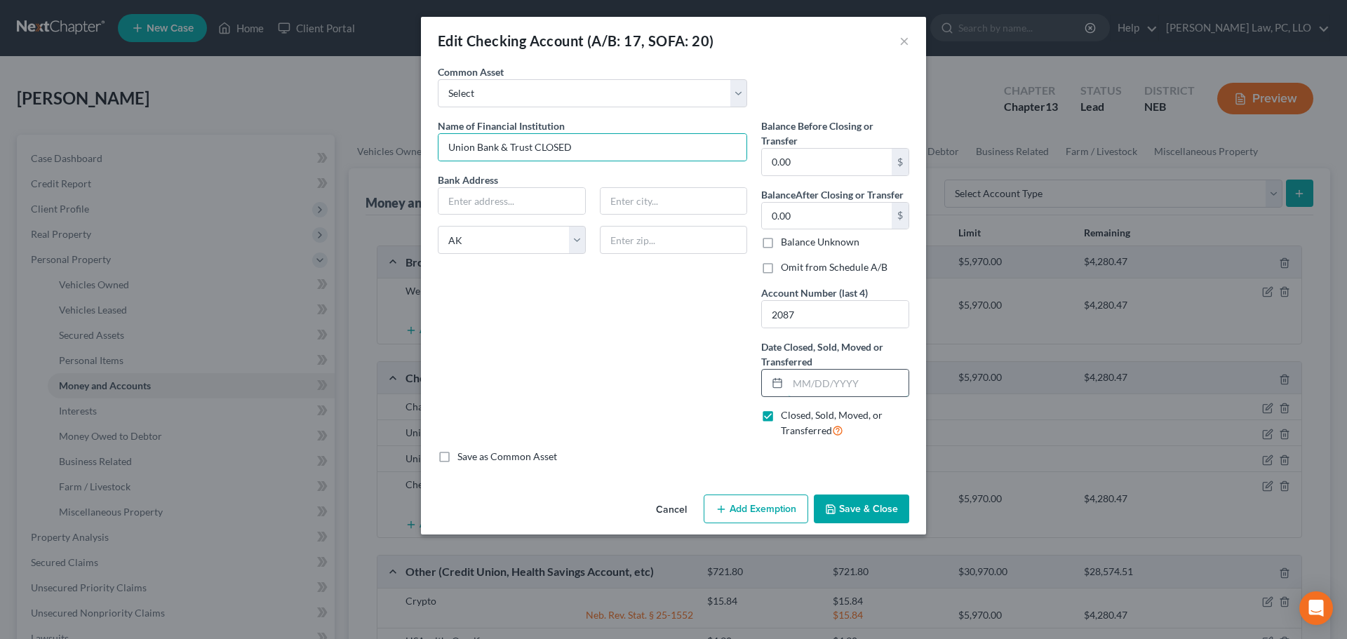
click at [804, 388] on input "text" at bounding box center [848, 383] width 121 height 27
type input "[DATE]"
click at [799, 266] on label "Omit from Schedule A/B" at bounding box center [834, 267] width 107 height 14
click at [795, 266] on input "Omit from Schedule A/B" at bounding box center [790, 264] width 9 height 9
checkbox input "true"
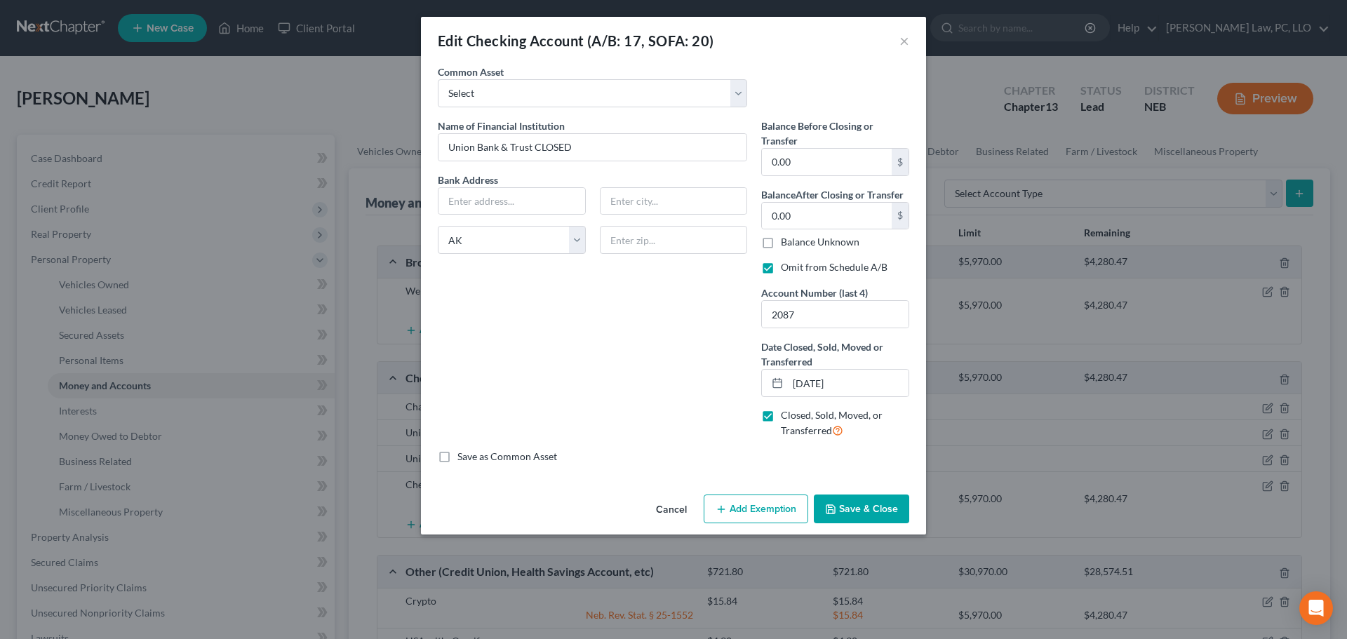
click at [863, 505] on button "Save & Close" at bounding box center [861, 508] width 95 height 29
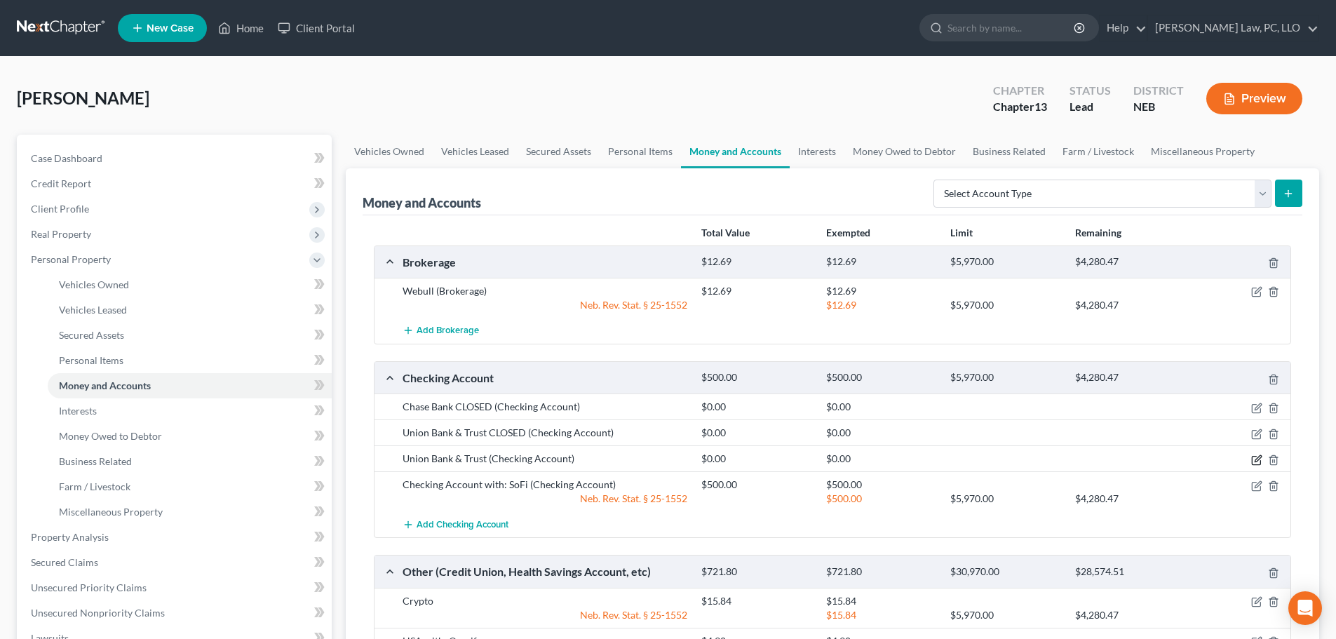
click at [1254, 458] on icon "button" at bounding box center [1256, 459] width 11 height 11
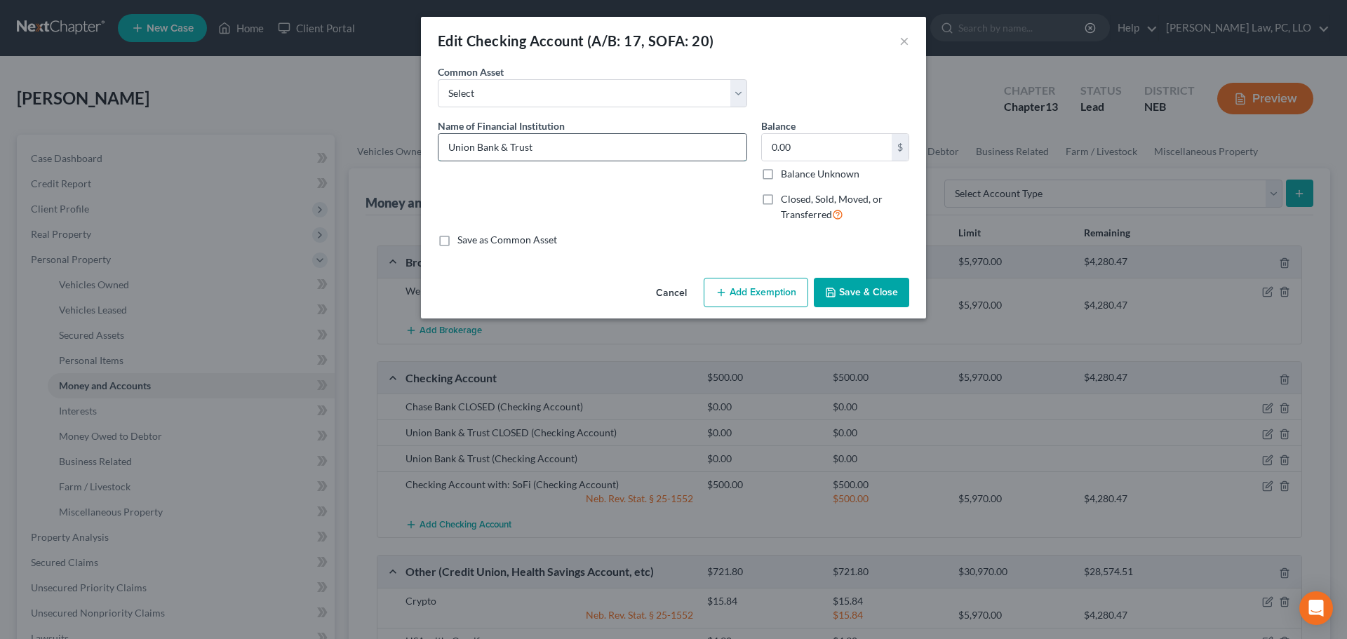
click at [575, 142] on input "Union Bank & Trust" at bounding box center [592, 147] width 308 height 27
type input "Union Bank & Trust CLOSED"
click at [812, 206] on label "Closed, Sold, Moved, or Transferred" at bounding box center [845, 207] width 128 height 30
click at [795, 201] on input "Closed, Sold, Moved, or Transferred" at bounding box center [790, 196] width 9 height 9
checkbox input "true"
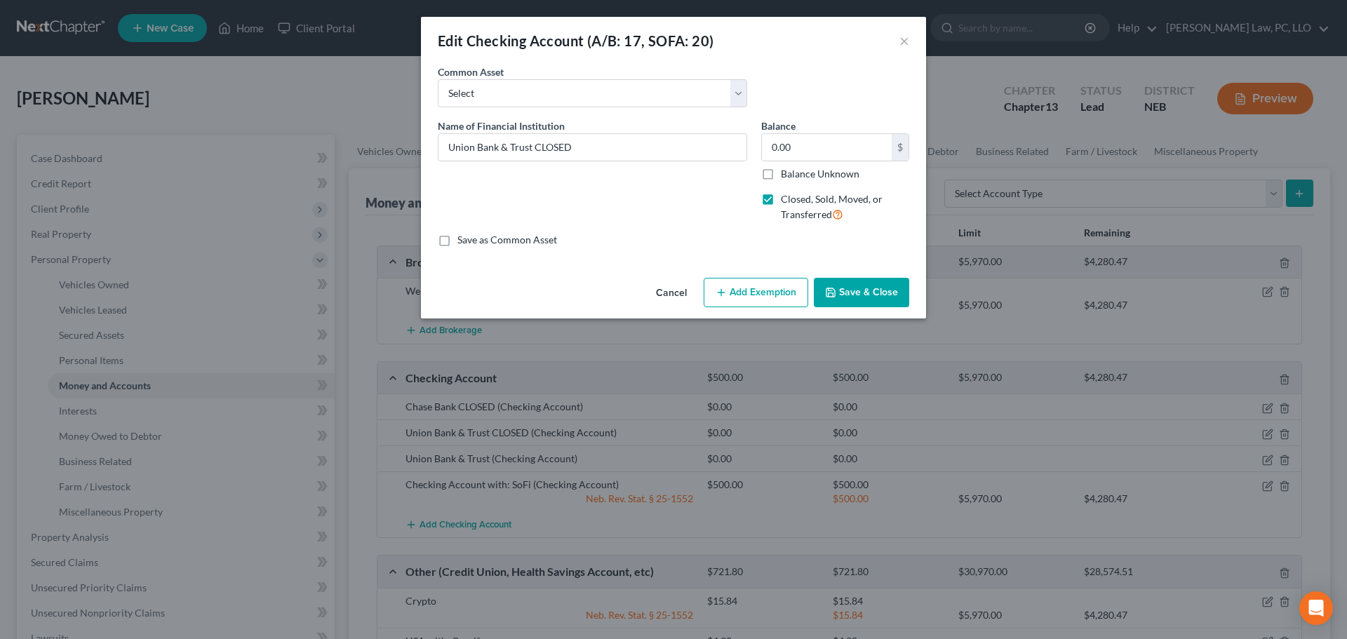
select select "0"
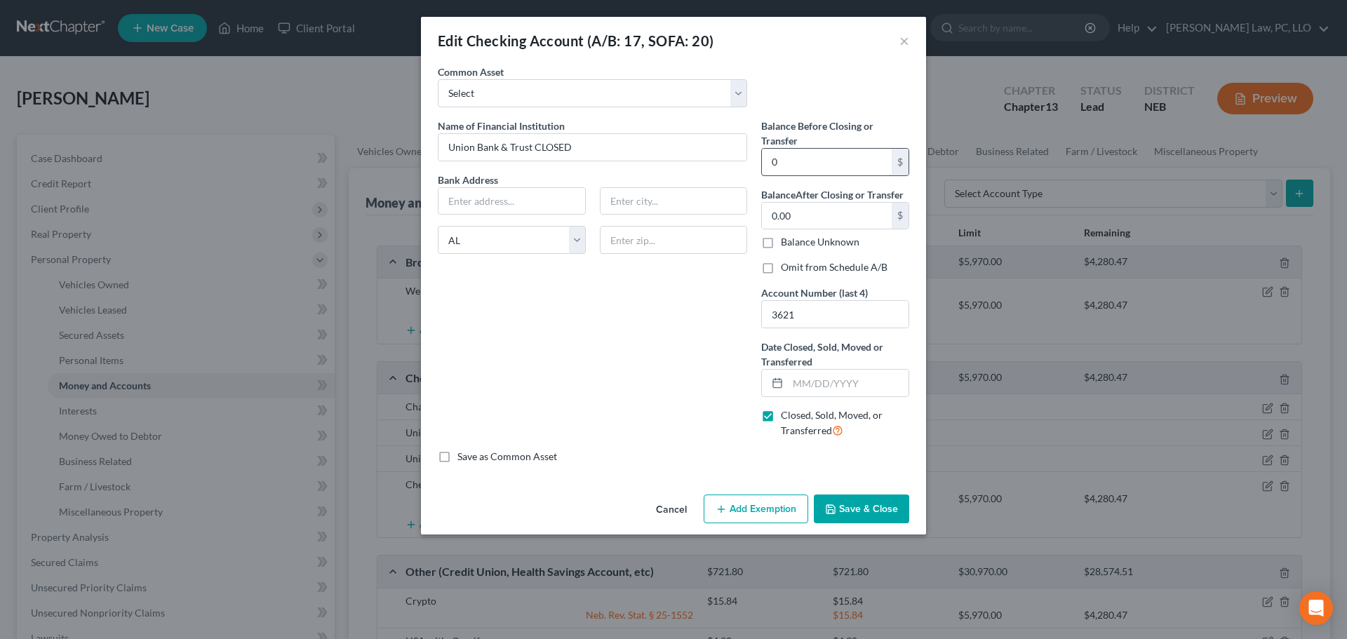
click at [804, 163] on input "0" at bounding box center [827, 162] width 130 height 27
type input "0.00"
click at [812, 382] on input "text" at bounding box center [848, 383] width 121 height 27
type input "[DATE]"
click at [781, 268] on label "Omit from Schedule A/B" at bounding box center [834, 267] width 107 height 14
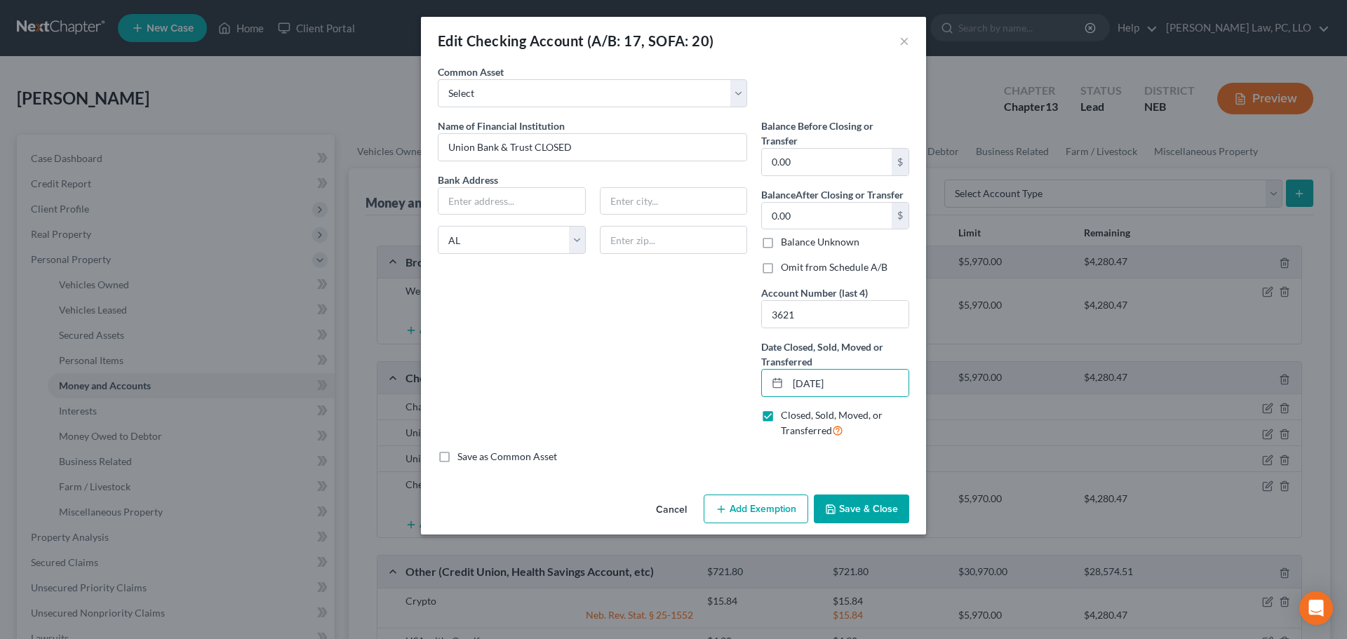
click at [786, 268] on input "Omit from Schedule A/B" at bounding box center [790, 264] width 9 height 9
checkbox input "true"
click at [837, 511] on button "Save & Close" at bounding box center [861, 508] width 95 height 29
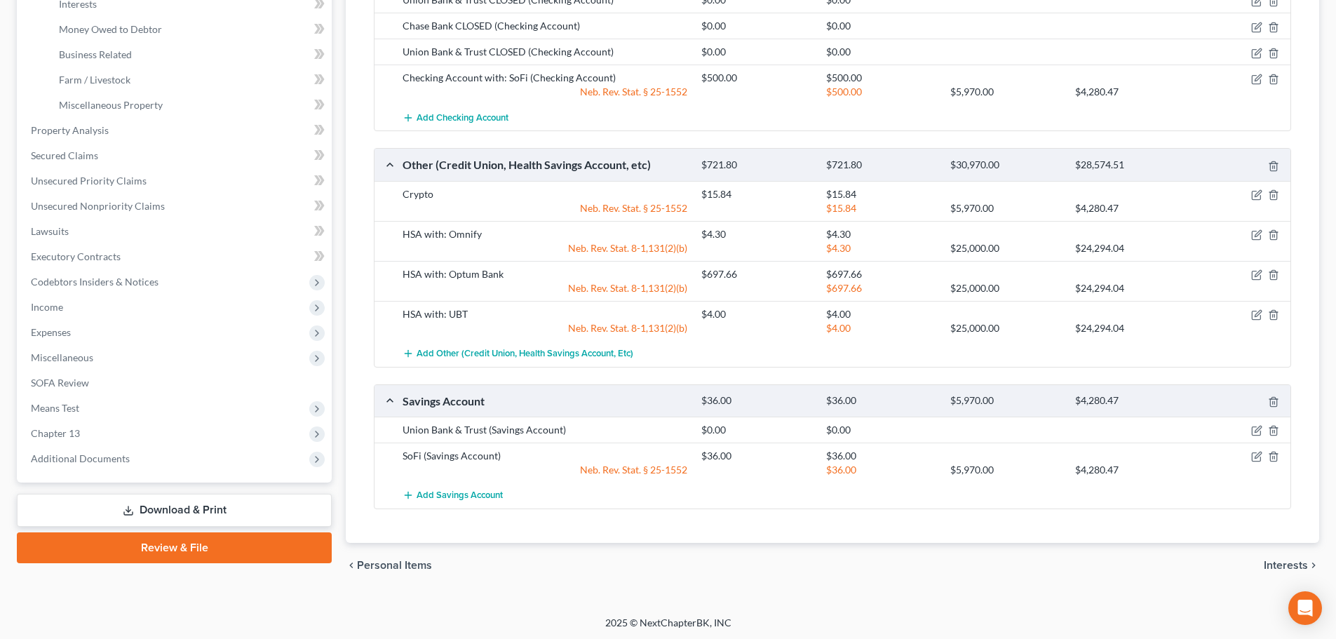
scroll to position [409, 0]
click at [1255, 431] on icon "button" at bounding box center [1258, 427] width 6 height 6
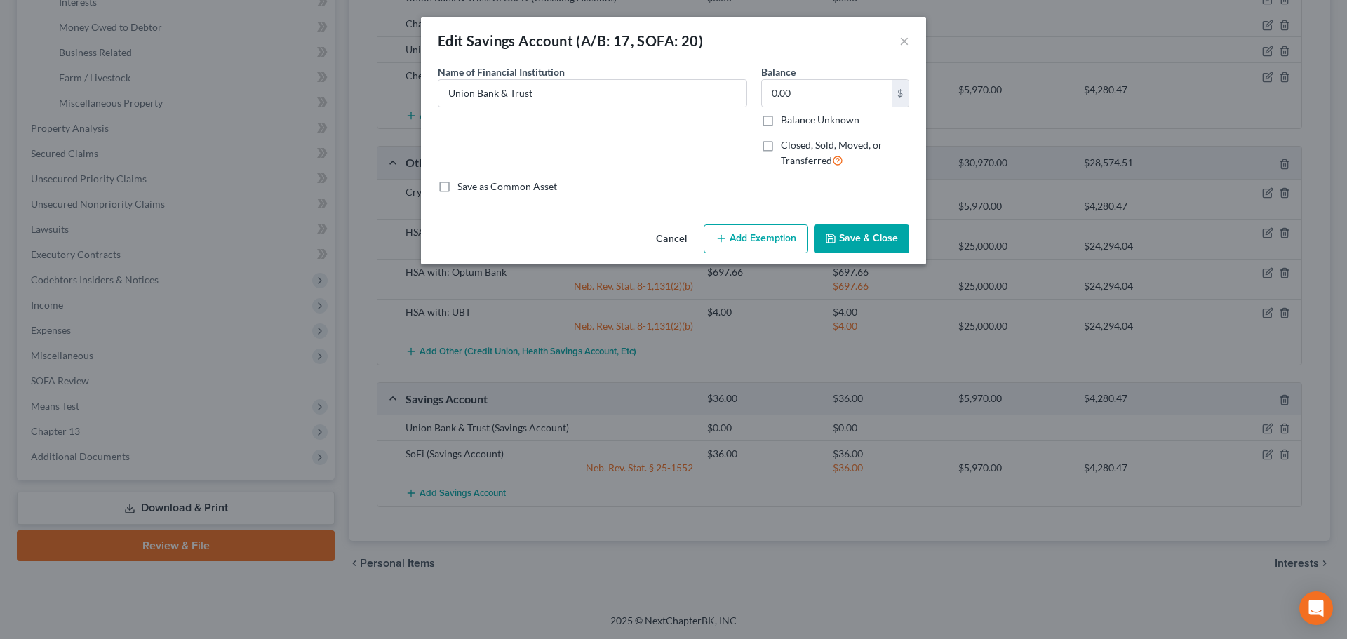
click at [805, 146] on span "Closed, Sold, Moved, or Transferred" at bounding box center [832, 152] width 102 height 27
click at [795, 146] on input "Closed, Sold, Moved, or Transferred" at bounding box center [790, 142] width 9 height 9
checkbox input "true"
select select "30"
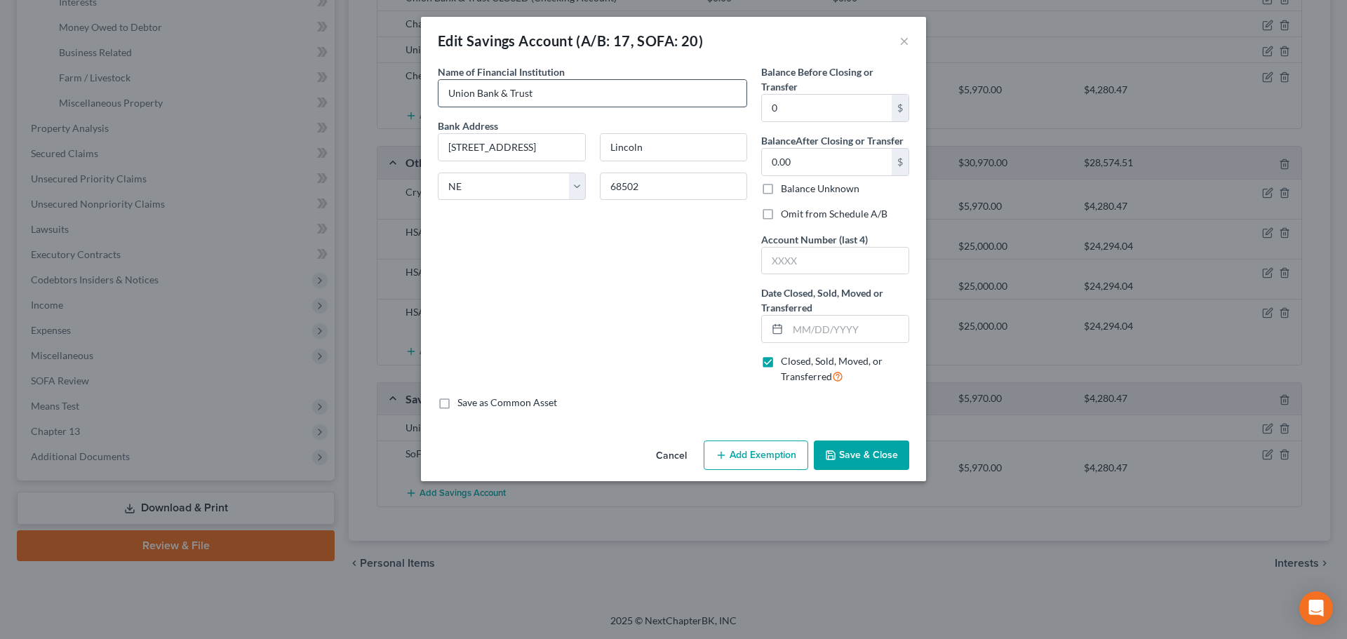
click at [598, 95] on input "Union Bank & Trust" at bounding box center [592, 93] width 308 height 27
type input "Union Bank & Trust CLOSED"
click at [775, 104] on input "0" at bounding box center [827, 108] width 130 height 27
type input "0.00"
click at [794, 330] on input "text" at bounding box center [848, 329] width 121 height 27
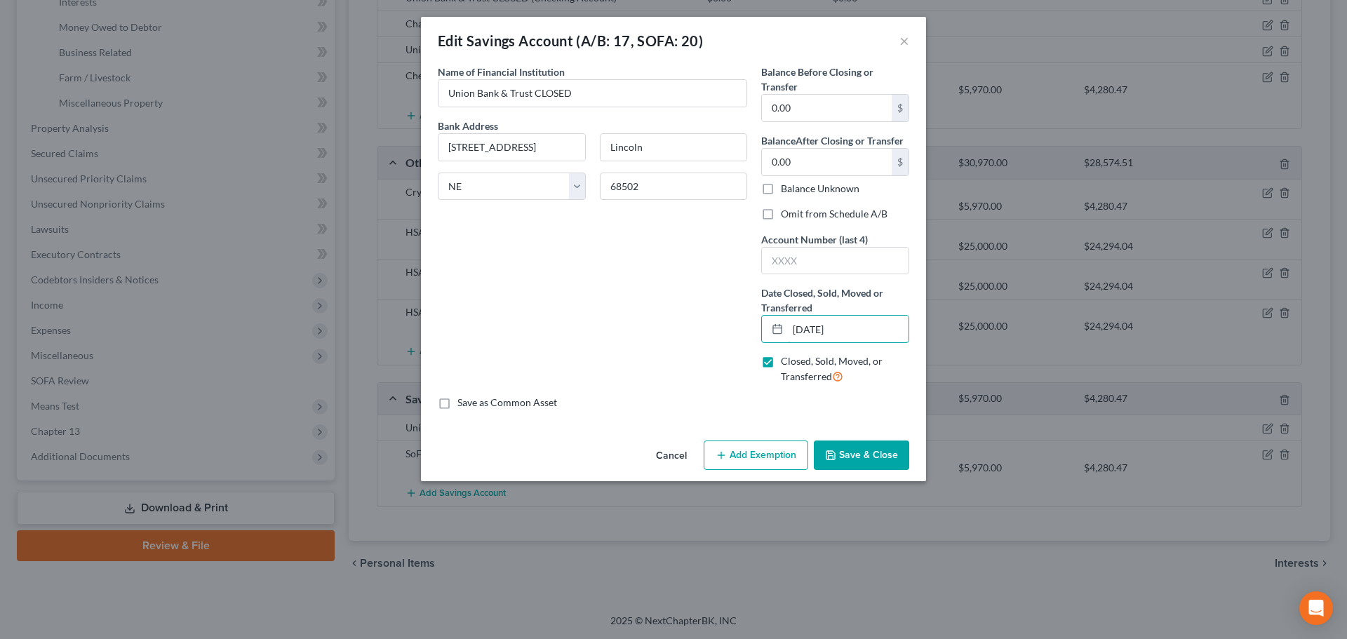
type input "[DATE]"
click at [794, 215] on label "Omit from Schedule A/B" at bounding box center [834, 214] width 107 height 14
click at [794, 215] on input "Omit from Schedule A/B" at bounding box center [790, 211] width 9 height 9
checkbox input "true"
click at [859, 453] on button "Save & Close" at bounding box center [861, 454] width 95 height 29
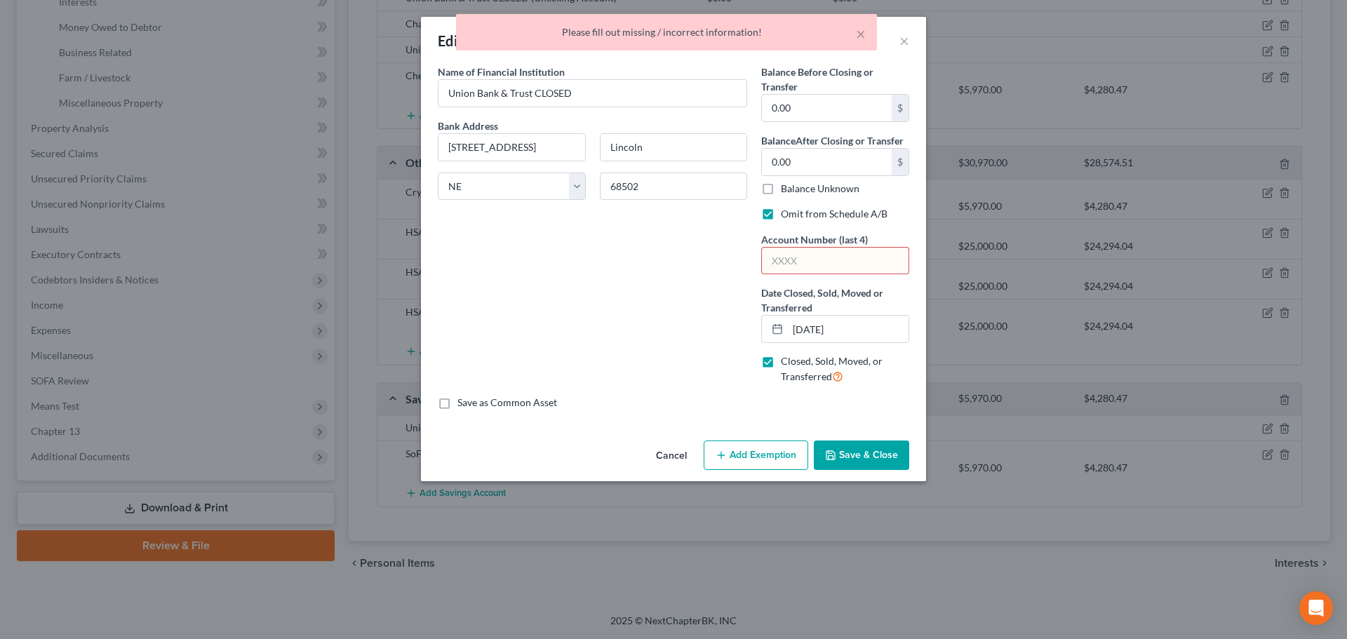
click at [818, 267] on input "text" at bounding box center [835, 261] width 147 height 27
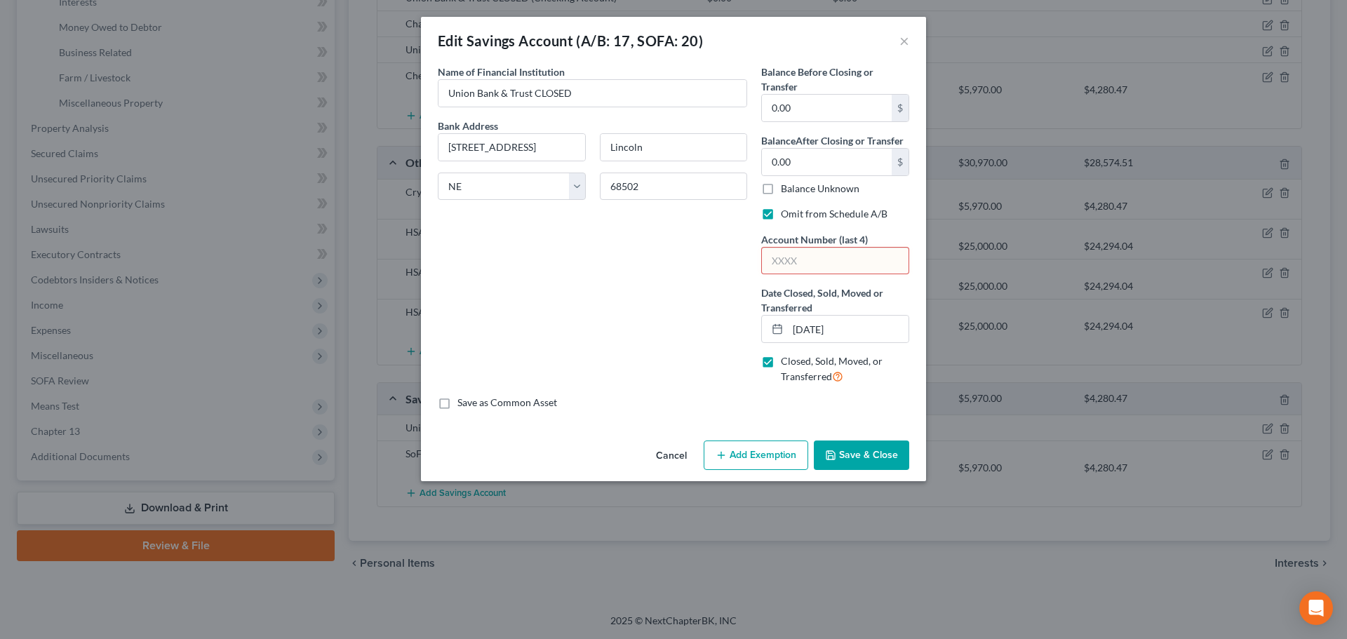
click at [513, 325] on div "Name of Financial Institution * Union Bank & Trust CLOSED Bank Address [STREET_…" at bounding box center [592, 230] width 323 height 331
click at [877, 451] on button "Save & Close" at bounding box center [861, 454] width 95 height 29
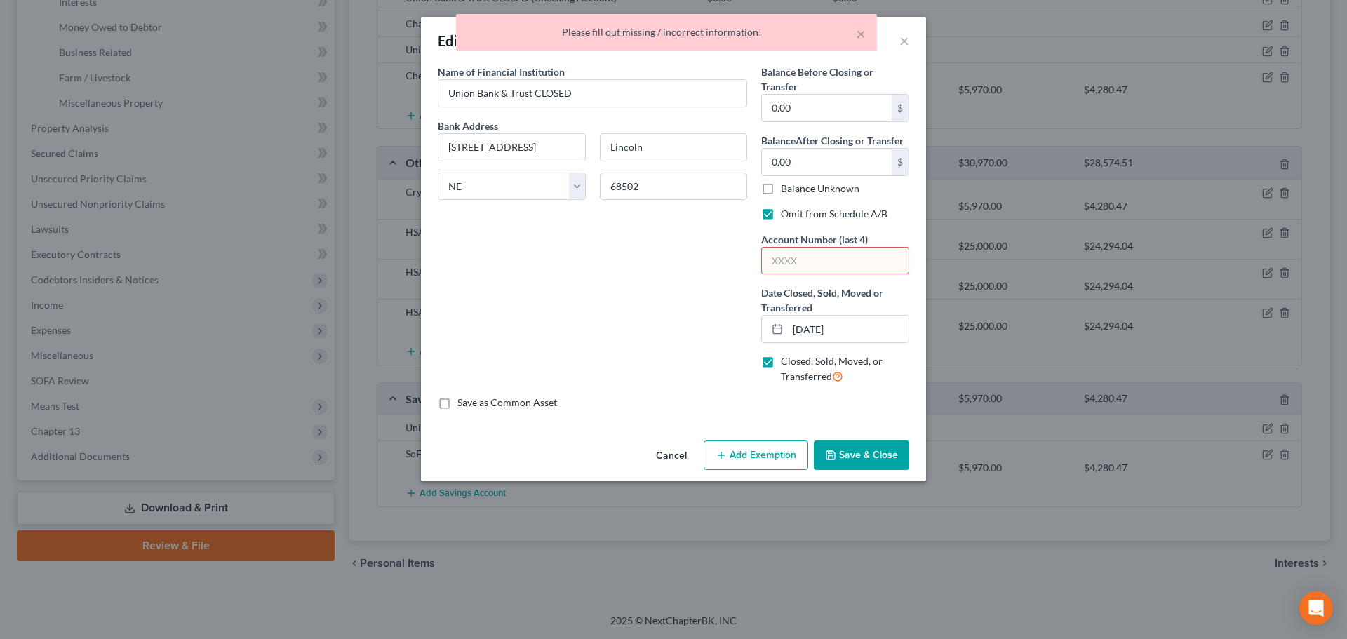
click at [814, 262] on input "text" at bounding box center [835, 261] width 147 height 27
type input "0000"
click at [854, 450] on button "Save & Close" at bounding box center [861, 454] width 95 height 29
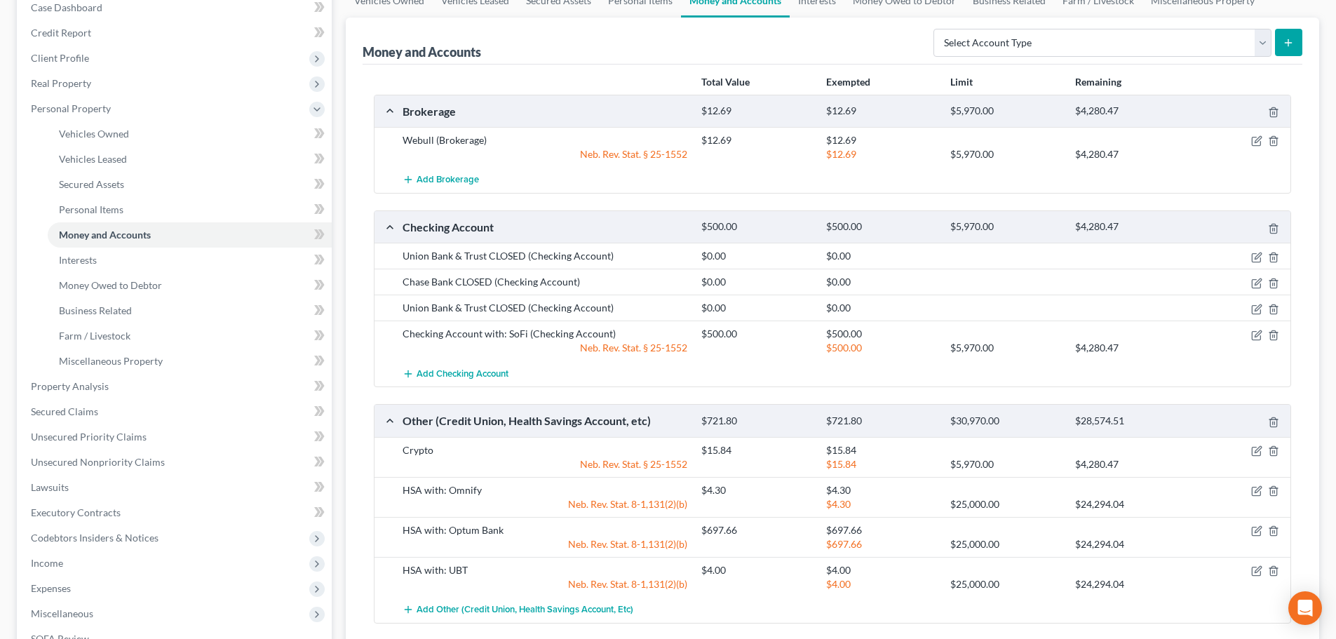
scroll to position [128, 0]
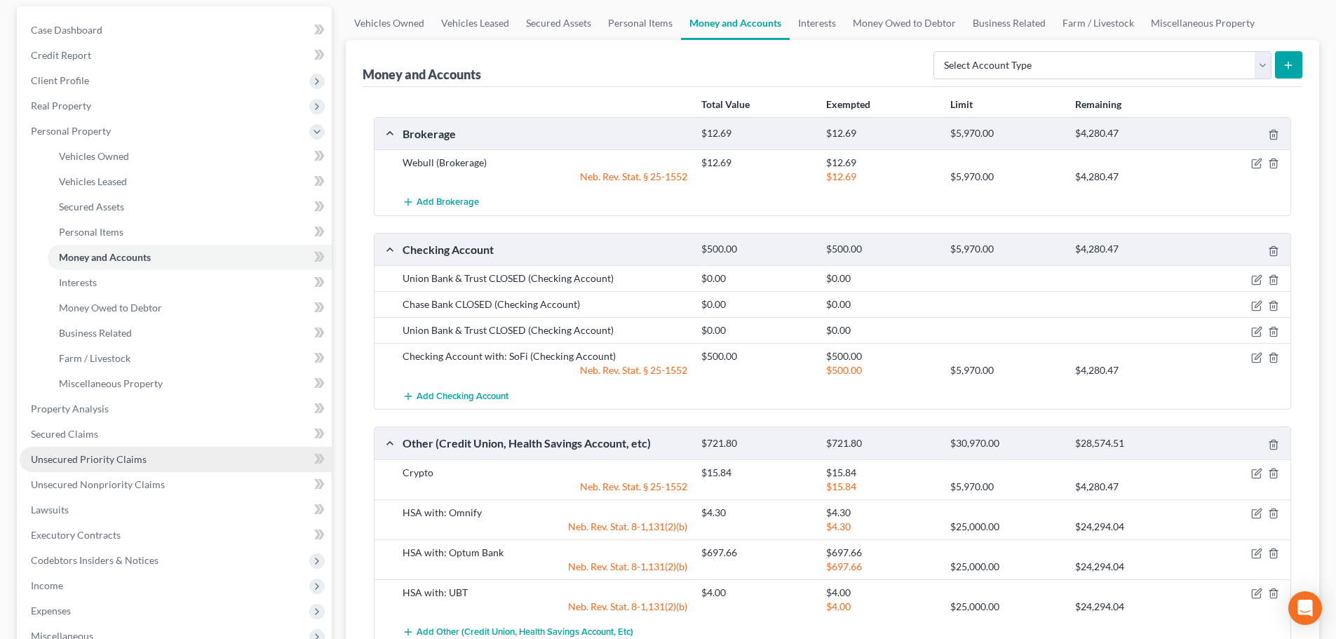
click at [121, 459] on span "Unsecured Priority Claims" at bounding box center [89, 459] width 116 height 12
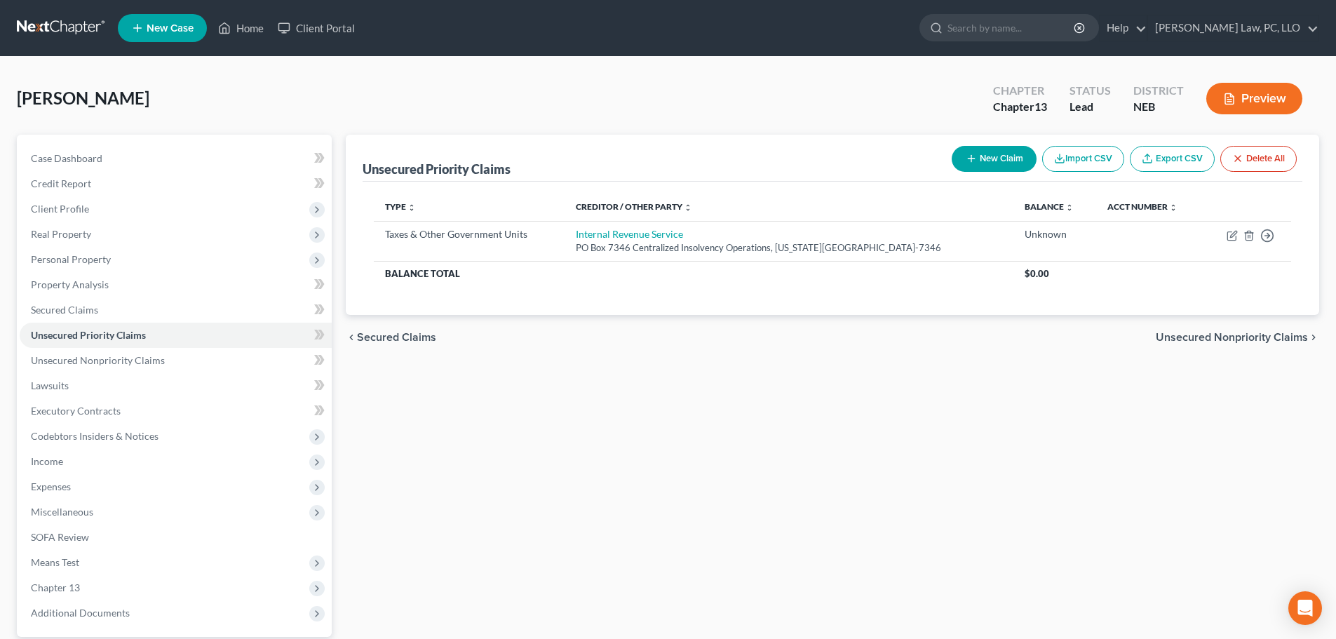
drag, startPoint x: 537, startPoint y: 450, endPoint x: 439, endPoint y: 511, distance: 115.2
click at [537, 450] on div "Unsecured Priority Claims New Claim Import CSV Export CSV Delete All Type expan…" at bounding box center [832, 426] width 987 height 583
